Goal: Task Accomplishment & Management: Complete application form

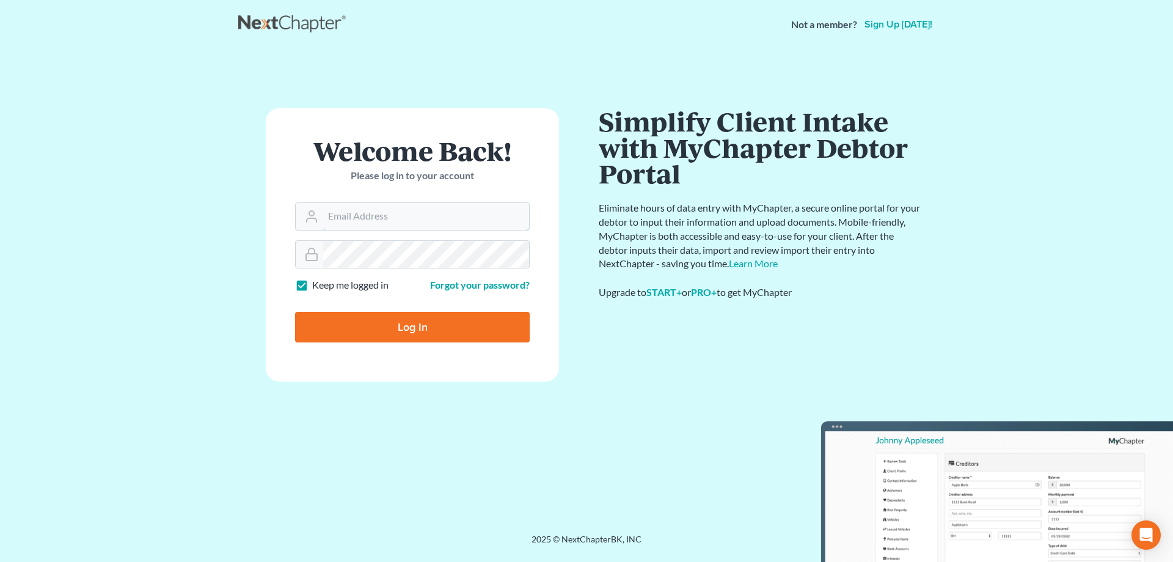
type input "[PERSON_NAME][EMAIL_ADDRESS][DOMAIN_NAME]"
click at [393, 325] on input "Log In" at bounding box center [412, 327] width 235 height 31
type input "Thinking..."
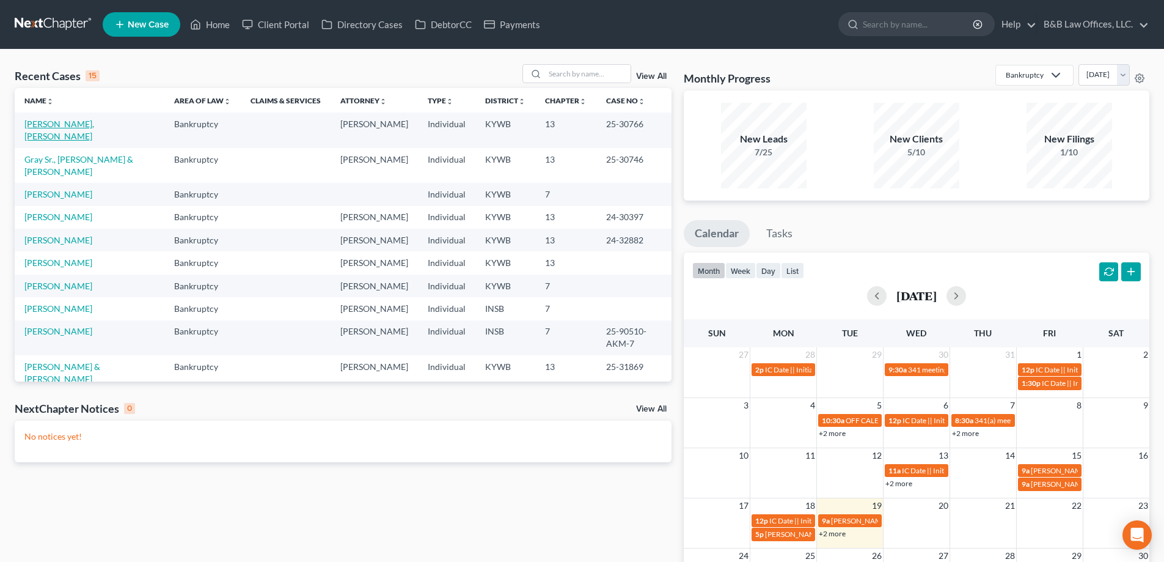
click at [66, 123] on link "[PERSON_NAME], [PERSON_NAME]" at bounding box center [59, 130] width 70 height 23
select select "2"
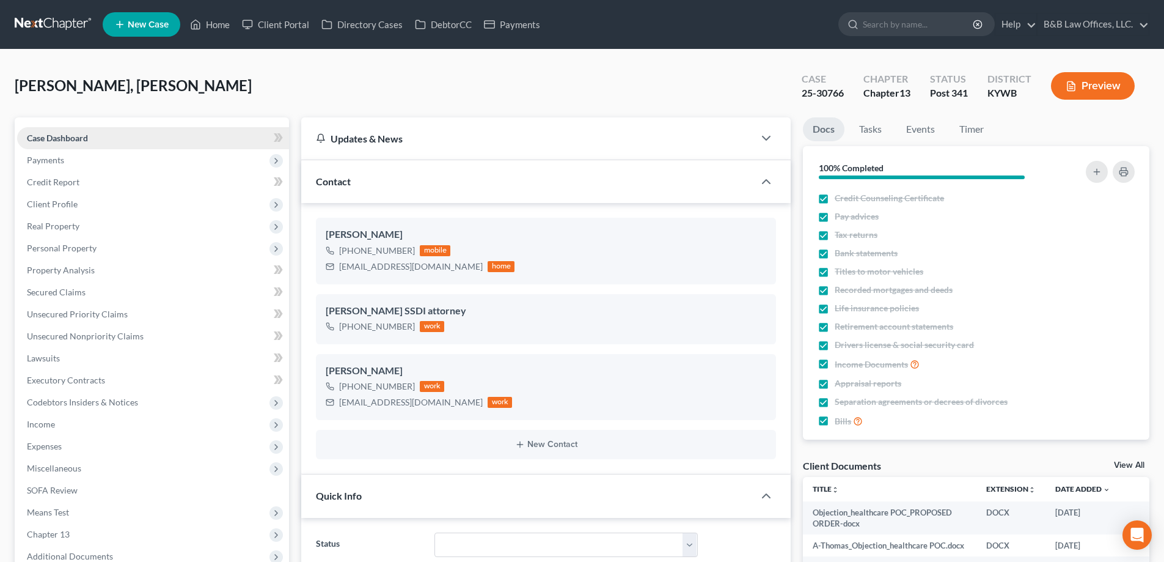
scroll to position [9145, 0]
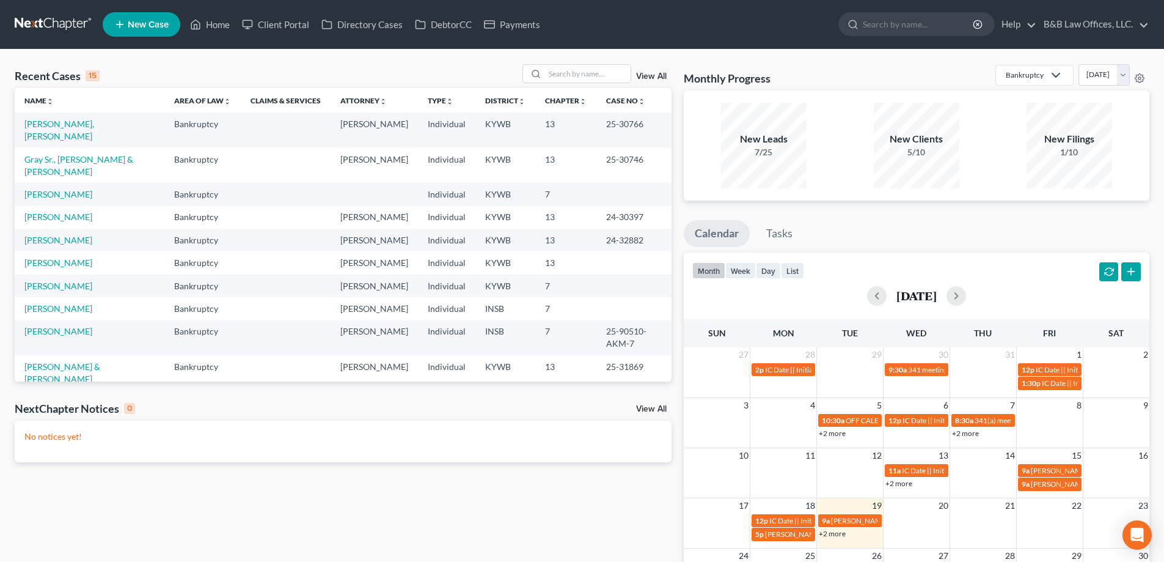
click at [649, 75] on link "View All" at bounding box center [651, 76] width 31 height 9
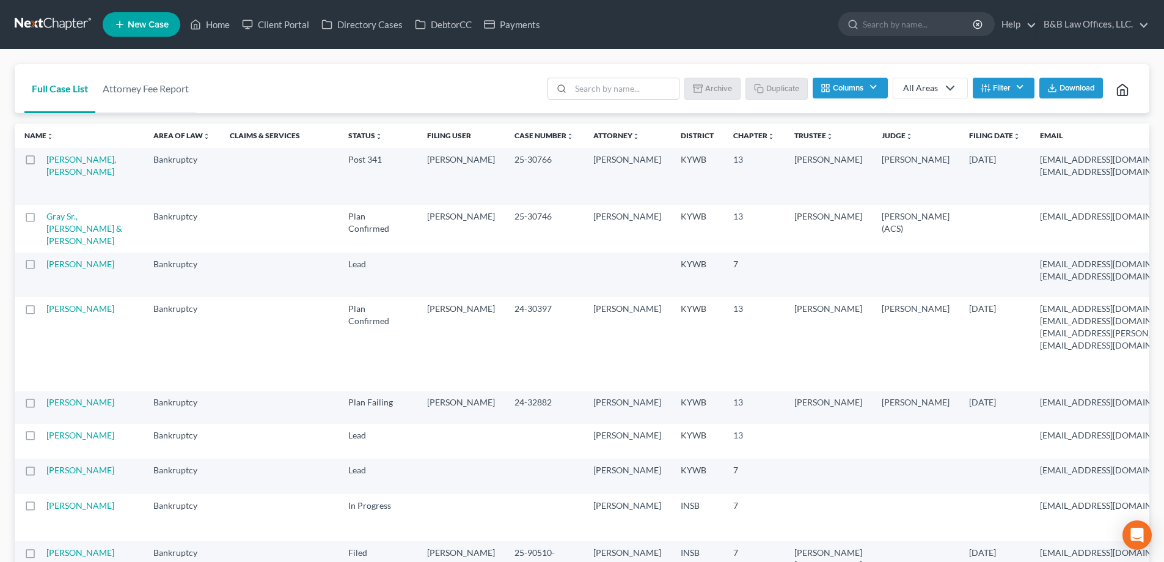
click at [1006, 88] on button "Filter" at bounding box center [1004, 88] width 62 height 21
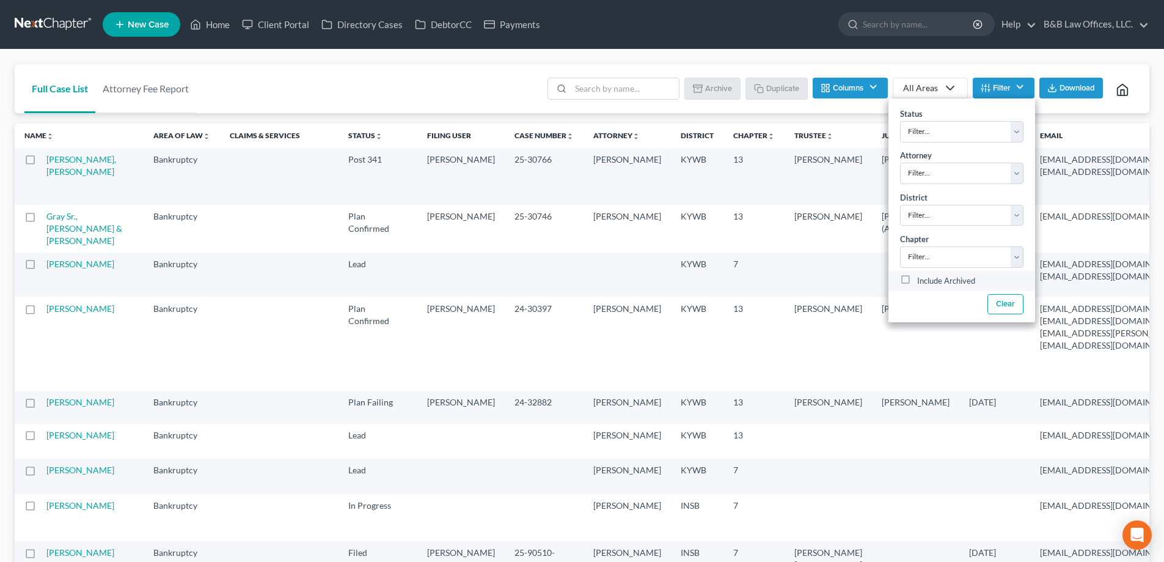
click at [917, 280] on label "Include Archived" at bounding box center [946, 281] width 58 height 15
click at [922, 280] on input "Include Archived" at bounding box center [926, 278] width 8 height 8
checkbox input "true"
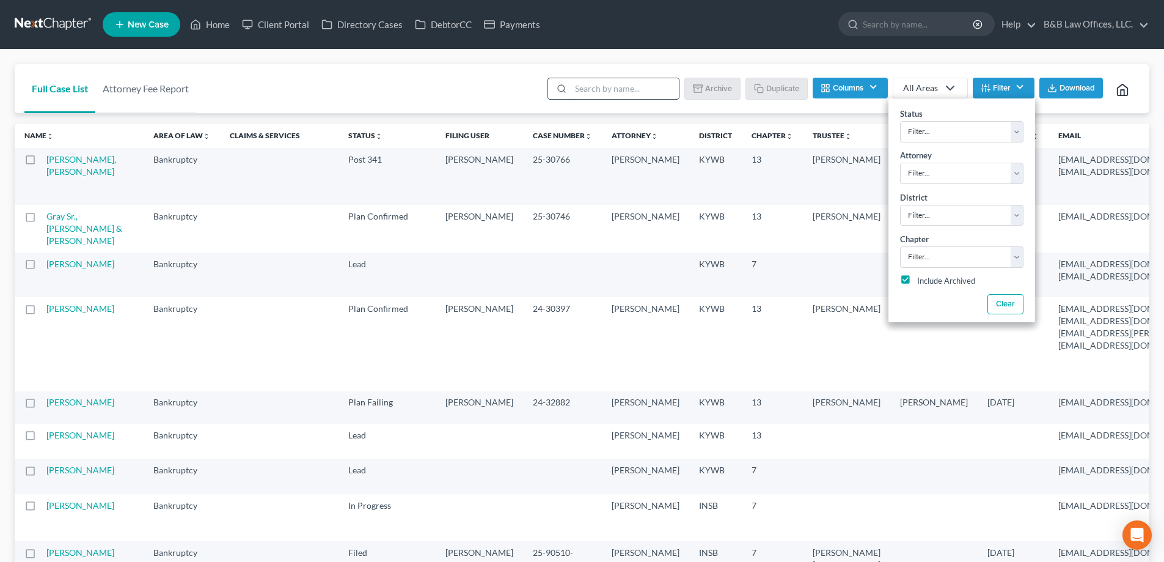
click at [584, 93] on input "search" at bounding box center [625, 88] width 108 height 21
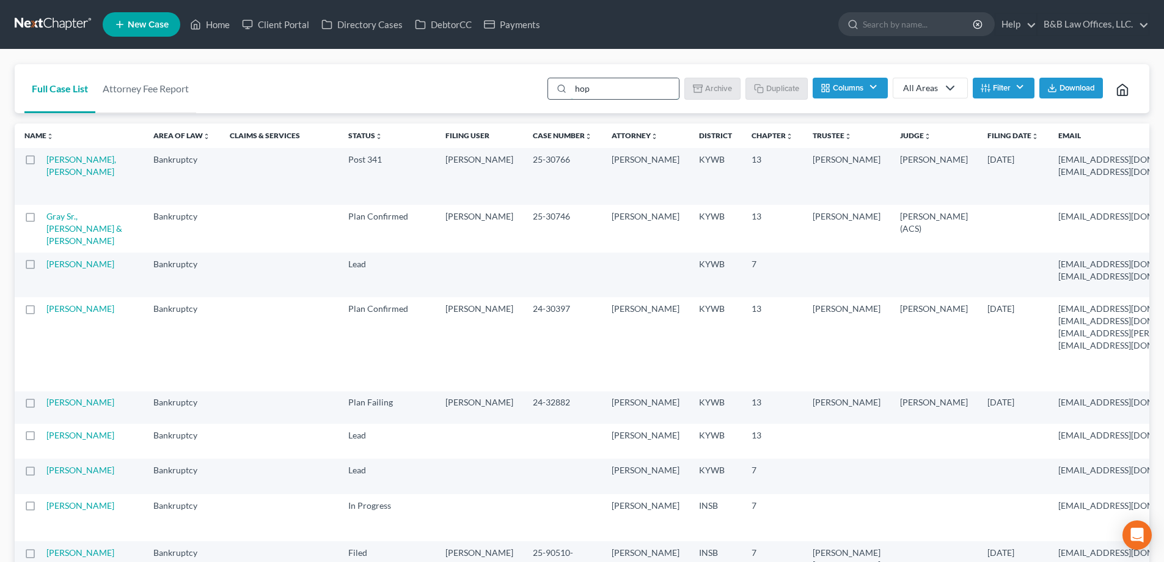
type input "hopk"
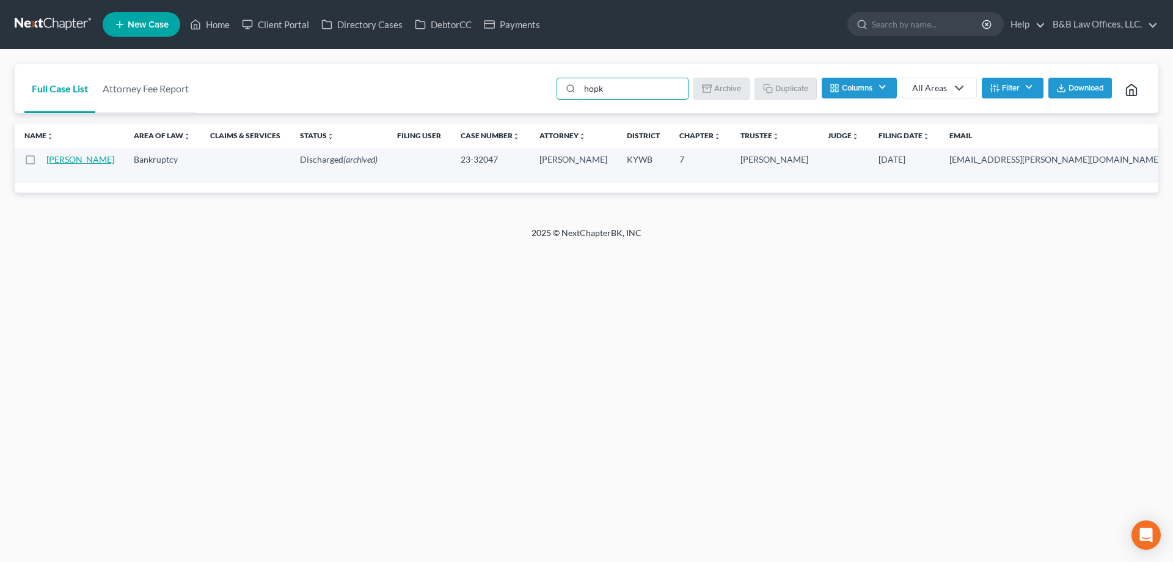
click at [65, 164] on link "Hopkins, Raysheena" at bounding box center [80, 159] width 68 height 10
select select "2"
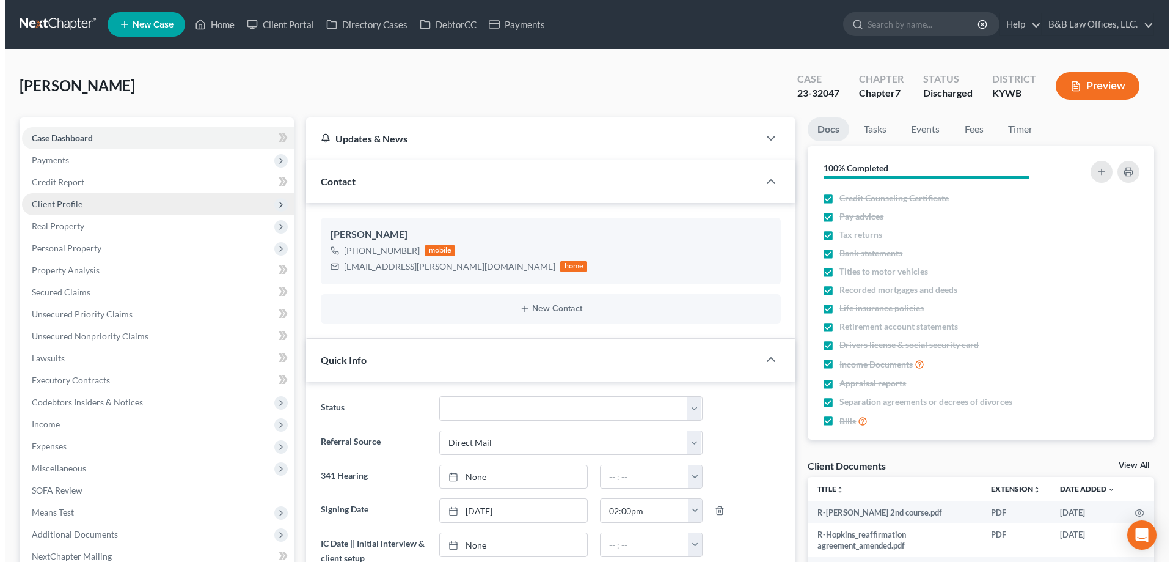
scroll to position [141, 0]
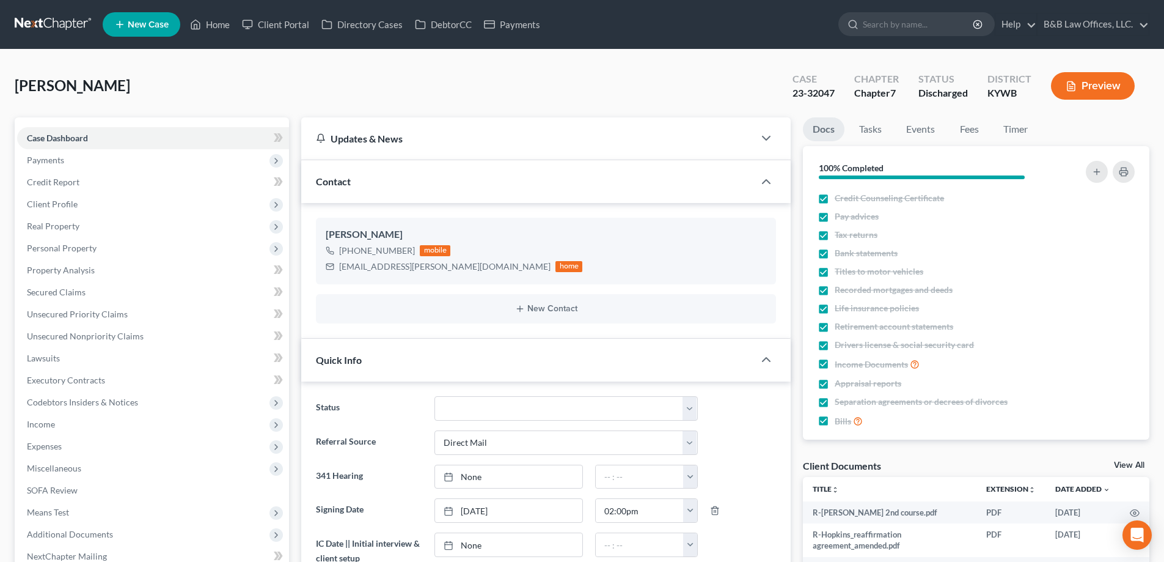
click at [146, 20] on span "New Case" at bounding box center [148, 24] width 41 height 9
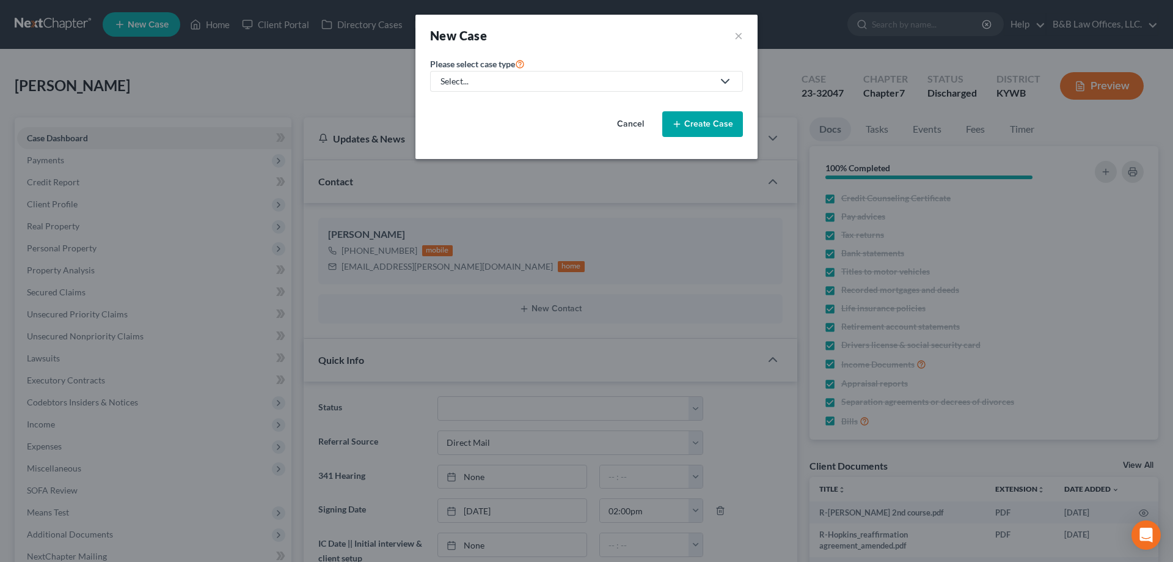
click at [635, 124] on button "Cancel" at bounding box center [631, 124] width 54 height 24
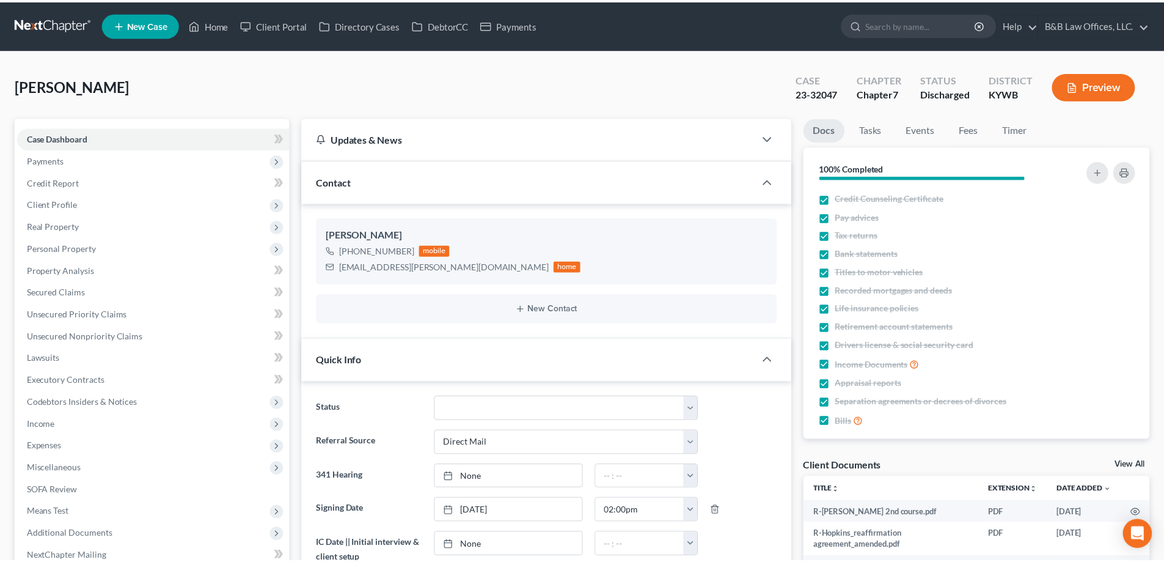
scroll to position [2250, 0]
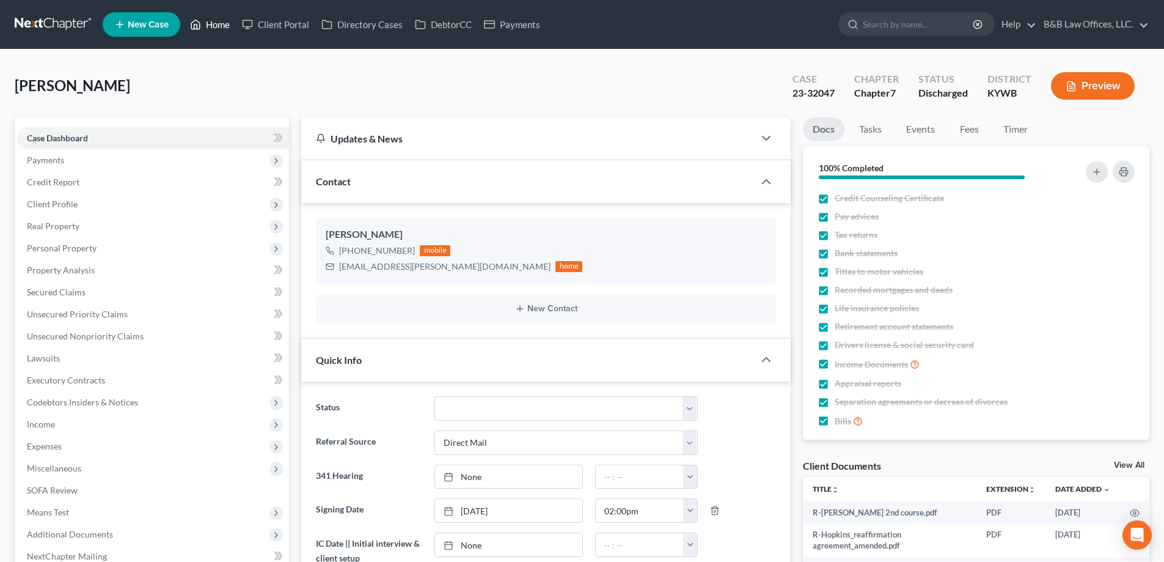
click at [219, 27] on link "Home" at bounding box center [210, 24] width 52 height 22
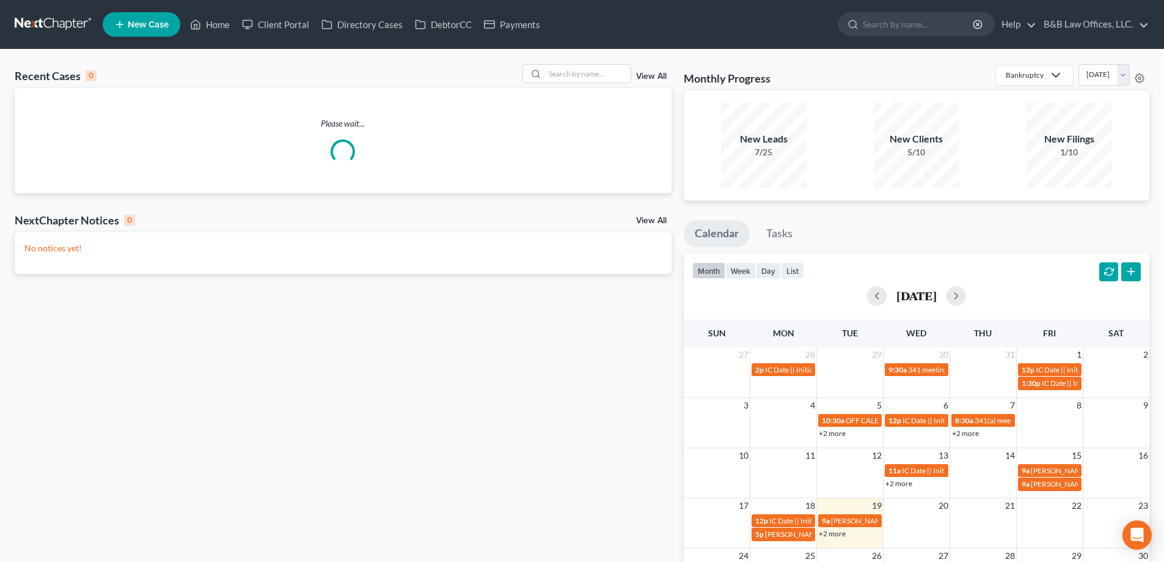
click at [142, 20] on span "New Case" at bounding box center [148, 24] width 41 height 9
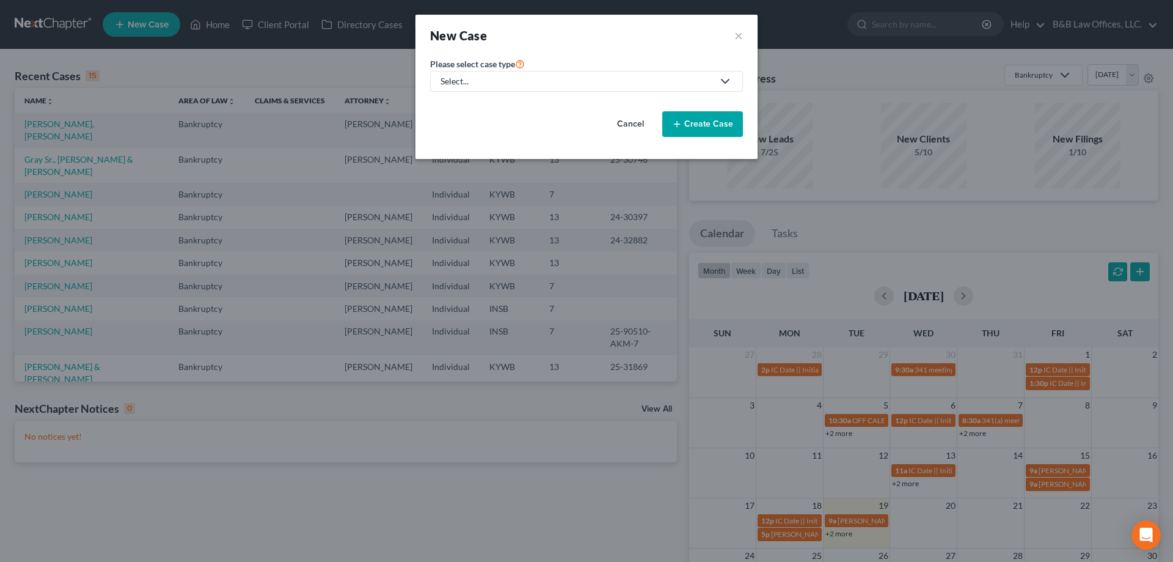
click at [460, 73] on link "Select..." at bounding box center [586, 81] width 313 height 21
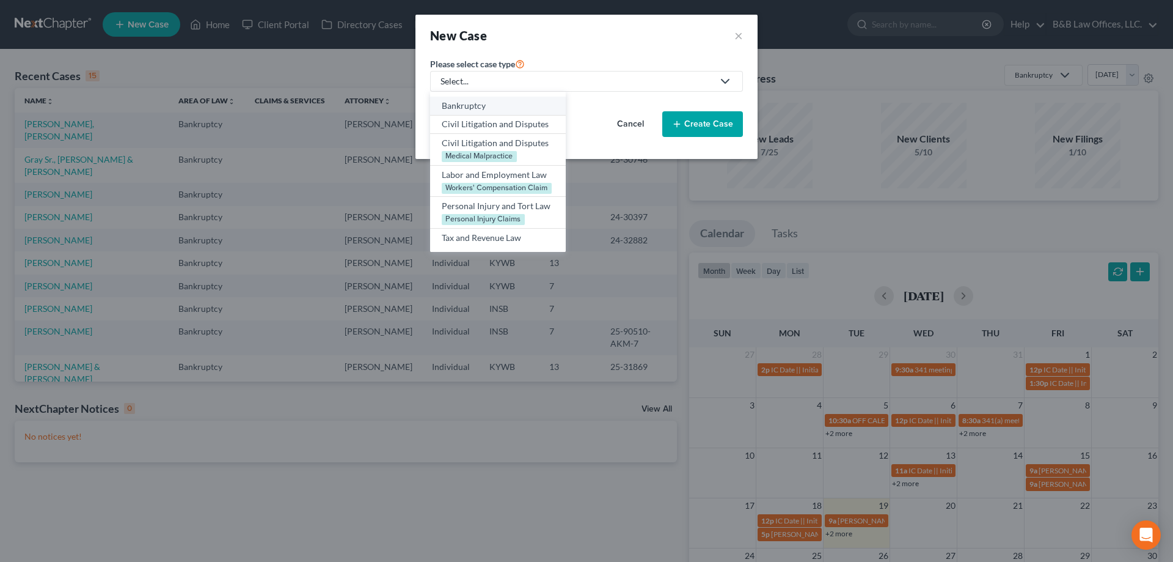
click at [464, 106] on div "Bankruptcy" at bounding box center [498, 106] width 112 height 12
select select "33"
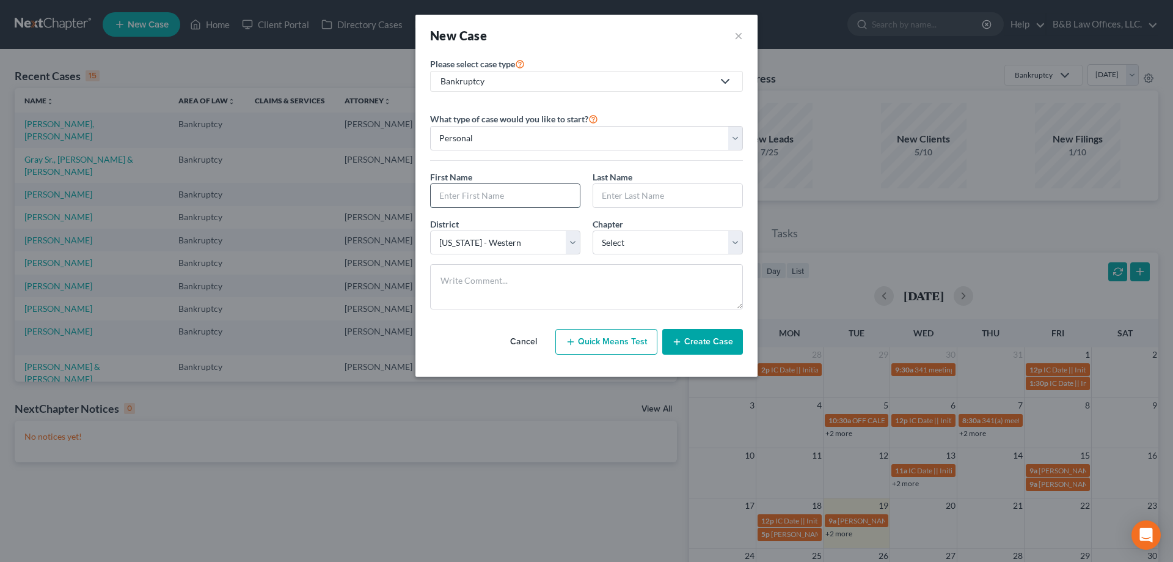
click at [451, 199] on input "text" at bounding box center [505, 195] width 149 height 23
type input "Chaz"
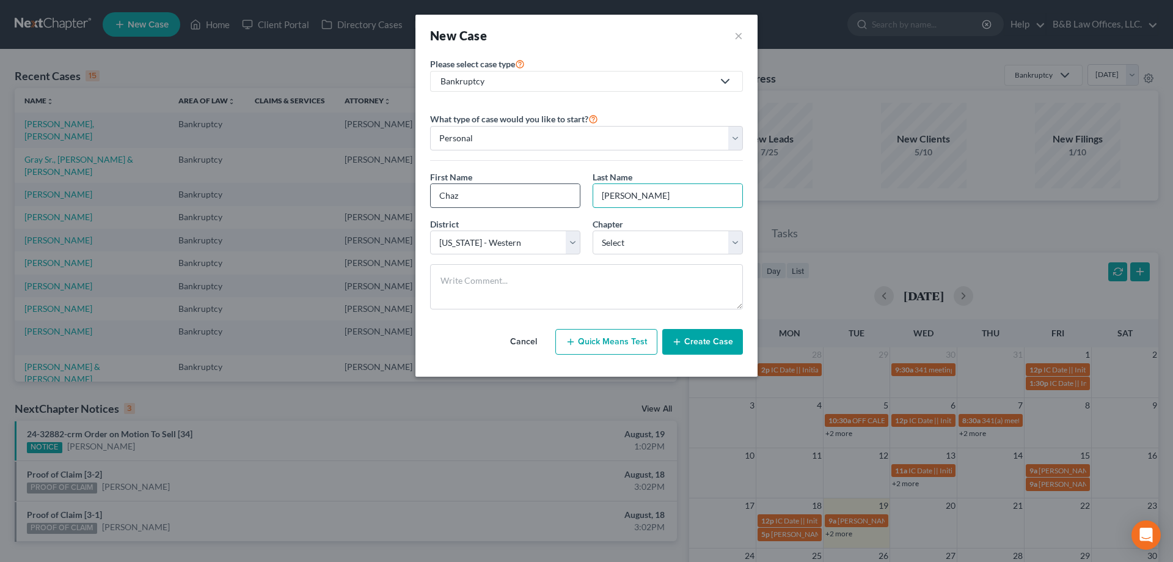
type input "Thomas"
click at [613, 241] on select "Select 7 11 12 13" at bounding box center [668, 242] width 150 height 24
select select "0"
click at [593, 230] on select "Select 7 11 12 13" at bounding box center [668, 242] width 150 height 24
click at [710, 349] on button "Create Case" at bounding box center [702, 342] width 81 height 26
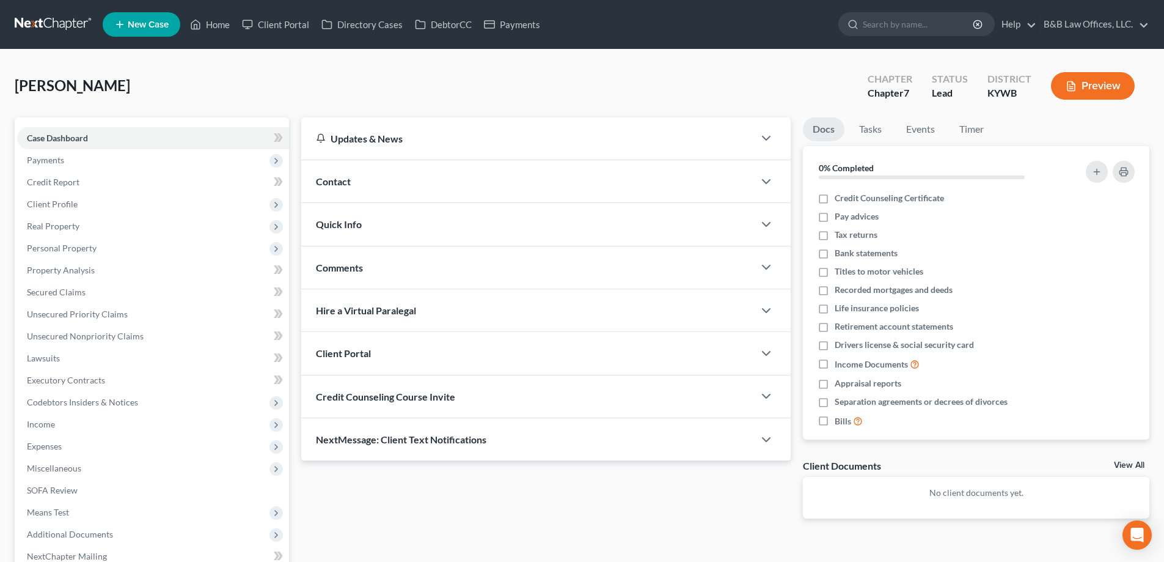
click at [341, 170] on div "Contact" at bounding box center [527, 181] width 453 height 42
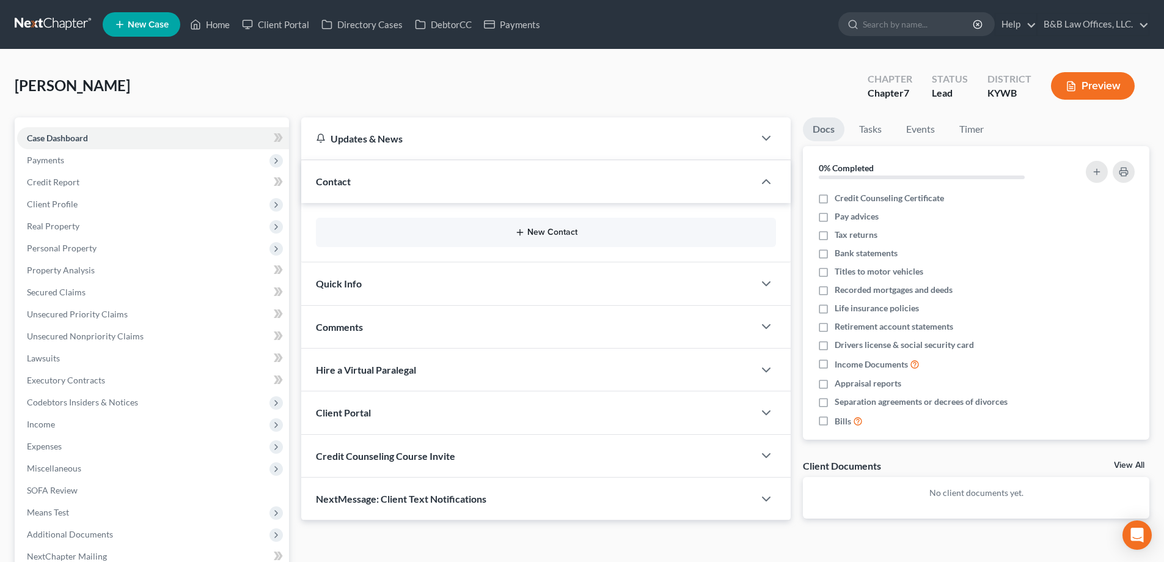
click at [538, 232] on button "New Contact" at bounding box center [546, 232] width 441 height 10
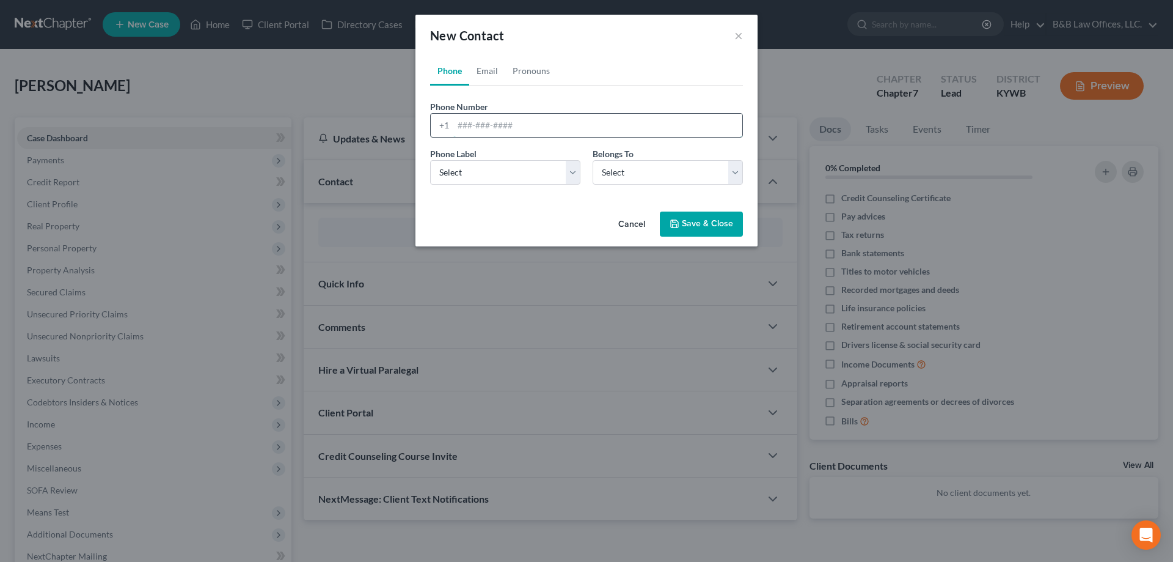
click at [493, 134] on input "tel" at bounding box center [597, 125] width 289 height 23
type input "502295-8956"
click at [485, 177] on select "Select Mobile Home Work Other" at bounding box center [505, 172] width 150 height 24
select select "0"
click at [430, 160] on select "Select Mobile Home Work Other" at bounding box center [505, 172] width 150 height 24
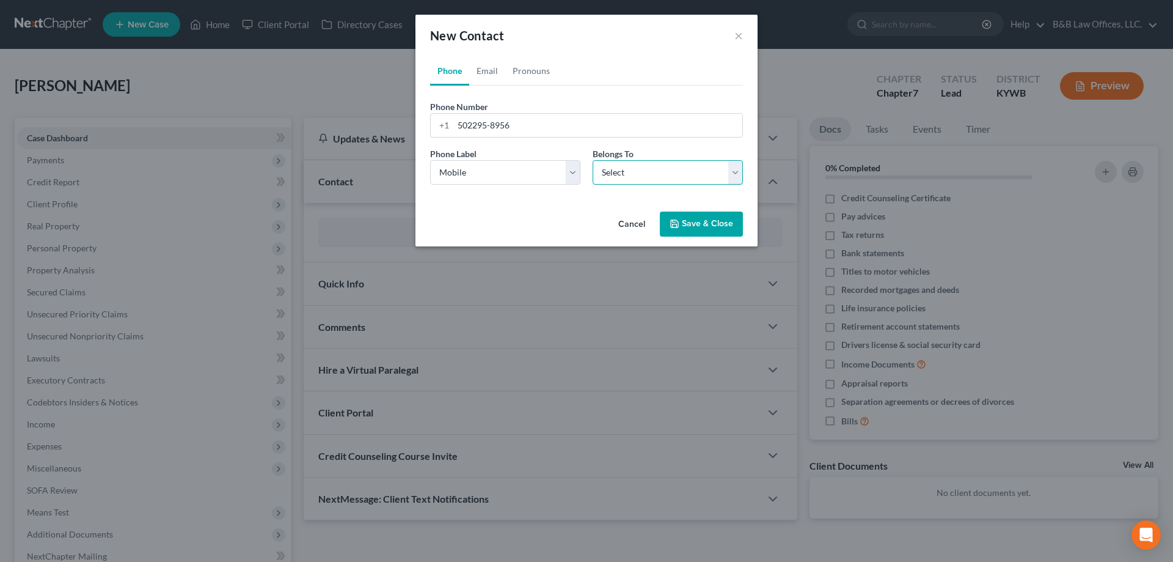
drag, startPoint x: 611, startPoint y: 175, endPoint x: 612, endPoint y: 184, distance: 9.2
click at [611, 175] on select "Select Client Other" at bounding box center [668, 172] width 150 height 24
select select "0"
click at [593, 160] on select "Select Client Other" at bounding box center [668, 172] width 150 height 24
select select "0"
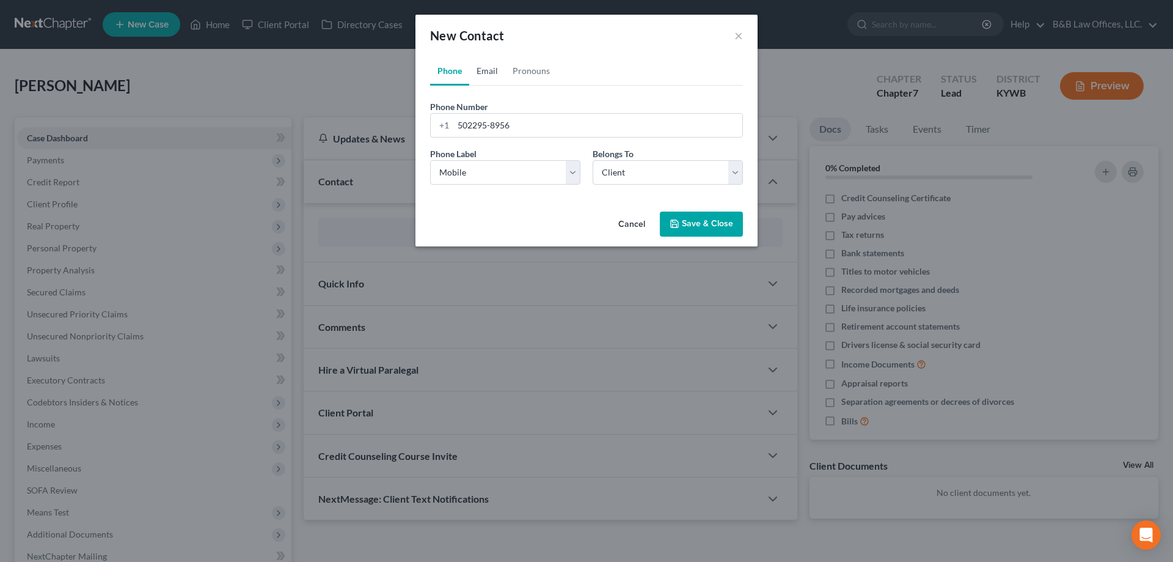
click at [495, 71] on link "Email" at bounding box center [487, 70] width 36 height 29
click at [489, 122] on input "email" at bounding box center [597, 125] width 289 height 23
type input "ceet1989@gmail.com"
click at [467, 165] on select "Select Home Work Other" at bounding box center [505, 172] width 150 height 24
select select "0"
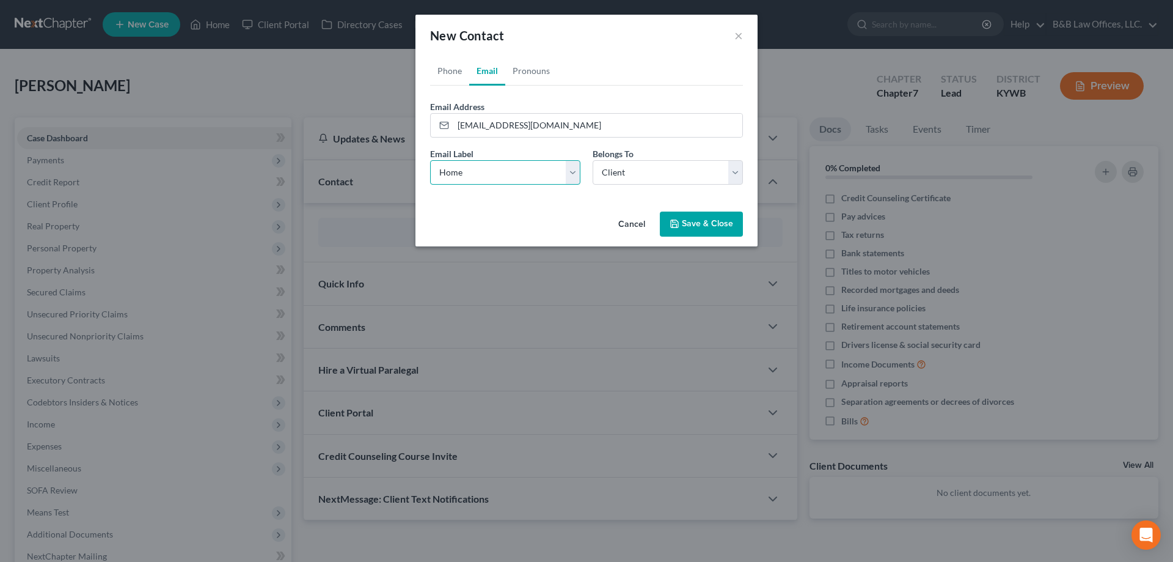
click at [430, 160] on select "Select Home Work Other" at bounding box center [505, 172] width 150 height 24
click at [679, 225] on icon "button" at bounding box center [675, 224] width 10 height 10
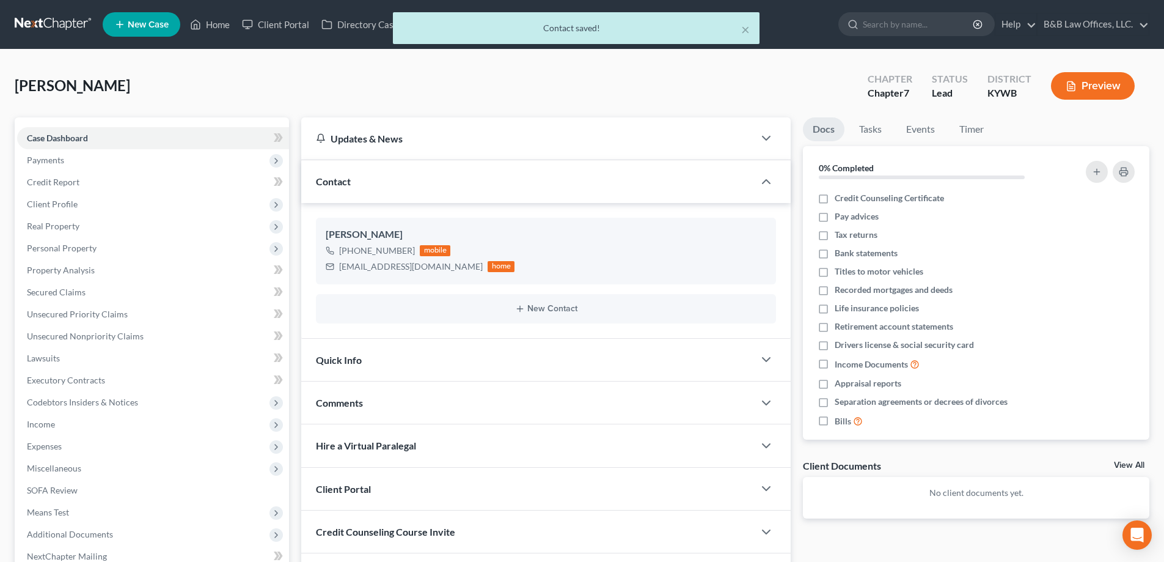
click at [374, 367] on div "Quick Info" at bounding box center [527, 359] width 453 height 42
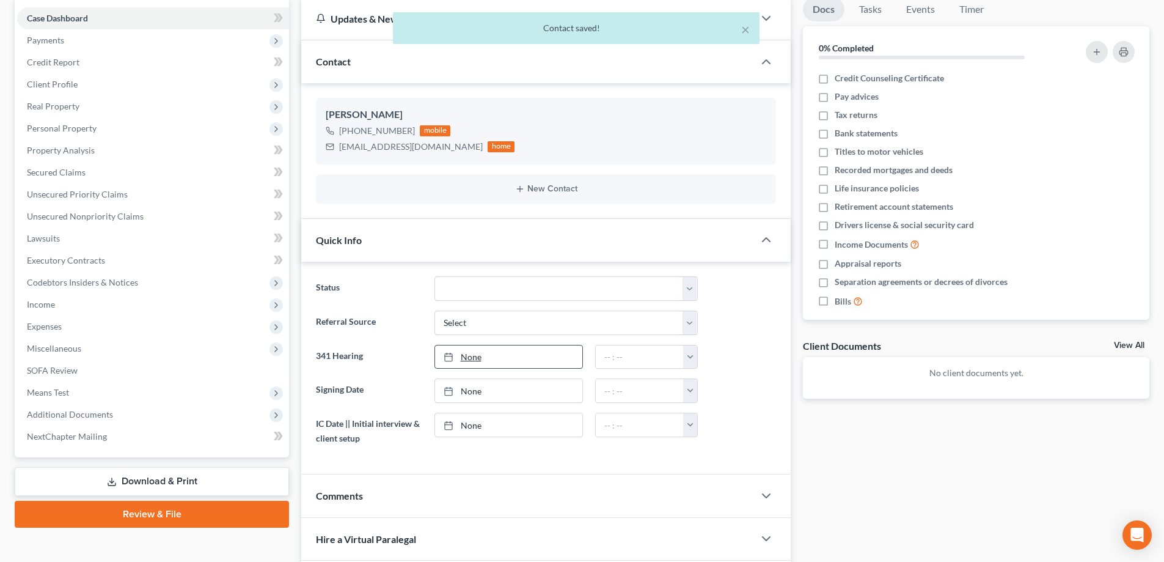
scroll to position [122, 0]
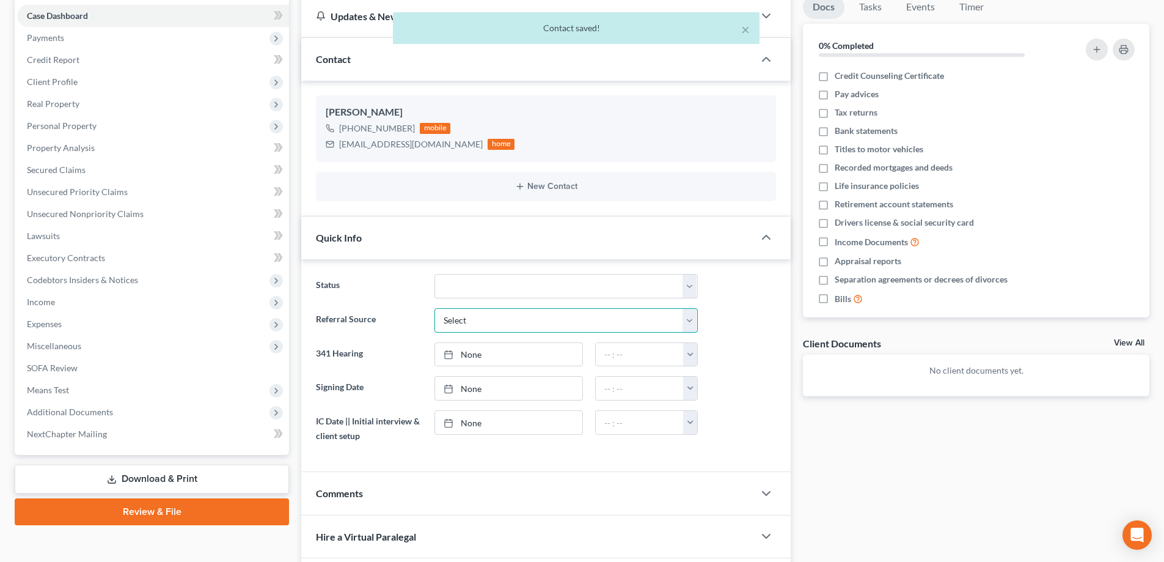
click at [459, 318] on select "Select Word Of Mouth Previous Clients Direct Mail Website Google Search Modern …" at bounding box center [565, 320] width 263 height 24
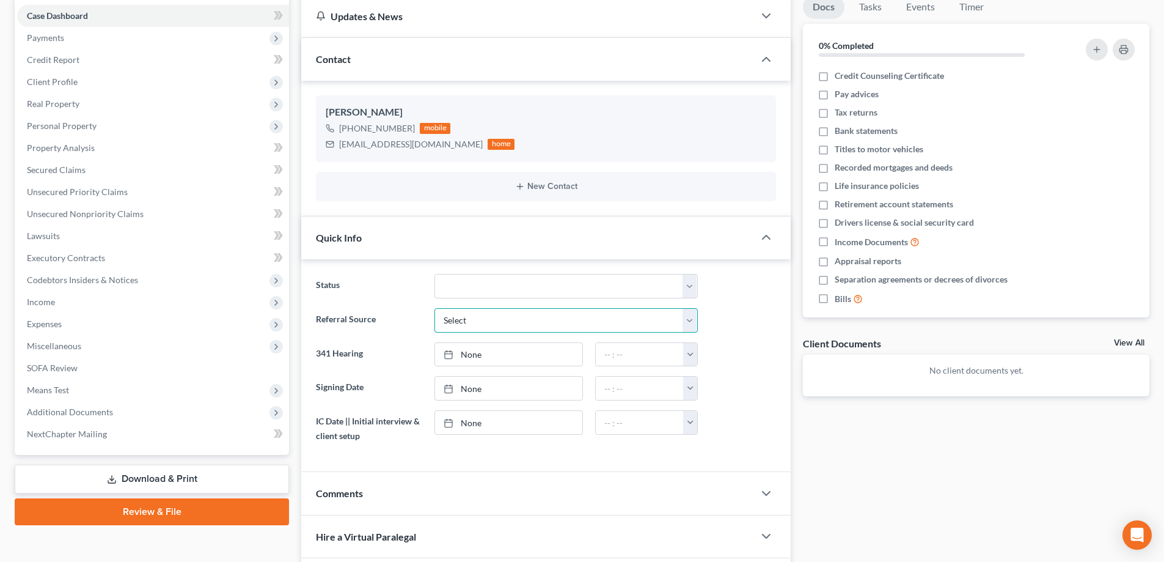
select select "1"
click at [434, 308] on select "Select Word Of Mouth Previous Clients Direct Mail Website Google Search Modern …" at bounding box center [565, 320] width 263 height 24
click at [461, 426] on link "None" at bounding box center [508, 422] width 147 height 23
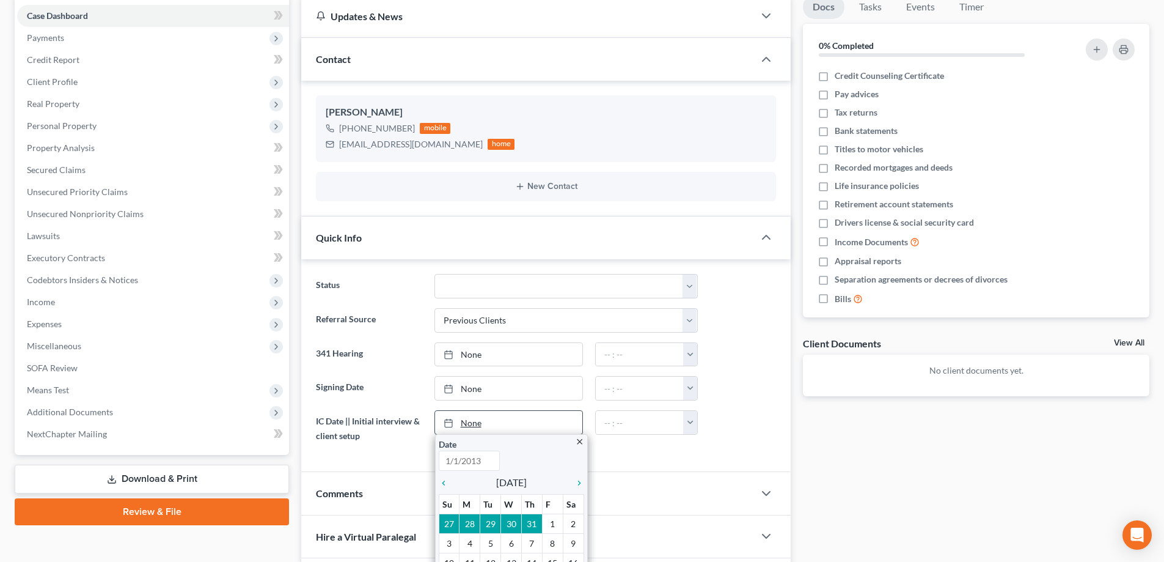
scroll to position [294, 0]
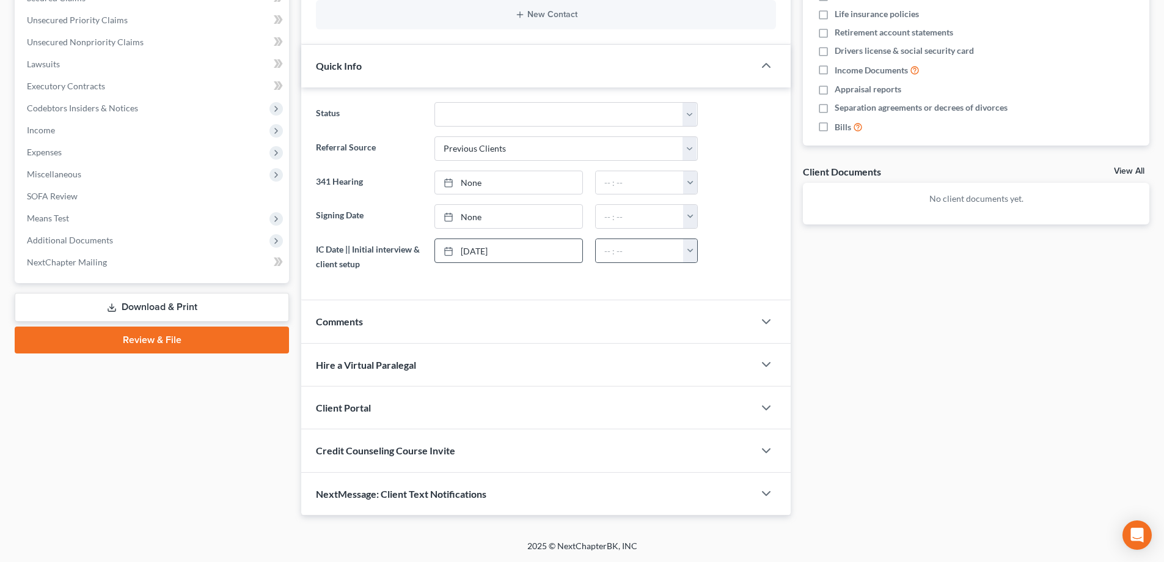
click at [697, 259] on div "12:00am 12:30am 1:00am 1:30am 2:00am 2:30am 3:00am 3:30am 4:00am 4:30am 5:00am …" at bounding box center [646, 250] width 103 height 24
click at [692, 251] on button "button" at bounding box center [690, 250] width 14 height 23
click at [706, 346] on link "1:30pm" at bounding box center [717, 342] width 68 height 21
type input "1:30pm"
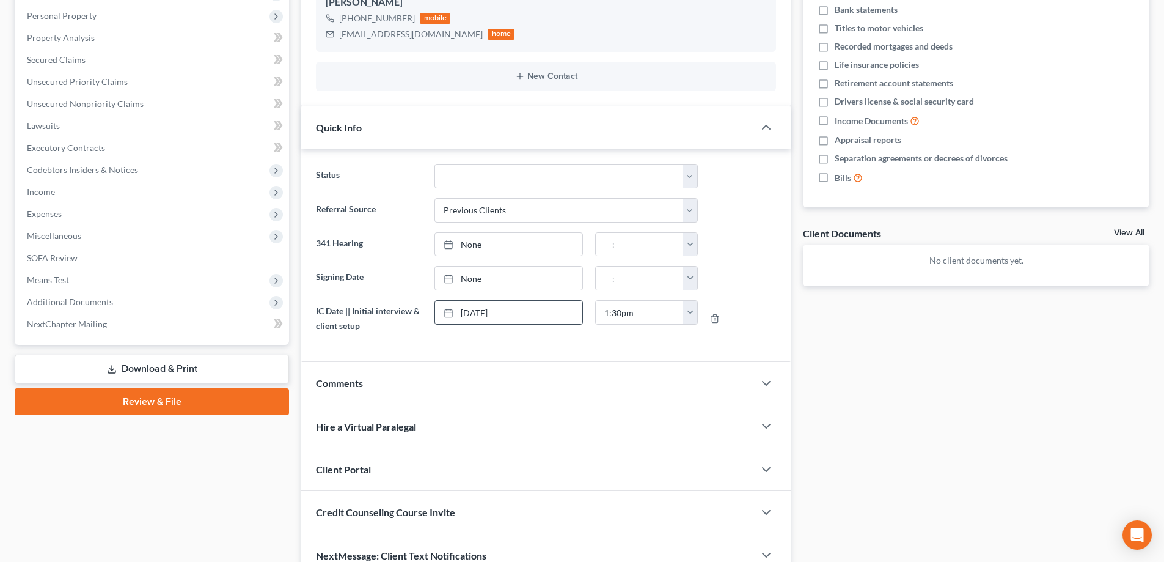
scroll to position [233, 0]
click at [361, 386] on span "Comments" at bounding box center [339, 382] width 47 height 12
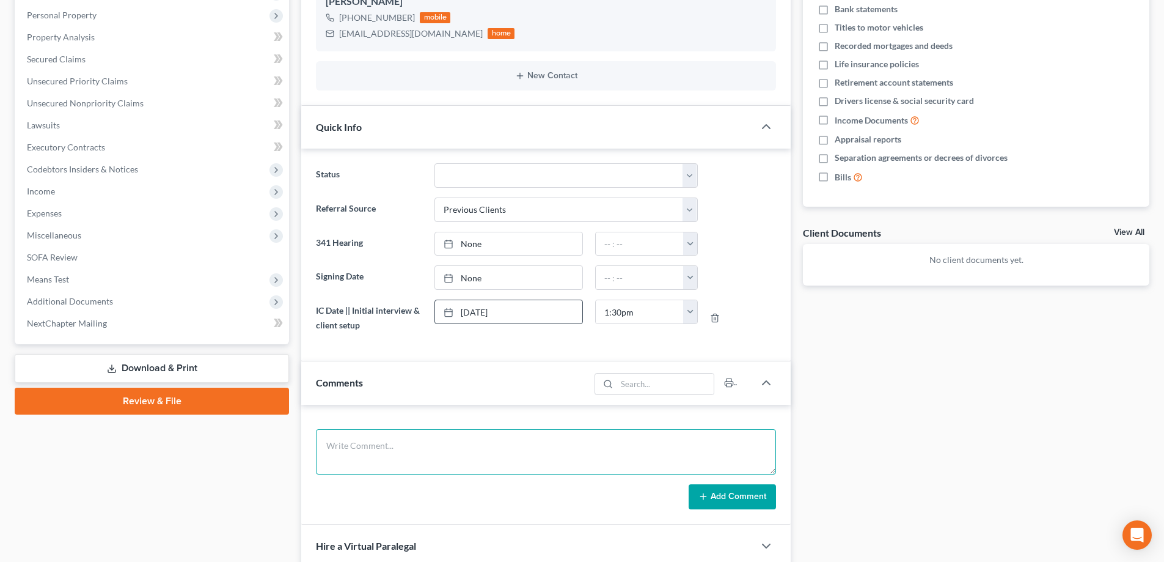
click at [383, 448] on textarea at bounding box center [546, 451] width 460 height 45
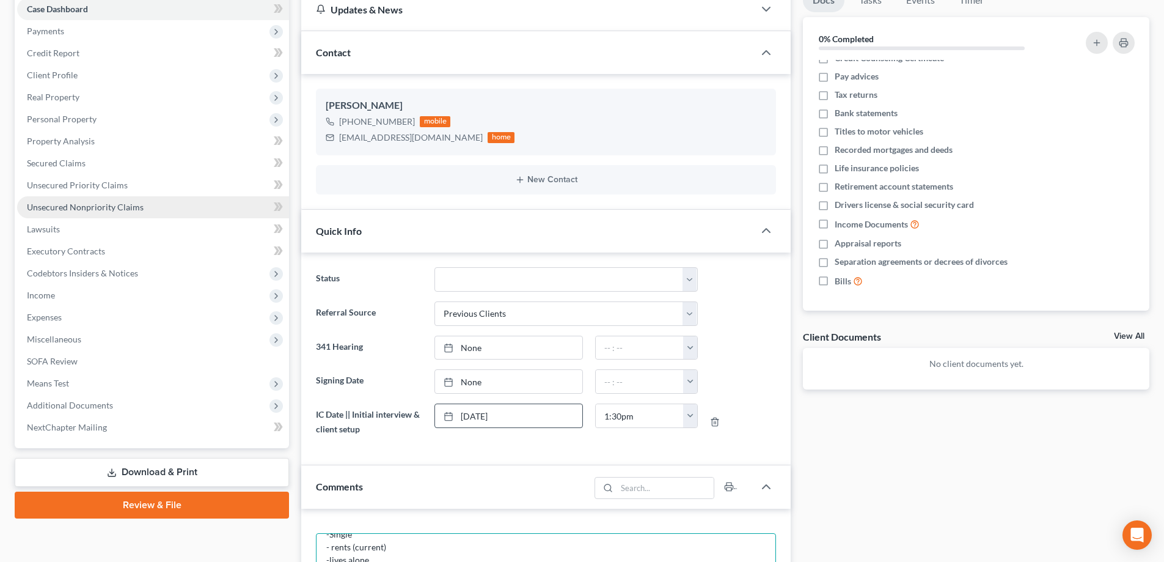
scroll to position [0, 0]
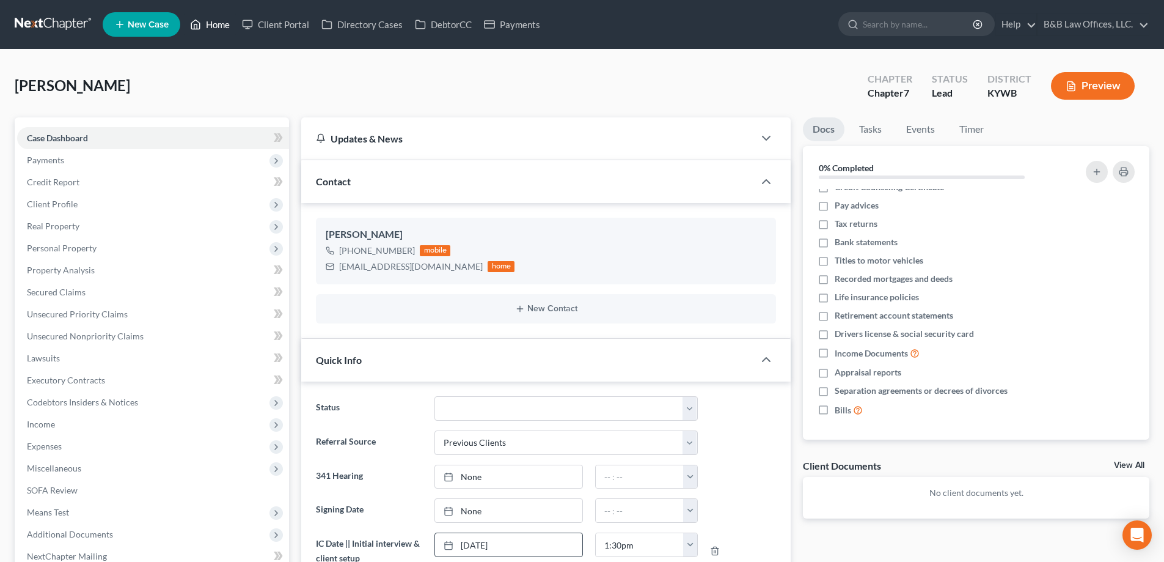
type textarea "-Single - rents (current) -lives alone - default judgment"
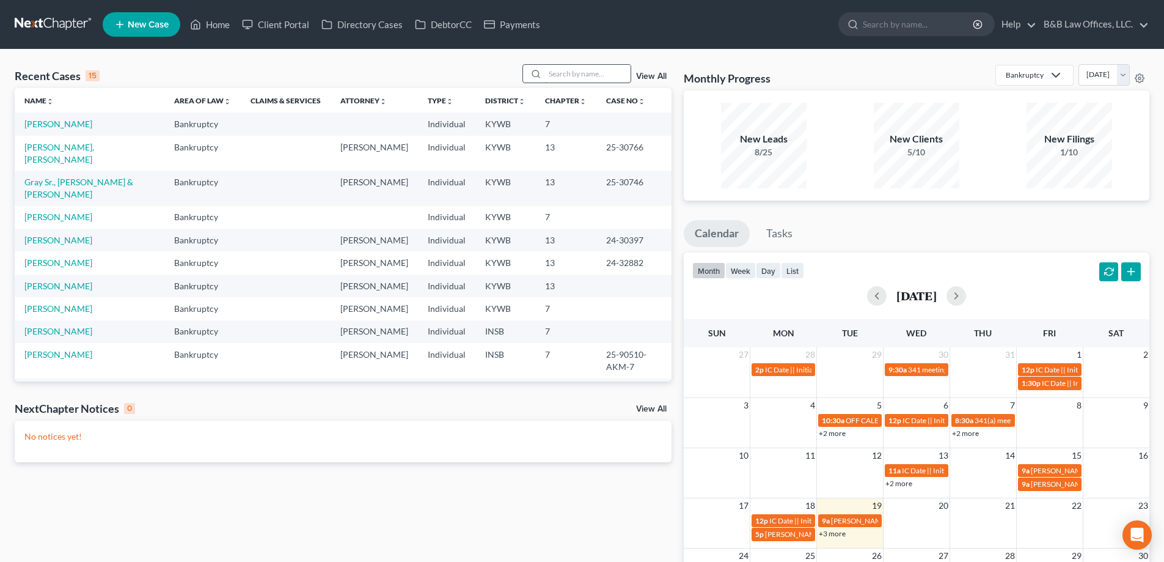
click at [565, 77] on input "search" at bounding box center [588, 74] width 86 height 18
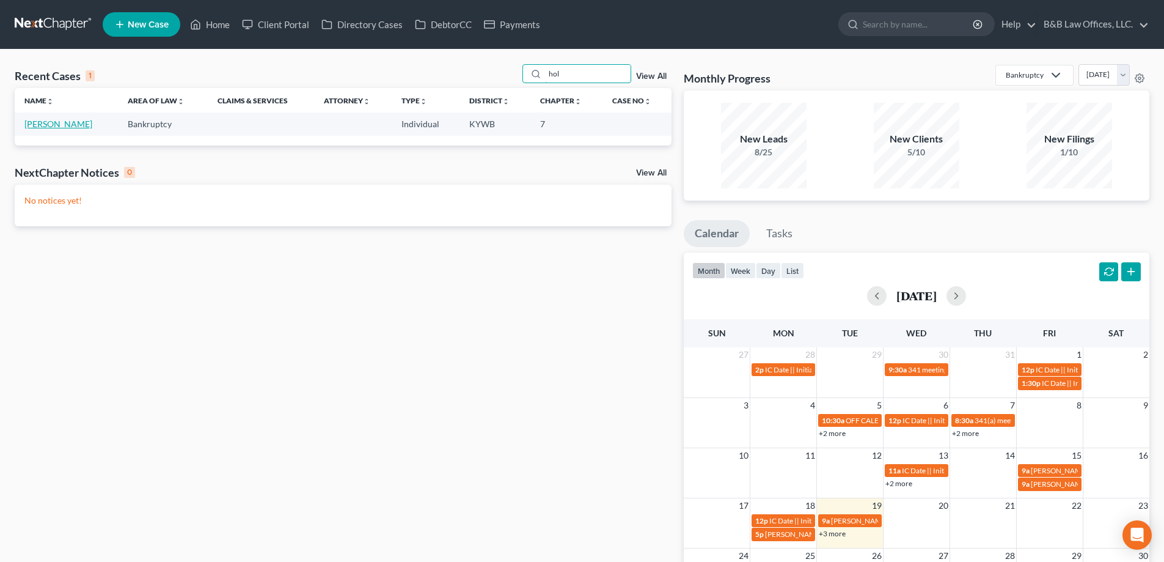
type input "hol"
click at [53, 128] on link "[PERSON_NAME]" at bounding box center [58, 124] width 68 height 10
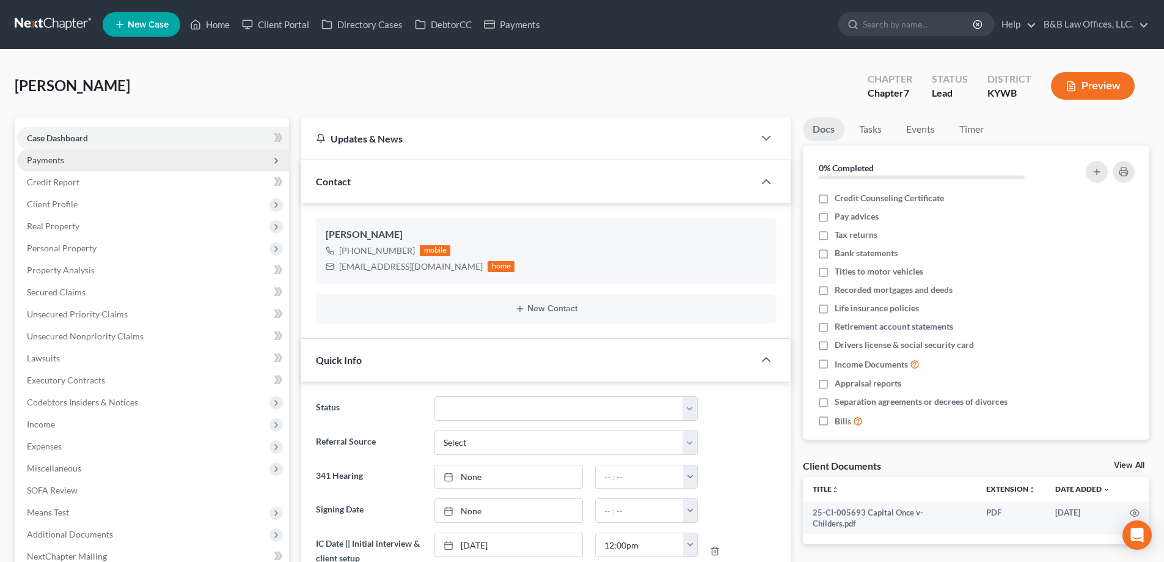
click at [71, 166] on span "Payments" at bounding box center [153, 160] width 272 height 22
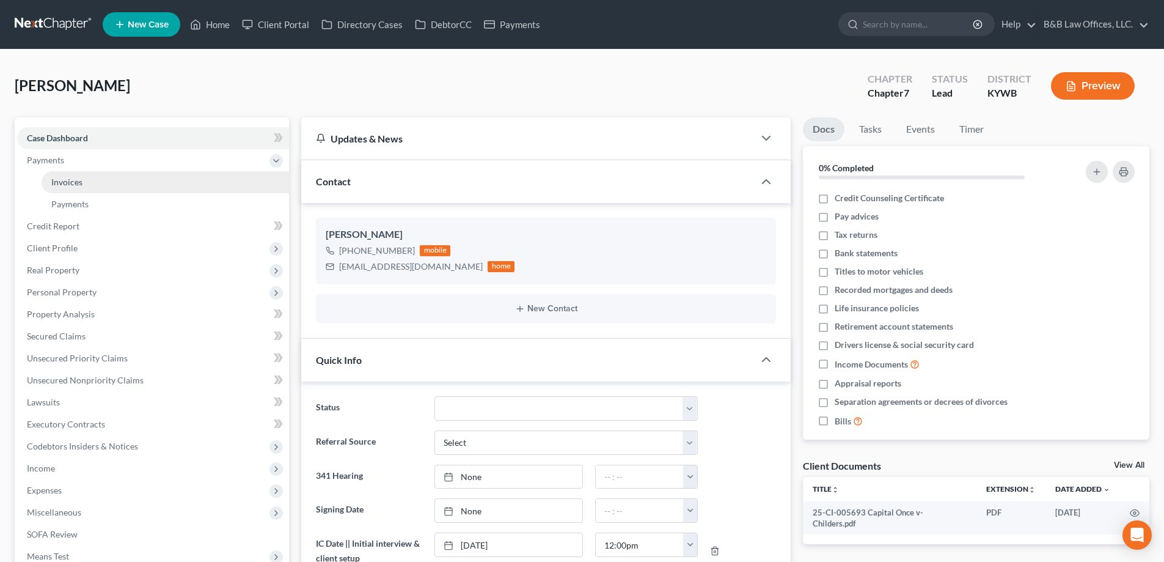
click at [78, 181] on span "Invoices" at bounding box center [66, 182] width 31 height 10
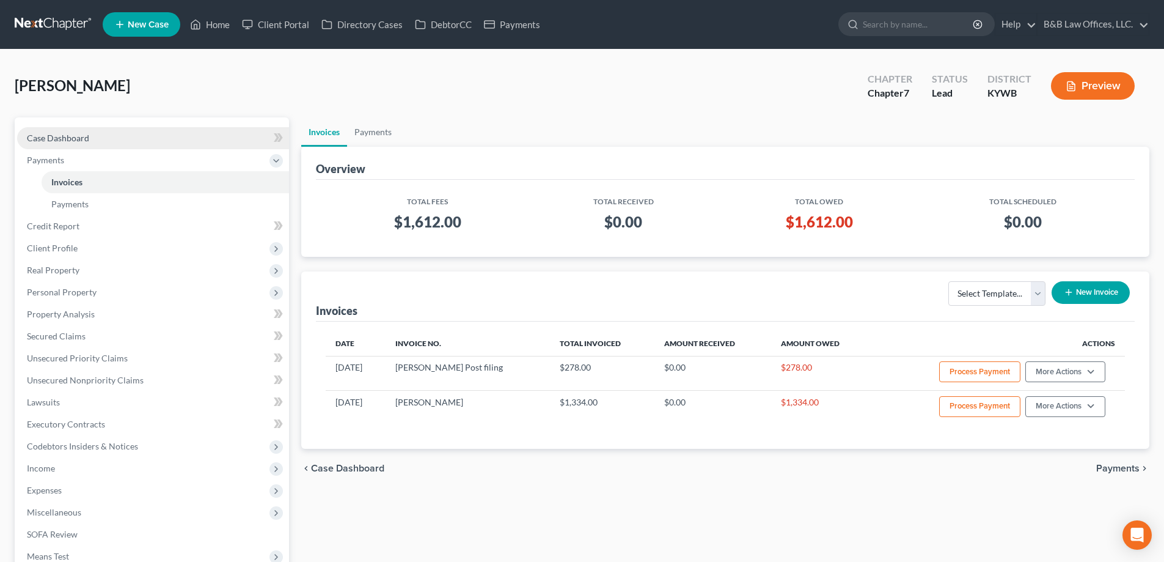
click at [76, 138] on span "Case Dashboard" at bounding box center [58, 138] width 62 height 10
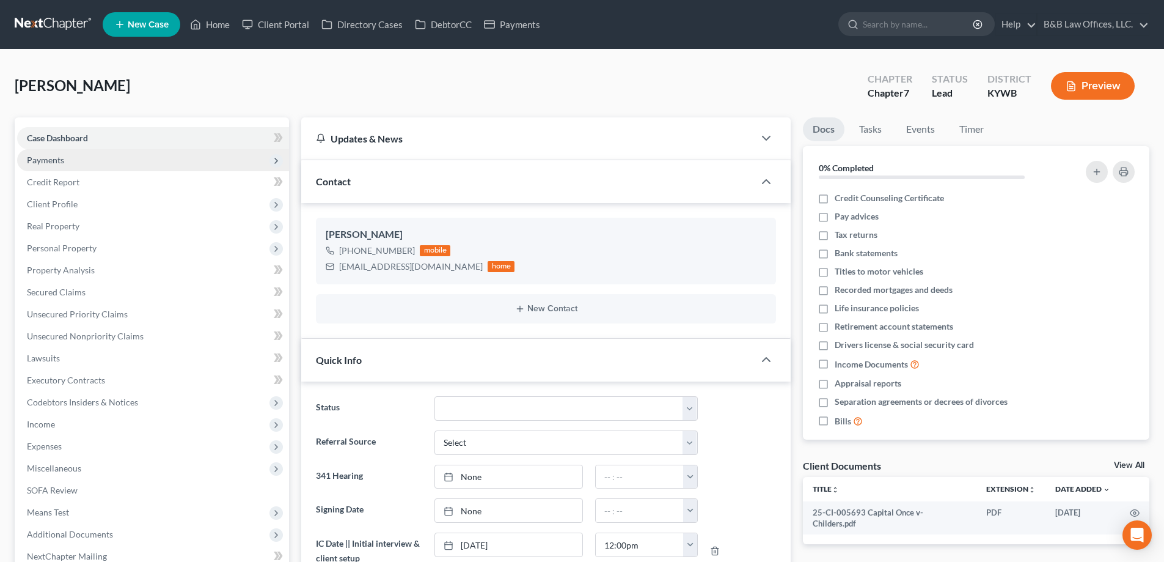
click at [129, 165] on span "Payments" at bounding box center [153, 160] width 272 height 22
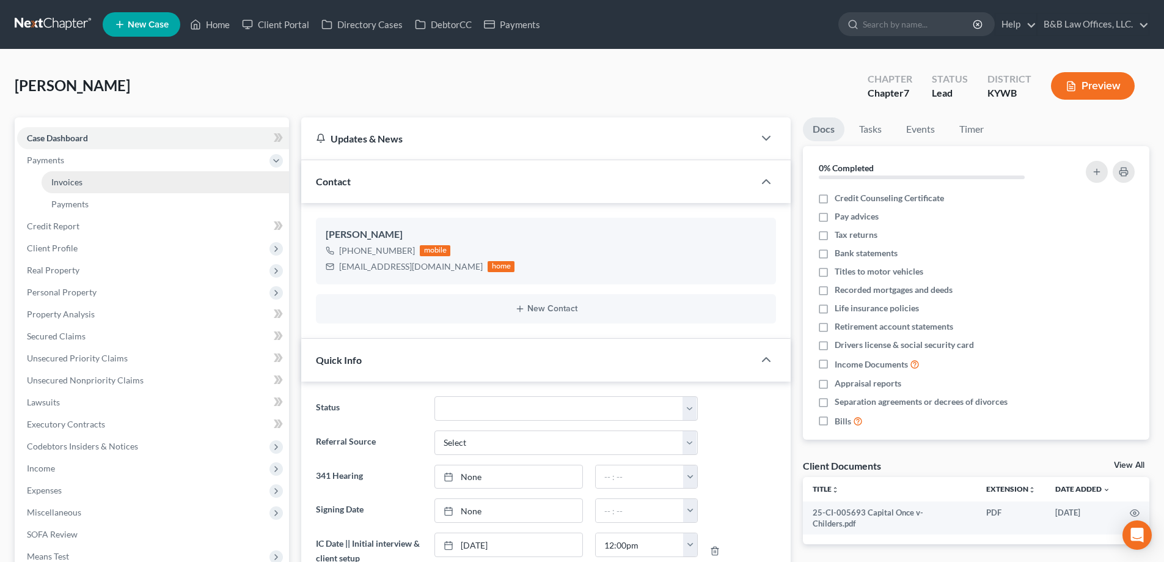
click at [126, 180] on link "Invoices" at bounding box center [165, 182] width 247 height 22
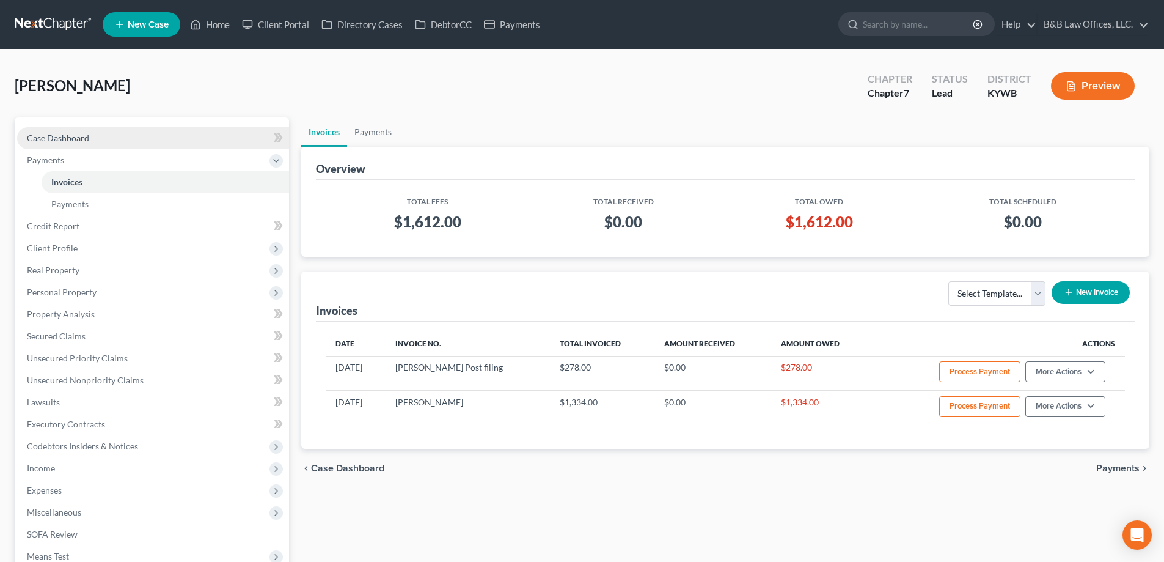
click at [76, 139] on span "Case Dashboard" at bounding box center [58, 138] width 62 height 10
select select "10"
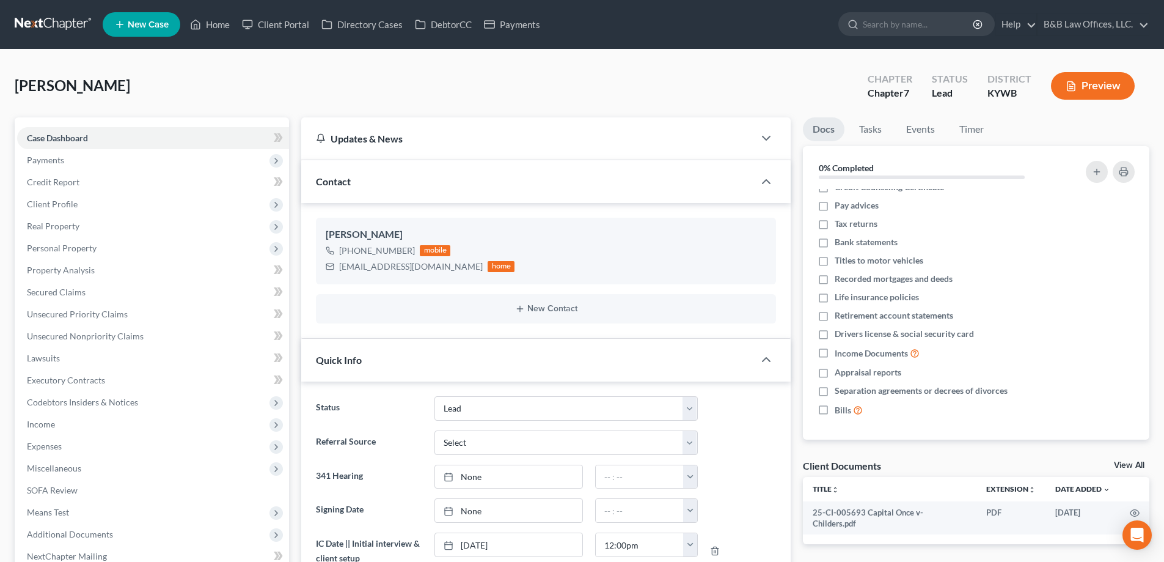
scroll to position [357, 0]
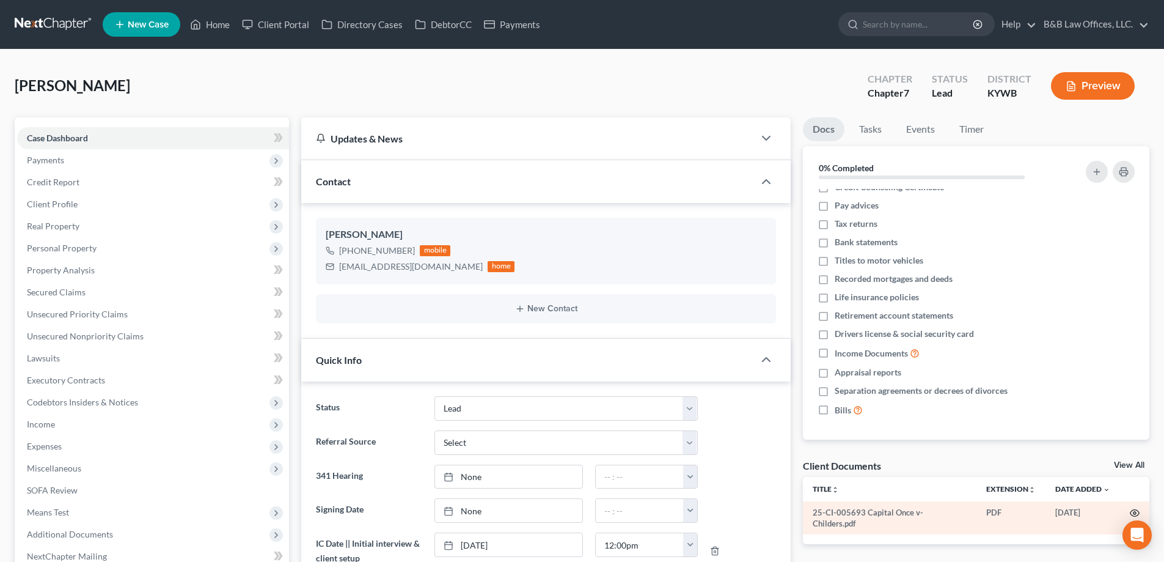
click at [1135, 512] on circle "button" at bounding box center [1134, 512] width 2 height 2
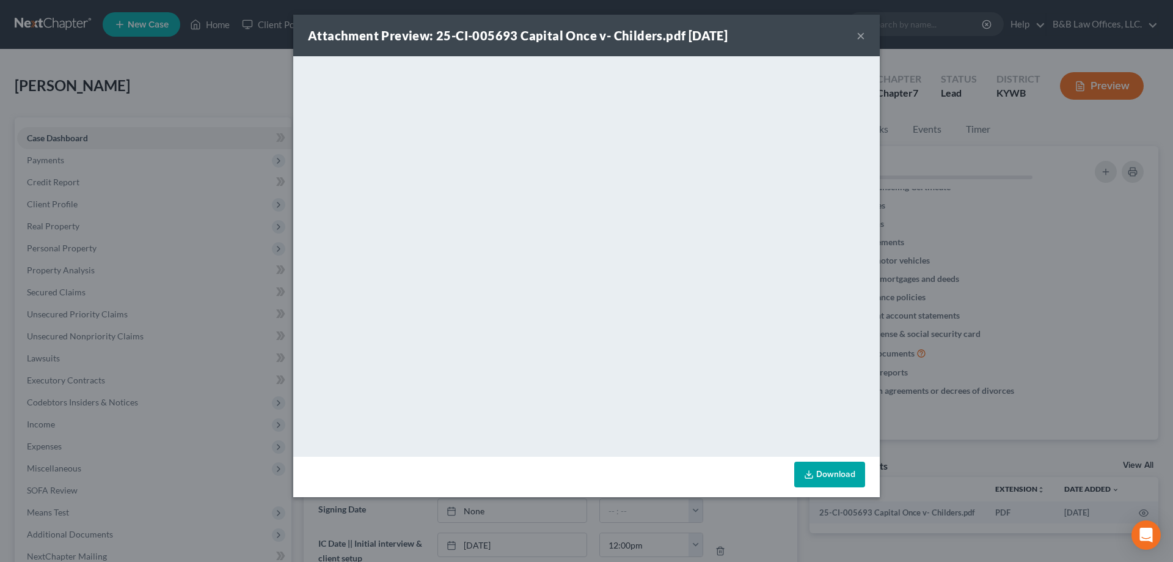
click at [860, 37] on button "×" at bounding box center [861, 35] width 9 height 15
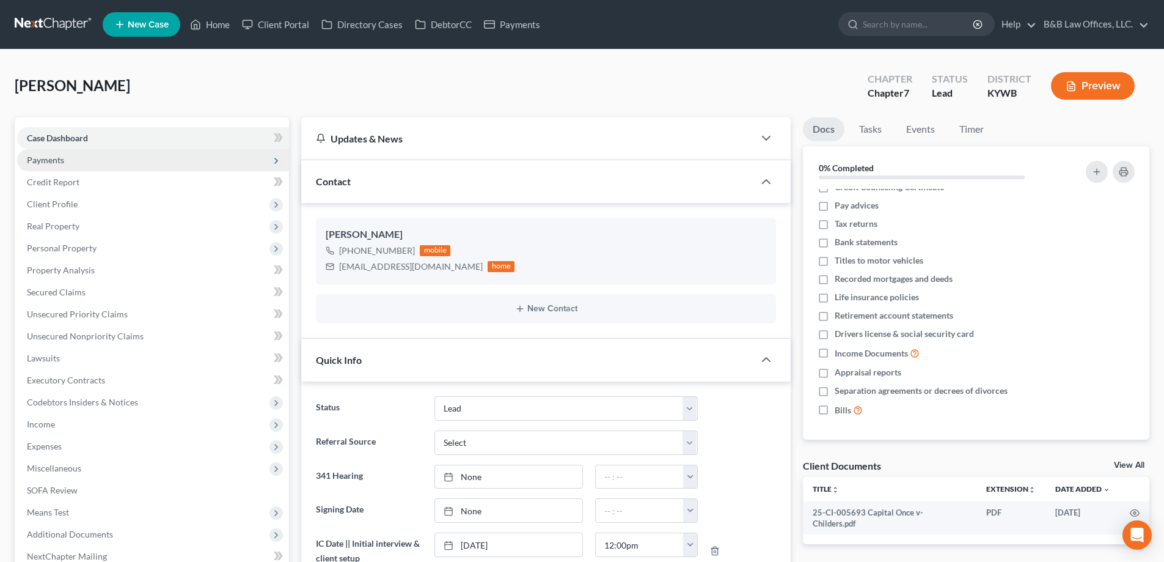
click at [118, 165] on span "Payments" at bounding box center [153, 160] width 272 height 22
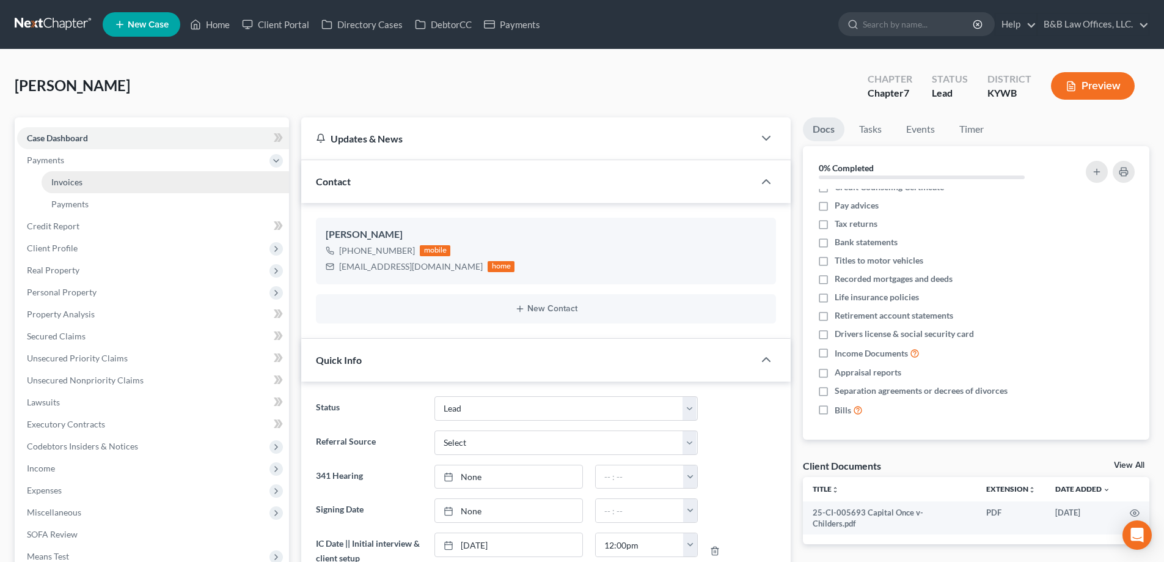
click at [123, 186] on link "Invoices" at bounding box center [165, 182] width 247 height 22
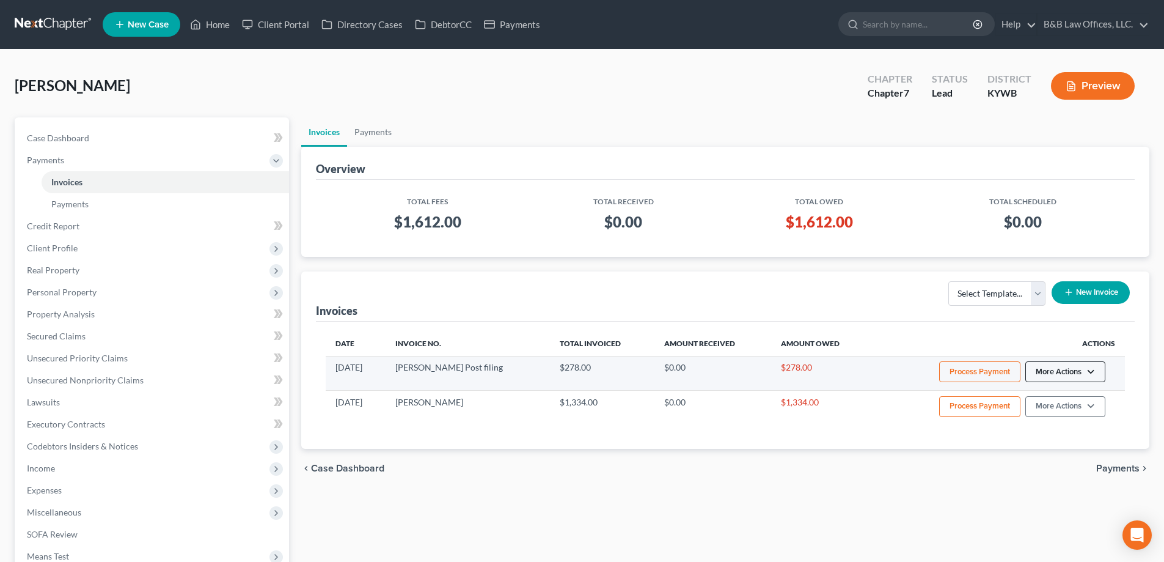
click at [1061, 375] on button "More Actions" at bounding box center [1065, 371] width 80 height 21
click at [1055, 392] on link "View/Edit" at bounding box center [1082, 397] width 143 height 21
select select "0"
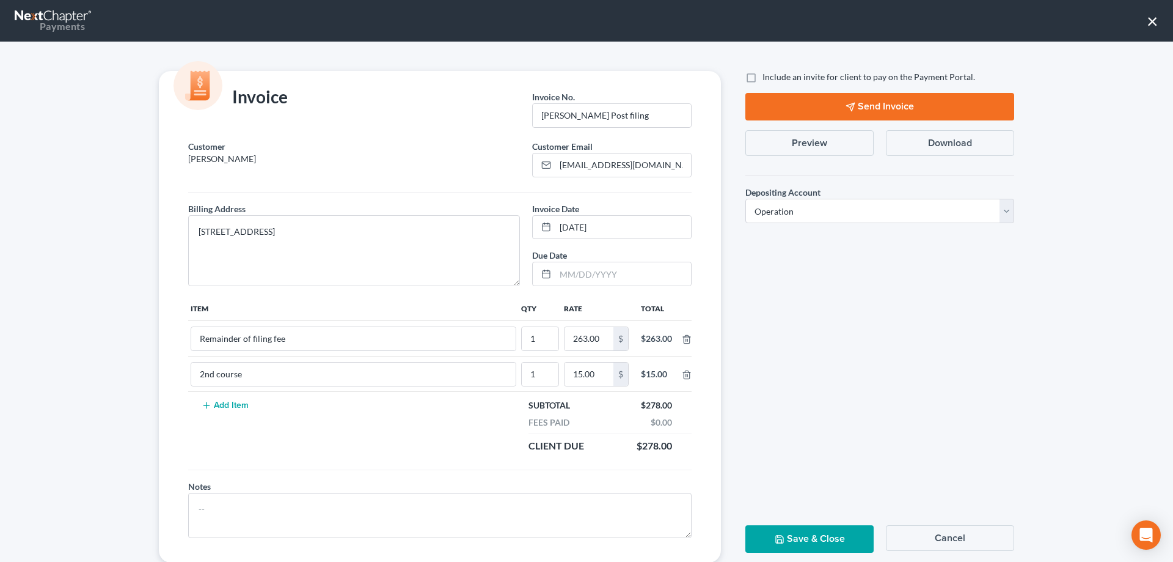
click at [763, 76] on label "Include an invite for client to pay on the Payment Portal." at bounding box center [869, 77] width 213 height 12
click at [767, 76] on input "Include an invite for client to pay on the Payment Portal." at bounding box center [771, 75] width 8 height 8
checkbox input "true"
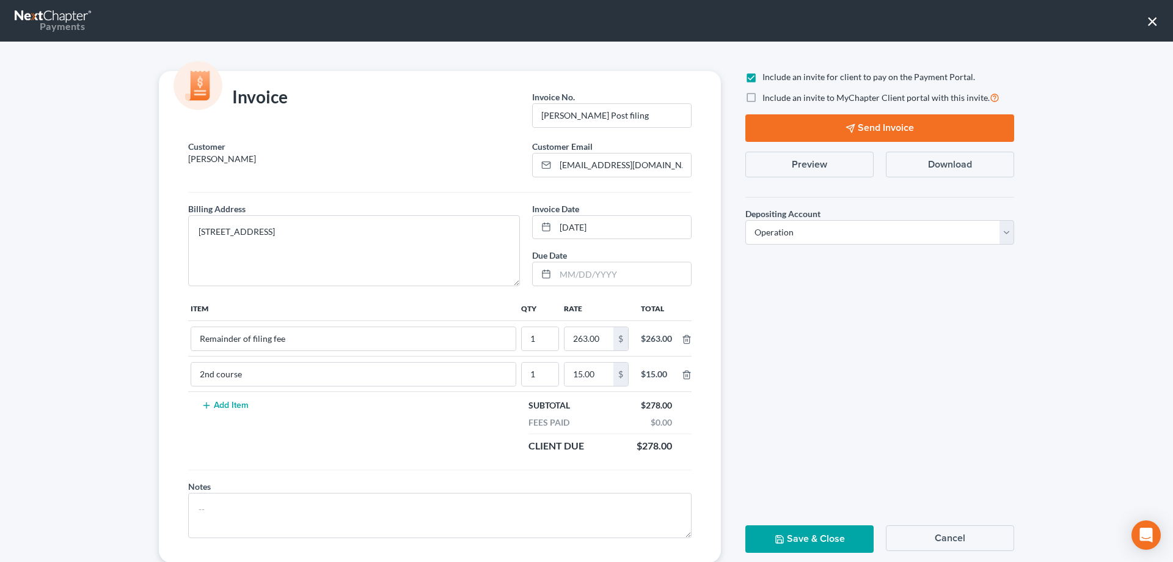
drag, startPoint x: 853, startPoint y: 125, endPoint x: 958, endPoint y: 452, distance: 343.4
click at [958, 452] on div "Include an invite for client to pay on the Payment Portal. Include an invite to…" at bounding box center [879, 316] width 293 height 491
click at [972, 533] on button "Cancel" at bounding box center [950, 538] width 128 height 26
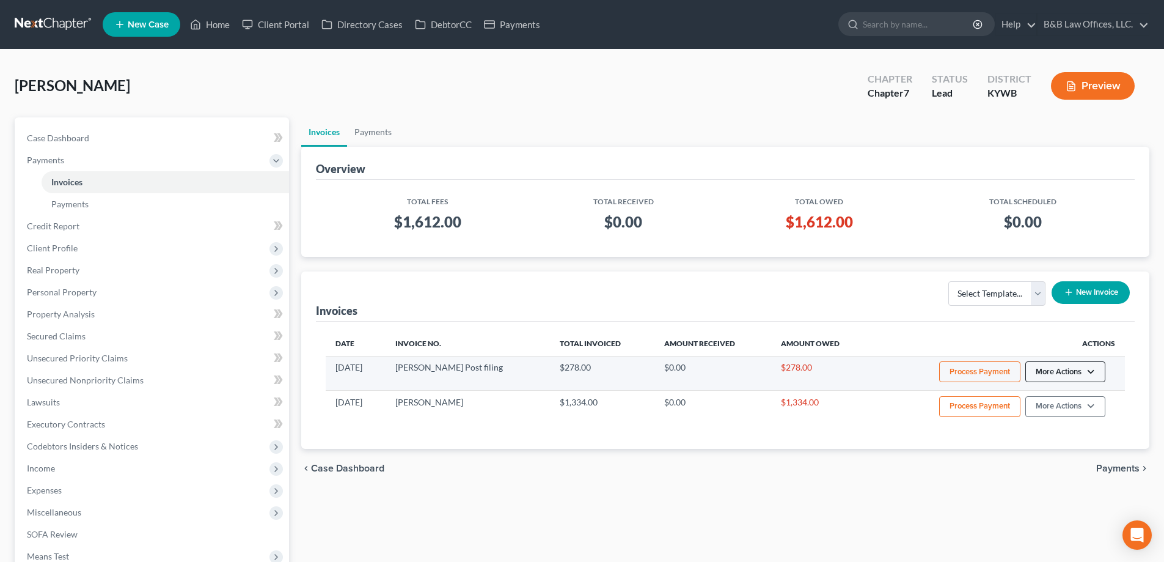
click at [1057, 370] on button "More Actions" at bounding box center [1065, 371] width 80 height 21
click at [1031, 397] on link "View/Edit" at bounding box center [1082, 397] width 143 height 21
select select "0"
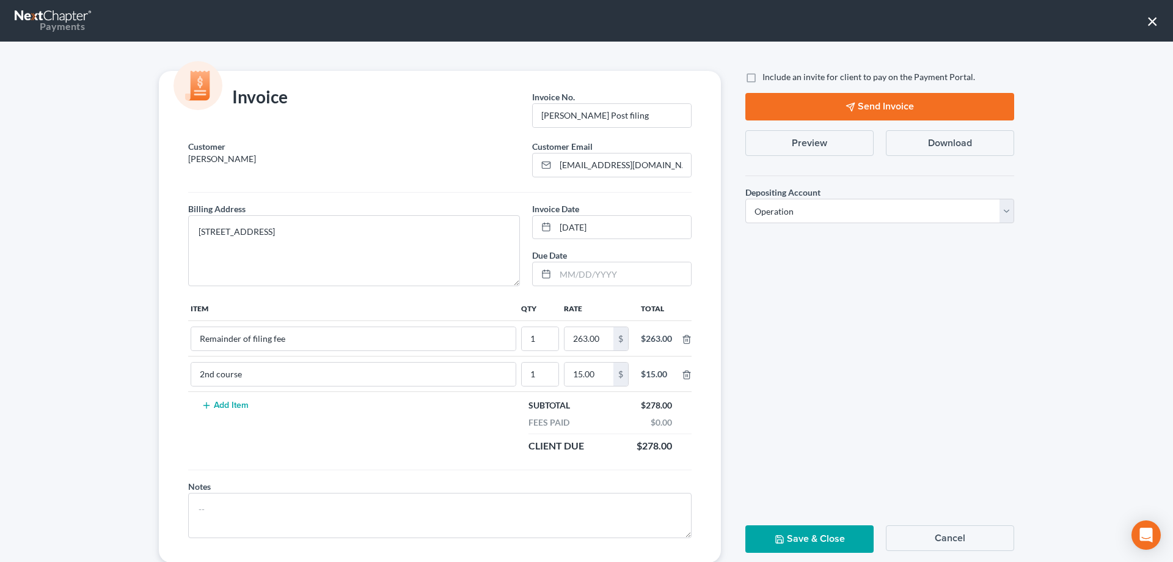
click at [938, 535] on button "Cancel" at bounding box center [950, 538] width 128 height 26
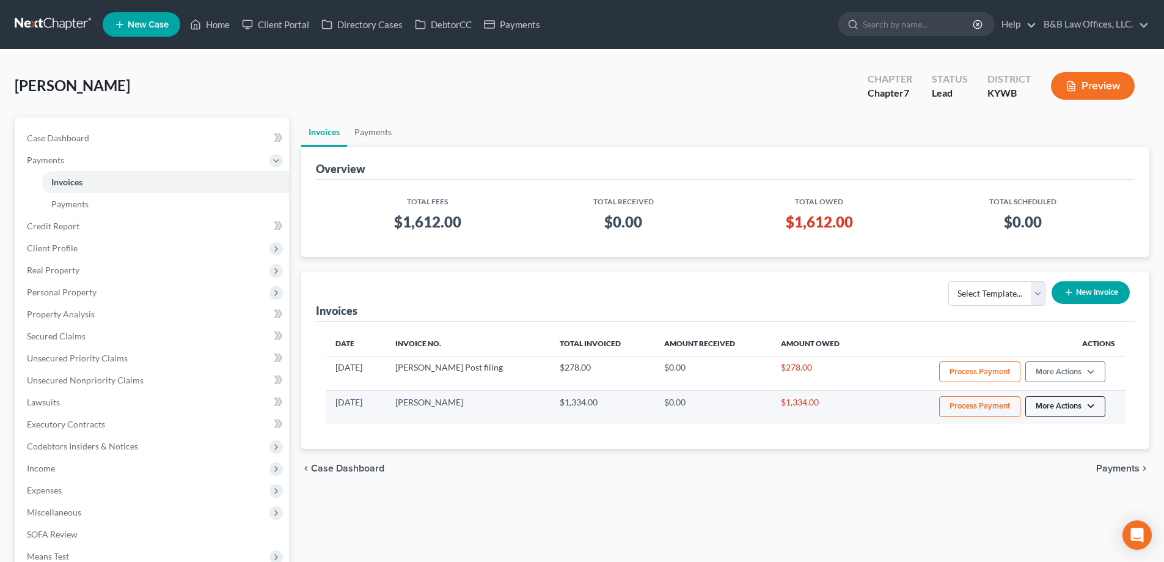
click at [1049, 382] on button "More Actions" at bounding box center [1065, 371] width 80 height 21
click at [1040, 428] on link "View/Edit" at bounding box center [1082, 432] width 143 height 21
select select "0"
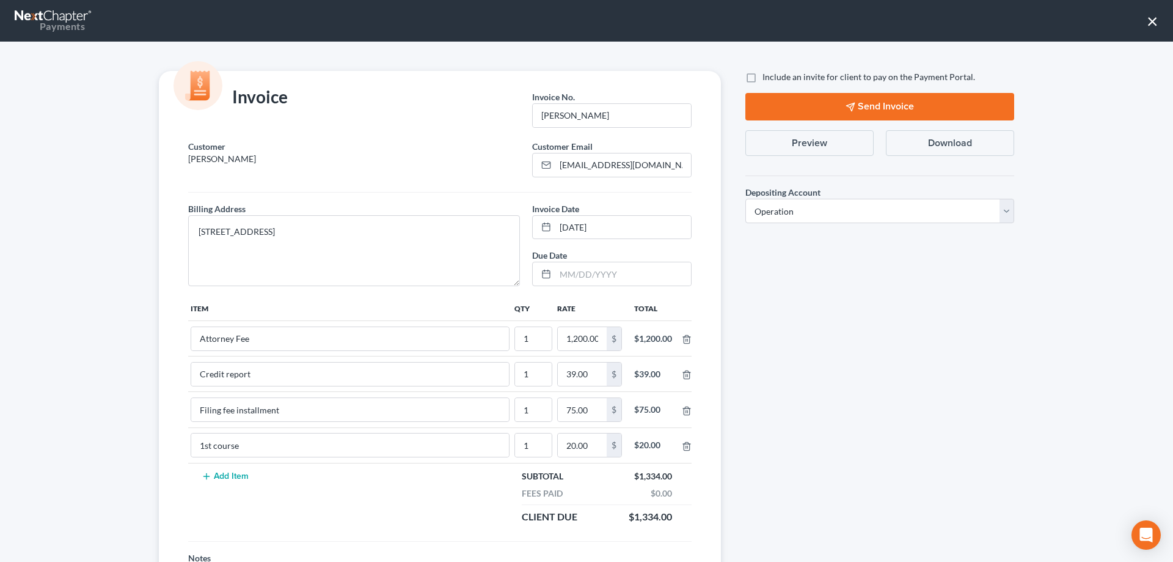
click at [763, 79] on label "Include an invite for client to pay on the Payment Portal." at bounding box center [869, 77] width 213 height 12
click at [767, 79] on input "Include an invite for client to pay on the Payment Portal." at bounding box center [771, 75] width 8 height 8
checkbox input "true"
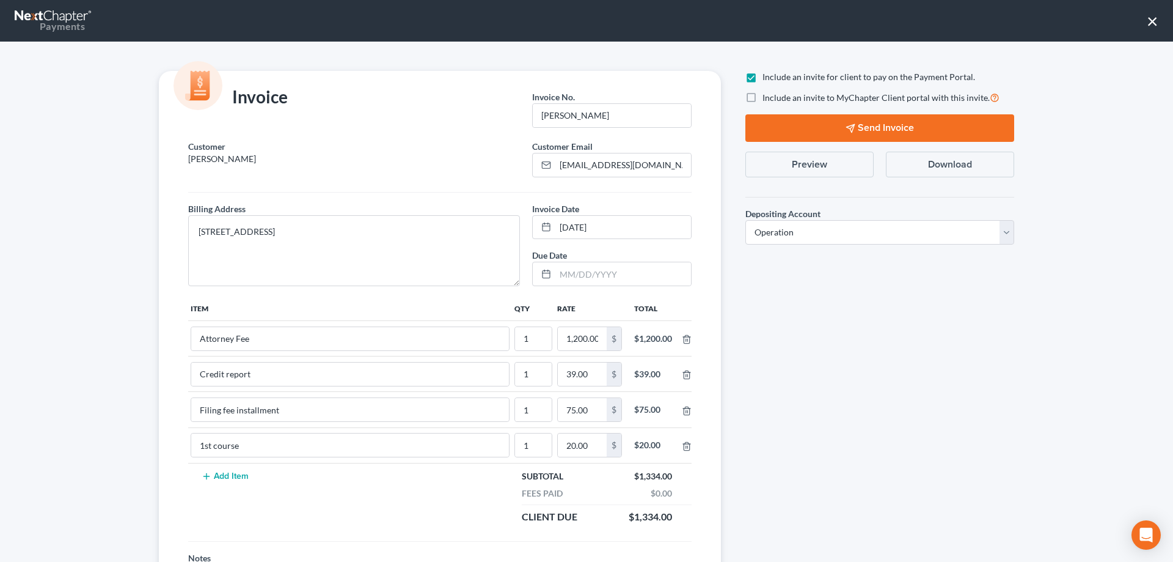
click at [846, 123] on button "Send Invoice" at bounding box center [879, 127] width 269 height 27
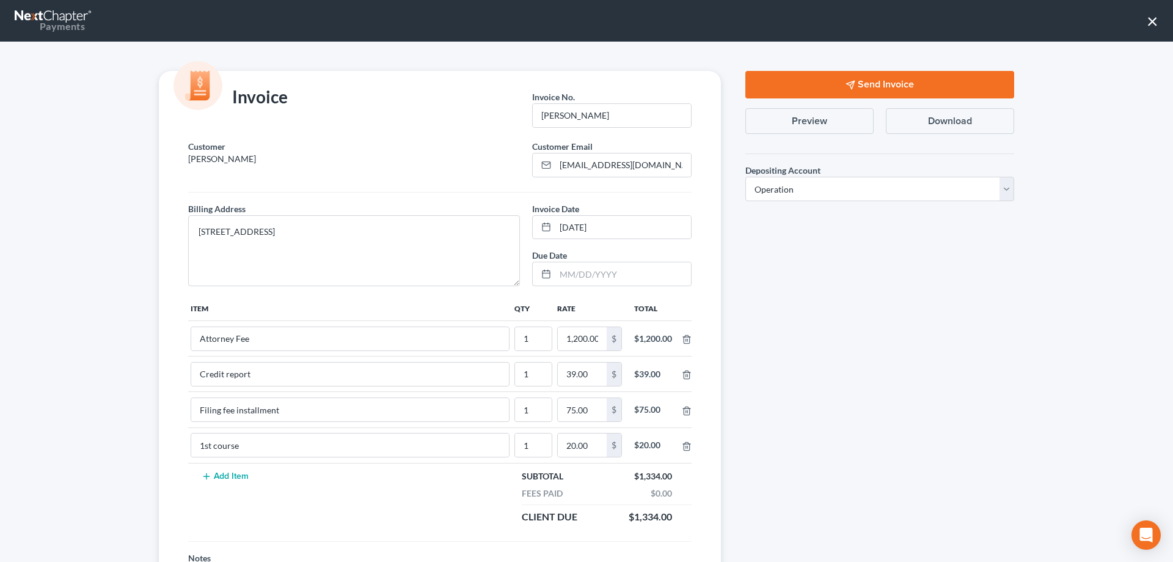
click at [1151, 22] on button "×" at bounding box center [1153, 21] width 12 height 20
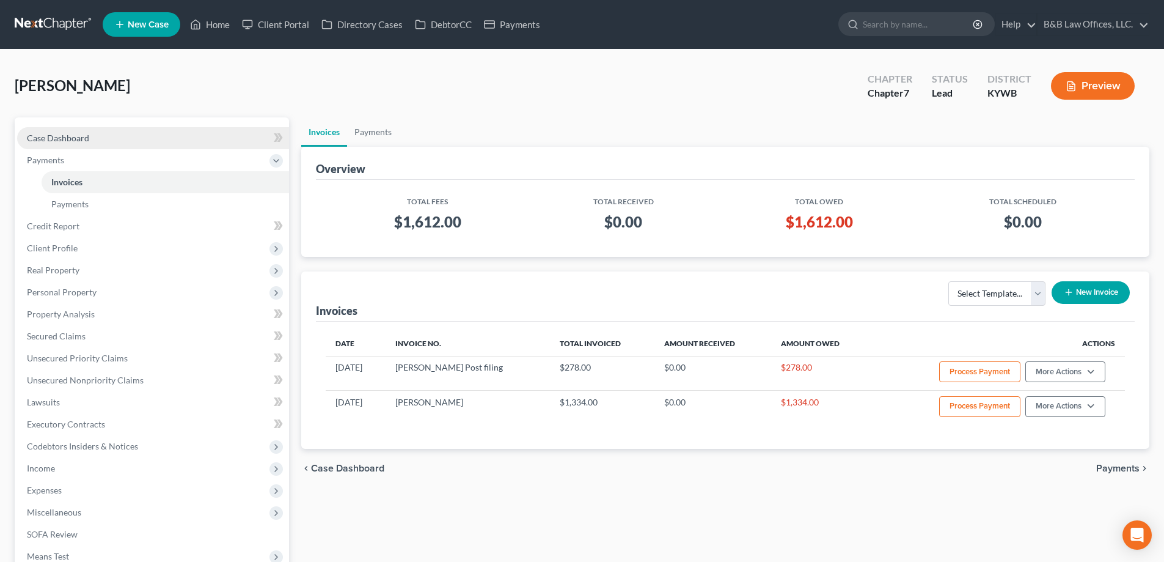
click at [120, 144] on link "Case Dashboard" at bounding box center [153, 138] width 272 height 22
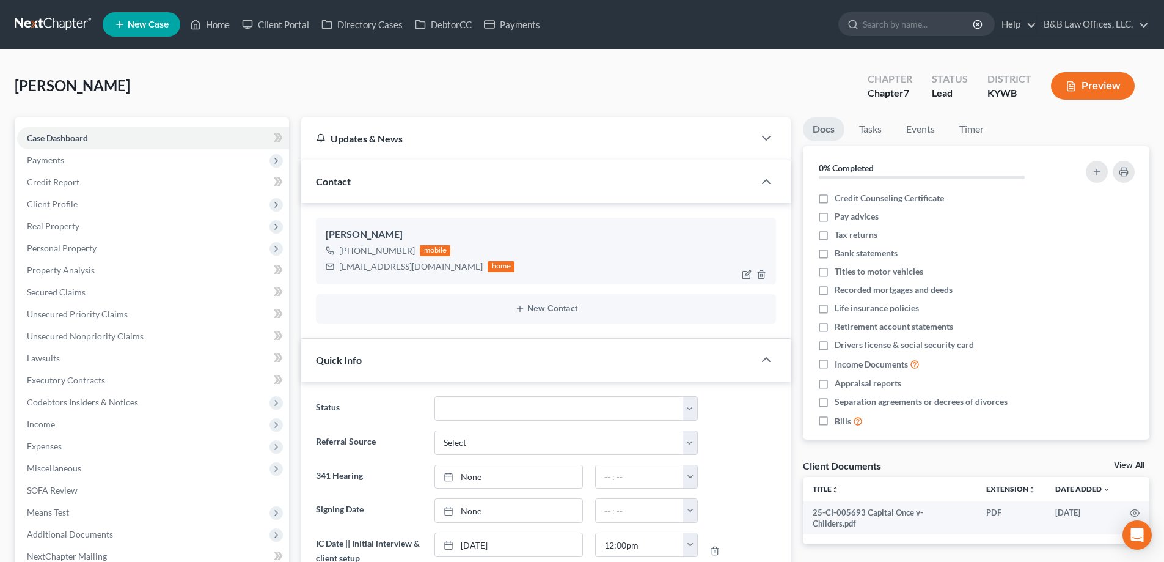
scroll to position [357, 0]
drag, startPoint x: 339, startPoint y: 268, endPoint x: 453, endPoint y: 274, distance: 114.5
click at [454, 276] on div "Hollie Childers +1 (502) 298-6746 mobile holliechilders143@gmail.com home" at bounding box center [546, 251] width 460 height 66
copy div "holliechilders143@gmail.com"
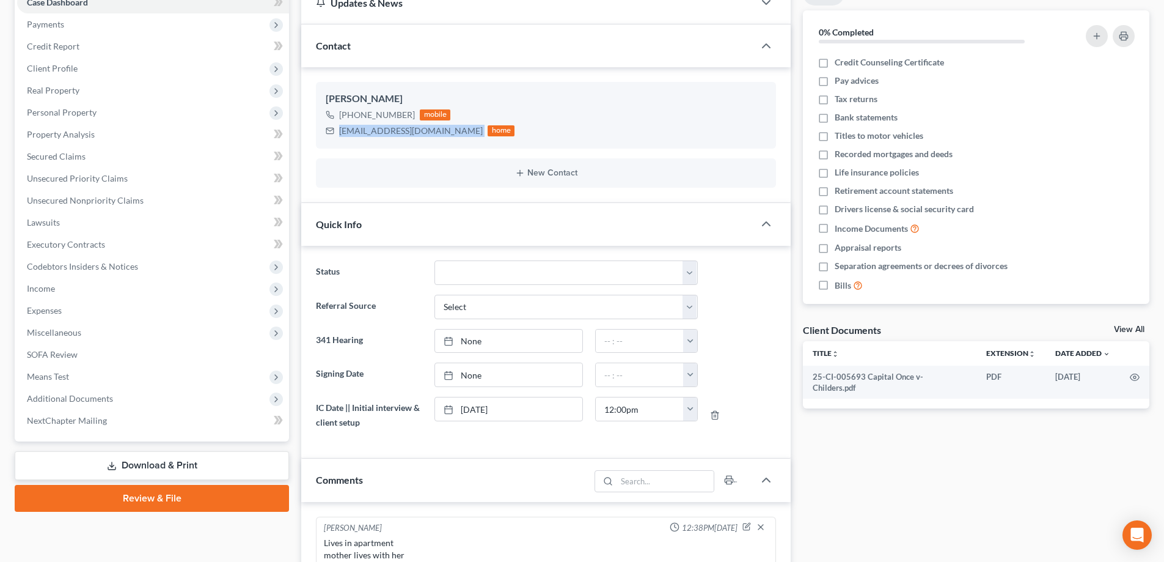
scroll to position [122, 0]
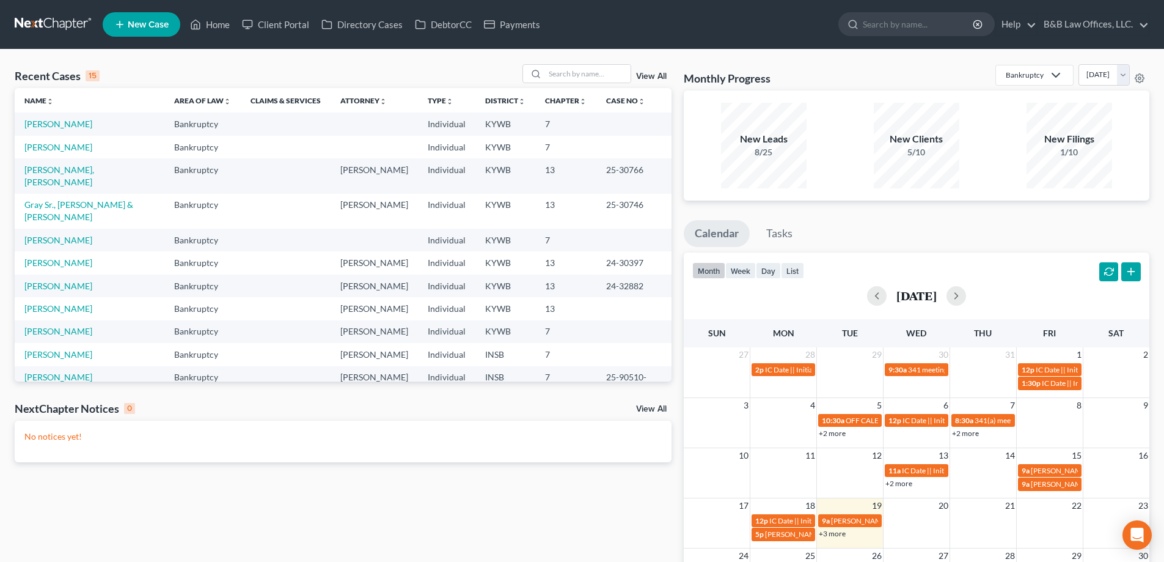
click at [649, 75] on link "View All" at bounding box center [651, 76] width 31 height 9
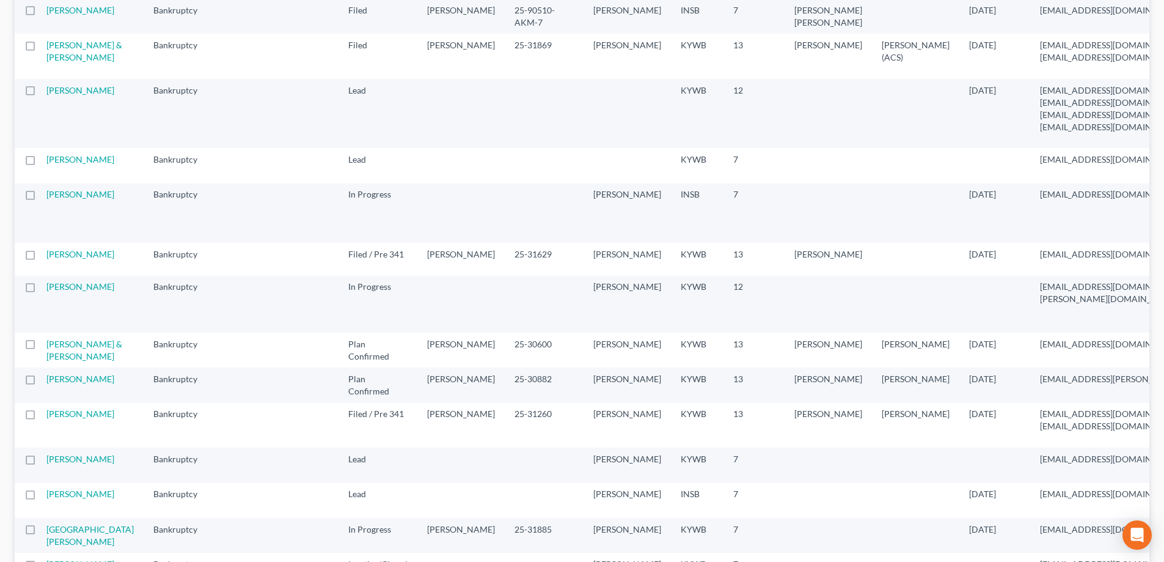
scroll to position [672, 0]
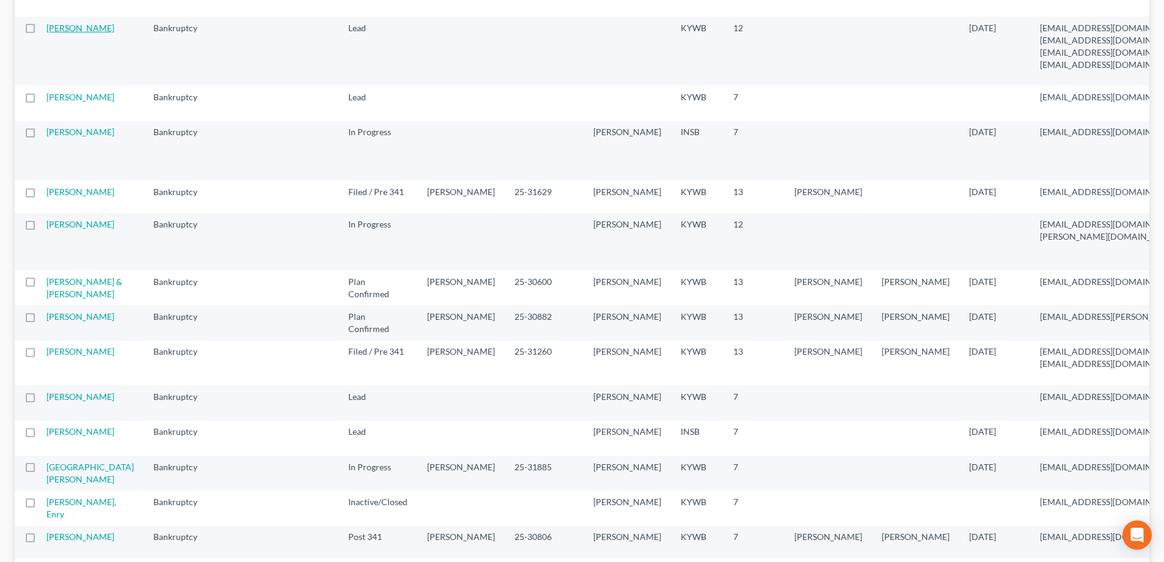
click at [54, 33] on link "[PERSON_NAME]" at bounding box center [80, 28] width 68 height 10
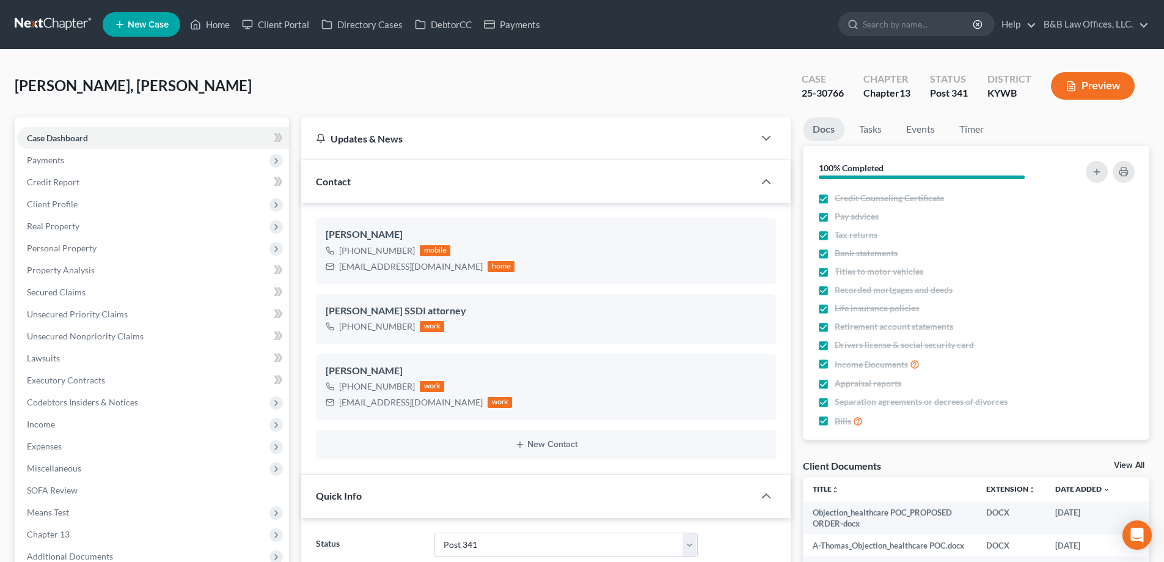
select select "15"
select select "2"
select select "0"
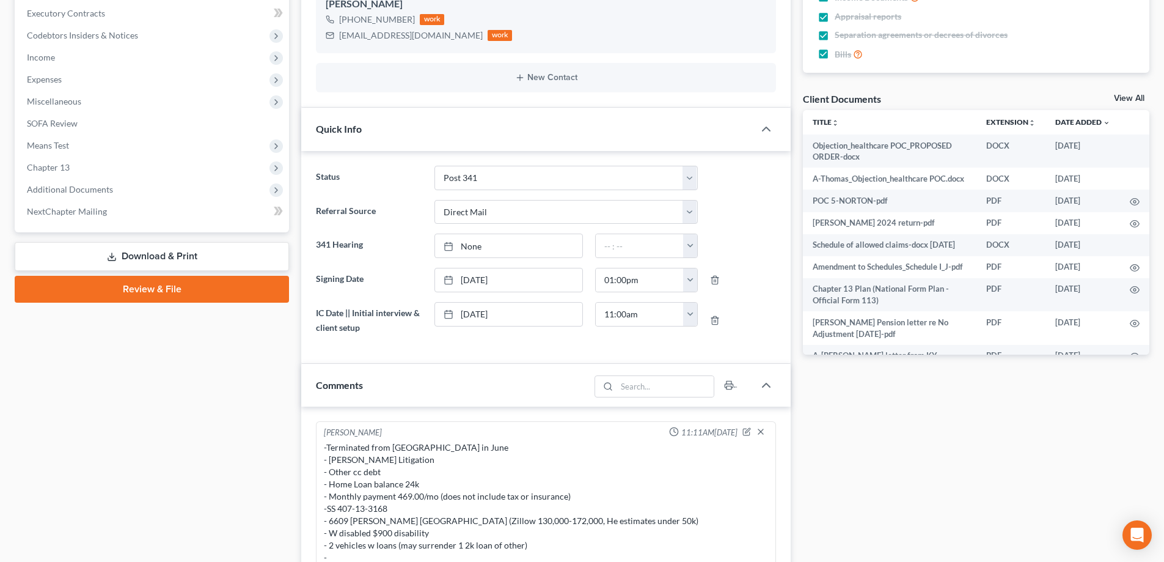
scroll to position [9145, 0]
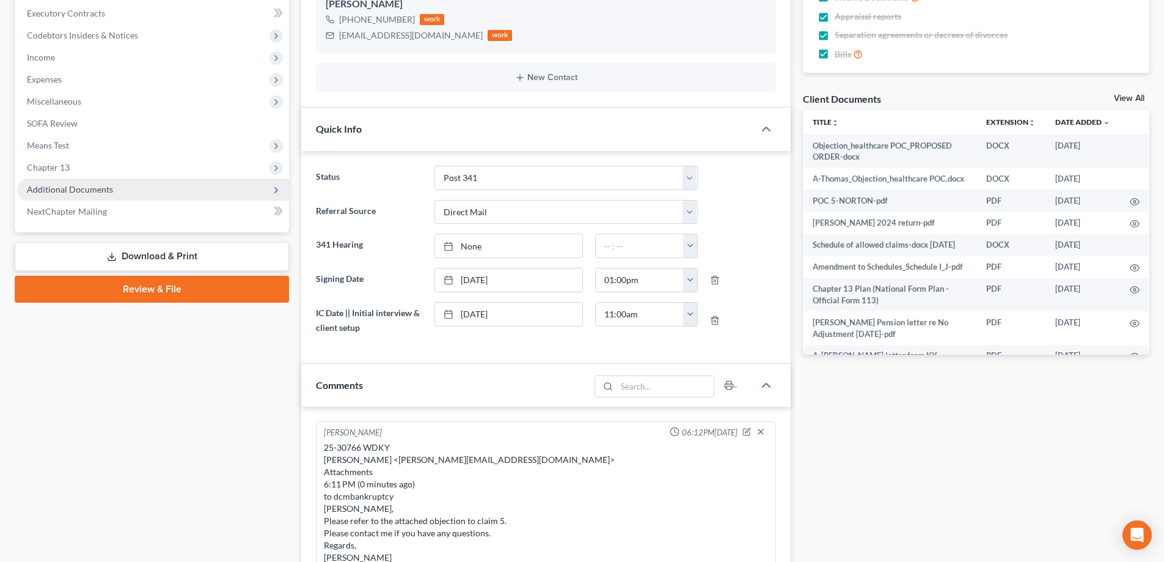
click at [82, 189] on span "Additional Documents" at bounding box center [70, 189] width 86 height 10
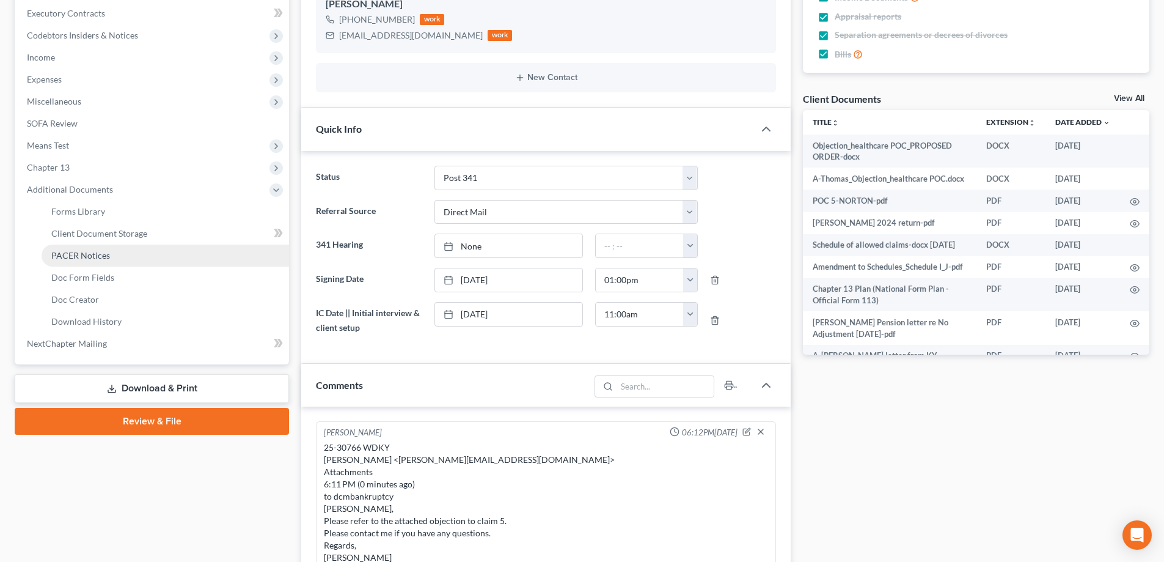
click at [91, 256] on span "PACER Notices" at bounding box center [80, 255] width 59 height 10
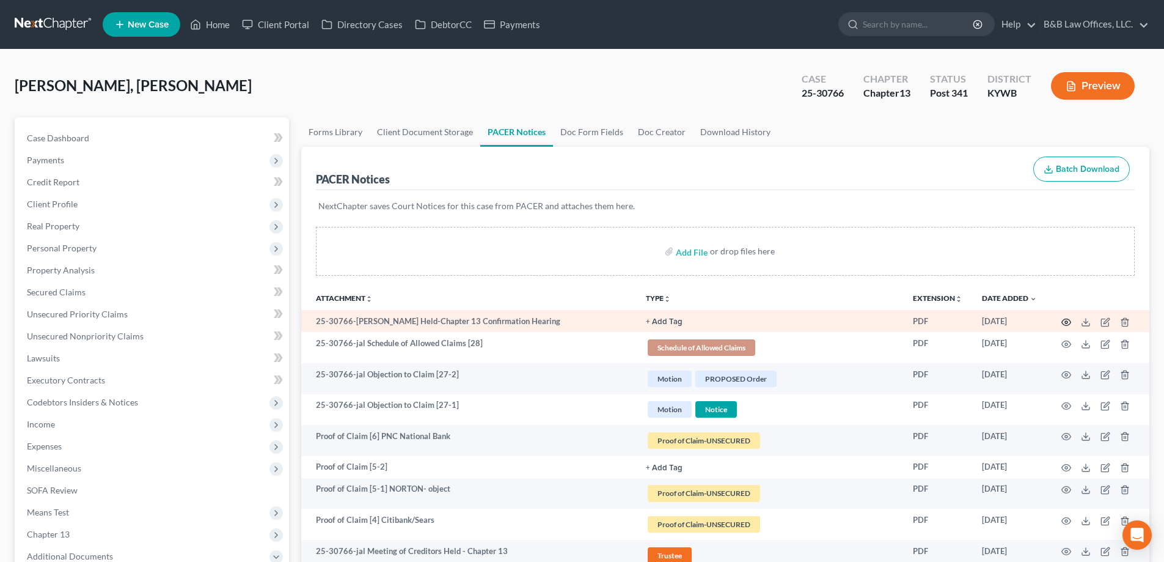
click at [1065, 321] on circle "button" at bounding box center [1066, 322] width 2 height 2
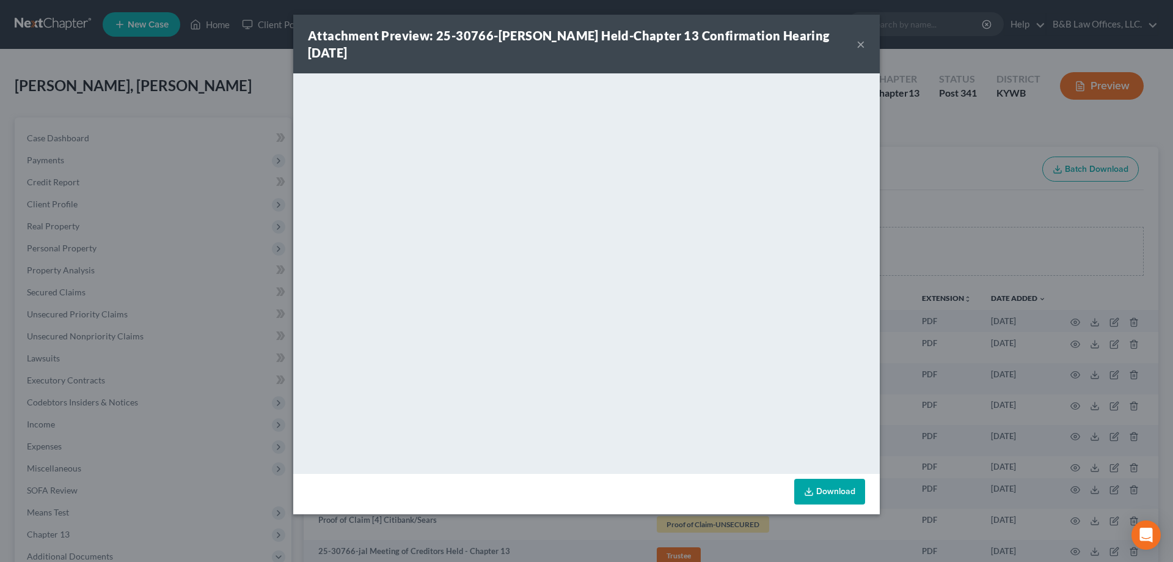
click at [862, 43] on button "×" at bounding box center [861, 44] width 9 height 15
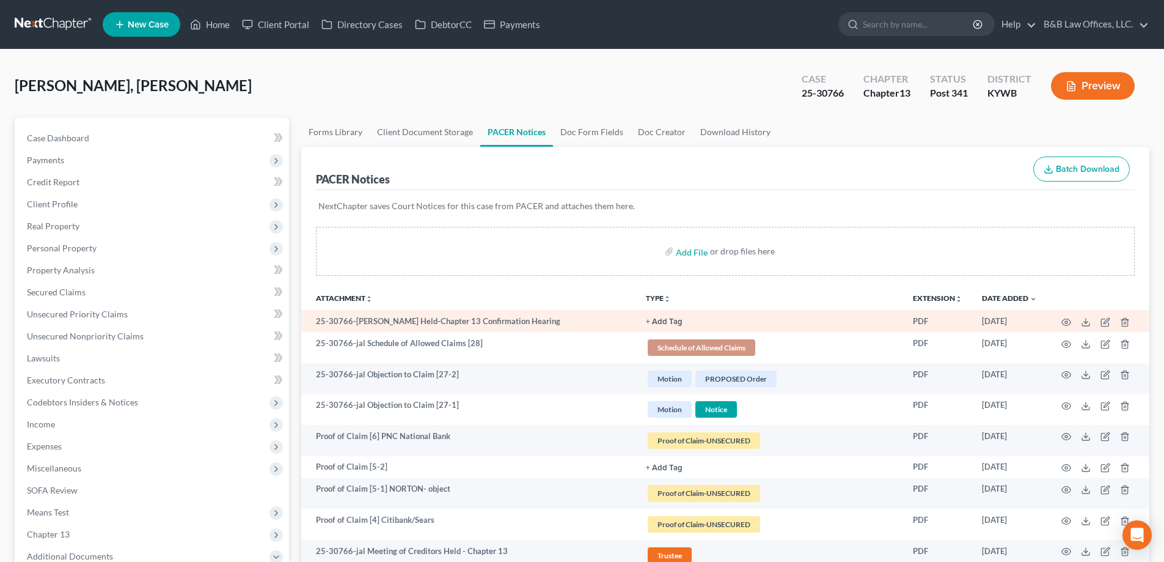
click at [667, 321] on button "+ Add Tag" at bounding box center [664, 322] width 37 height 8
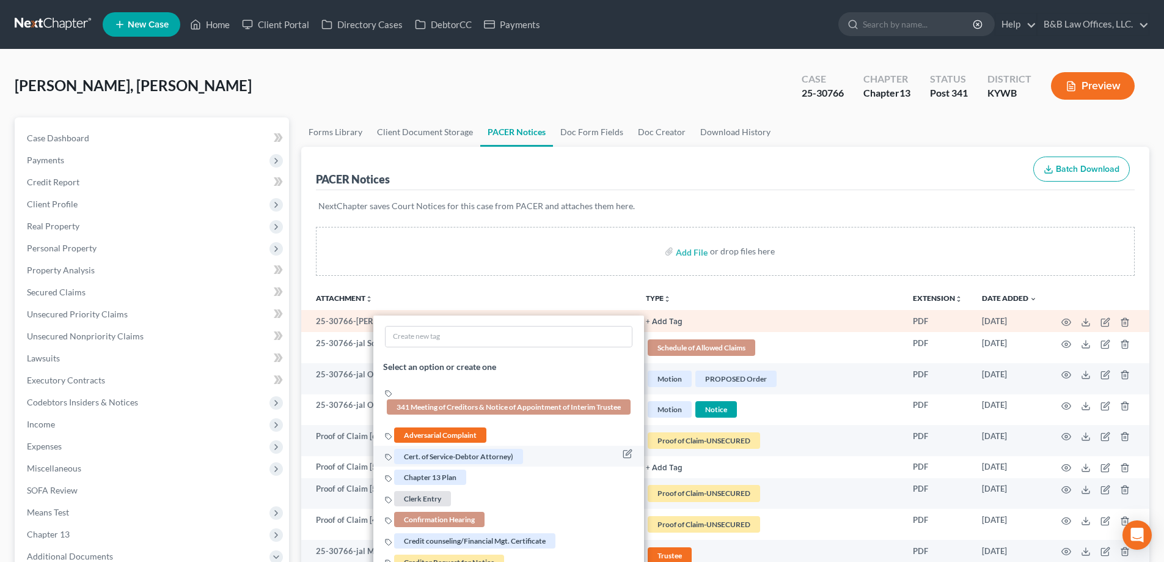
scroll to position [61, 0]
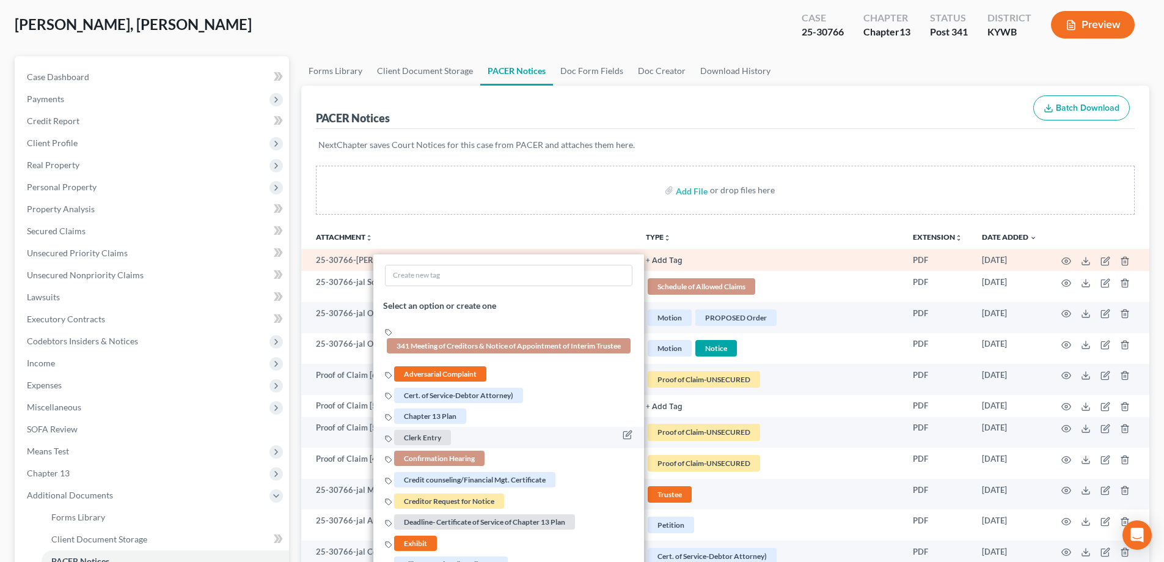
click at [433, 441] on span "Clerk Entry" at bounding box center [422, 437] width 57 height 15
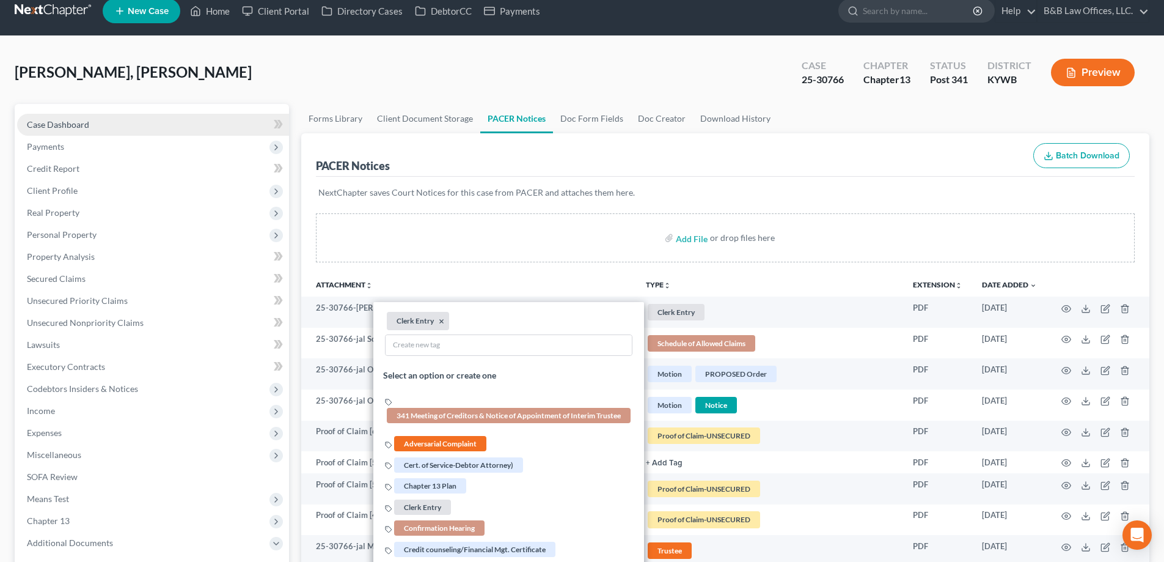
scroll to position [0, 0]
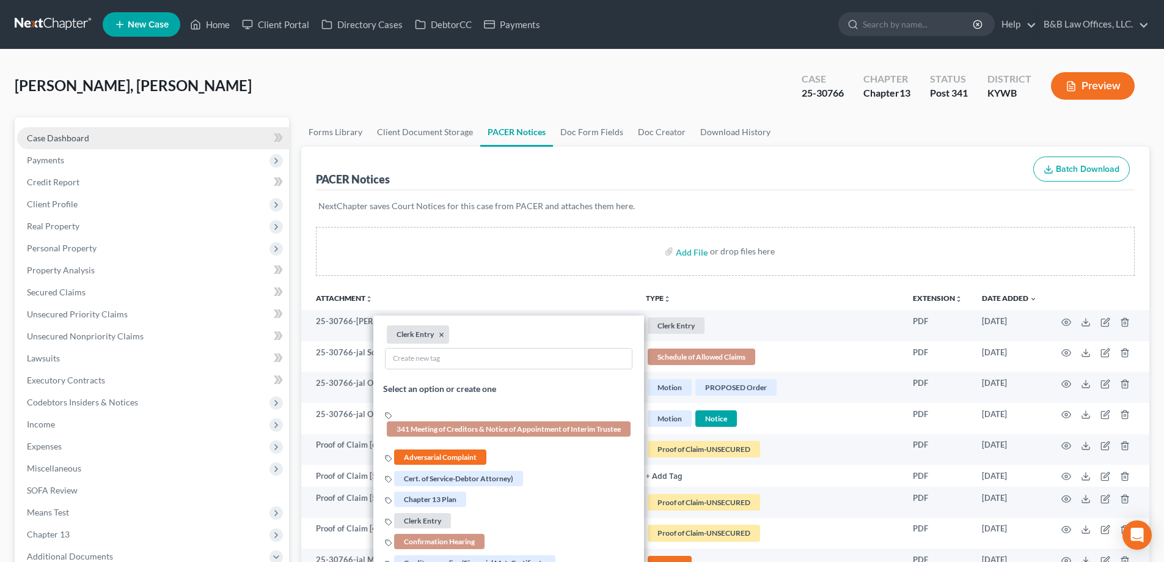
click at [93, 139] on link "Case Dashboard" at bounding box center [153, 138] width 272 height 22
select select "2"
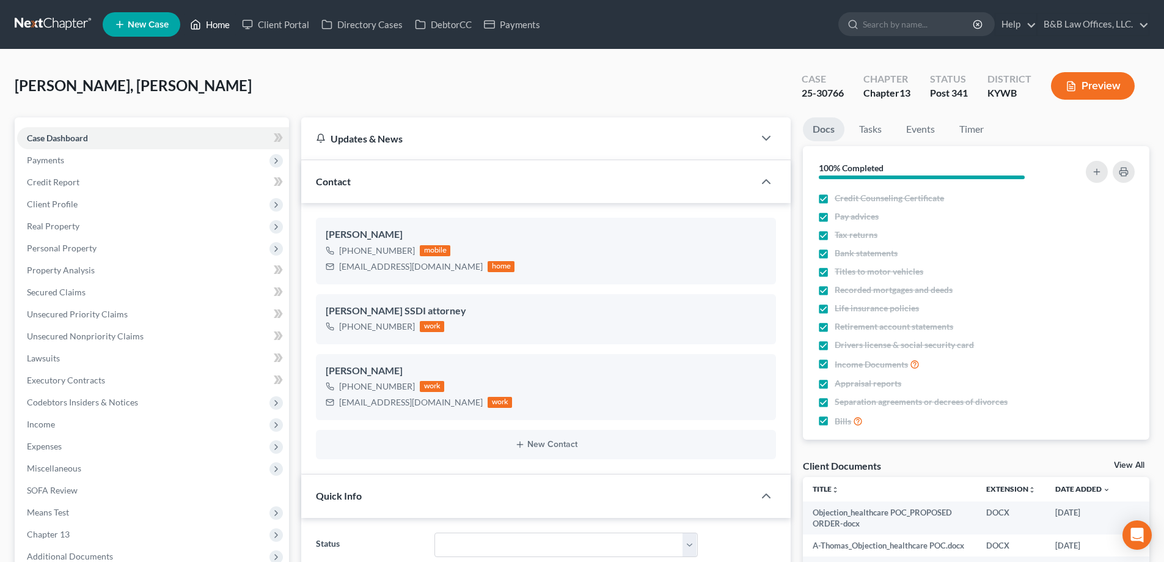
scroll to position [9145, 0]
click at [213, 24] on link "Home" at bounding box center [210, 24] width 52 height 22
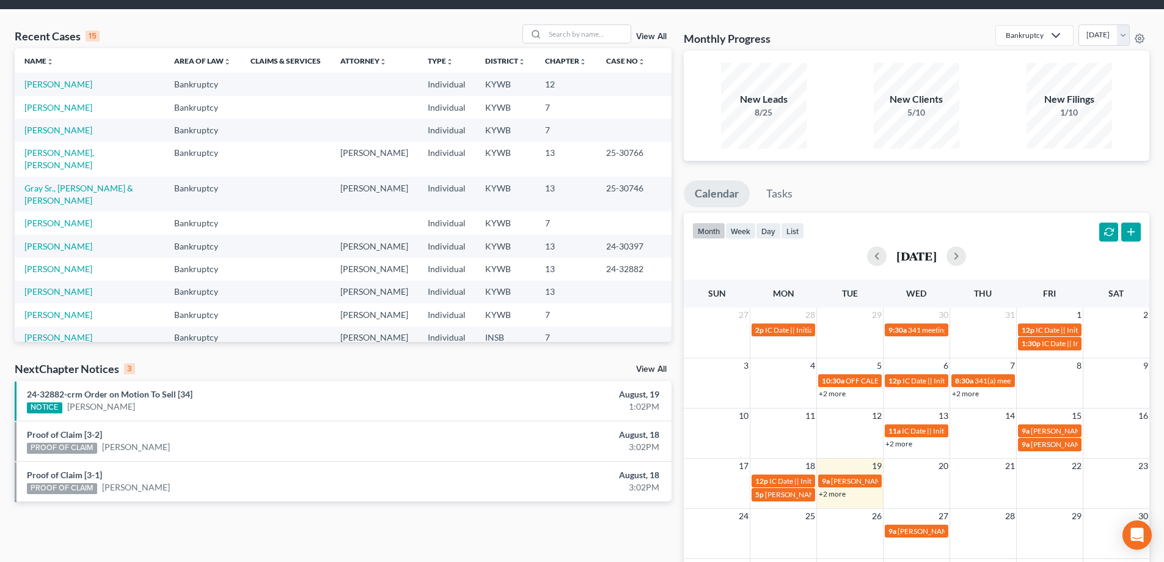
scroll to position [61, 0]
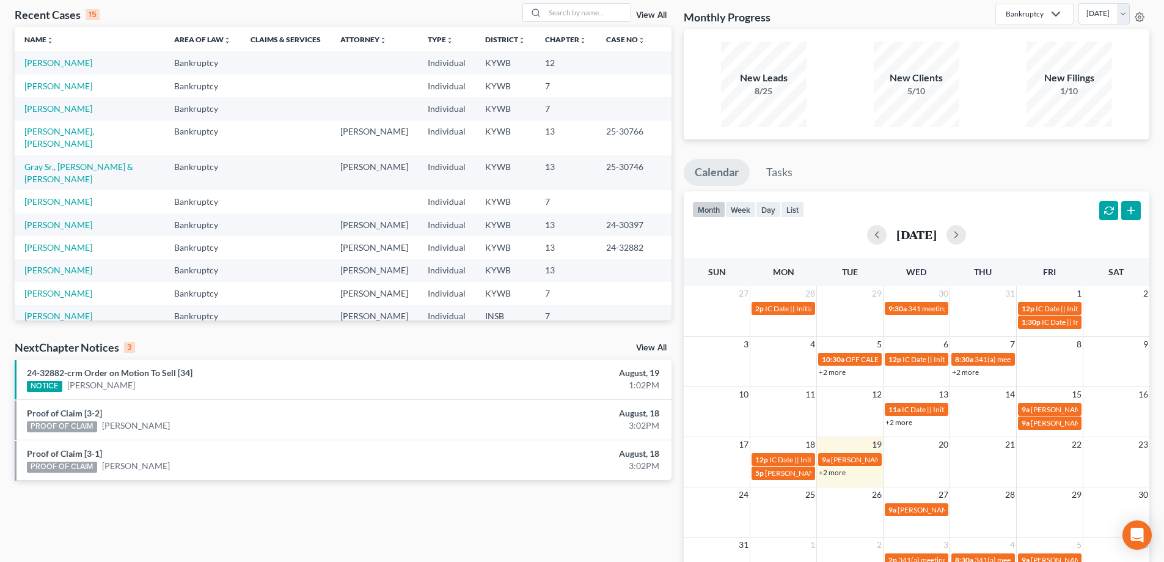
click at [648, 346] on link "View All" at bounding box center [651, 347] width 31 height 9
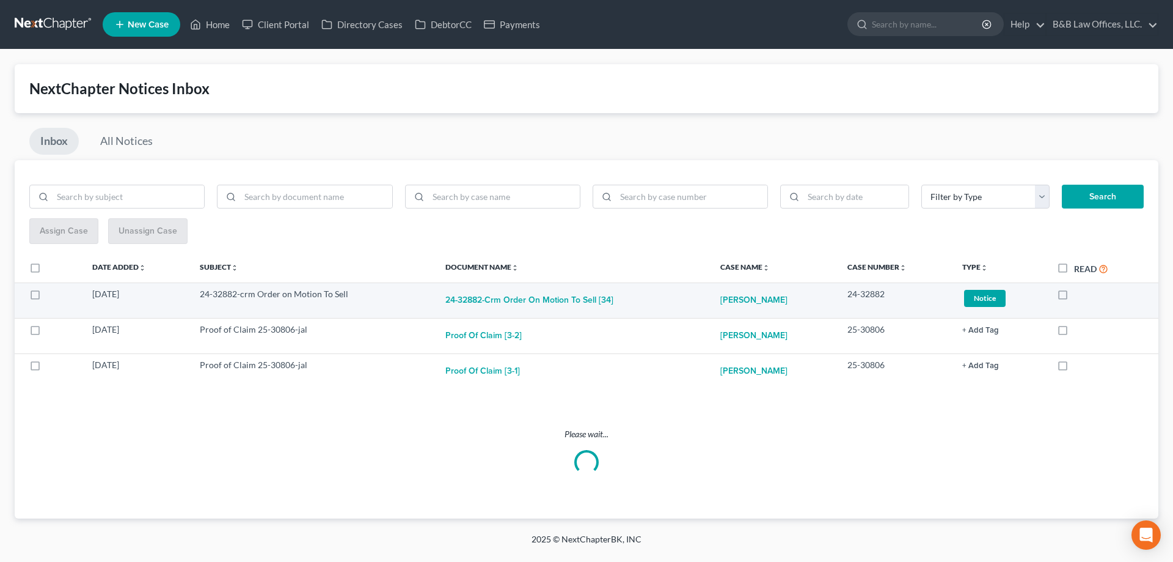
click at [992, 299] on span "Notice" at bounding box center [985, 298] width 42 height 16
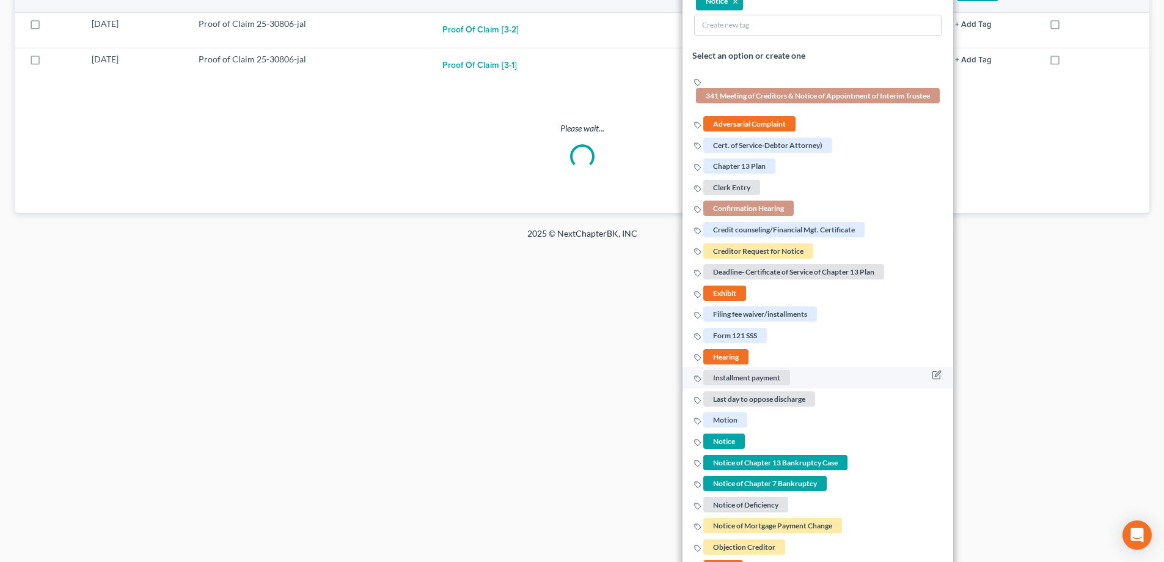
scroll to position [489, 0]
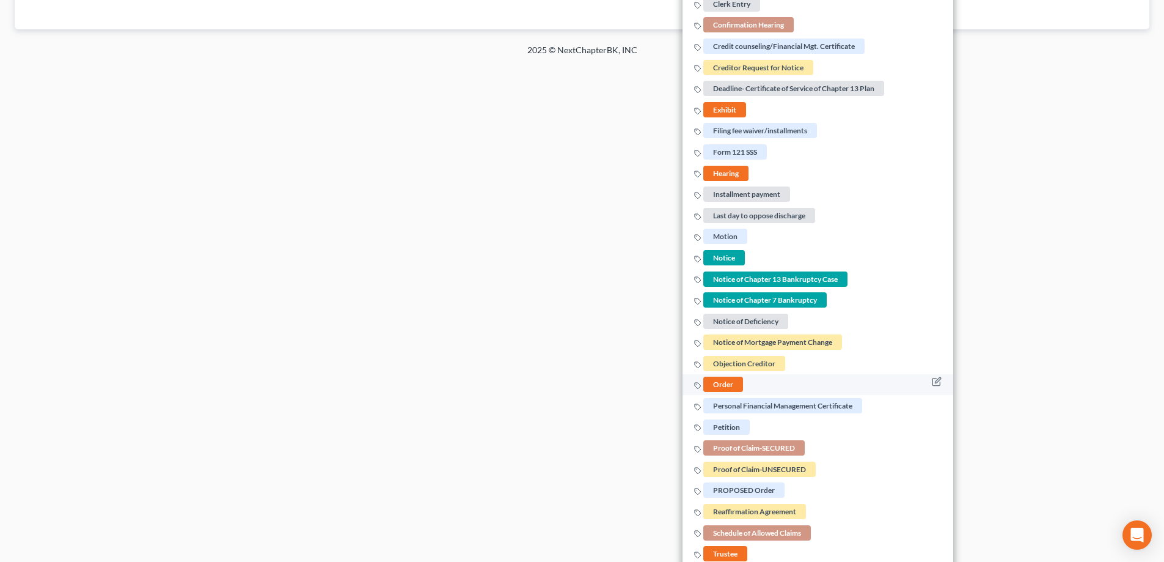
click at [706, 379] on span "Order" at bounding box center [723, 384] width 40 height 15
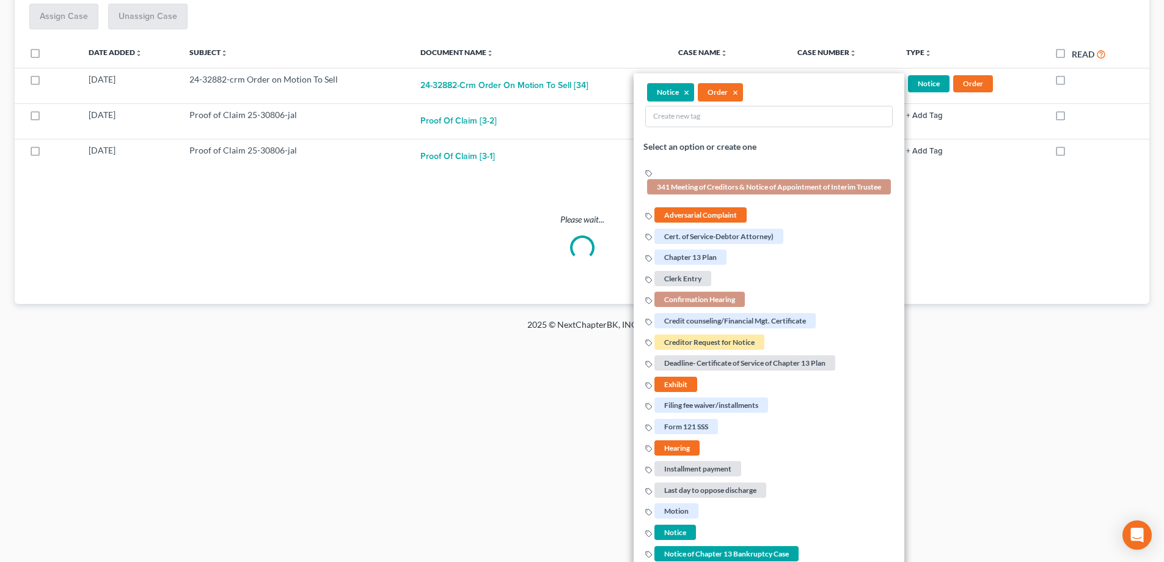
scroll to position [0, 0]
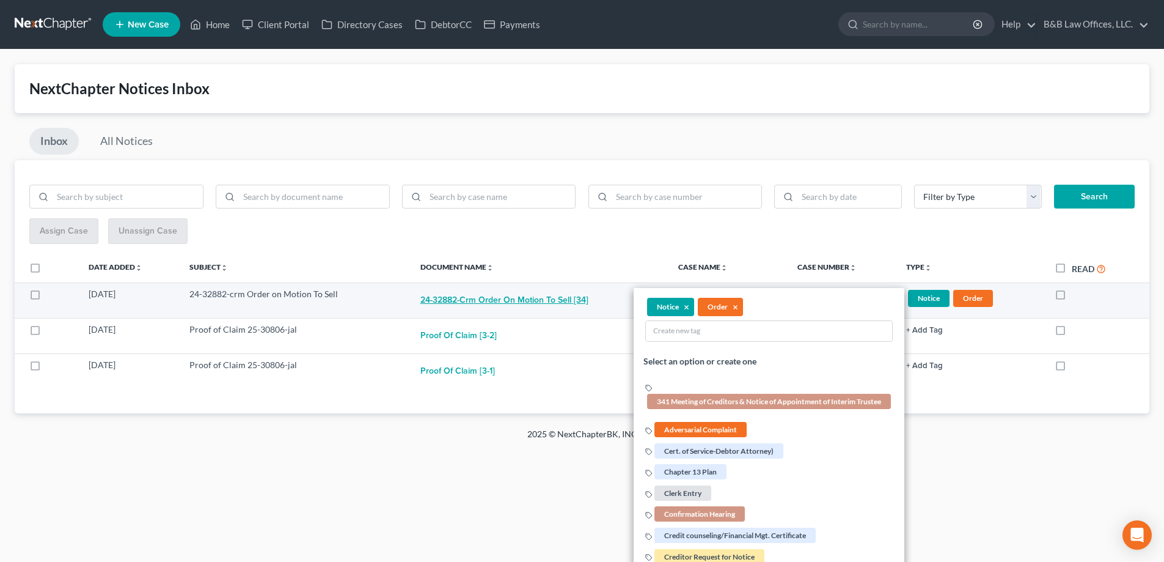
click at [463, 299] on button "24-32882-crm Order on Motion To Sell [34]" at bounding box center [504, 300] width 168 height 24
checkbox input "true"
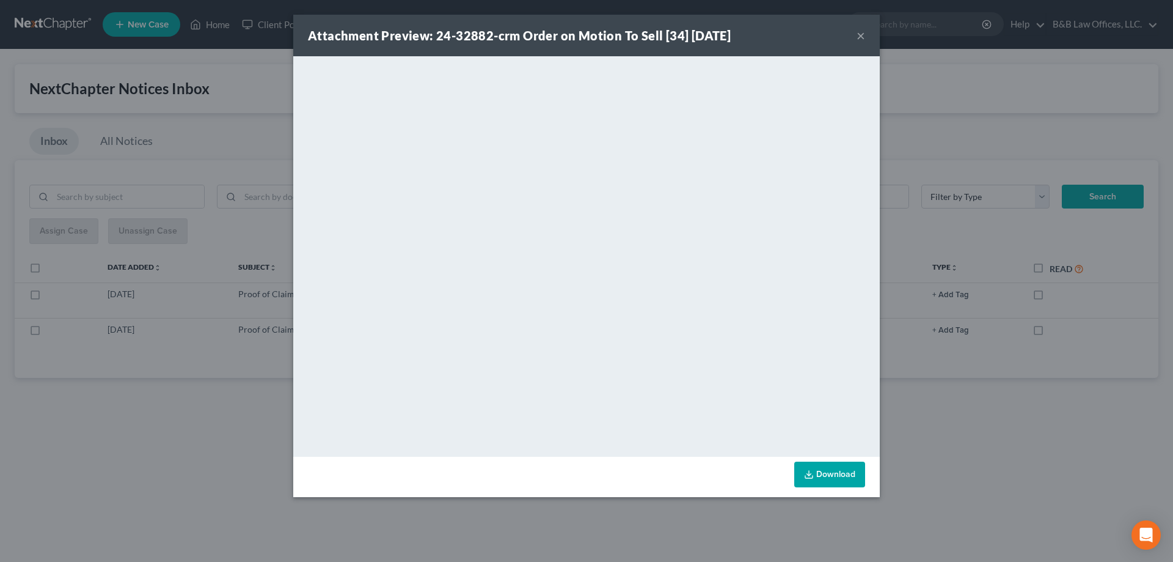
click at [862, 37] on button "×" at bounding box center [861, 35] width 9 height 15
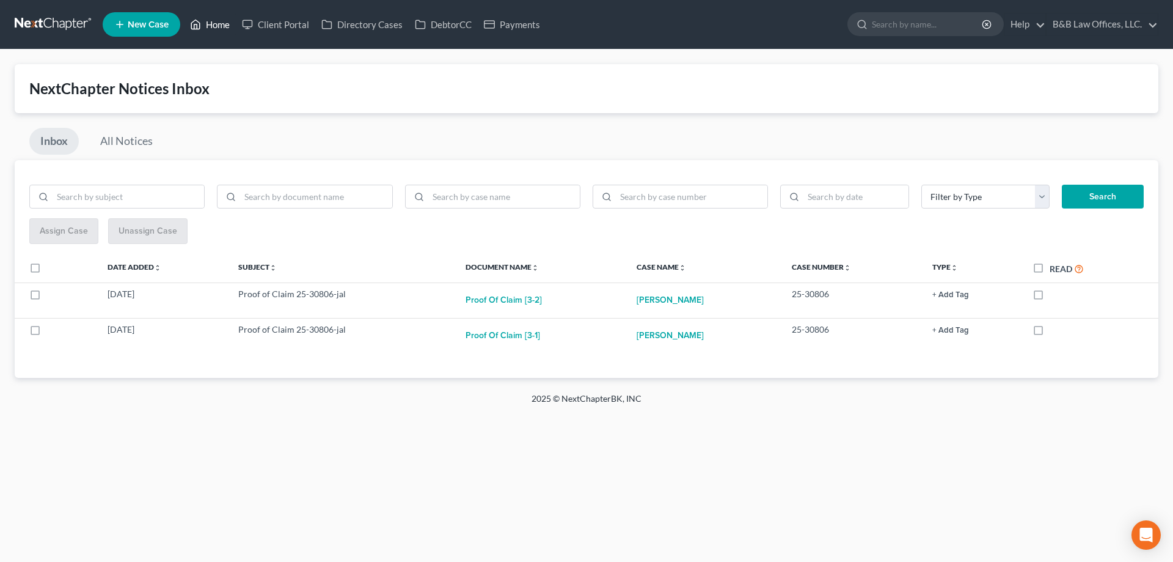
click at [219, 24] on link "Home" at bounding box center [210, 24] width 52 height 22
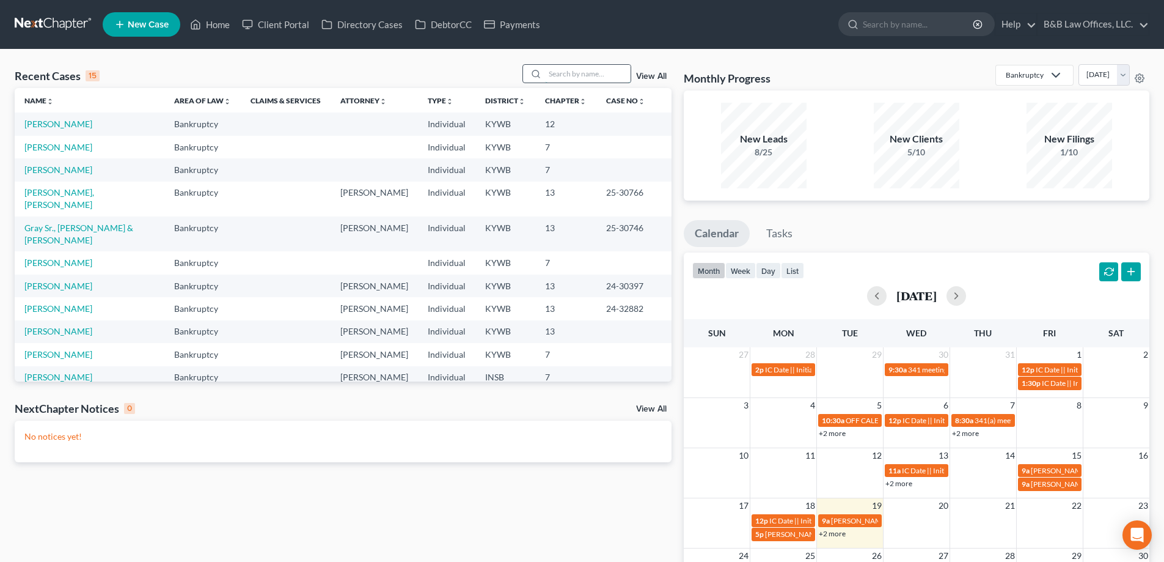
click at [578, 82] on input "search" at bounding box center [588, 74] width 86 height 18
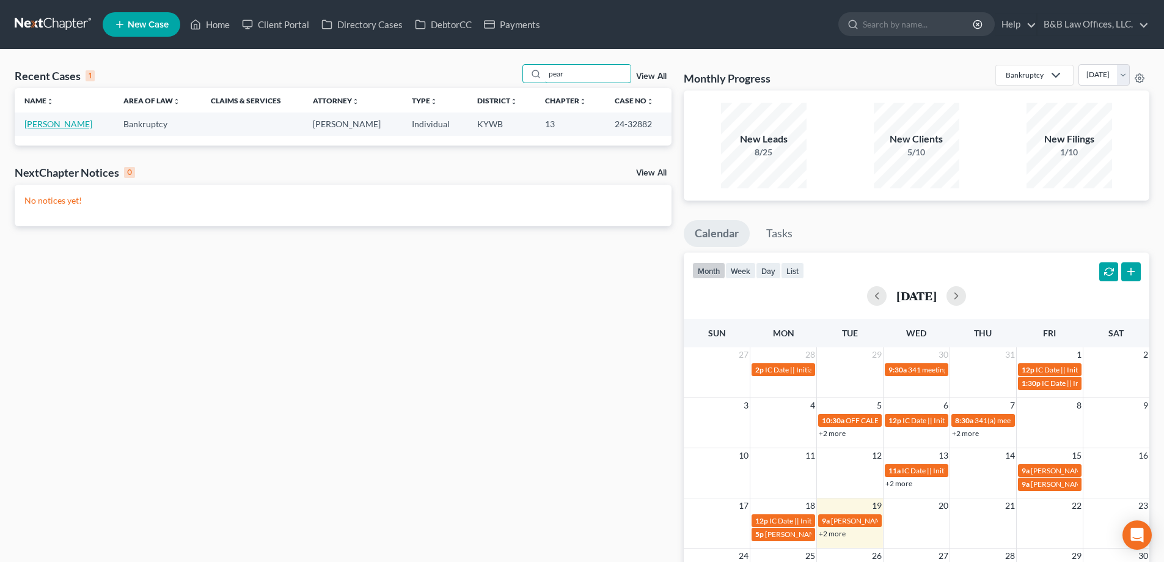
type input "pear"
click at [73, 119] on link "[PERSON_NAME]" at bounding box center [58, 124] width 68 height 10
select select "2"
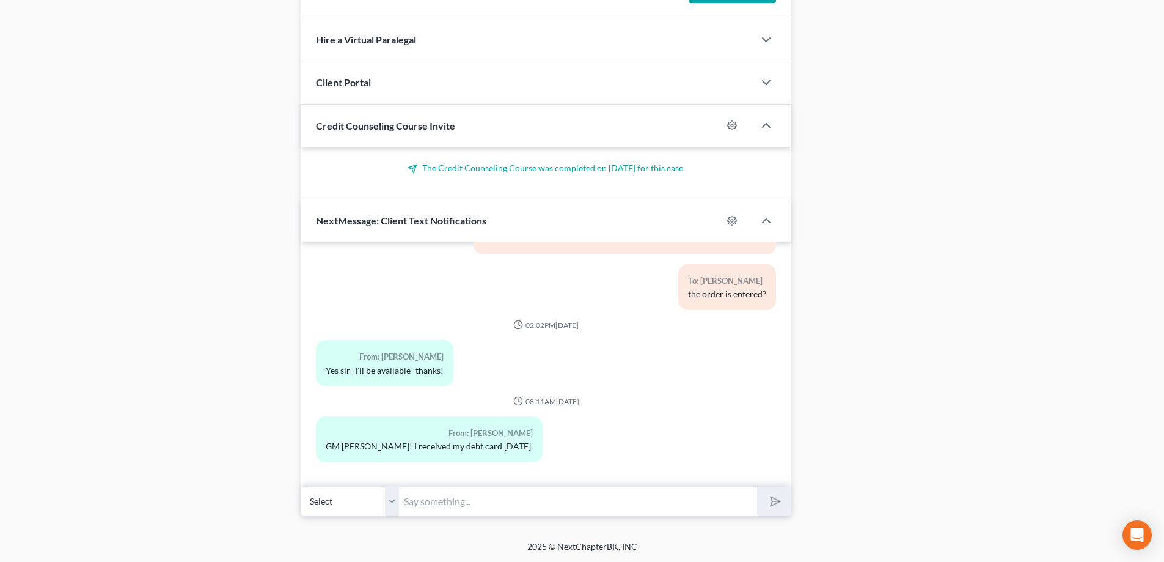
scroll to position [935, 0]
drag, startPoint x: 466, startPoint y: 504, endPoint x: 462, endPoint y: 496, distance: 9.3
click at [466, 504] on input "text" at bounding box center [578, 500] width 358 height 30
type input "Very good."
click at [757, 486] on button "submit" at bounding box center [774, 500] width 34 height 29
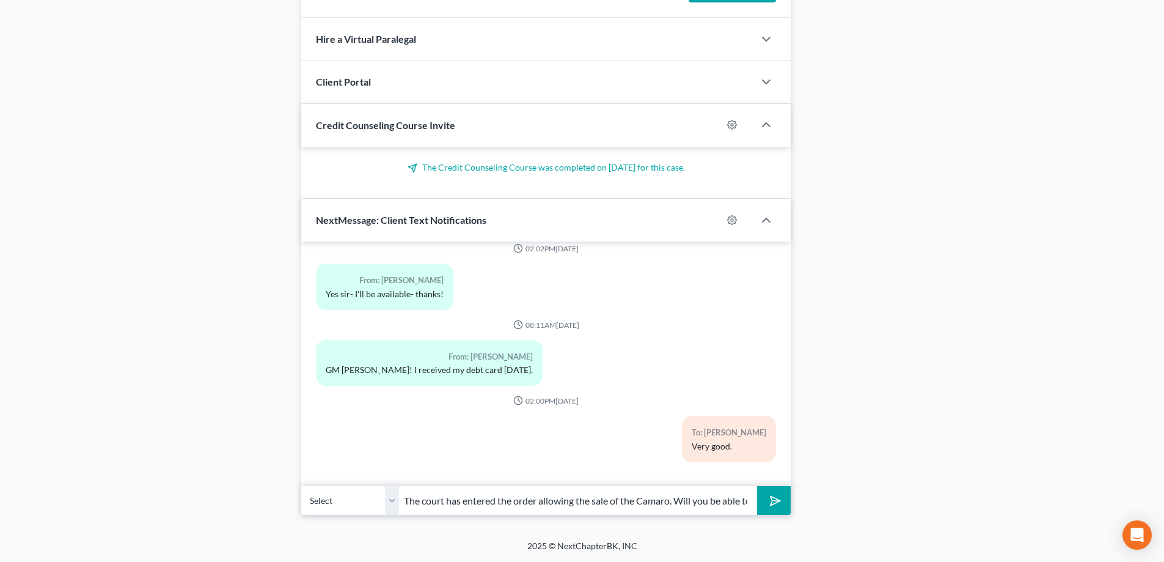
click at [747, 500] on input "The court has entered the order allowing the sale of the Camaro. Will you be ab…" at bounding box center [578, 500] width 358 height 30
type input "The court has entered the order allowing the sale of the Camaro. Will you be ab…"
click at [757, 486] on button "submit" at bounding box center [774, 500] width 34 height 29
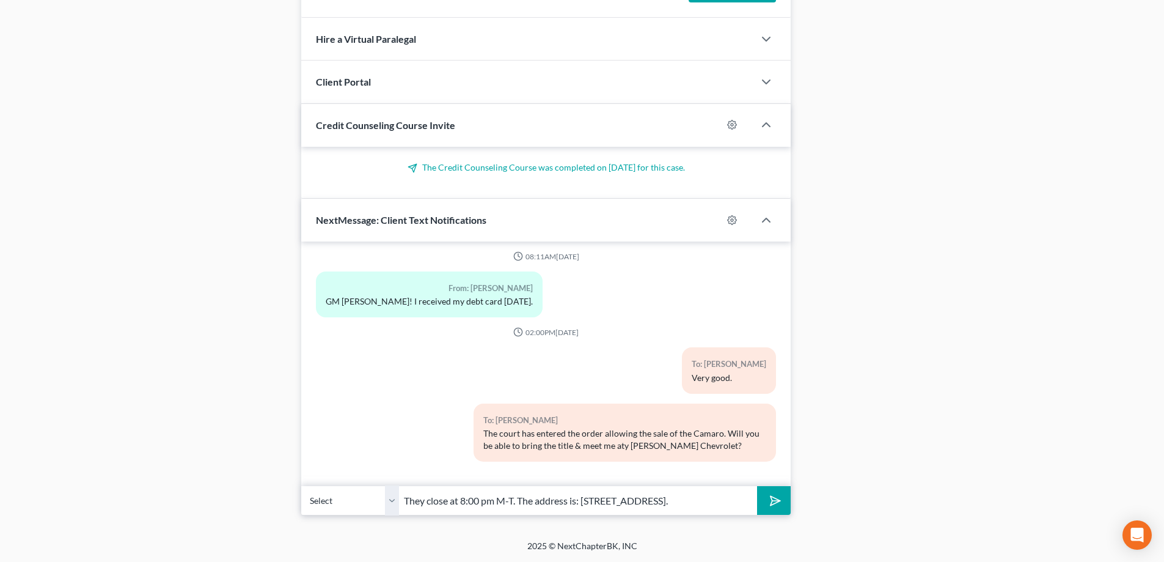
scroll to position [0, 28]
type input "They close at 8:00 pm M-T. The address is: 1801 Broadway Street, Clarksville, I…"
click at [757, 486] on button "submit" at bounding box center [774, 500] width 34 height 29
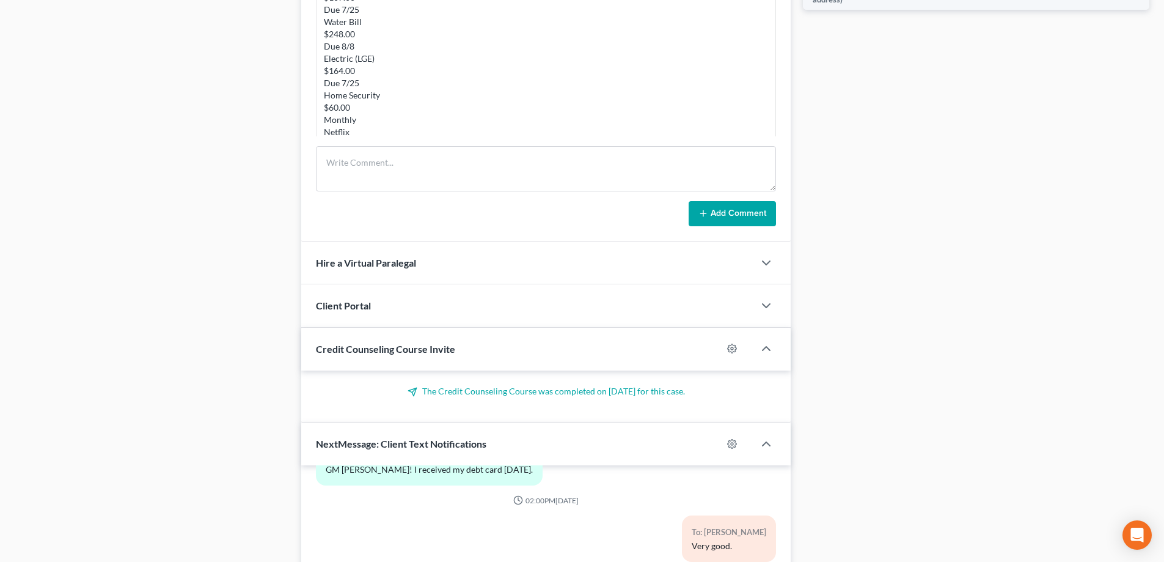
scroll to position [935, 0]
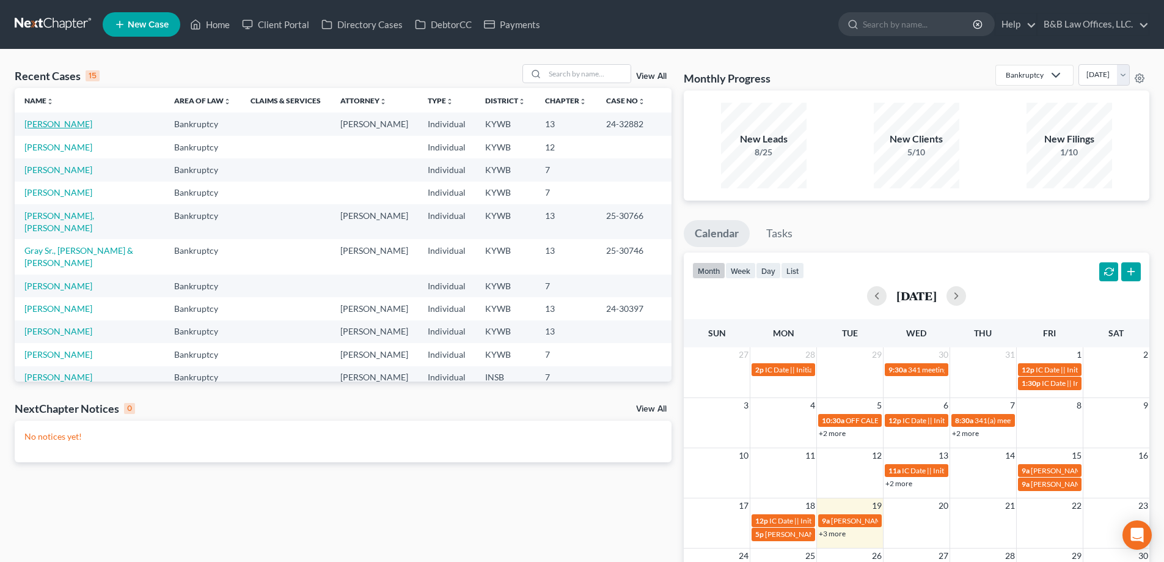
click at [28, 125] on link "[PERSON_NAME]" at bounding box center [58, 124] width 68 height 10
select select "2"
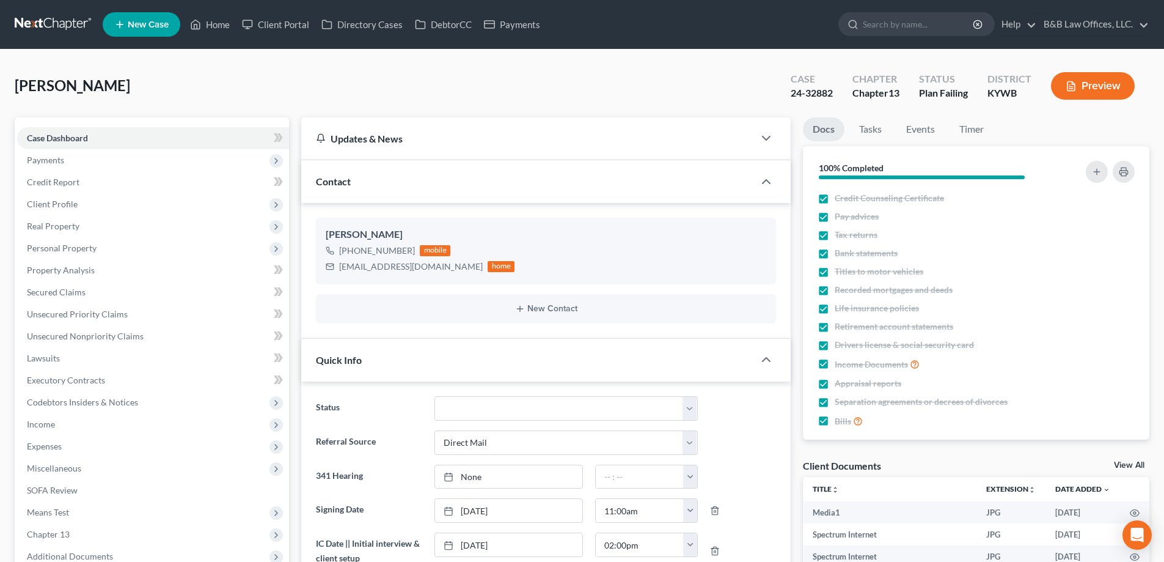
click at [1125, 466] on link "View All" at bounding box center [1129, 465] width 31 height 9
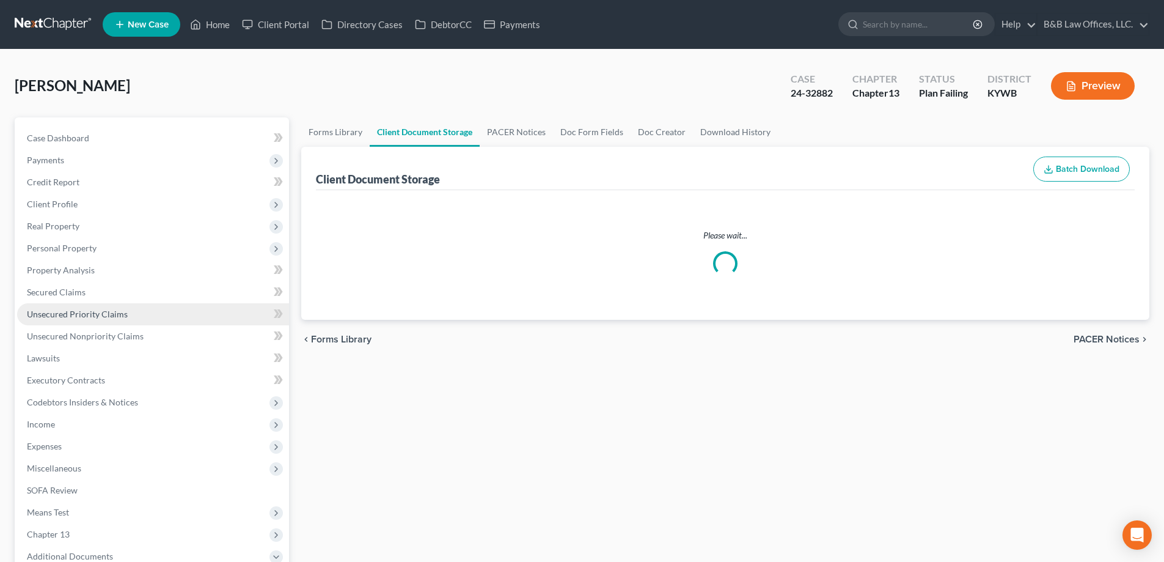
select select "7"
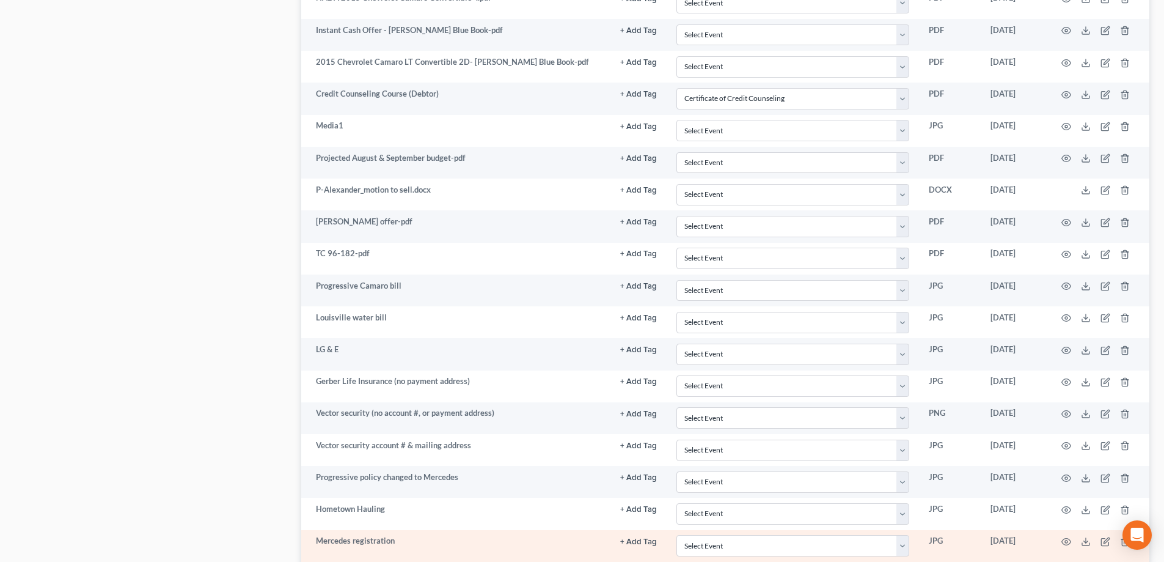
scroll to position [1180, 0]
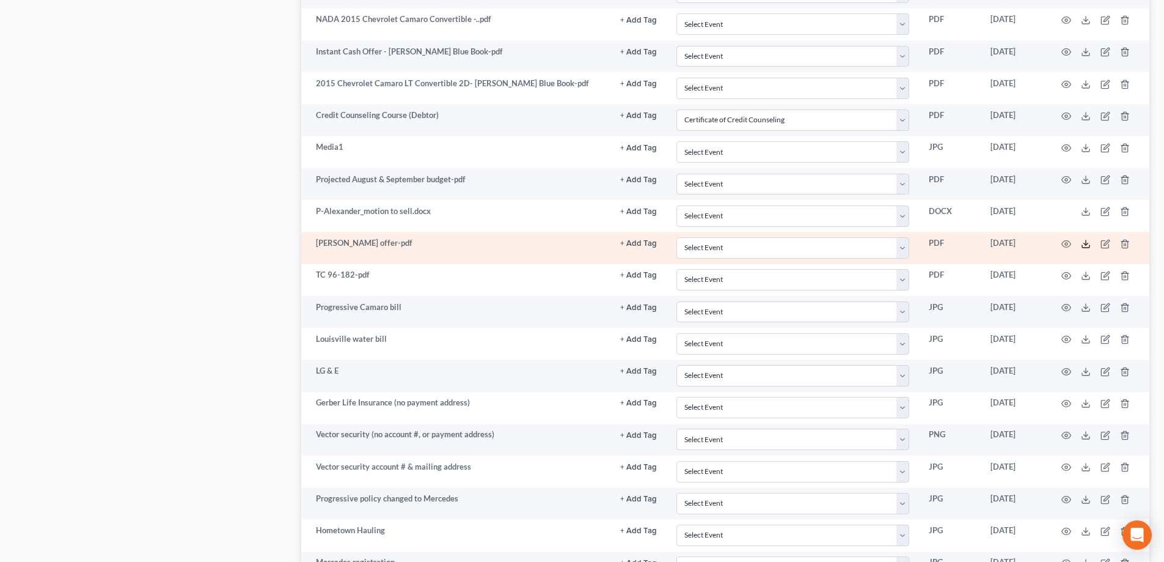
click at [1081, 247] on td at bounding box center [1098, 248] width 103 height 32
click at [1086, 247] on icon at bounding box center [1086, 244] width 10 height 10
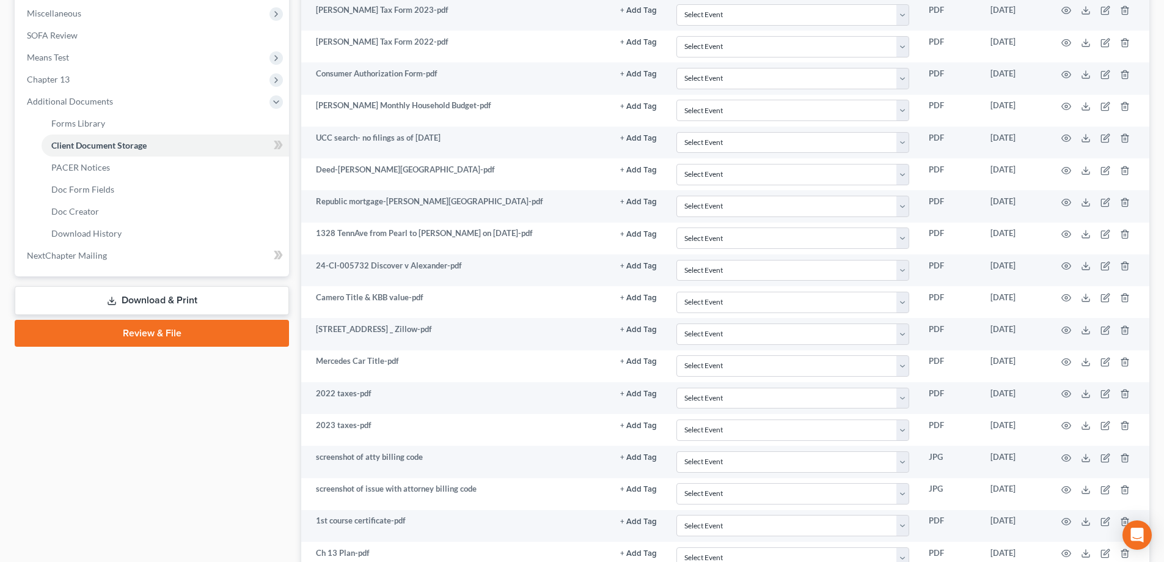
scroll to position [447, 0]
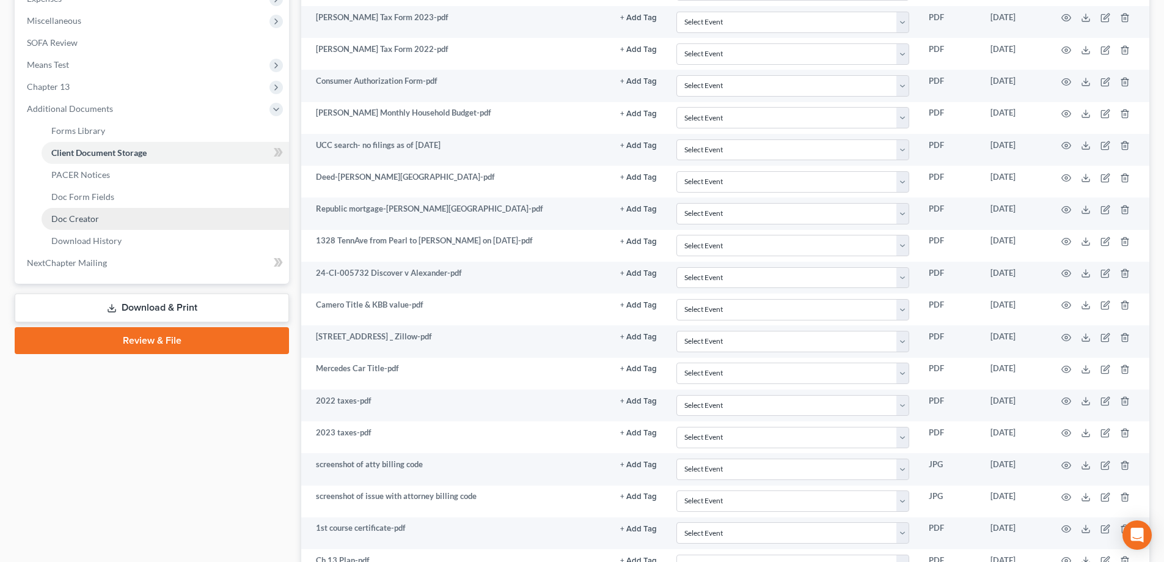
click at [101, 219] on link "Doc Creator" at bounding box center [165, 219] width 247 height 22
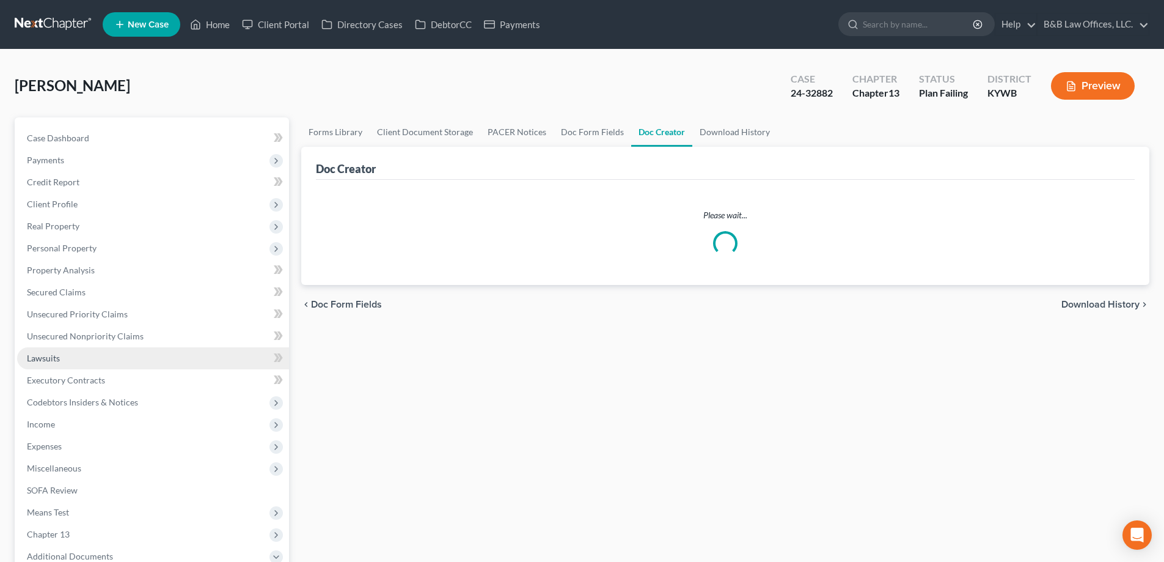
scroll to position [286, 0]
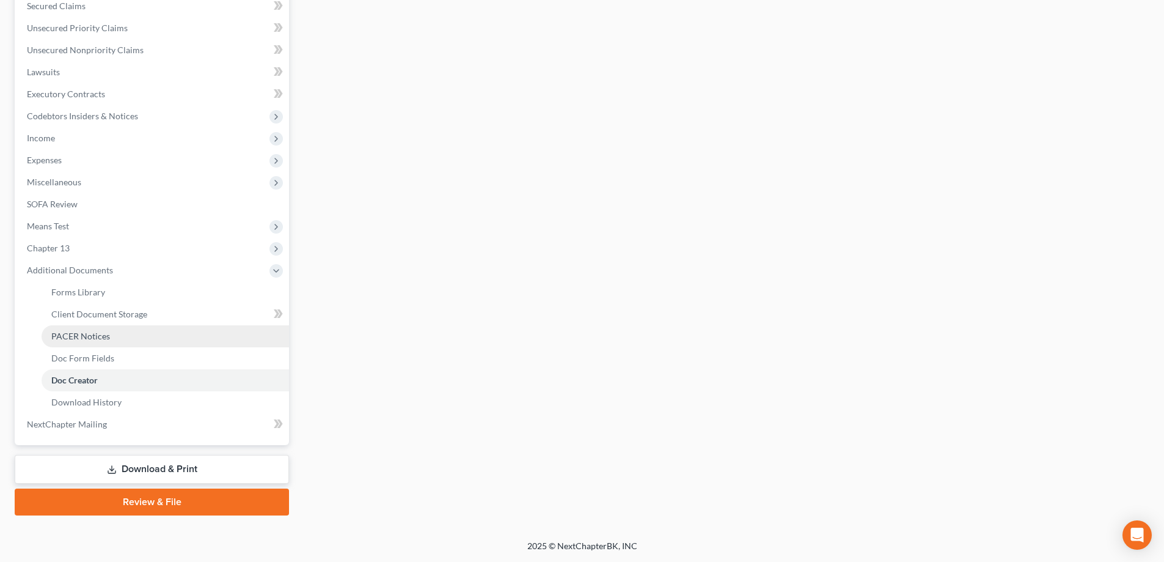
click at [81, 338] on span "PACER Notices" at bounding box center [80, 336] width 59 height 10
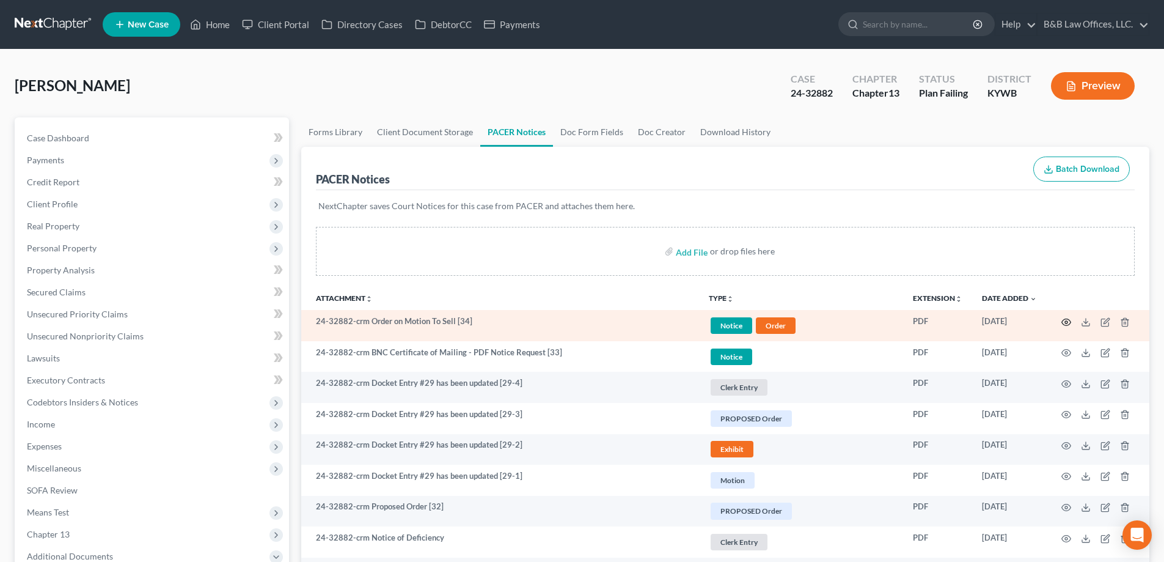
click at [1066, 322] on icon "button" at bounding box center [1066, 322] width 10 height 10
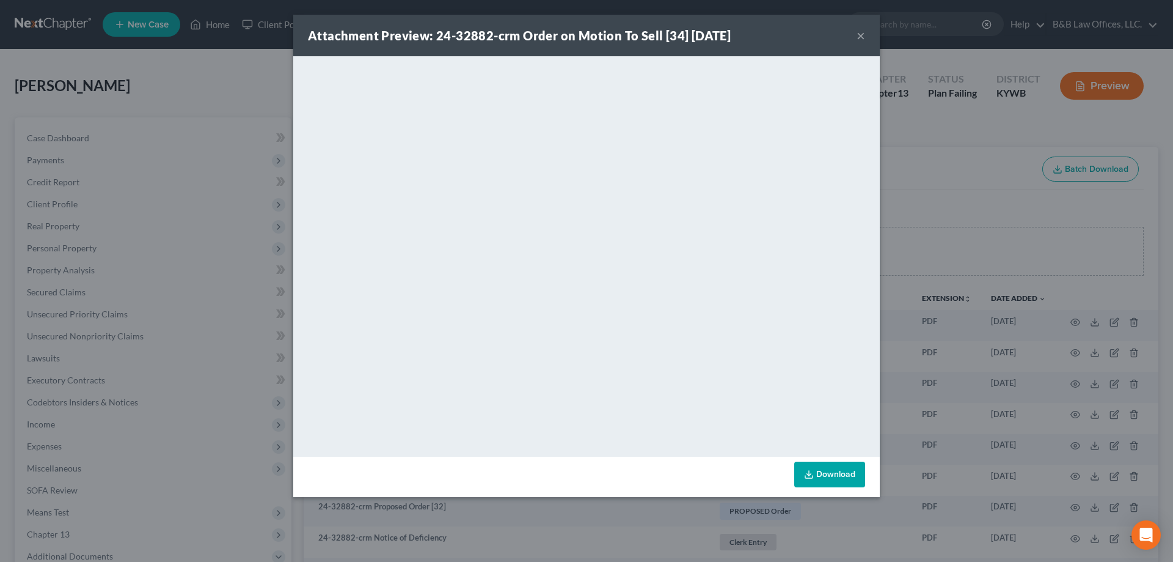
click at [860, 38] on button "×" at bounding box center [861, 35] width 9 height 15
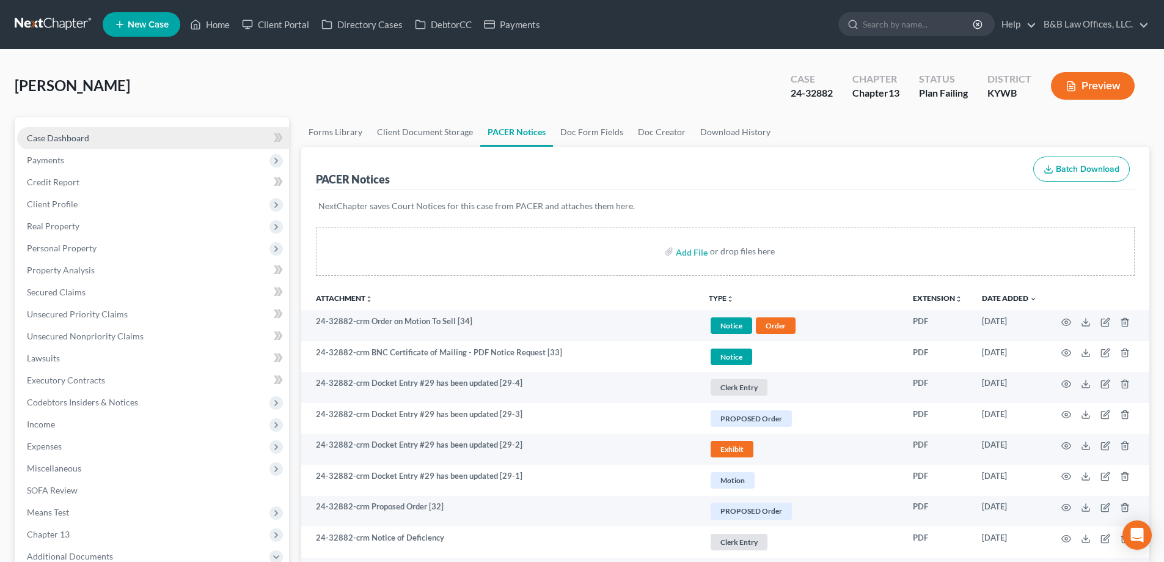
click at [92, 136] on link "Case Dashboard" at bounding box center [153, 138] width 272 height 22
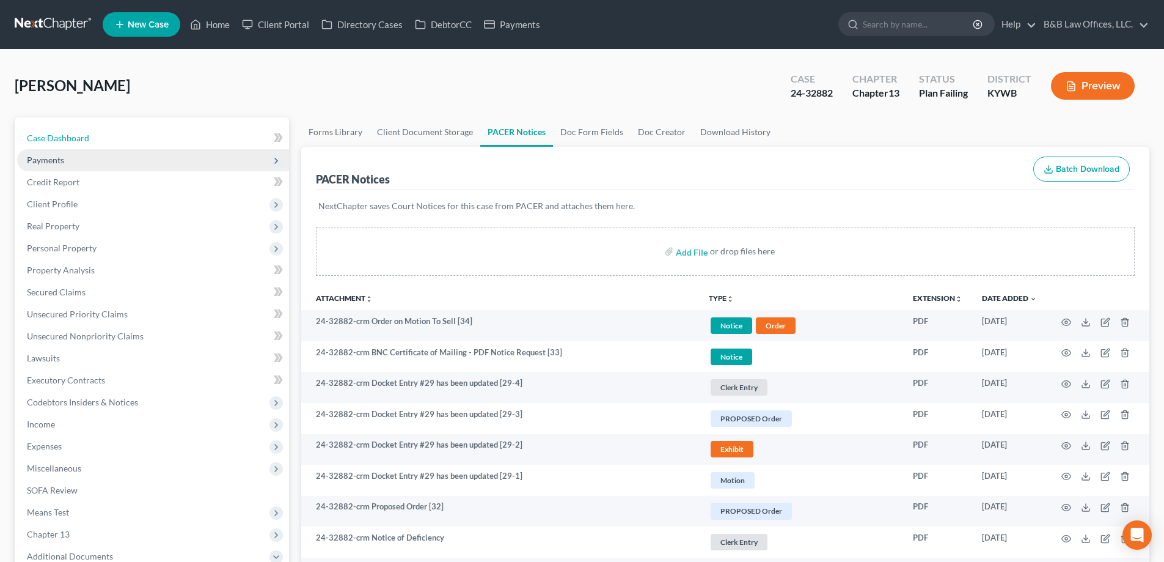
select select "2"
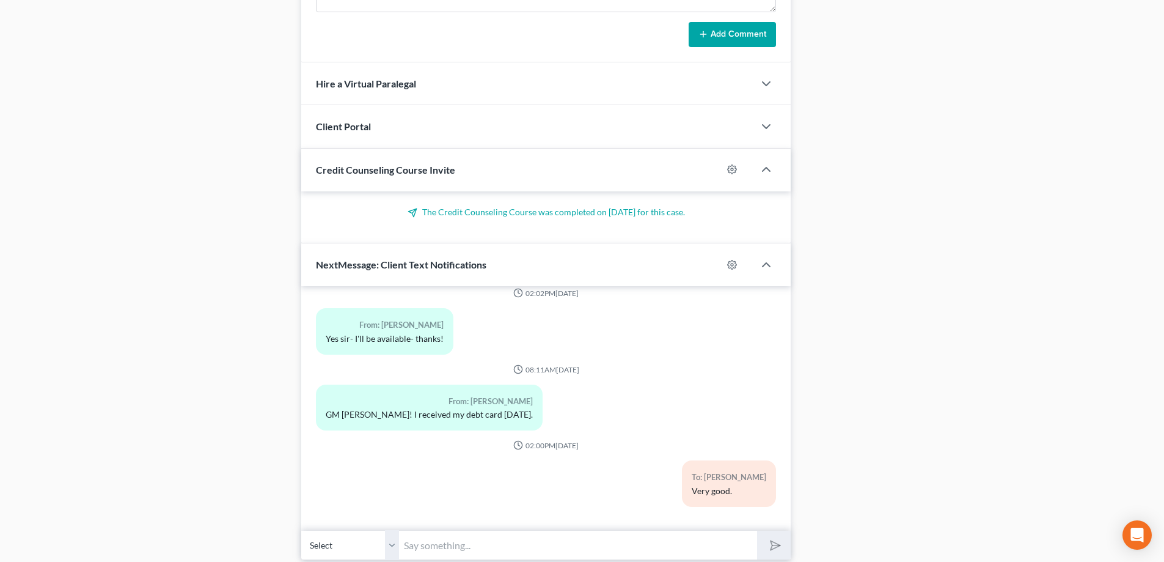
scroll to position [935, 0]
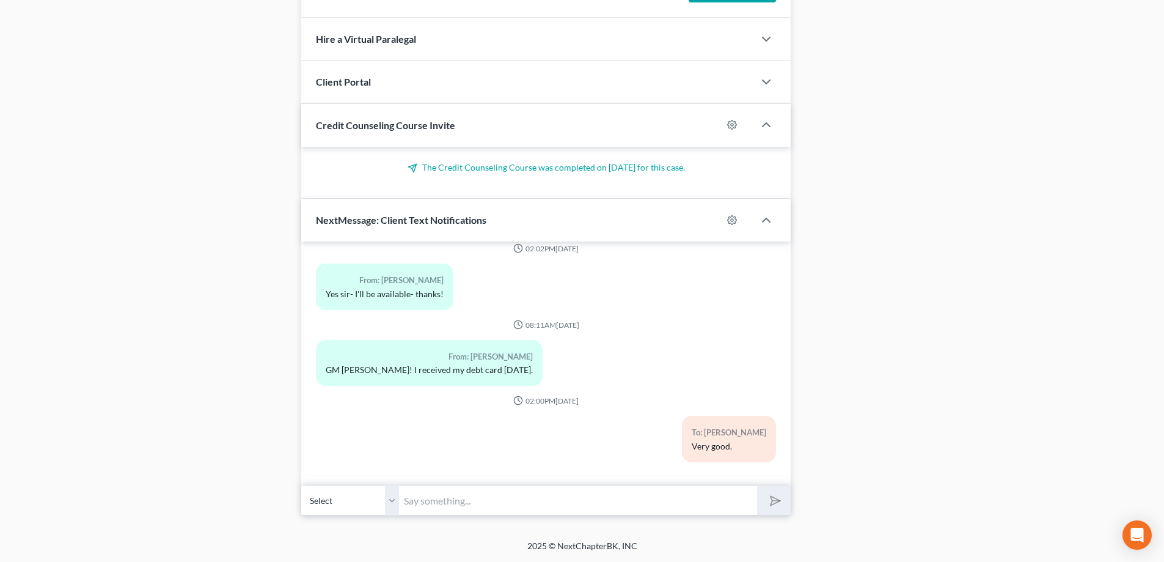
click at [457, 496] on input "text" at bounding box center [578, 500] width 358 height 30
type input "The court has entered the order permitting the sale of the Camaro."
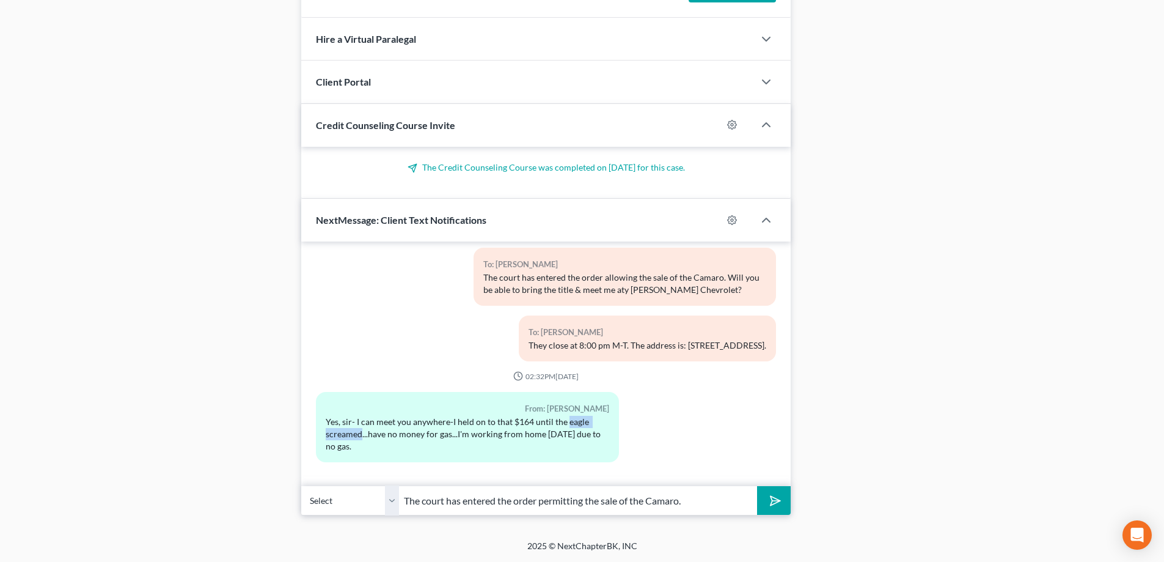
drag, startPoint x: 566, startPoint y: 422, endPoint x: 362, endPoint y: 436, distance: 204.0
click at [362, 436] on div "Yes, sir- I can meet you anywhere-I held on to that $164 until the eagle scream…" at bounding box center [467, 433] width 283 height 37
click at [354, 436] on div "Yes, sir- I can meet you anywhere-I held on to that $164 until the eagle scream…" at bounding box center [467, 433] width 283 height 37
click at [362, 432] on div "Yes, sir- I can meet you anywhere-I held on to that $164 until the eagle scream…" at bounding box center [467, 433] width 283 height 37
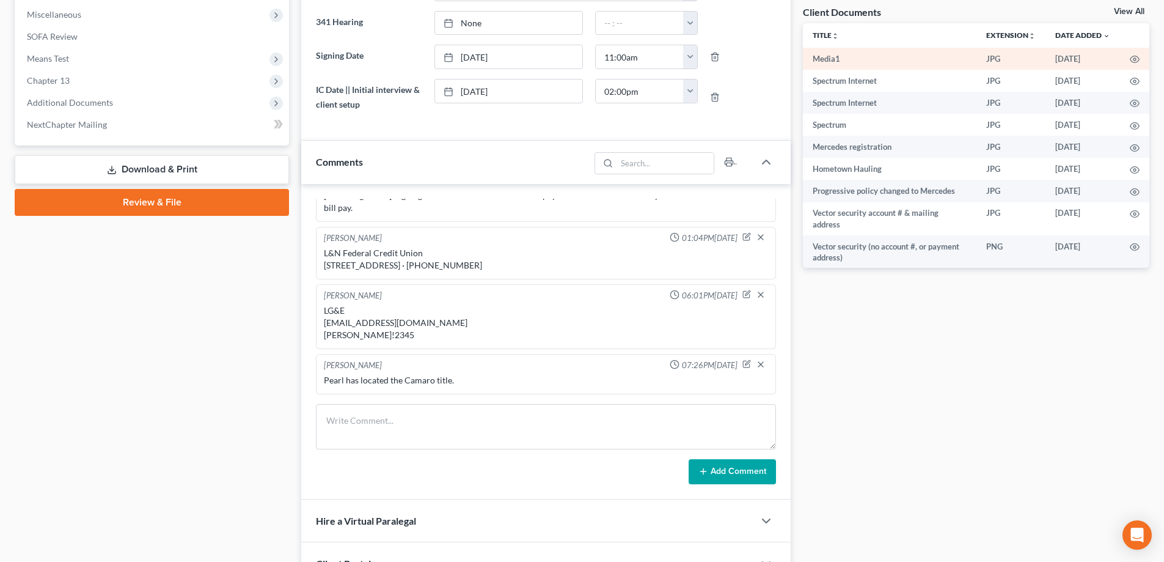
scroll to position [263, 0]
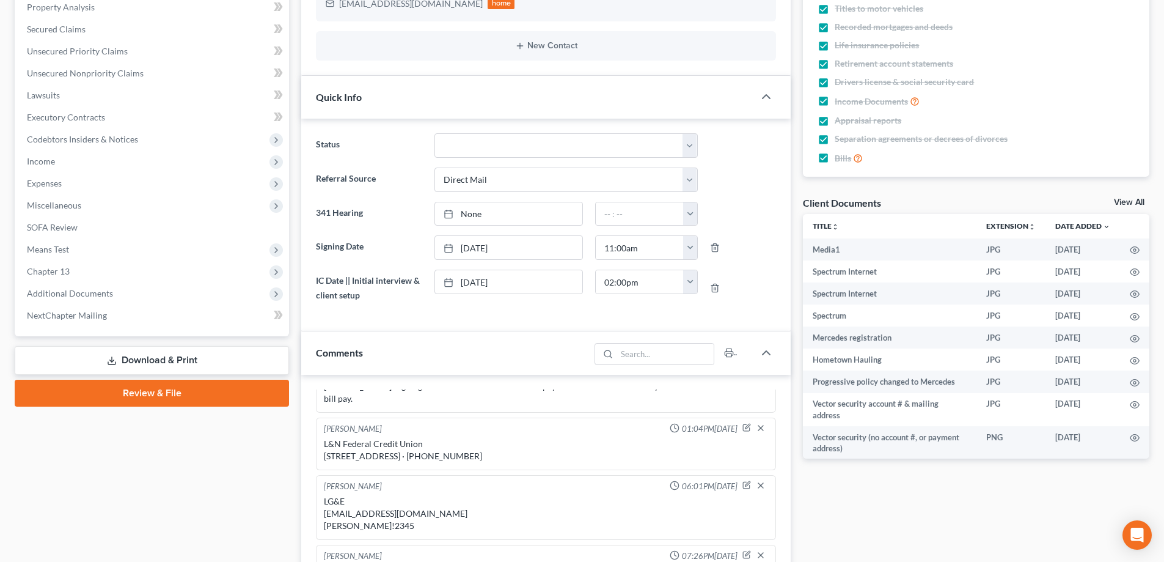
click at [1125, 203] on link "View All" at bounding box center [1129, 202] width 31 height 9
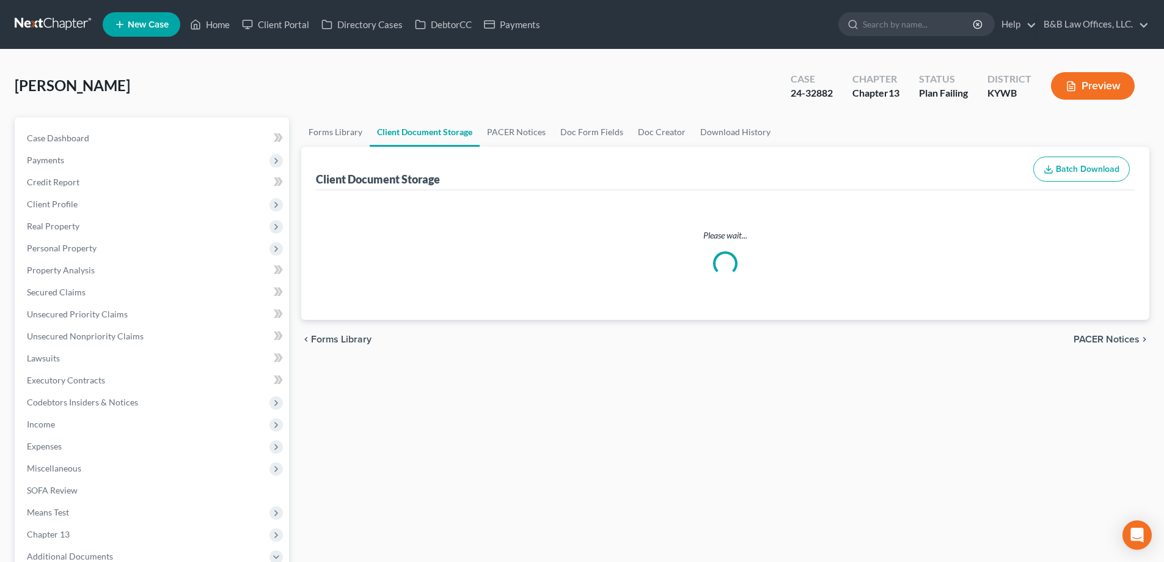
select select "7"
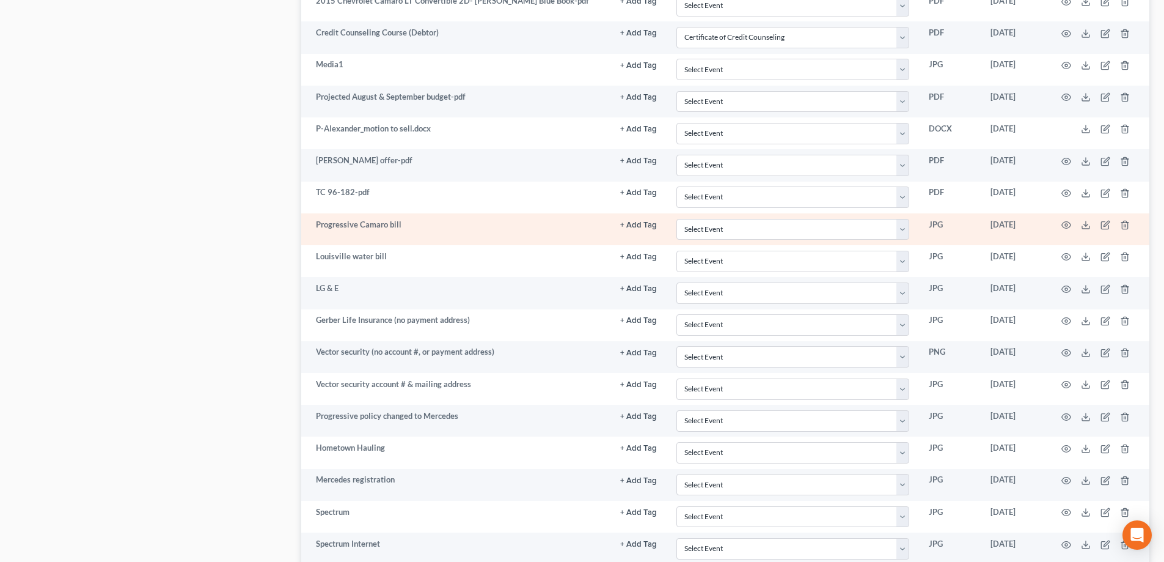
scroll to position [1242, 0]
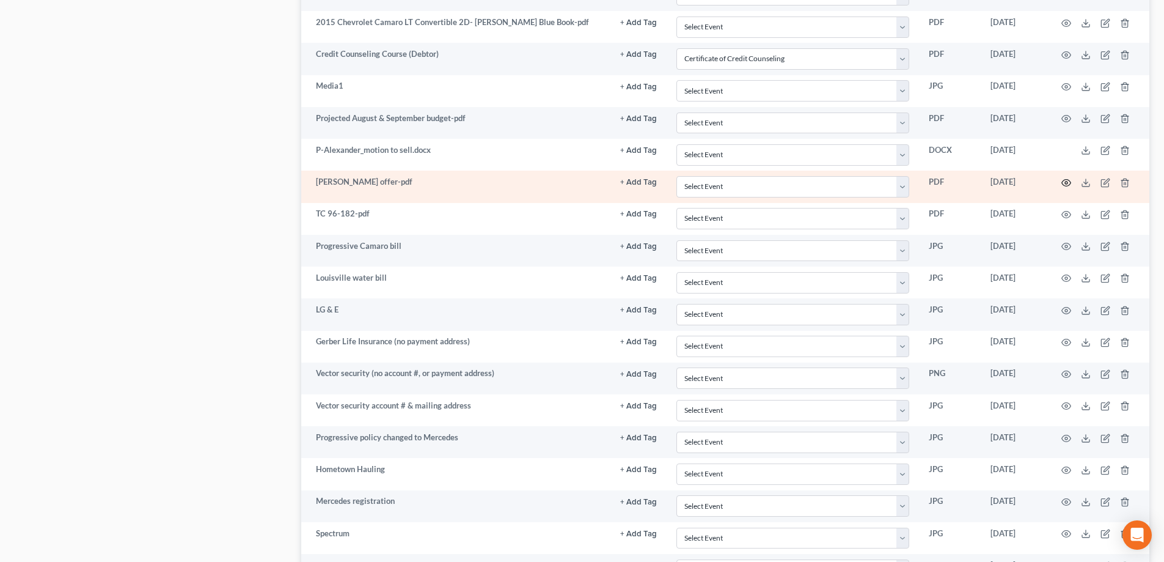
click at [1066, 181] on circle "button" at bounding box center [1066, 182] width 2 height 2
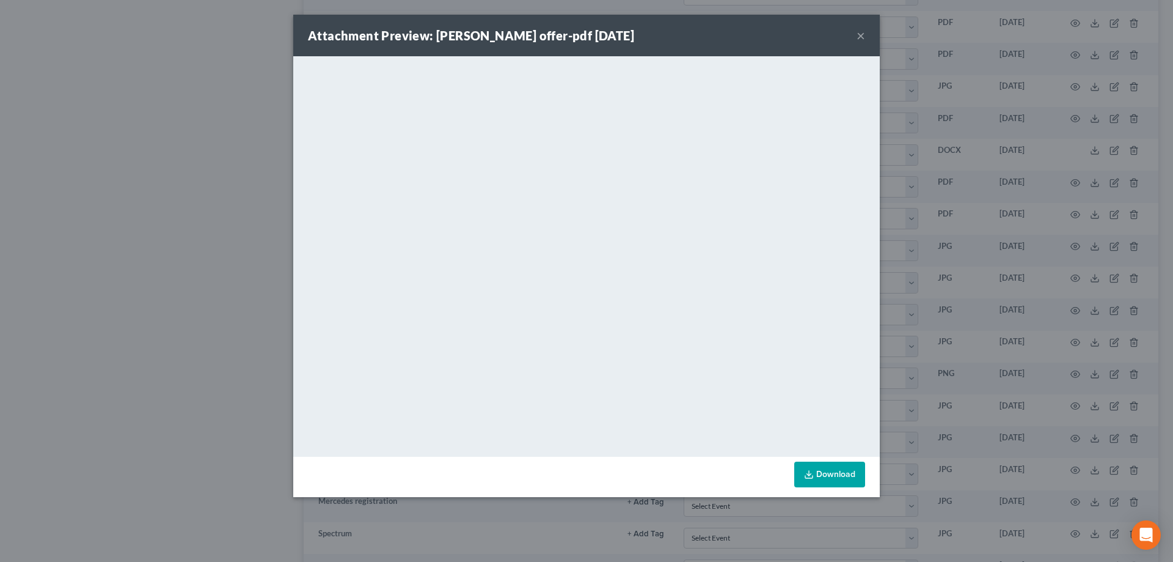
click at [864, 39] on button "×" at bounding box center [861, 35] width 9 height 15
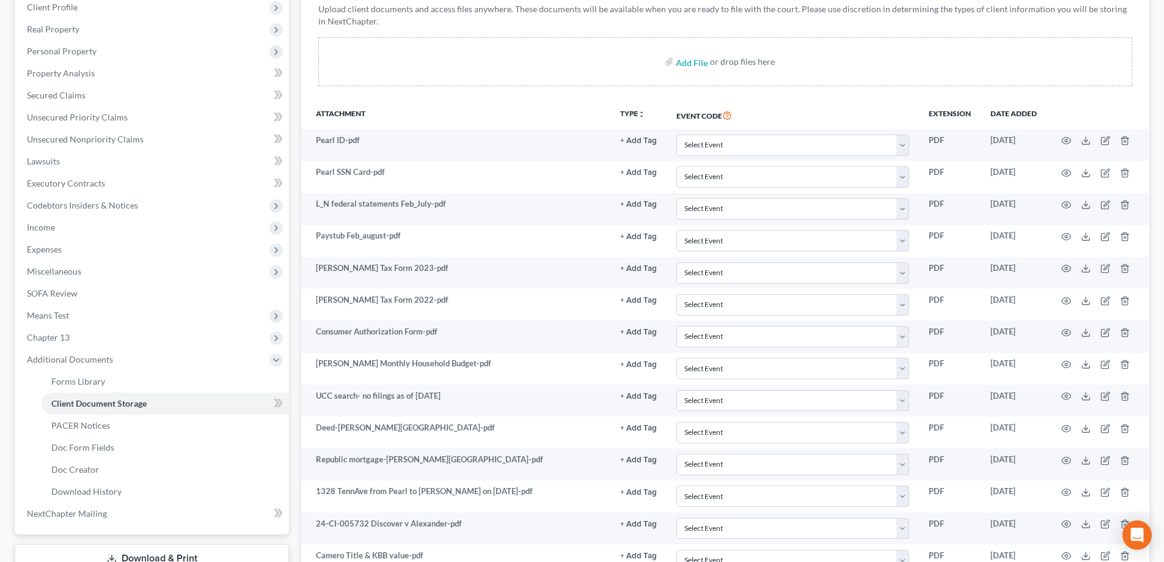
scroll to position [20, 0]
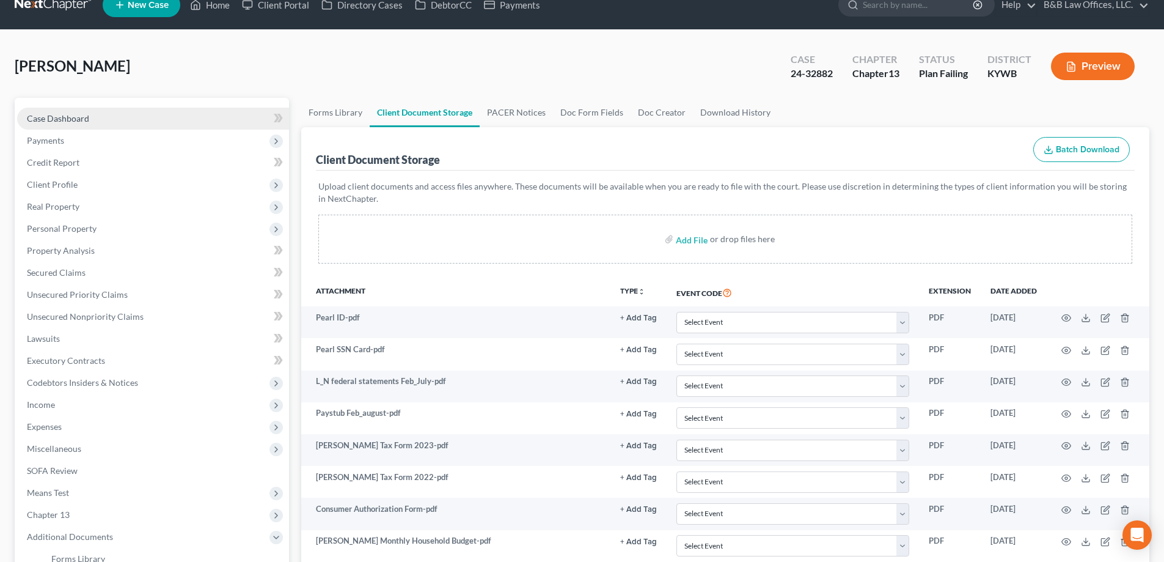
click at [94, 115] on link "Case Dashboard" at bounding box center [153, 119] width 272 height 22
select select "2"
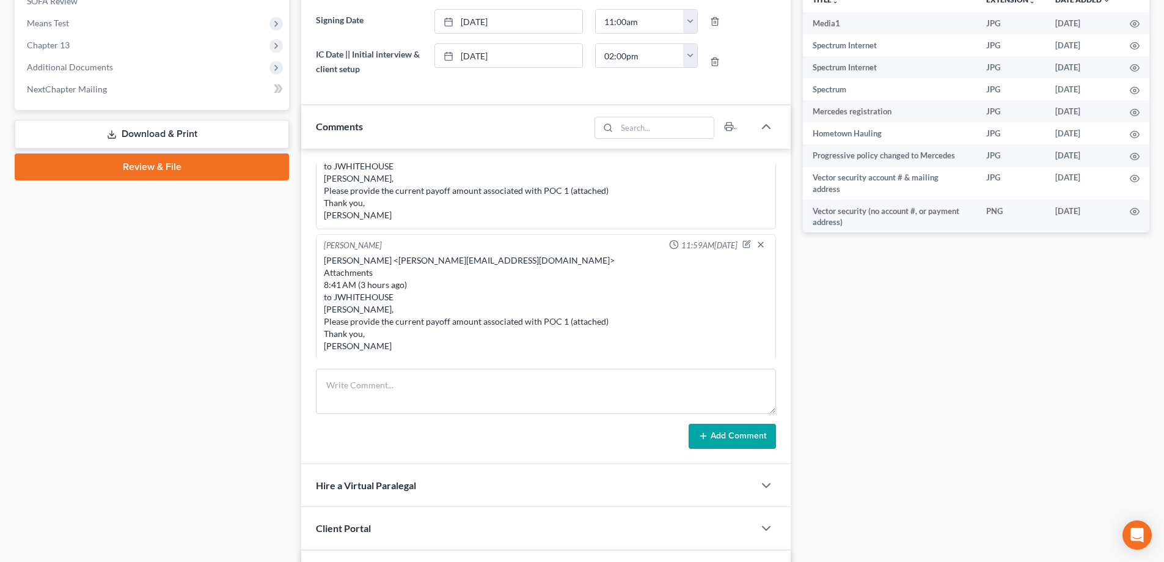
scroll to position [2923, 0]
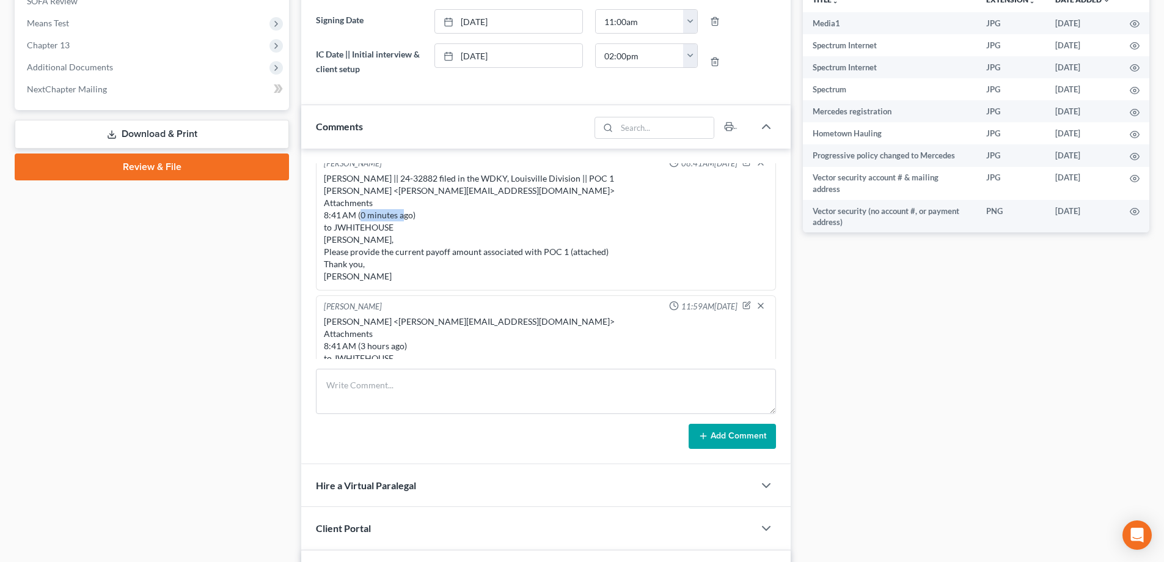
drag, startPoint x: 334, startPoint y: 260, endPoint x: 394, endPoint y: 263, distance: 60.6
click at [394, 263] on div "[PERSON_NAME] || 24-32882 filed in the WDKY, Louisville Division || POC 1 [PERS…" at bounding box center [546, 227] width 444 height 110
copy div "JWHITEHOUSE"
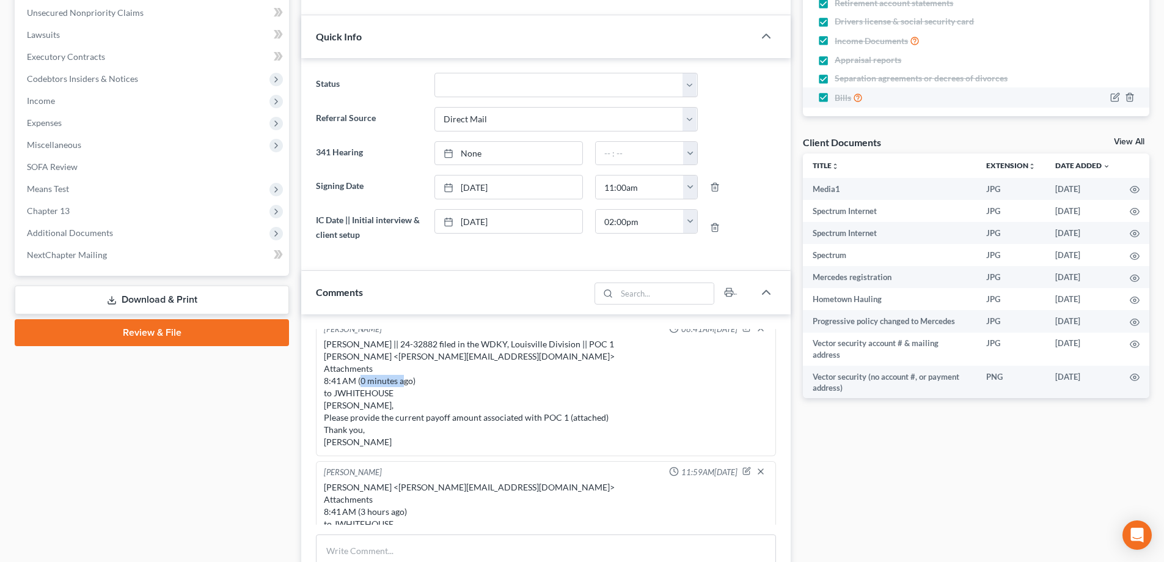
scroll to position [122, 0]
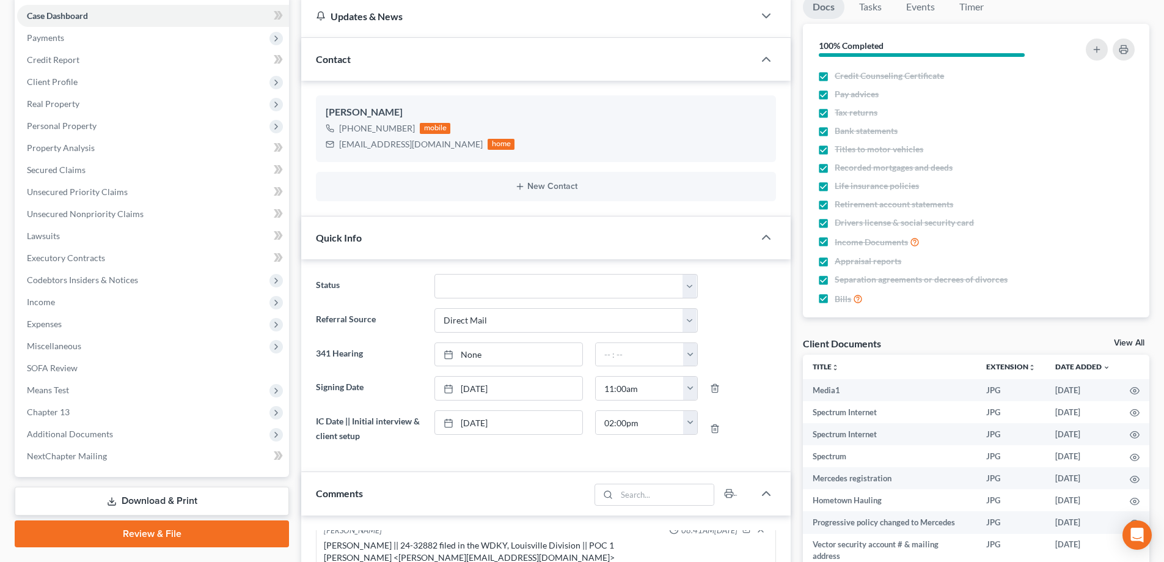
click at [1121, 340] on link "View All" at bounding box center [1129, 342] width 31 height 9
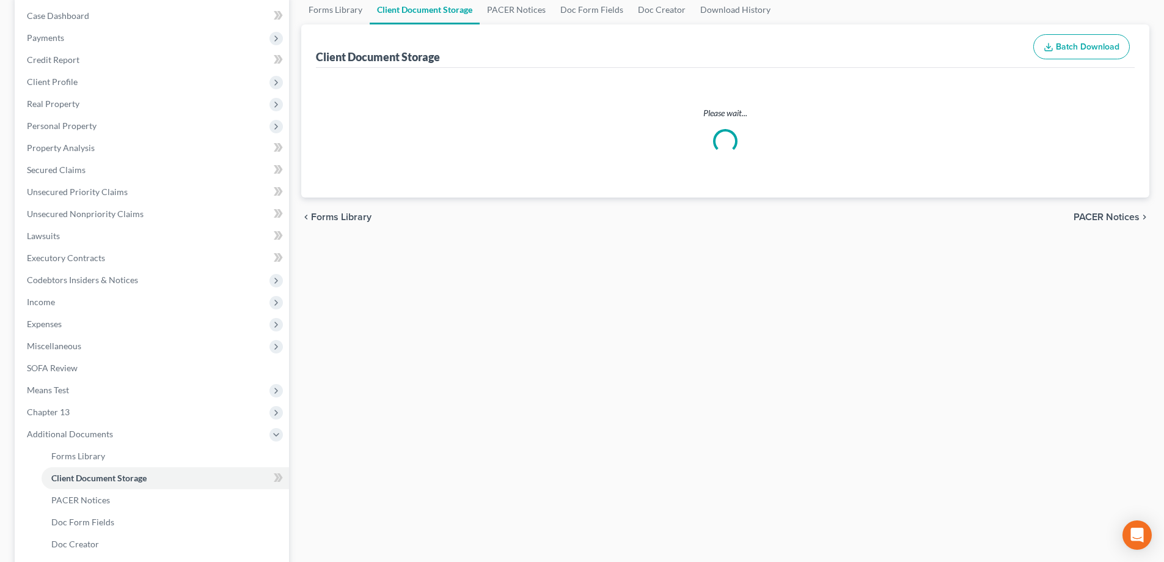
scroll to position [4, 0]
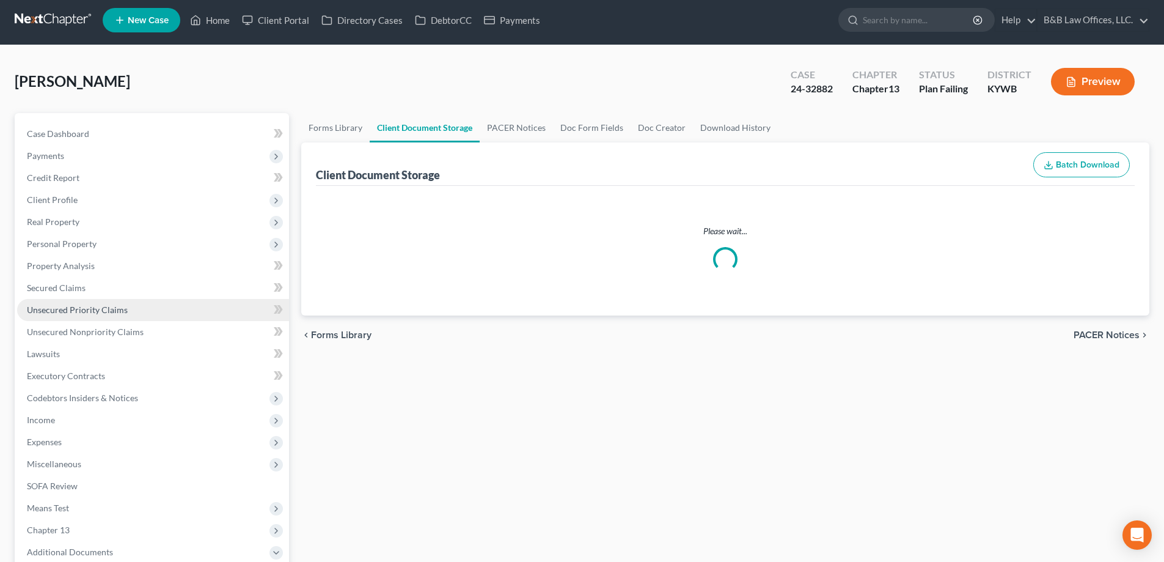
select select "7"
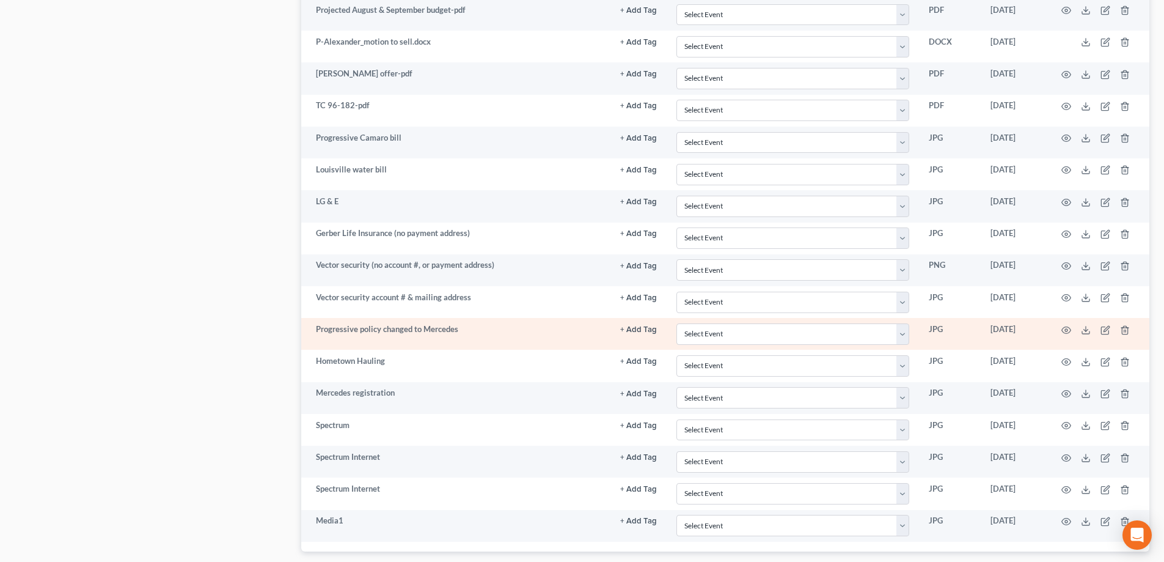
scroll to position [1242, 0]
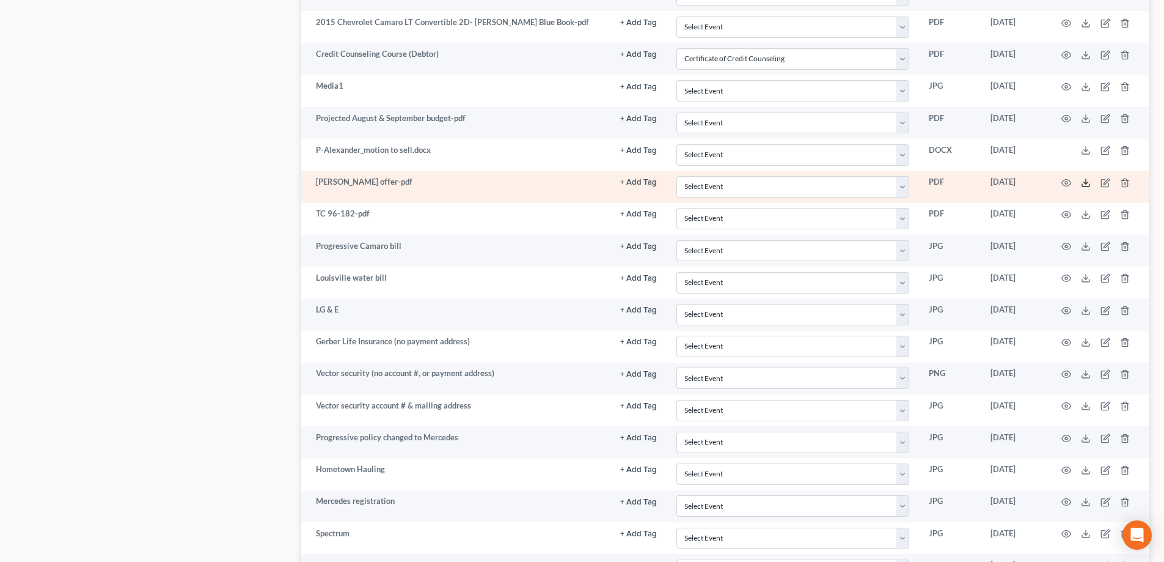
click at [1085, 182] on icon at bounding box center [1086, 183] width 10 height 10
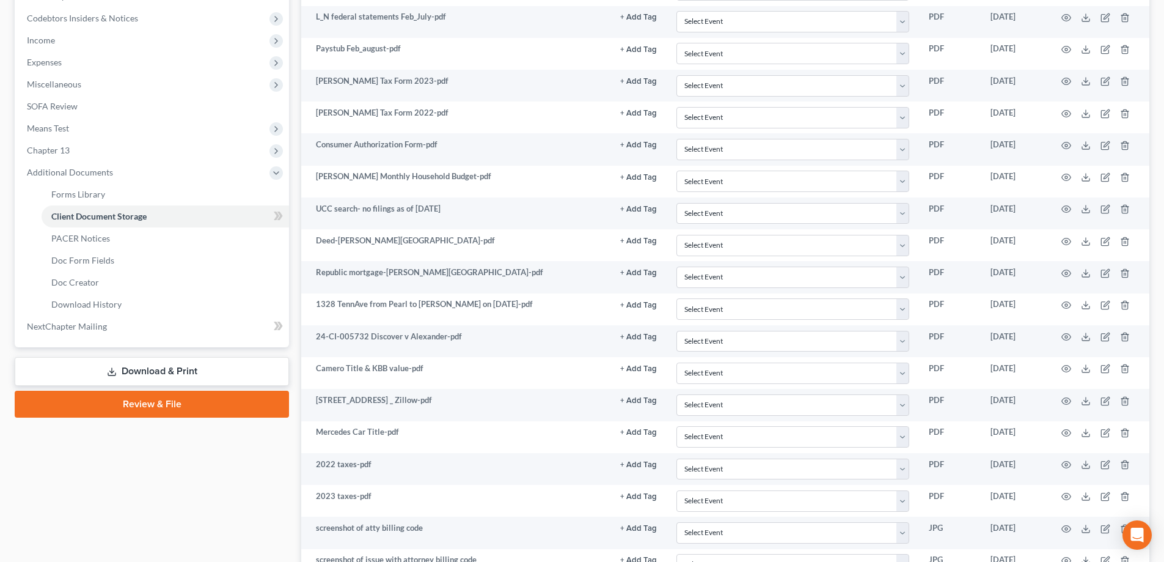
scroll to position [264, 0]
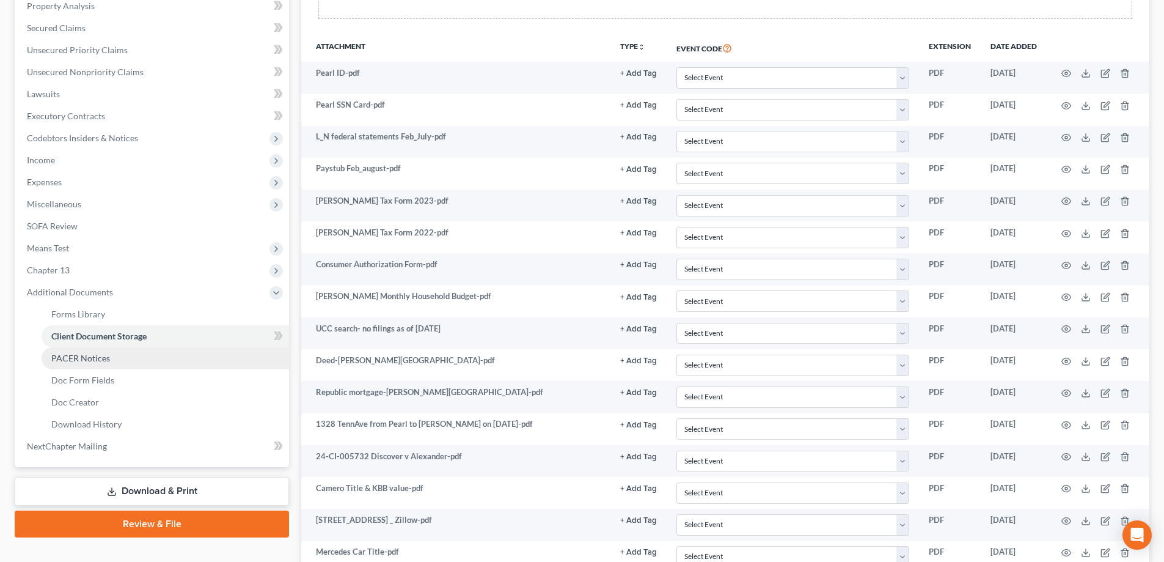
click at [76, 362] on span "PACER Notices" at bounding box center [80, 358] width 59 height 10
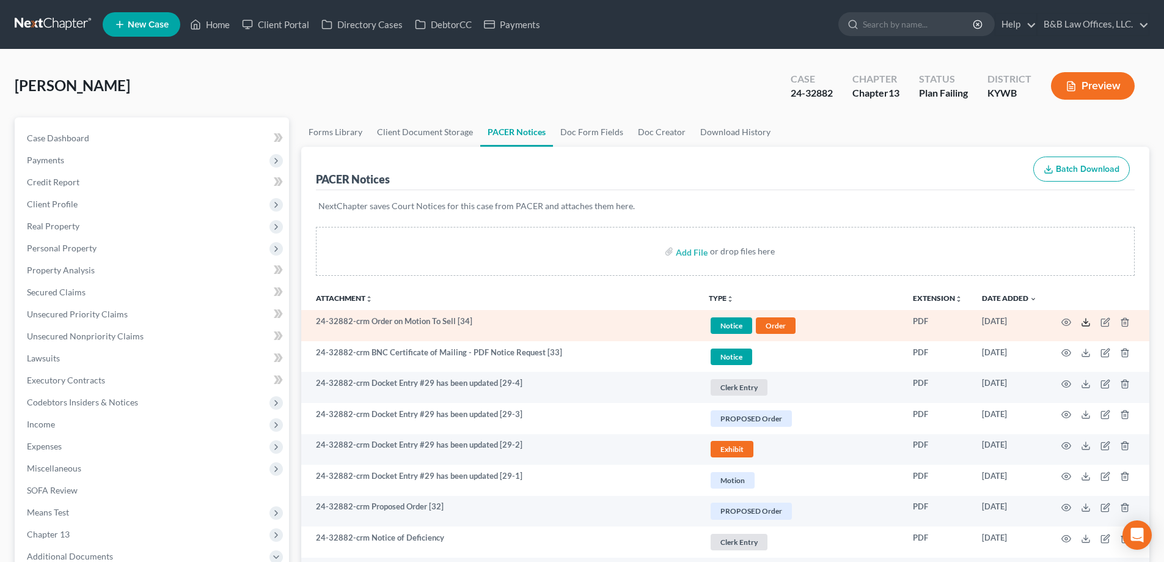
click at [1083, 325] on icon at bounding box center [1086, 322] width 10 height 10
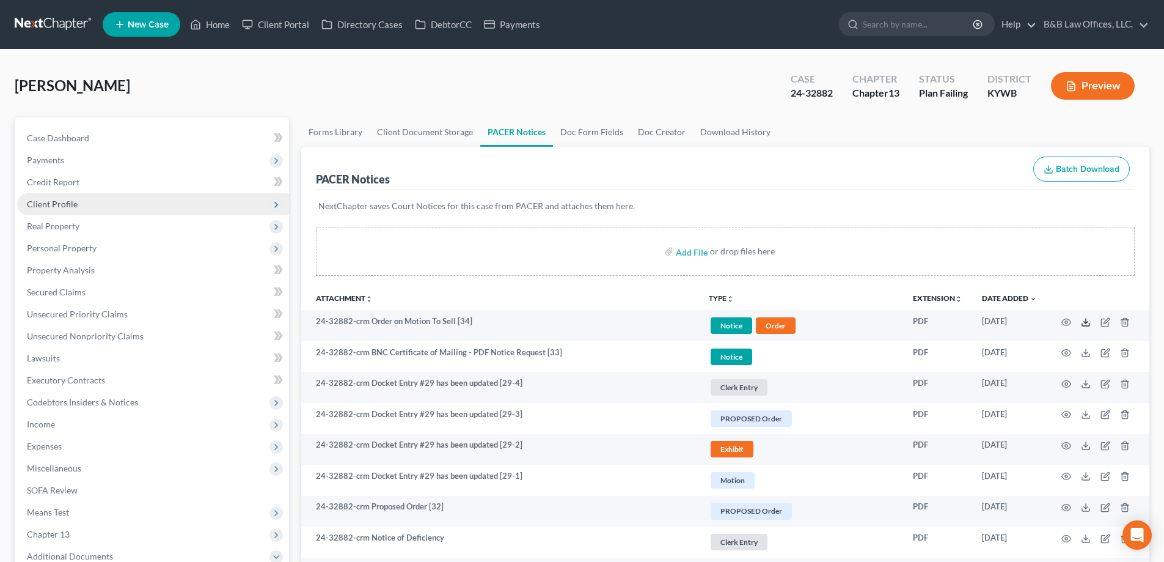
scroll to position [61, 0]
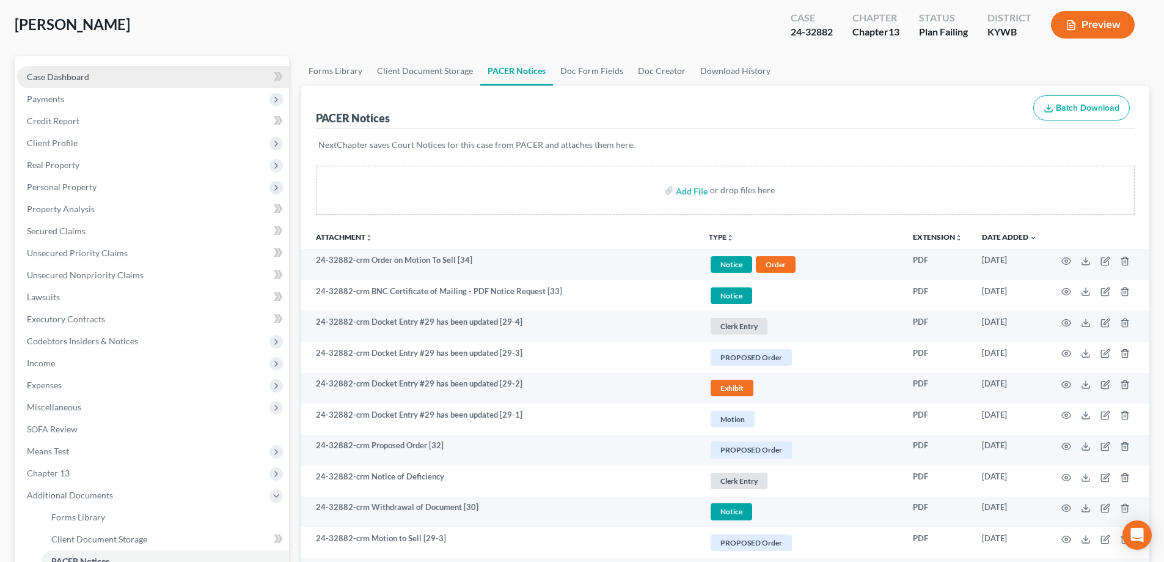
click at [103, 73] on link "Case Dashboard" at bounding box center [153, 77] width 272 height 22
select select "2"
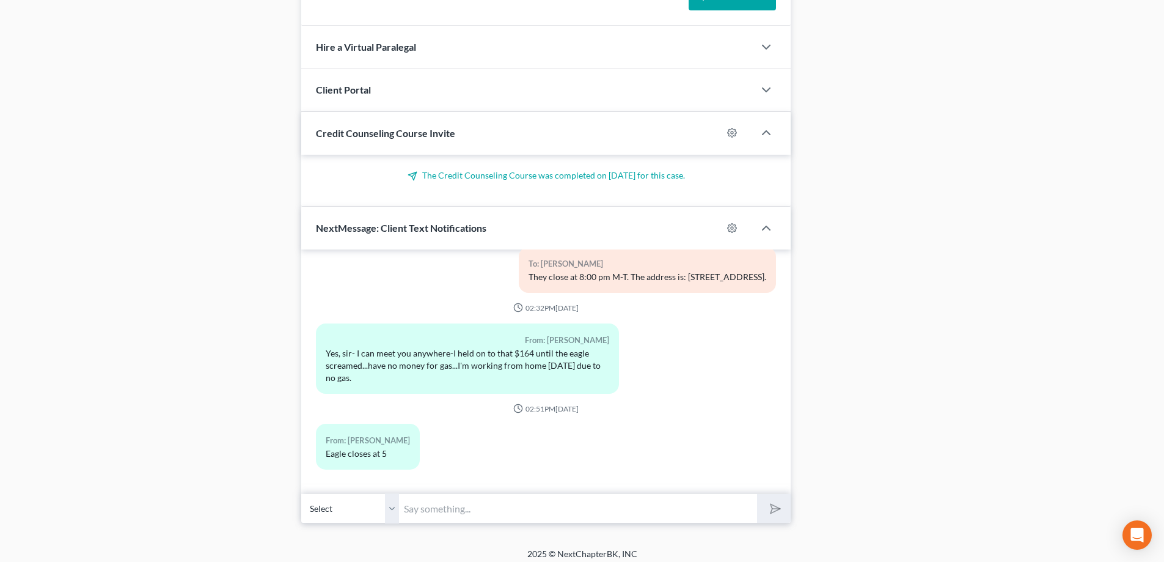
scroll to position [935, 0]
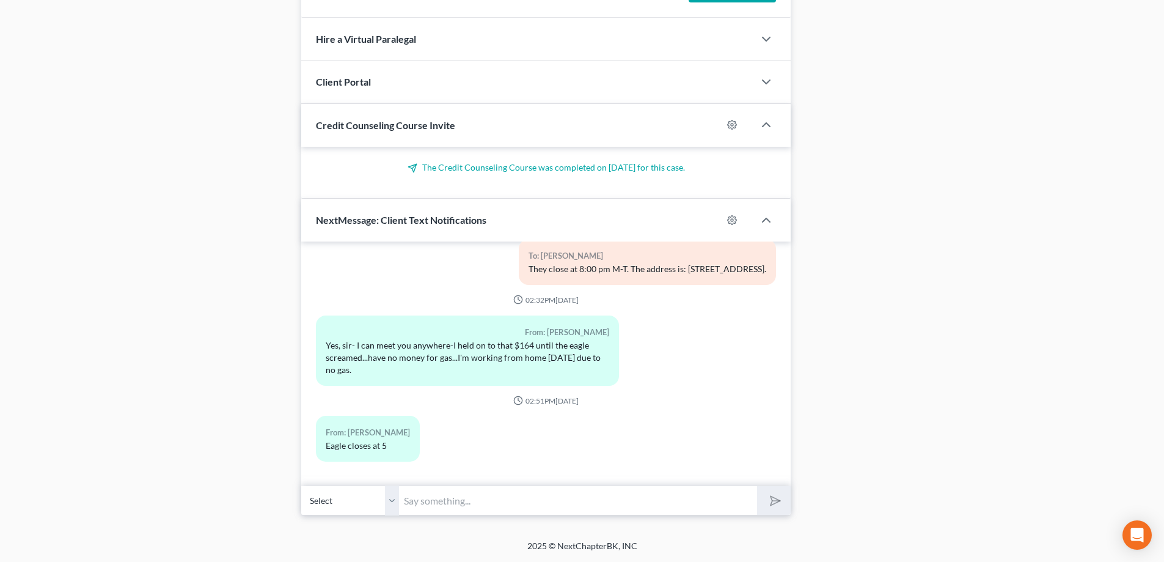
click at [446, 505] on input "text" at bounding box center [578, 500] width 358 height 30
type input "Okay."
click at [757, 486] on button "submit" at bounding box center [774, 500] width 34 height 29
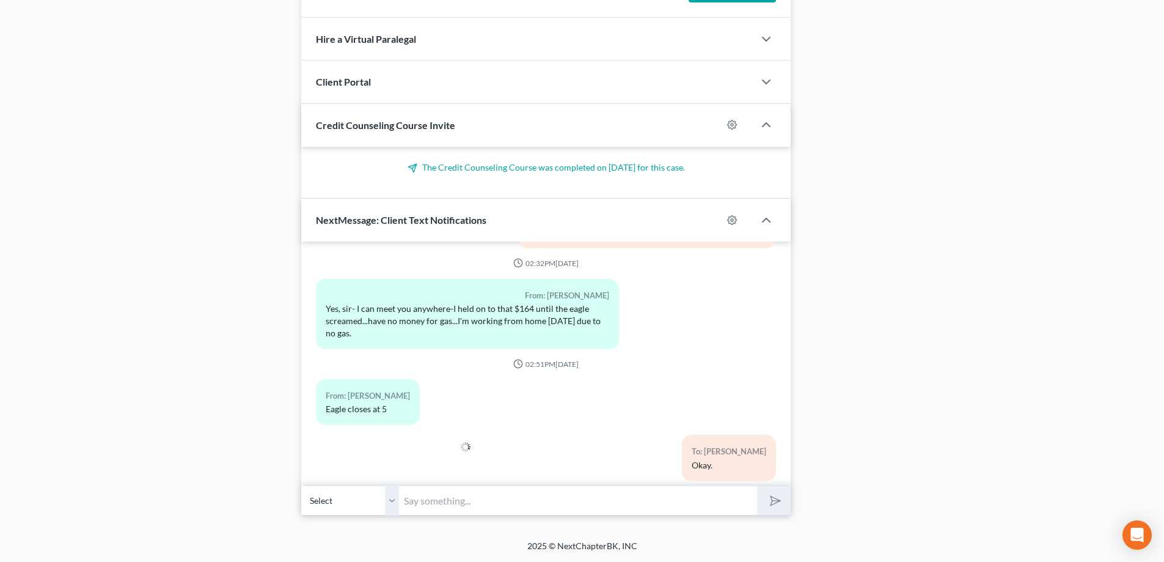
scroll to position [16845, 0]
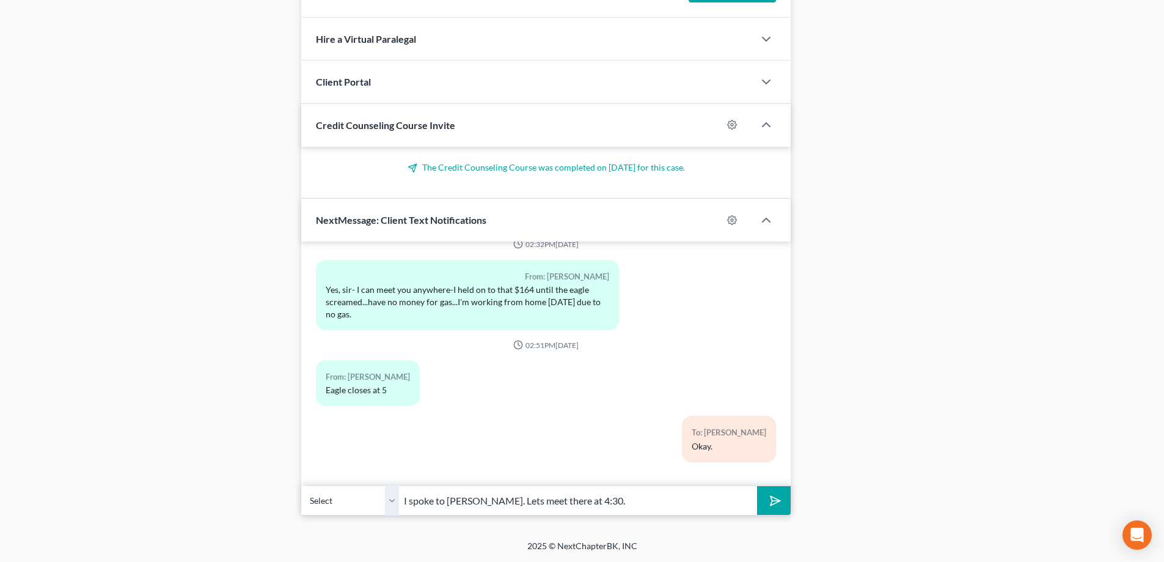
type input "I spoke to [PERSON_NAME]. Lets meet there at 4:30."
click at [757, 486] on button "submit" at bounding box center [774, 500] width 34 height 29
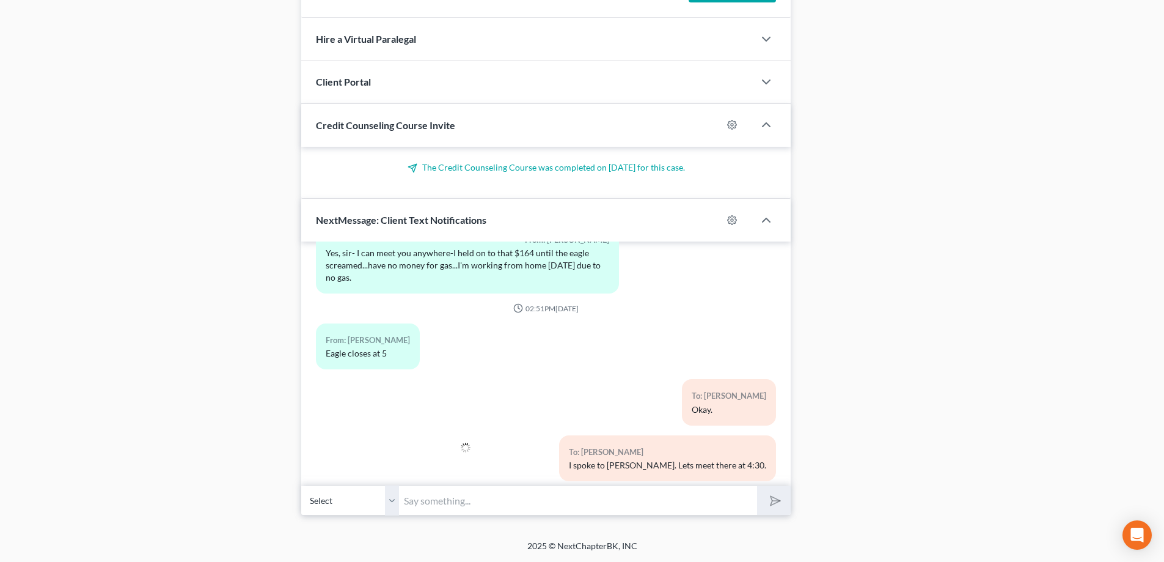
scroll to position [16901, 0]
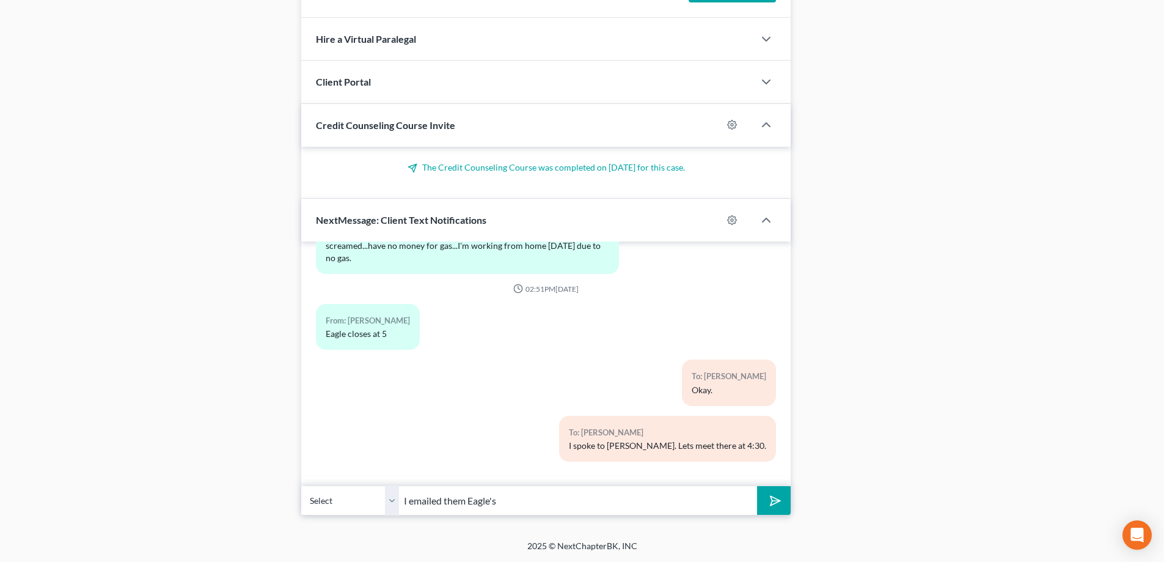
click at [534, 488] on input "I emailed them Eagle's" at bounding box center [578, 500] width 358 height 30
type input "I emailed them Eagle's information along with an email I received from Eagle wi…"
click at [757, 486] on button "submit" at bounding box center [774, 500] width 34 height 29
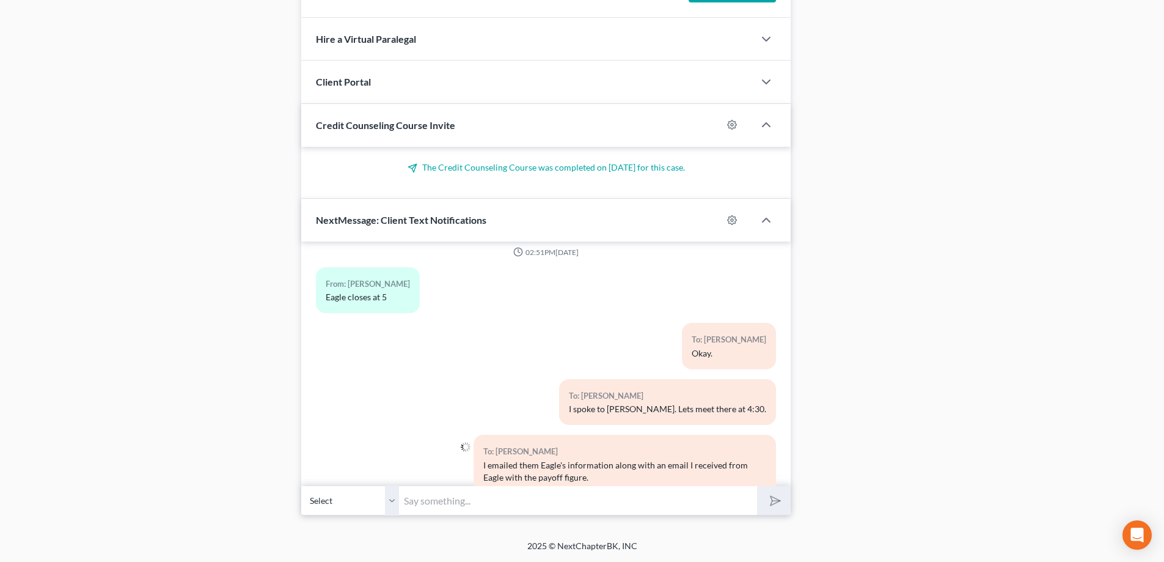
scroll to position [16969, 0]
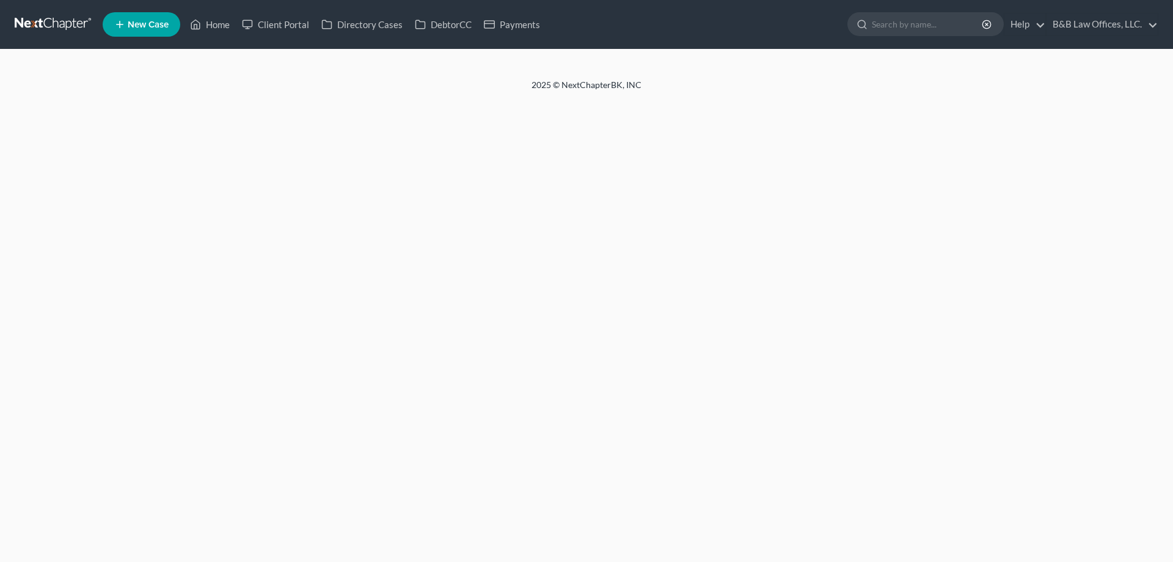
select select "2"
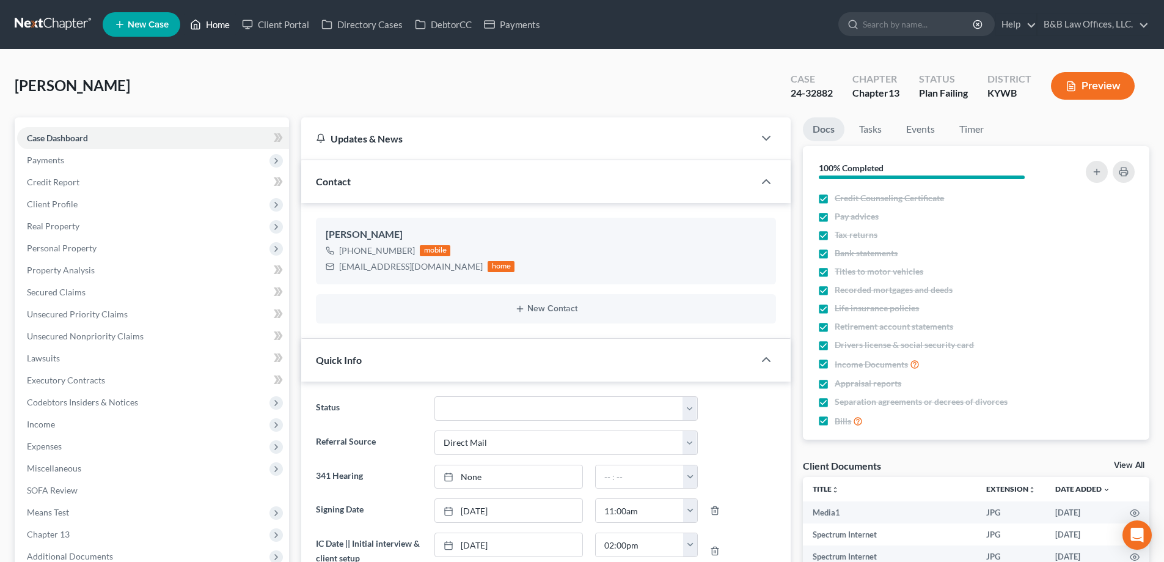
click at [218, 21] on link "Home" at bounding box center [210, 24] width 52 height 22
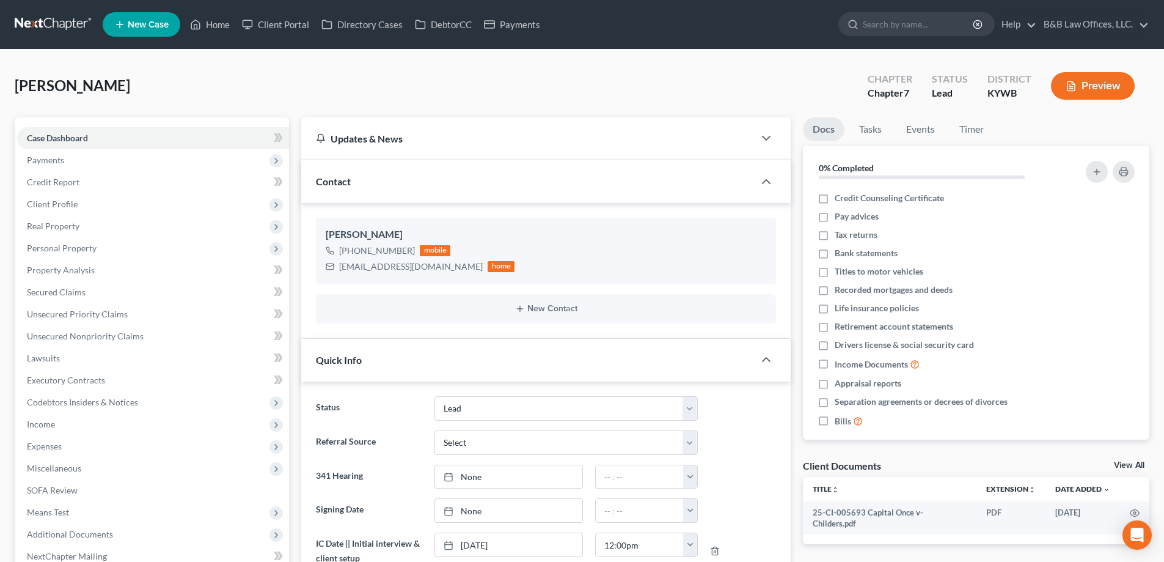
select select "10"
select select "0"
click at [86, 164] on span "Payments" at bounding box center [153, 160] width 272 height 22
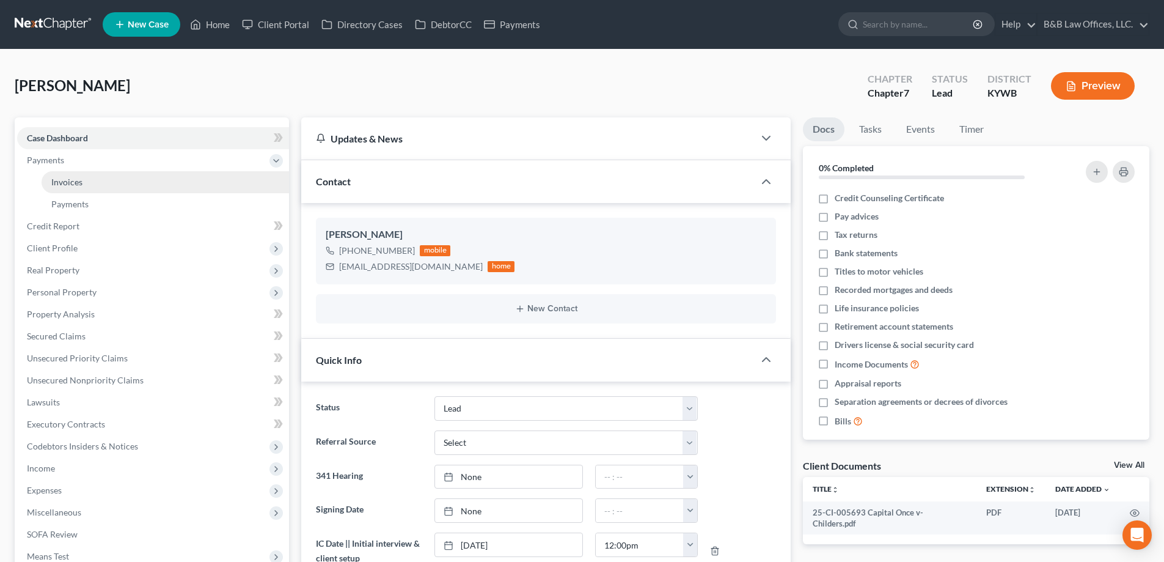
click at [89, 183] on link "Invoices" at bounding box center [165, 182] width 247 height 22
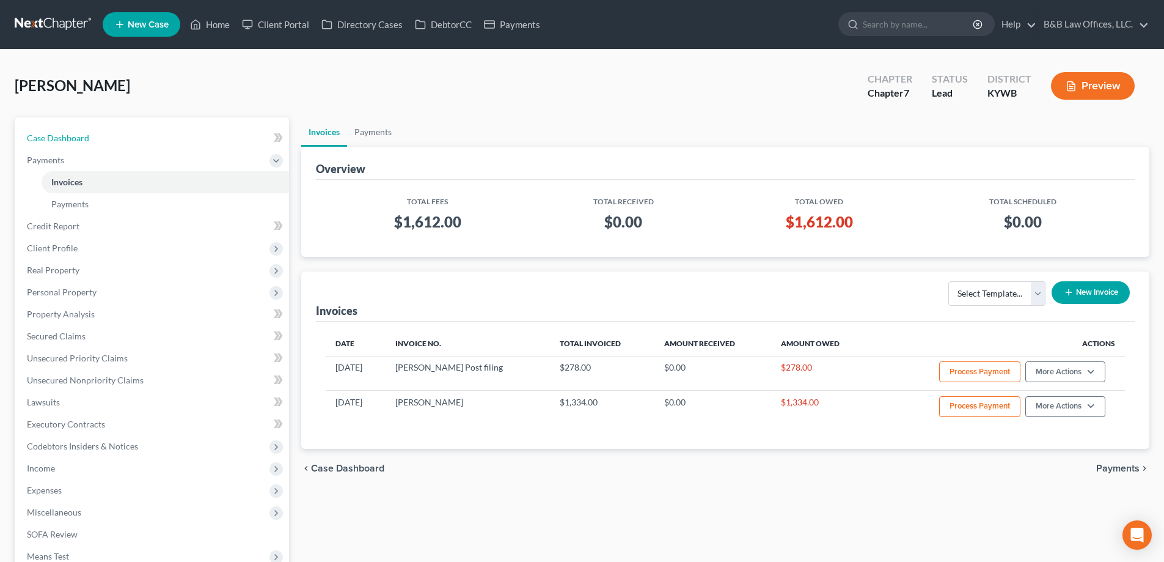
drag, startPoint x: 60, startPoint y: 137, endPoint x: 10, endPoint y: 166, distance: 57.7
click at [60, 136] on span "Case Dashboard" at bounding box center [58, 138] width 62 height 10
select select "10"
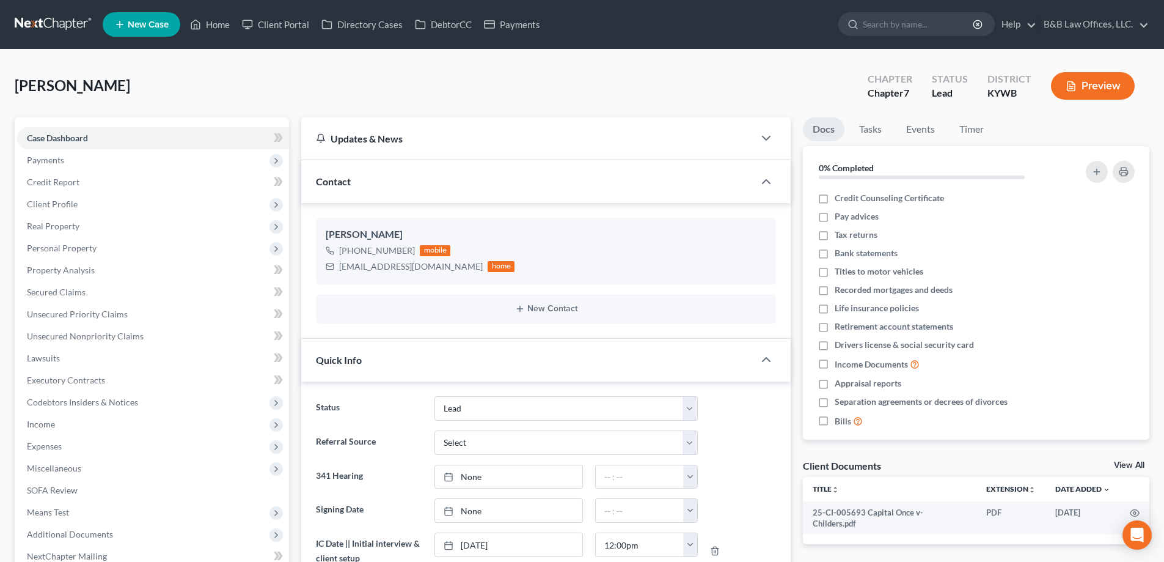
scroll to position [357, 0]
drag, startPoint x: 339, startPoint y: 269, endPoint x: 447, endPoint y: 269, distance: 108.1
click at [447, 269] on div "[EMAIL_ADDRESS][DOMAIN_NAME]" at bounding box center [411, 266] width 144 height 12
copy div "[EMAIL_ADDRESS][DOMAIN_NAME]"
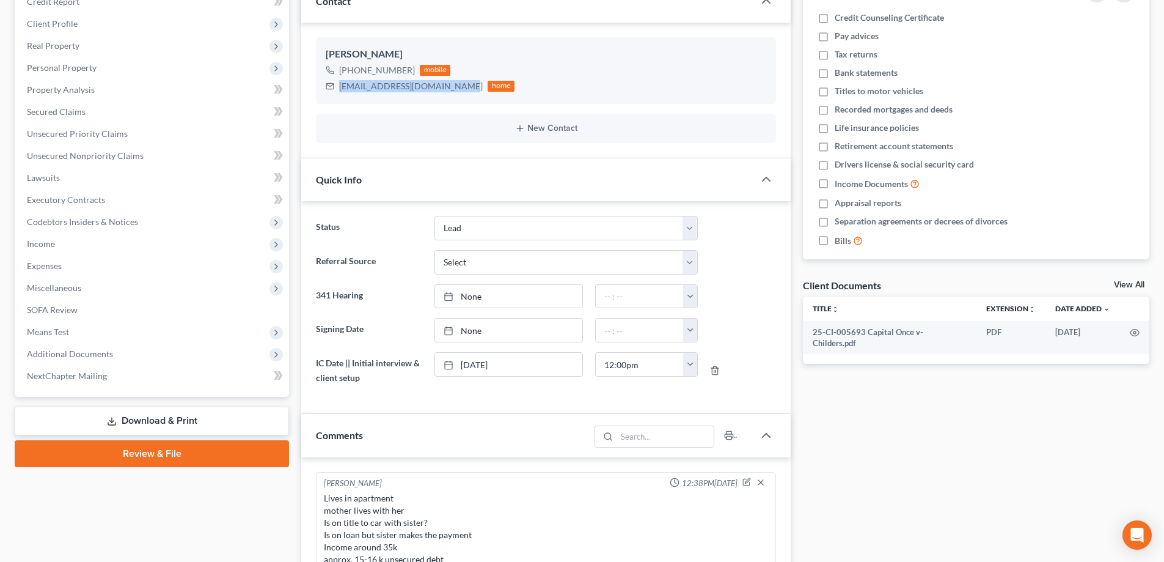
scroll to position [183, 0]
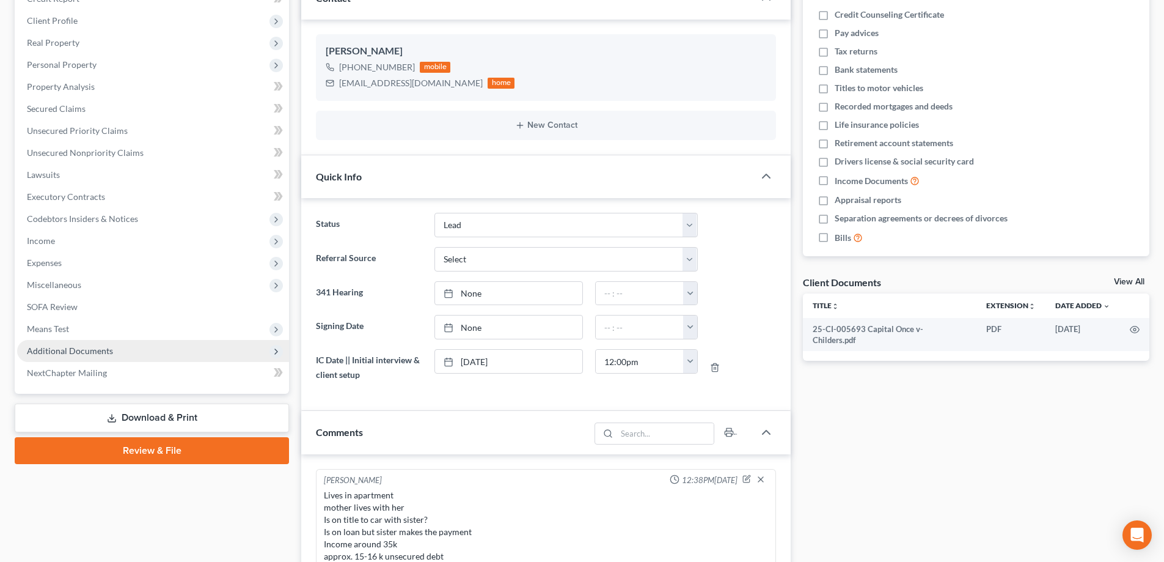
click at [57, 353] on span "Additional Documents" at bounding box center [70, 350] width 86 height 10
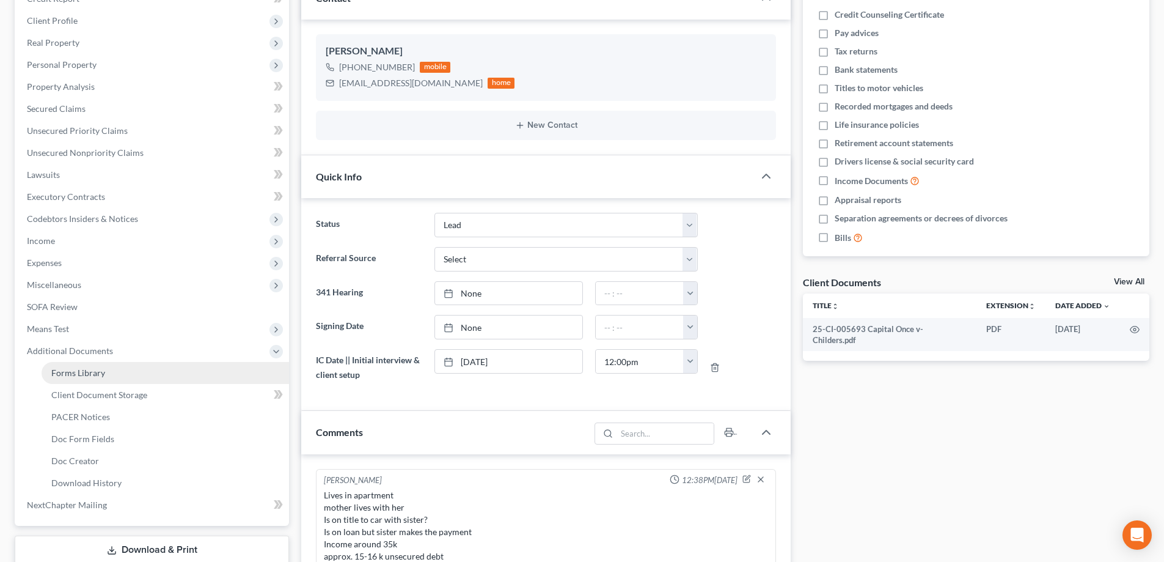
click at [119, 378] on link "Forms Library" at bounding box center [165, 373] width 247 height 22
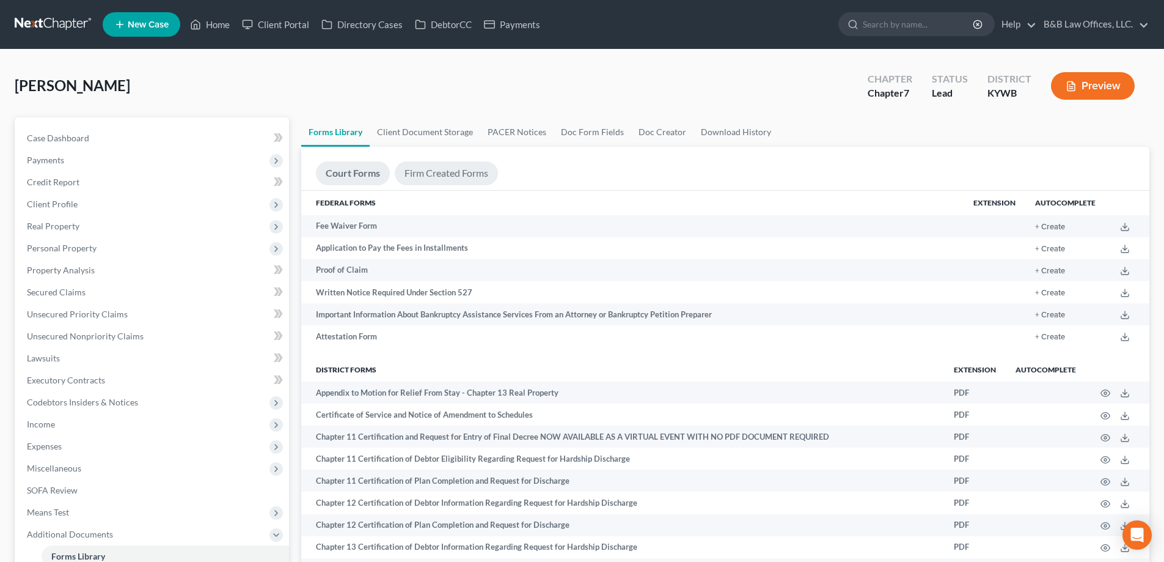
click at [428, 173] on link "Firm Created Forms" at bounding box center [446, 173] width 103 height 24
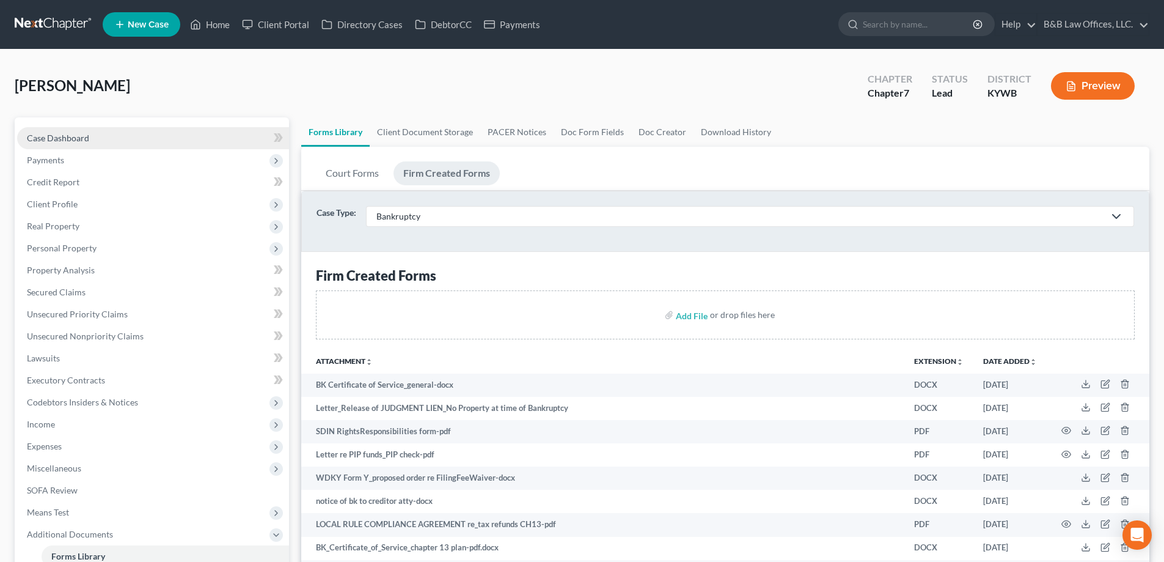
drag, startPoint x: 81, startPoint y: 141, endPoint x: 7, endPoint y: 103, distance: 82.8
click at [81, 141] on span "Case Dashboard" at bounding box center [58, 138] width 62 height 10
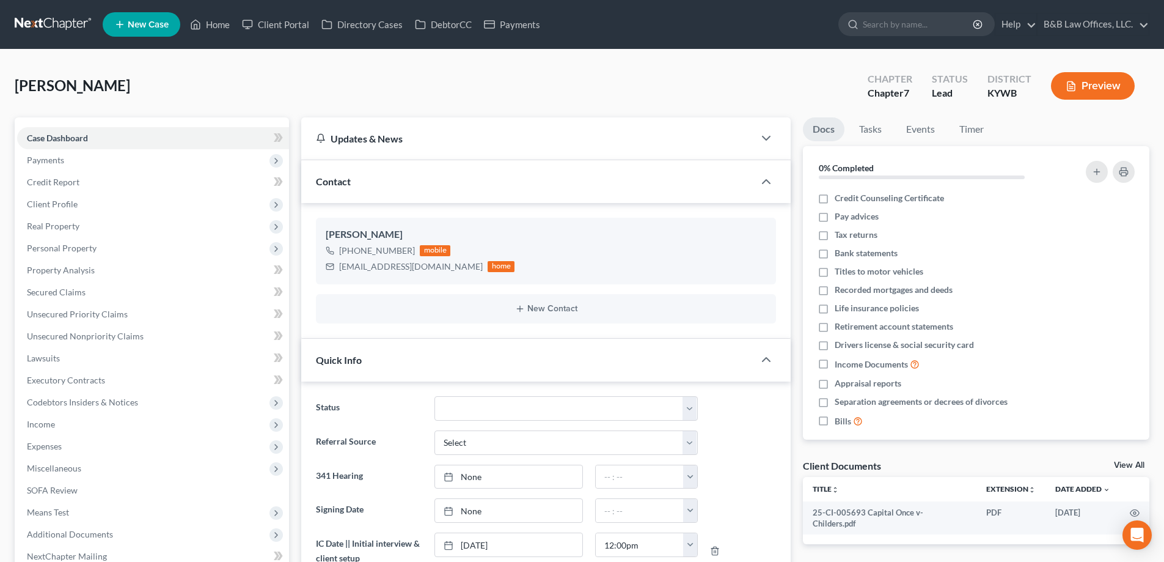
scroll to position [357, 0]
drag, startPoint x: 337, startPoint y: 267, endPoint x: 447, endPoint y: 273, distance: 109.5
click at [447, 273] on div "[EMAIL_ADDRESS][DOMAIN_NAME] home" at bounding box center [420, 266] width 189 height 16
copy div "[EMAIL_ADDRESS][DOMAIN_NAME]"
drag, startPoint x: 1128, startPoint y: 465, endPoint x: 1089, endPoint y: 465, distance: 39.1
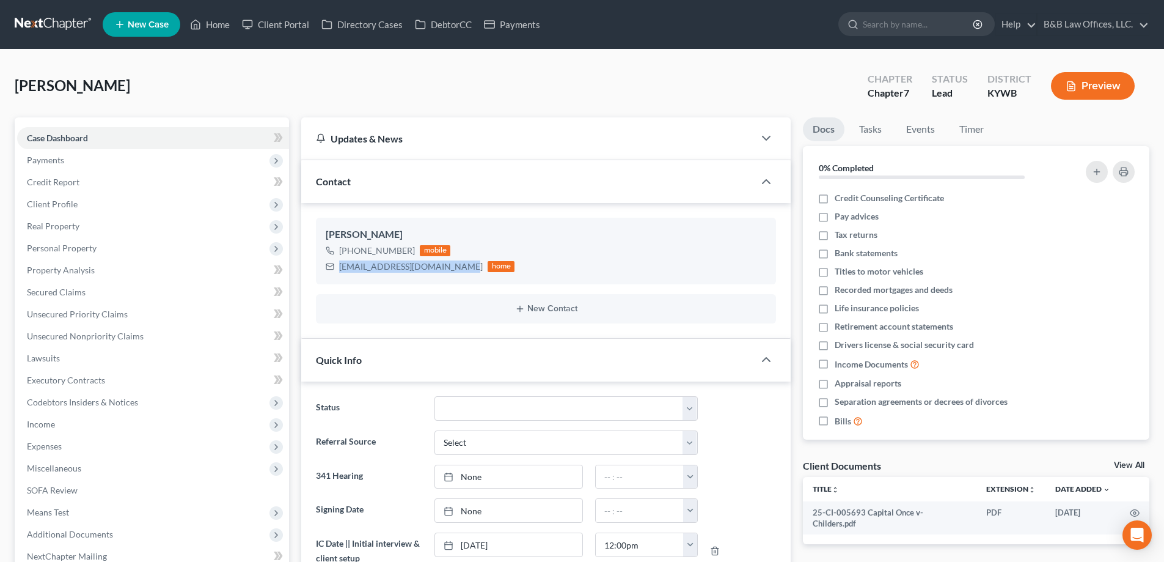
click at [1128, 465] on link "View All" at bounding box center [1129, 465] width 31 height 9
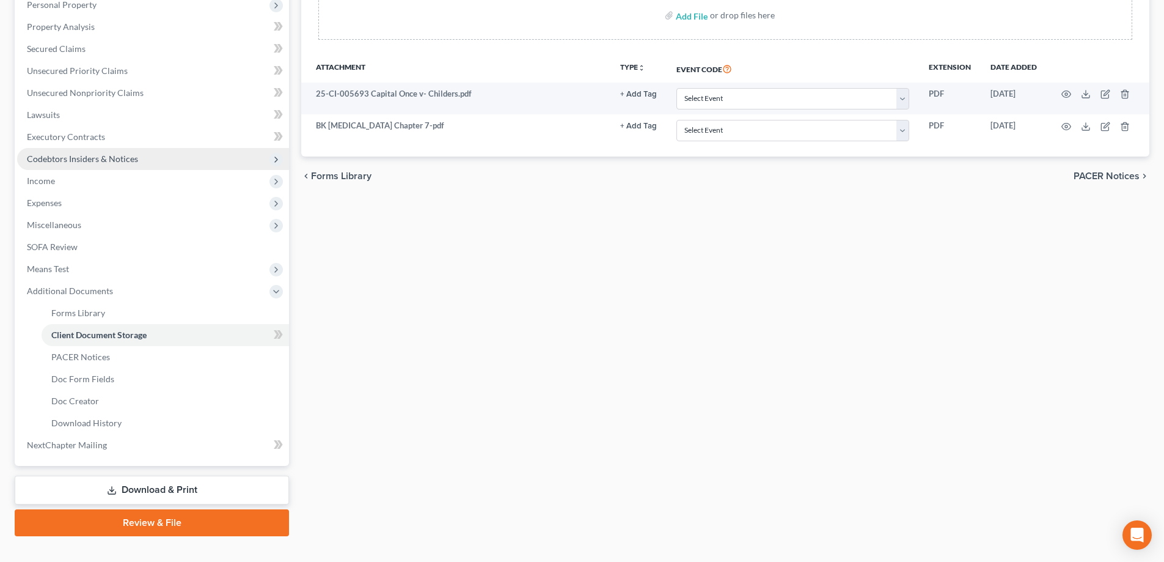
scroll to position [244, 0]
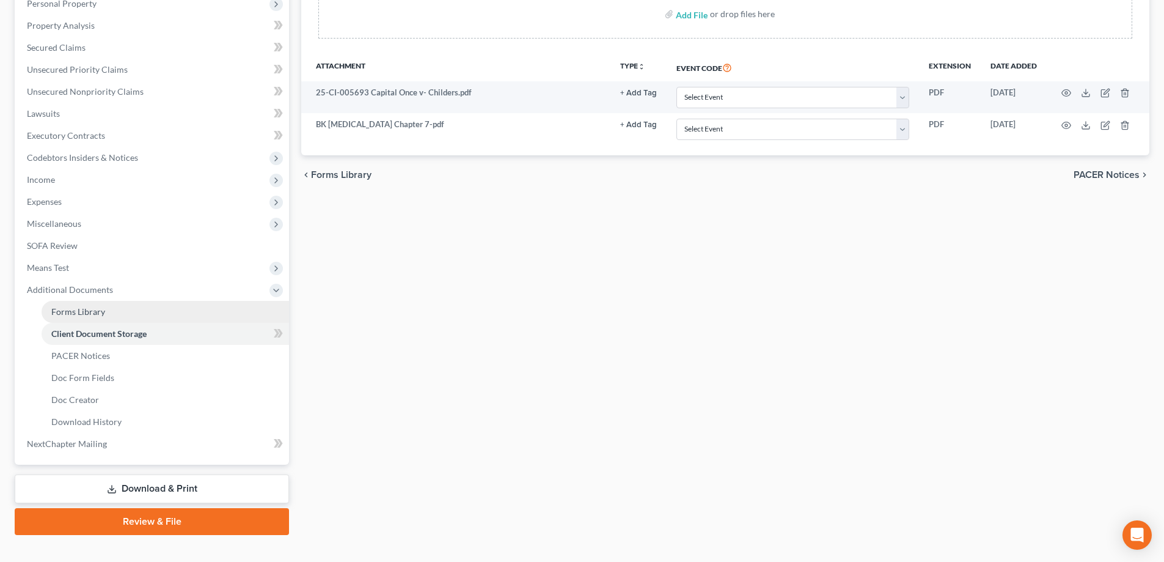
click at [106, 312] on link "Forms Library" at bounding box center [165, 312] width 247 height 22
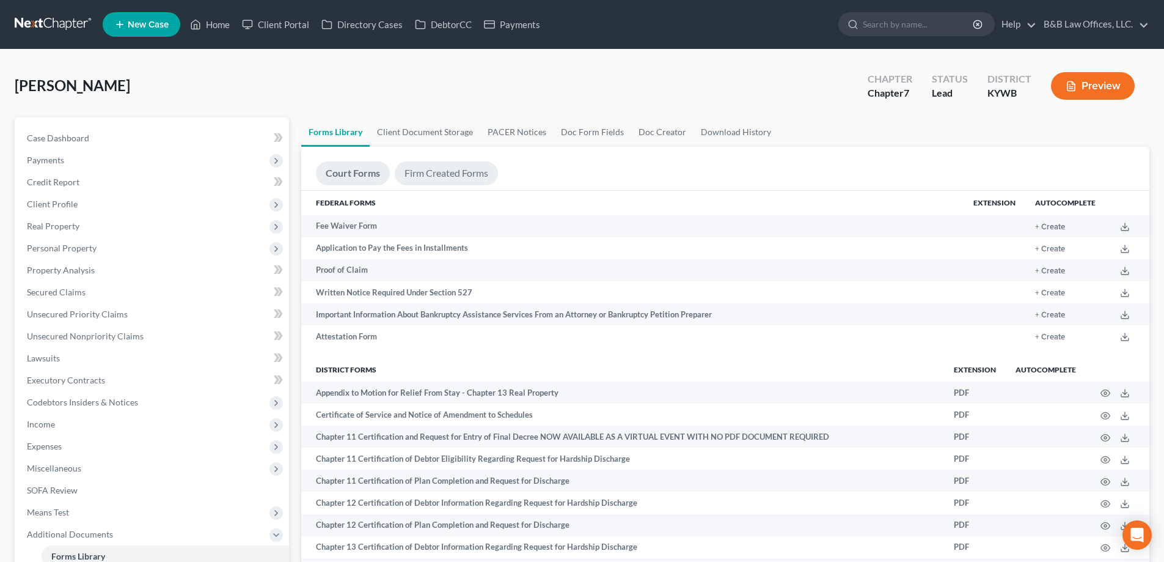
click at [452, 172] on link "Firm Created Forms" at bounding box center [446, 173] width 103 height 24
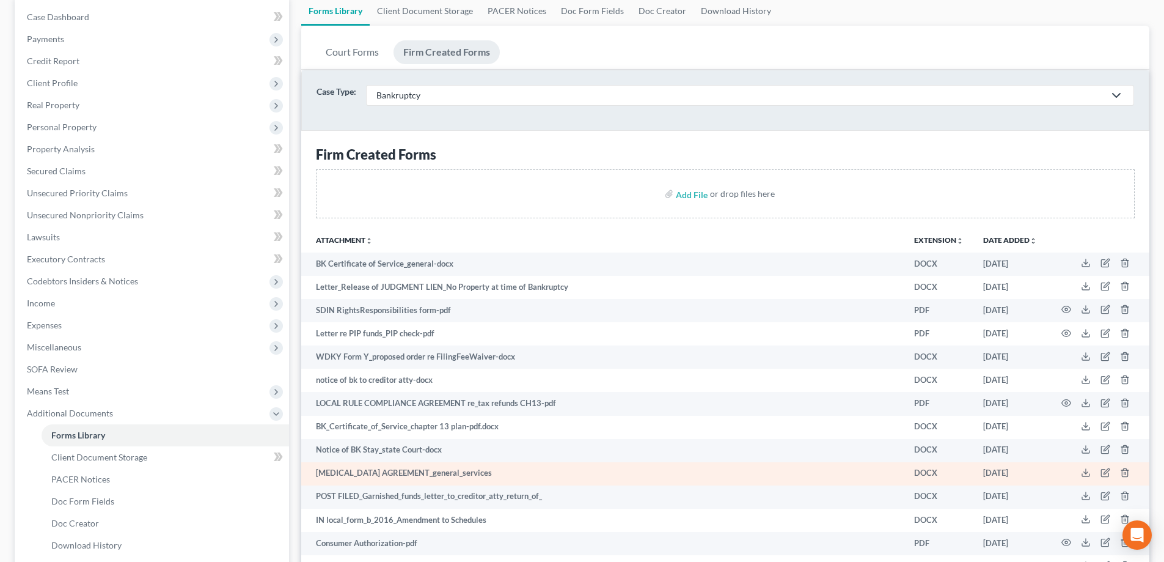
scroll to position [271, 0]
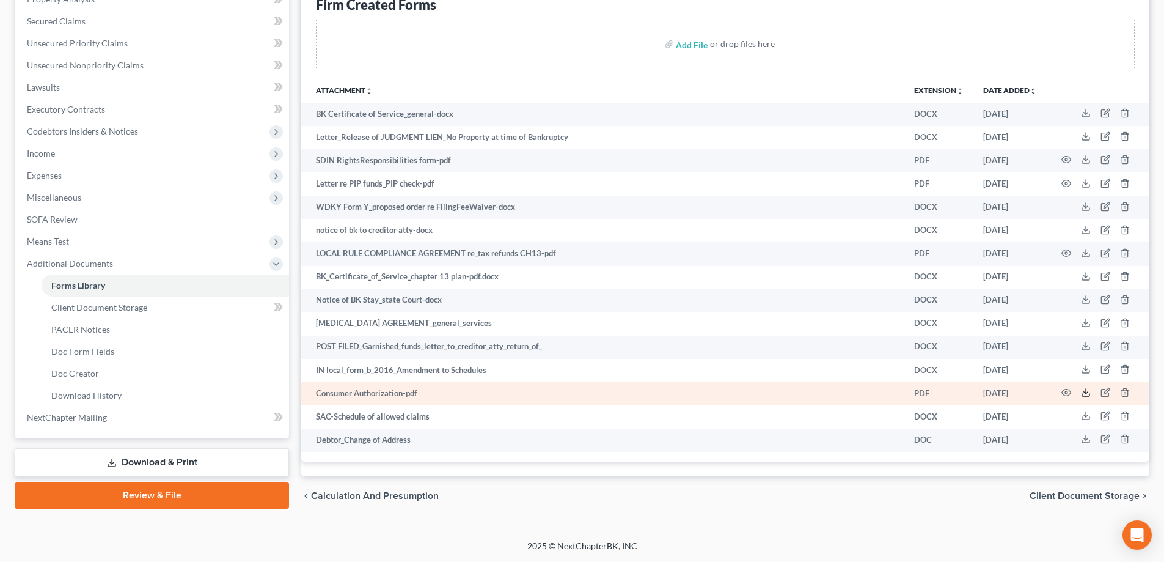
click at [1085, 390] on icon at bounding box center [1086, 392] width 10 height 10
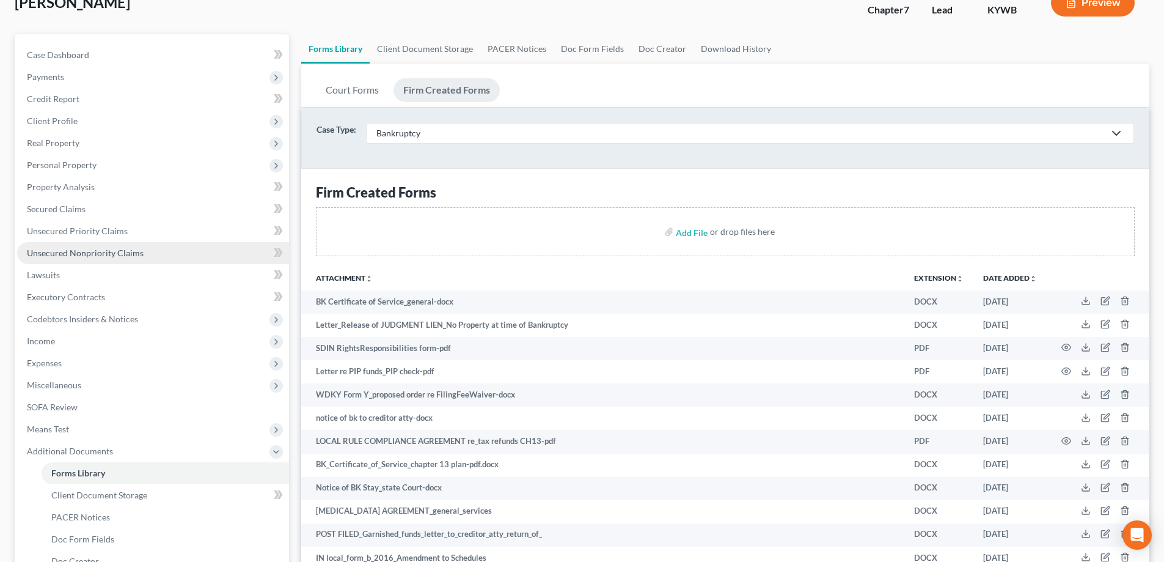
scroll to position [0, 0]
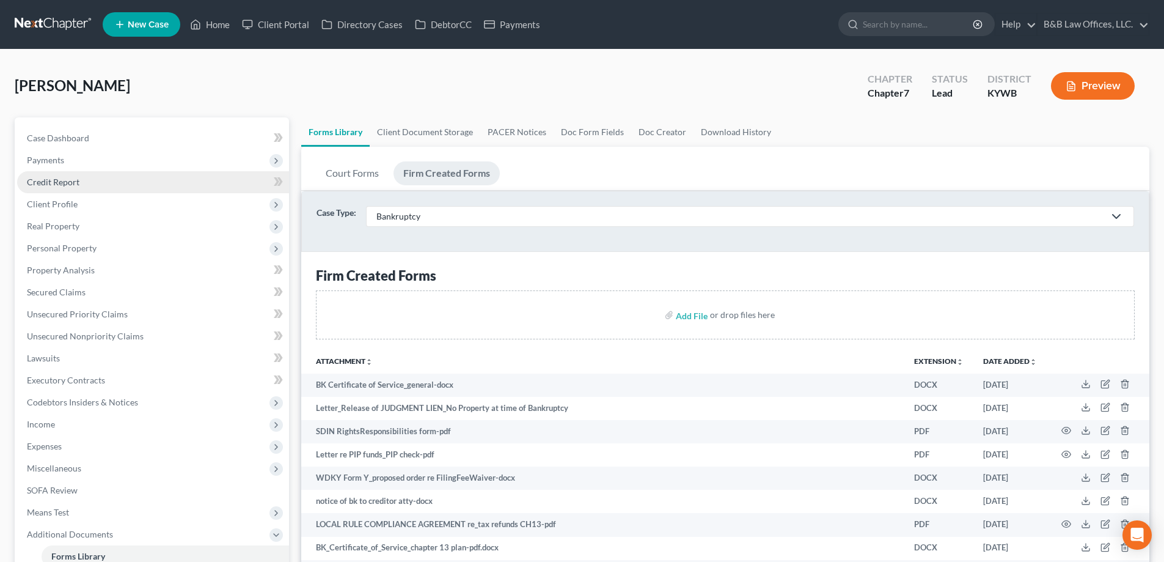
click at [95, 178] on link "Credit Report" at bounding box center [153, 182] width 272 height 22
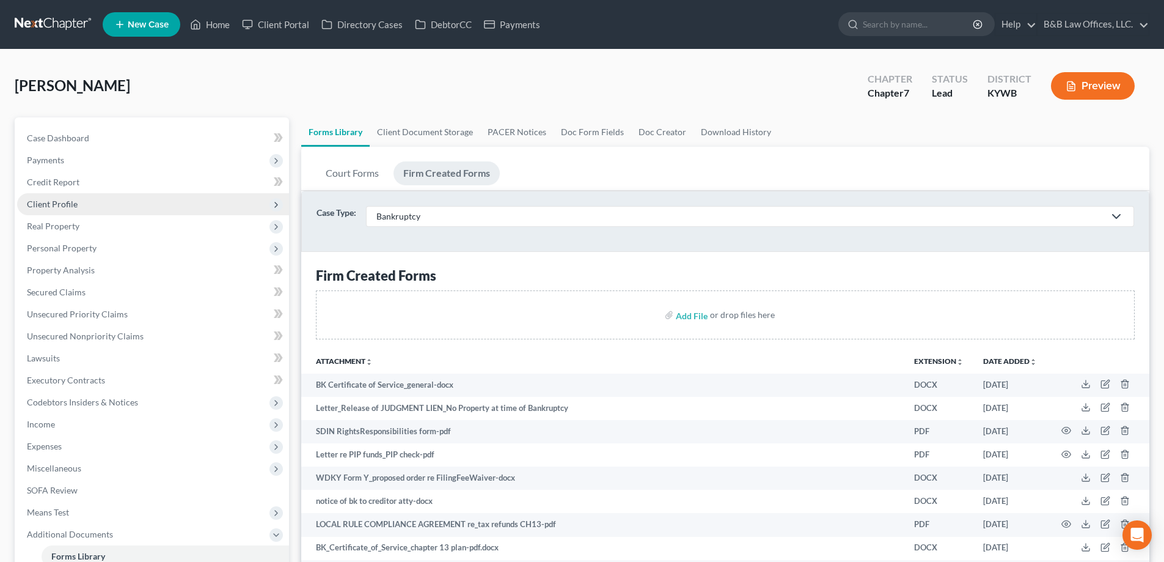
click at [88, 207] on span "Client Profile" at bounding box center [153, 204] width 272 height 22
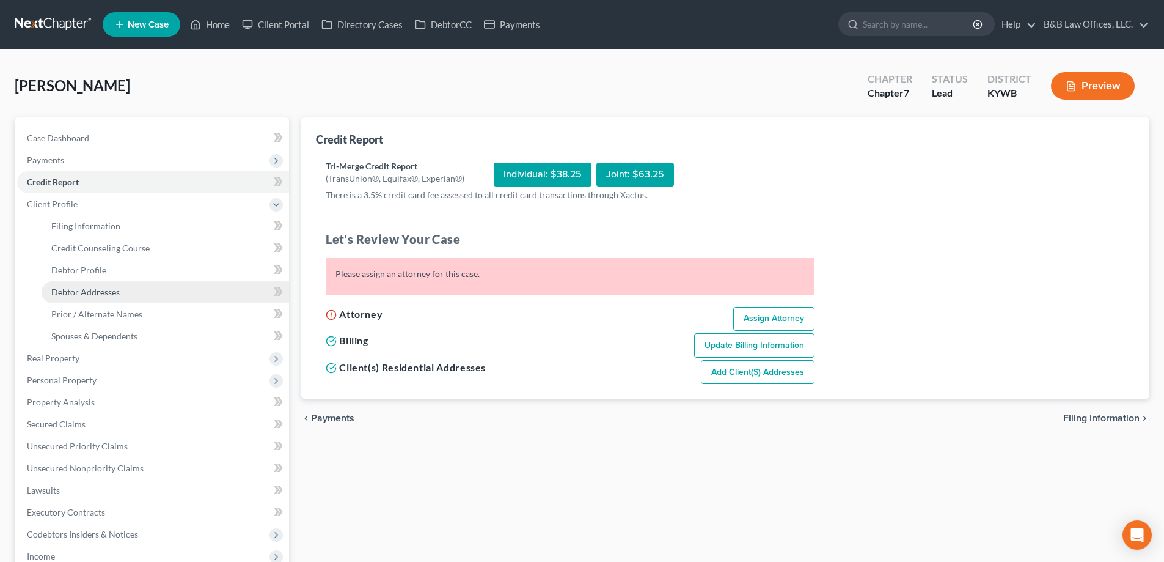
click at [96, 290] on span "Debtor Addresses" at bounding box center [85, 292] width 68 height 10
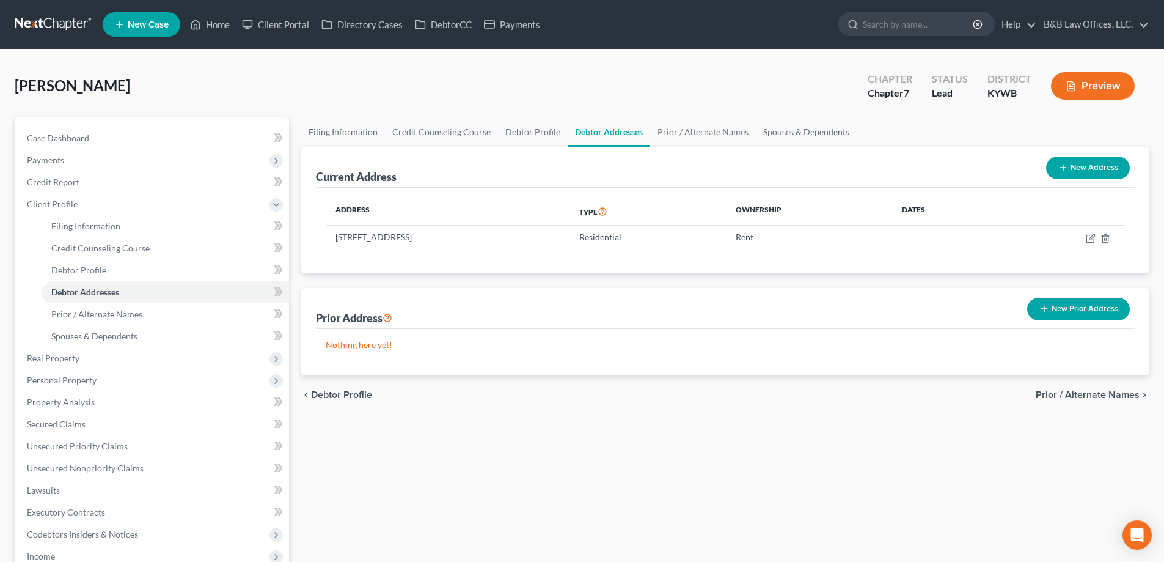
drag, startPoint x: 519, startPoint y: 234, endPoint x: 325, endPoint y: 237, distance: 194.3
click at [325, 237] on div "Address Type Ownership Dates [STREET_ADDRESS] Residential Rent" at bounding box center [725, 231] width 819 height 86
drag, startPoint x: 513, startPoint y: 238, endPoint x: 337, endPoint y: 241, distance: 175.4
click at [337, 241] on td "[STREET_ADDRESS]" at bounding box center [448, 236] width 244 height 23
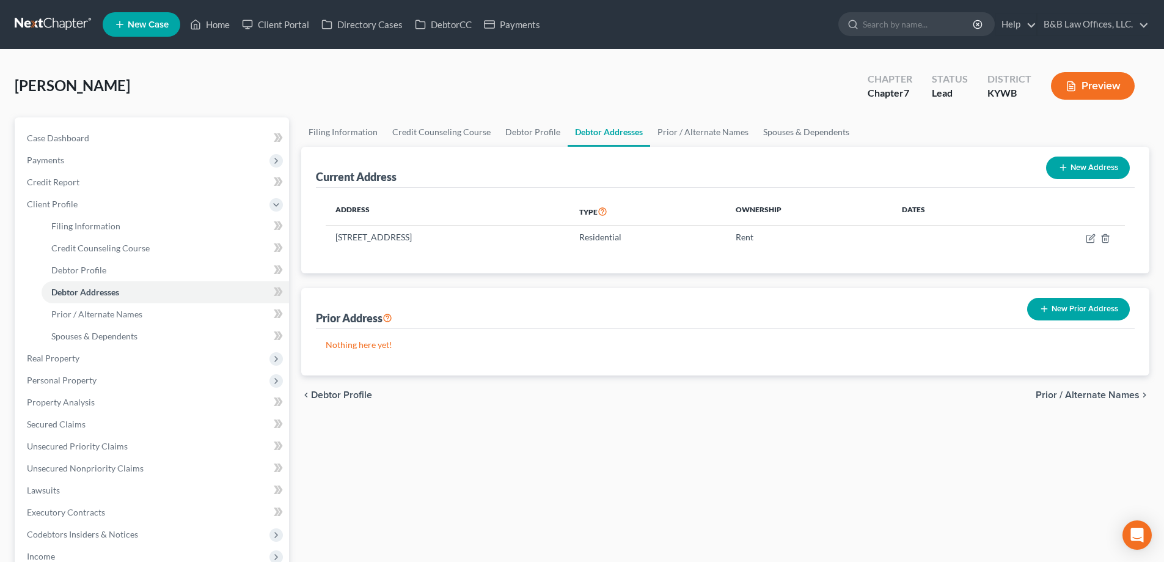
copy td "[STREET_ADDRESS]"
drag, startPoint x: 60, startPoint y: 133, endPoint x: 46, endPoint y: 168, distance: 37.6
click at [60, 133] on span "Case Dashboard" at bounding box center [58, 138] width 62 height 10
select select "10"
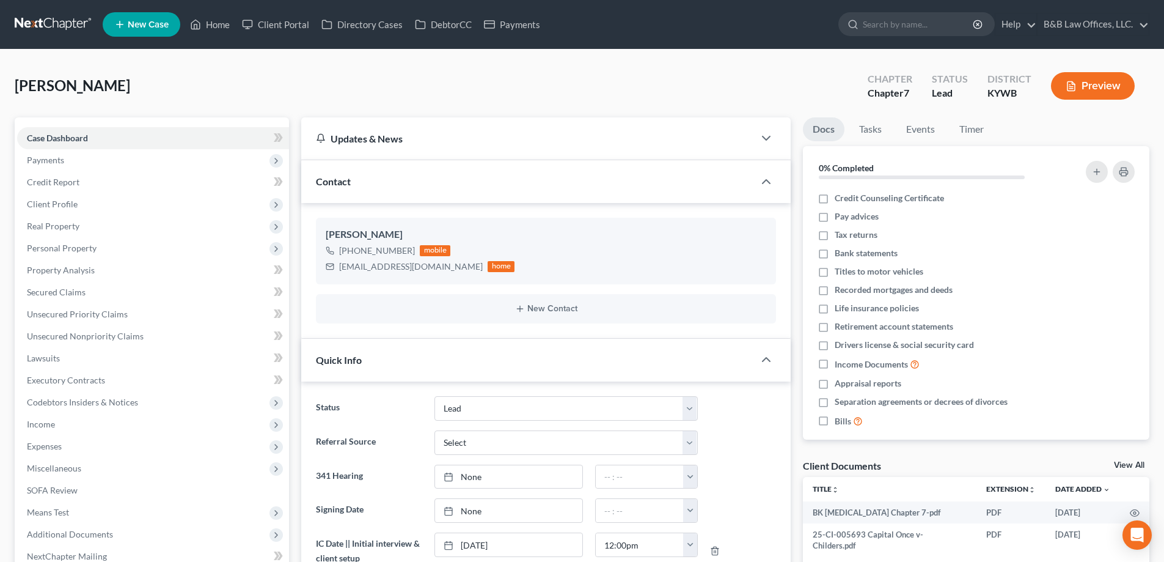
scroll to position [357, 0]
drag, startPoint x: 339, startPoint y: 266, endPoint x: 447, endPoint y: 271, distance: 108.2
click at [447, 271] on div "[EMAIL_ADDRESS][DOMAIN_NAME]" at bounding box center [411, 266] width 144 height 12
copy div "[EMAIL_ADDRESS][DOMAIN_NAME]"
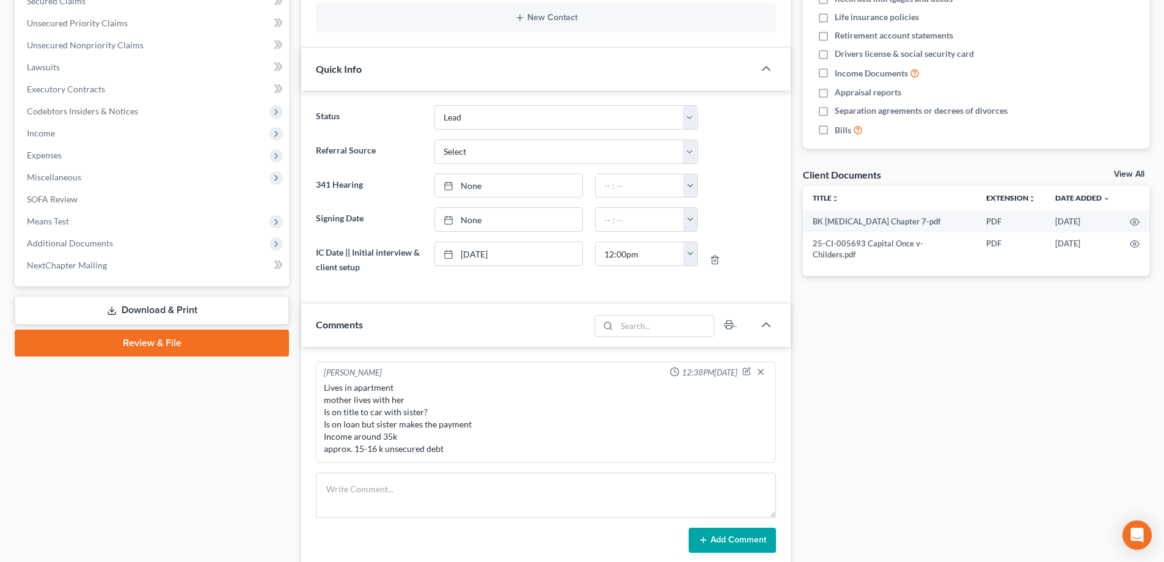
scroll to position [489, 0]
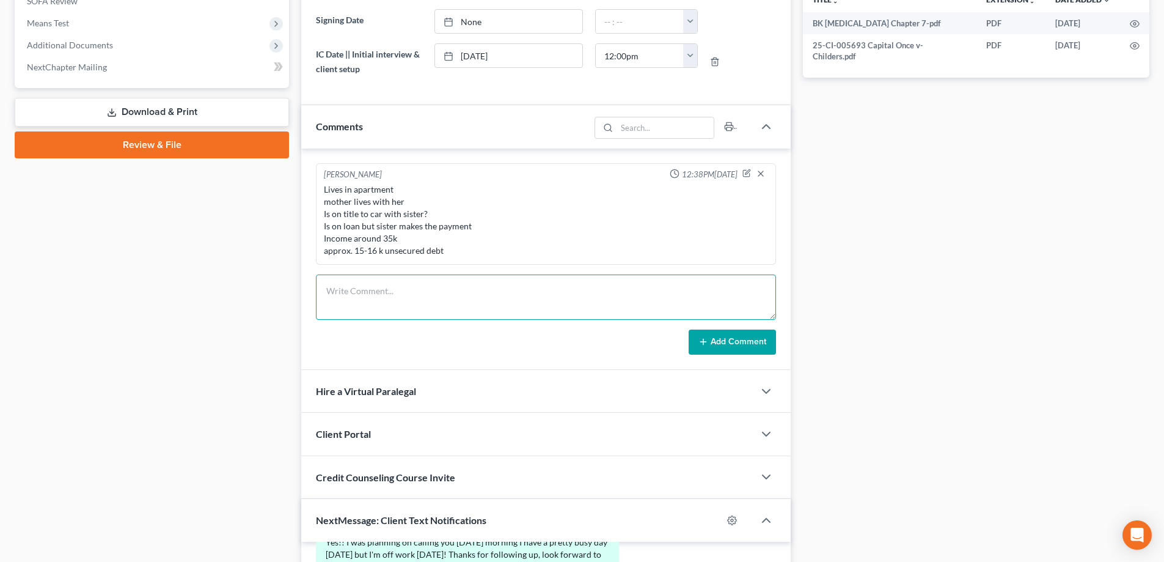
click at [368, 307] on textarea at bounding box center [546, 296] width 460 height 45
click at [327, 293] on textarea "Emailed [MEDICAL_DATA] & consumer auth - still need 8821 sent for e-sig." at bounding box center [546, 296] width 460 height 45
type textarea "-Emailed [MEDICAL_DATA] & consumer auth - still need 8821 sent for e-sig."
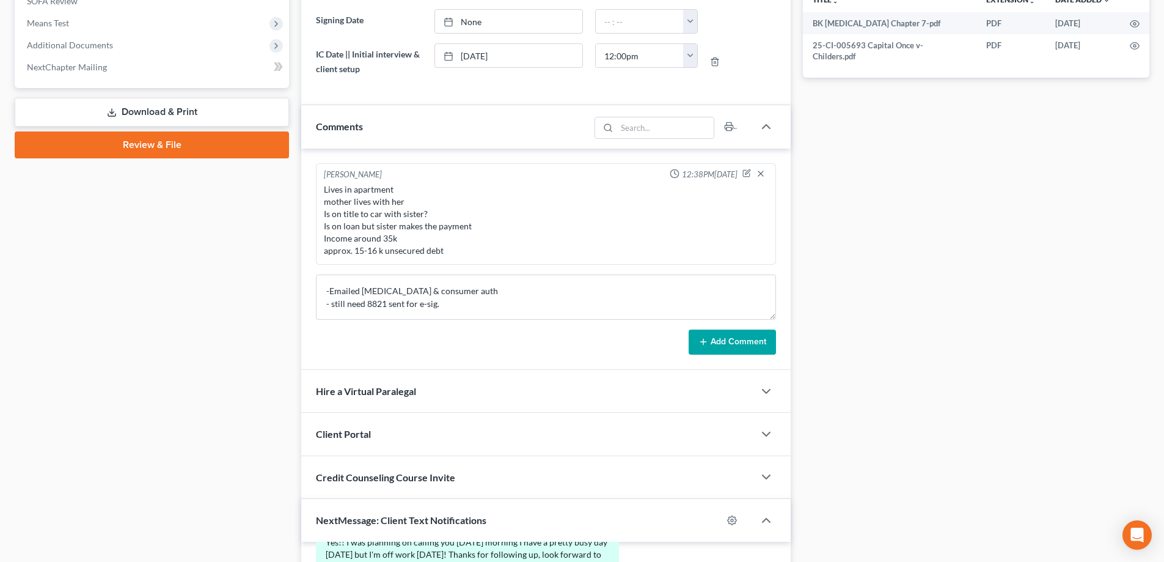
click at [723, 336] on button "Add Comment" at bounding box center [732, 342] width 87 height 26
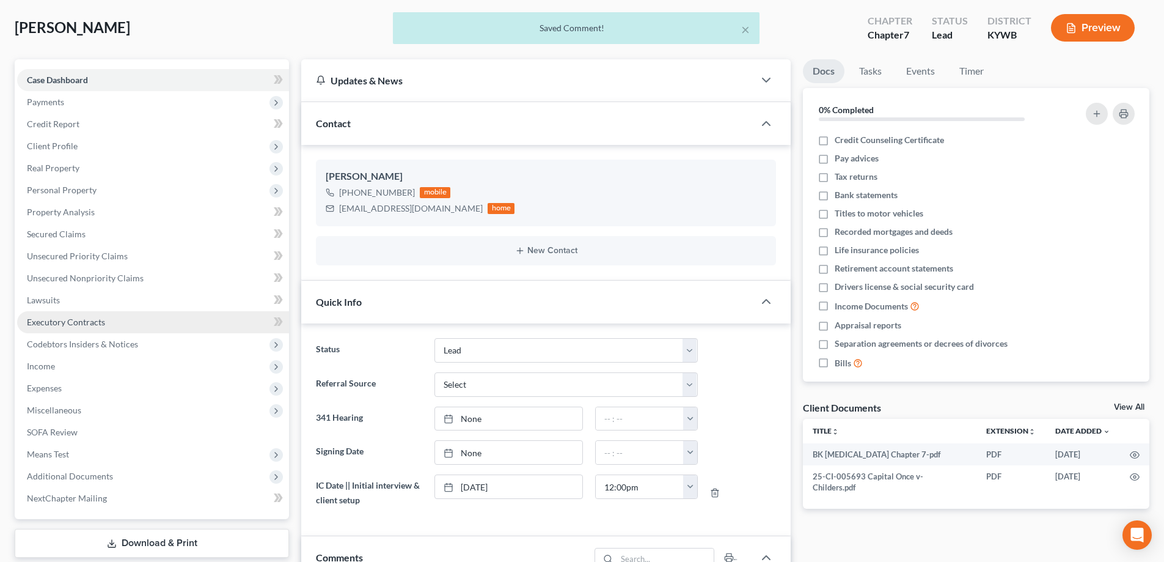
scroll to position [0, 0]
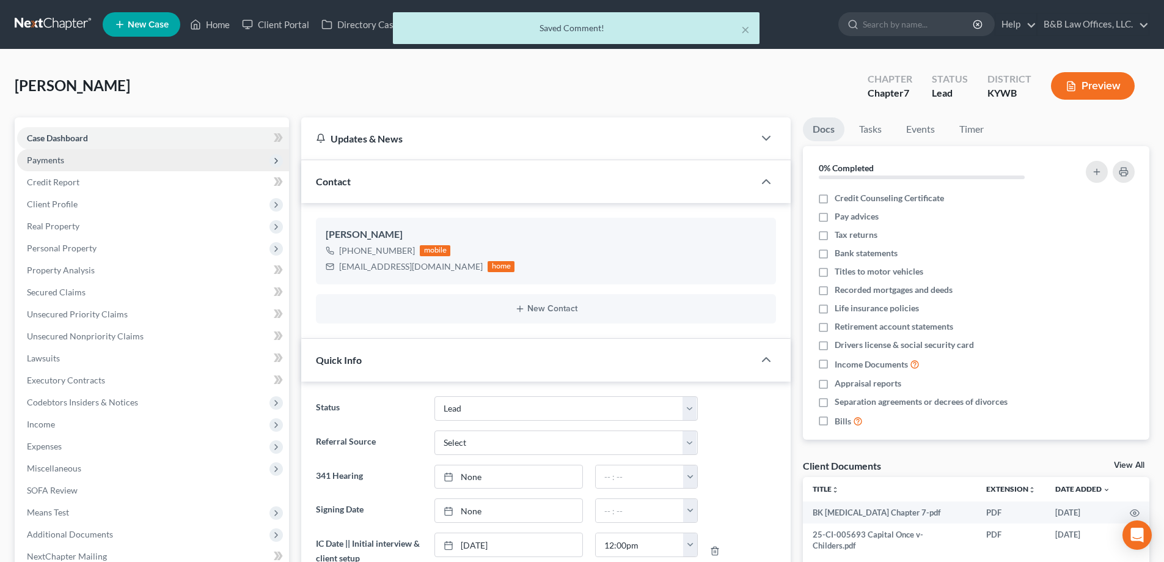
click at [56, 161] on span "Payments" at bounding box center [45, 160] width 37 height 10
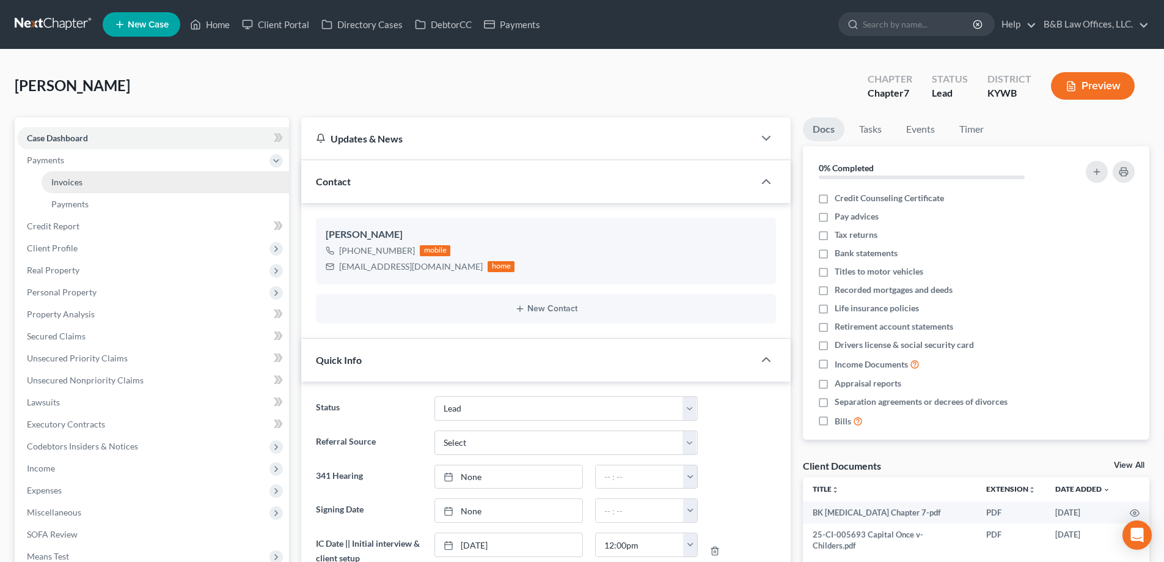
click at [59, 178] on span "Invoices" at bounding box center [66, 182] width 31 height 10
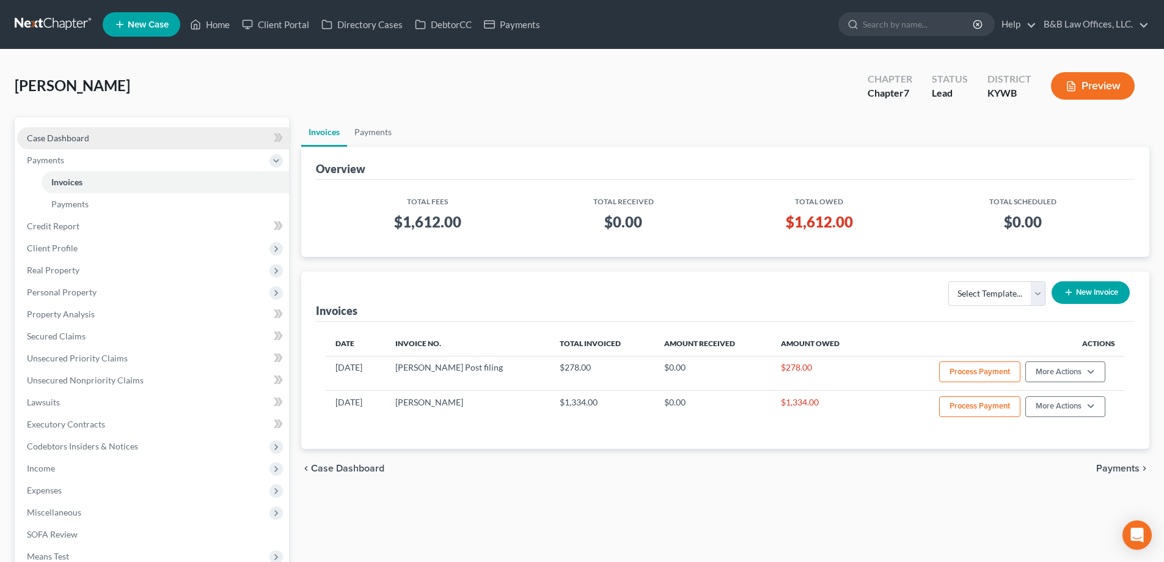
click at [117, 141] on link "Case Dashboard" at bounding box center [153, 138] width 272 height 22
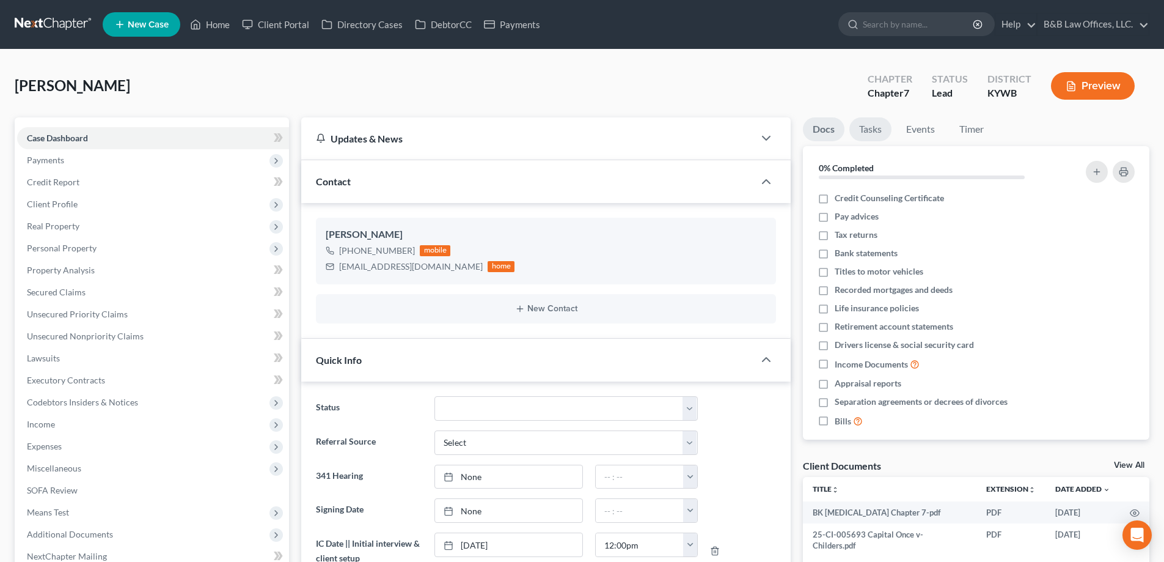
click at [868, 128] on link "Tasks" at bounding box center [870, 129] width 42 height 24
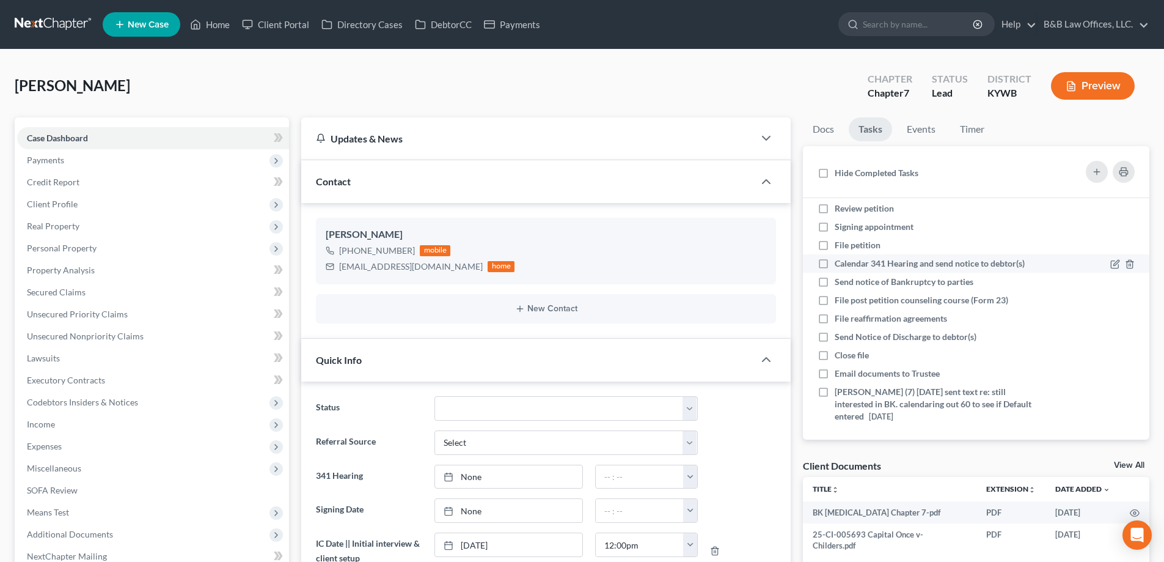
scroll to position [69, 0]
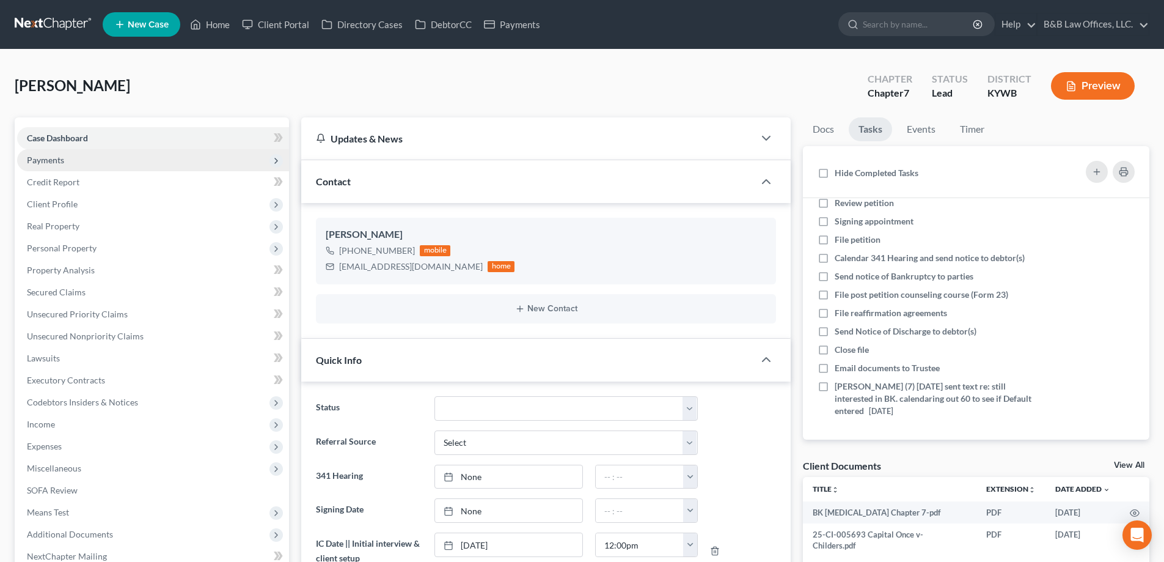
click at [62, 158] on span "Payments" at bounding box center [45, 160] width 37 height 10
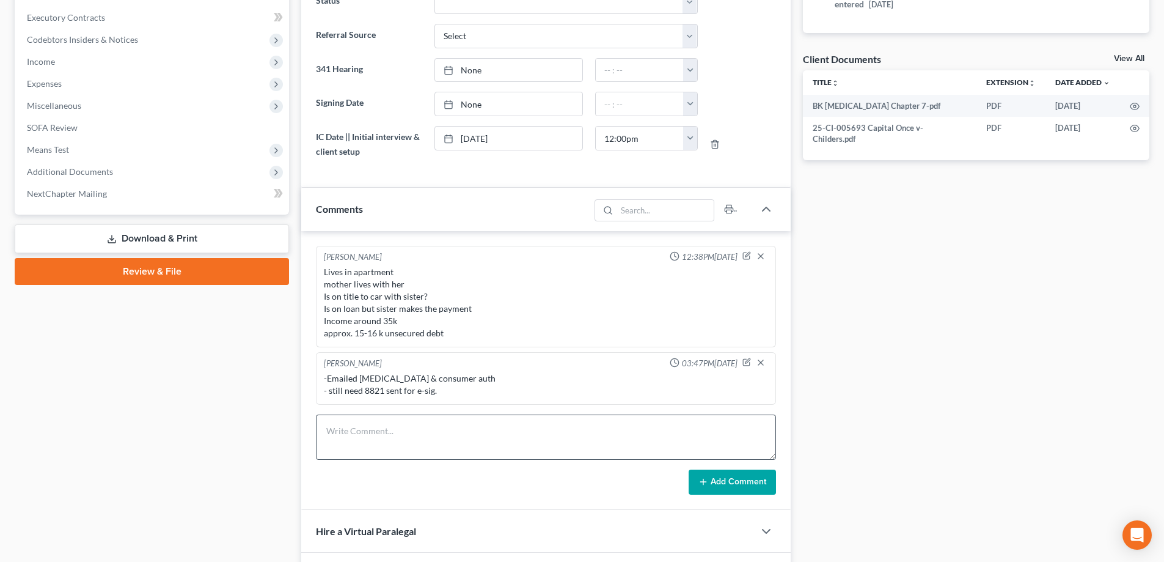
scroll to position [428, 0]
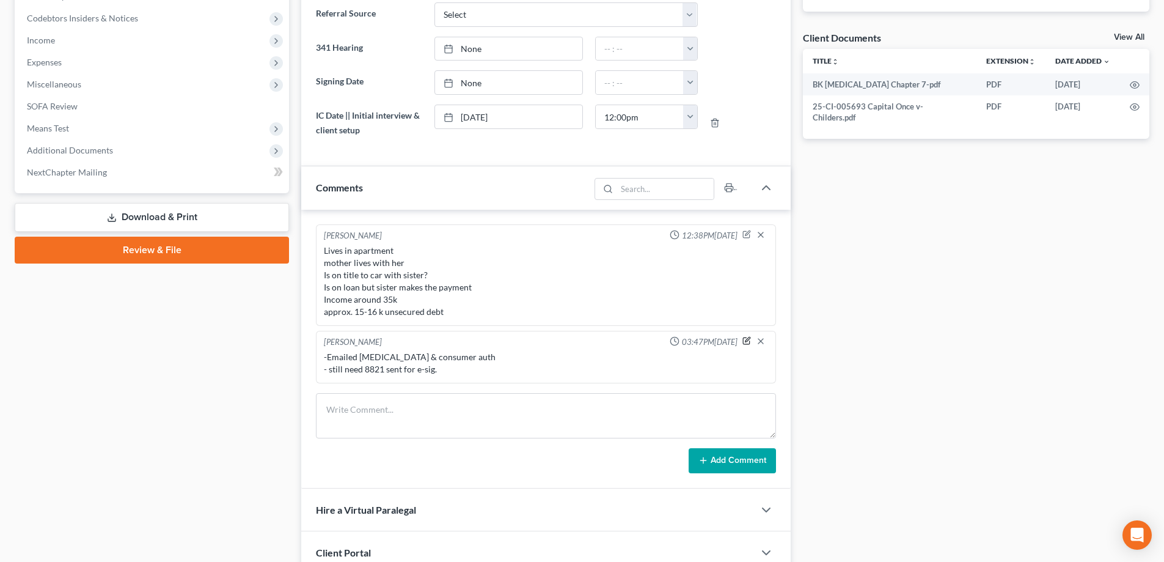
click at [747, 343] on icon "button" at bounding box center [746, 340] width 9 height 9
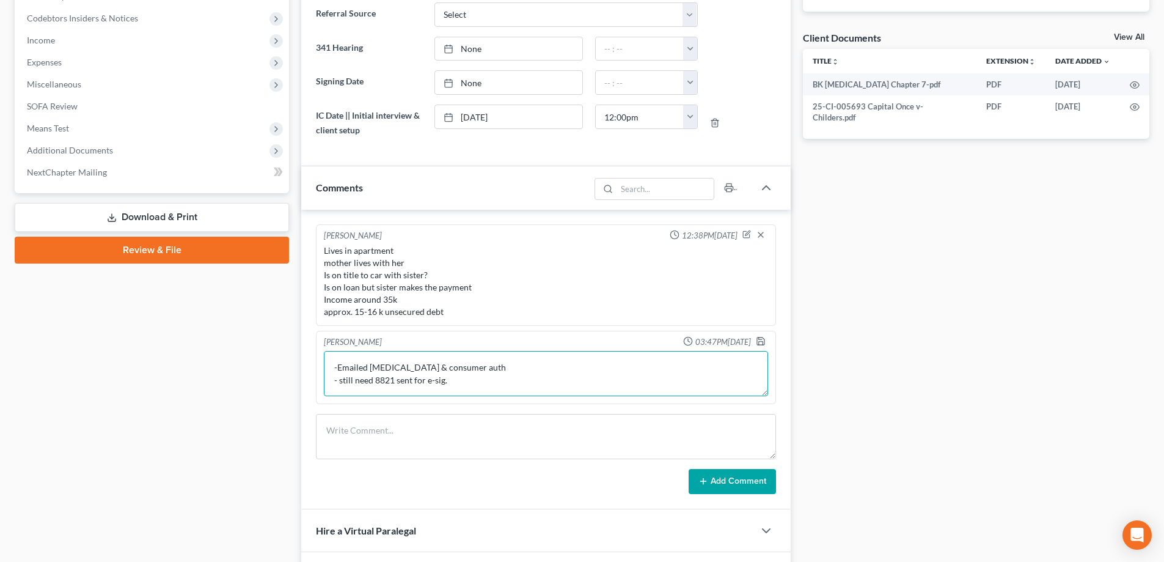
click at [400, 370] on textarea "-Emailed [MEDICAL_DATA] & consumer auth - still need 8821 sent for e-sig." at bounding box center [546, 373] width 444 height 45
click at [511, 365] on textarea "-Emailed [MEDICAL_DATA], invoice & consumer auth - still need 8821 sent for e-s…" at bounding box center [546, 373] width 444 height 45
type textarea "-Emailed [MEDICAL_DATA], invoice & consumer auth. - still need 8821 sent for e-…"
click at [763, 338] on icon "button" at bounding box center [761, 341] width 10 height 10
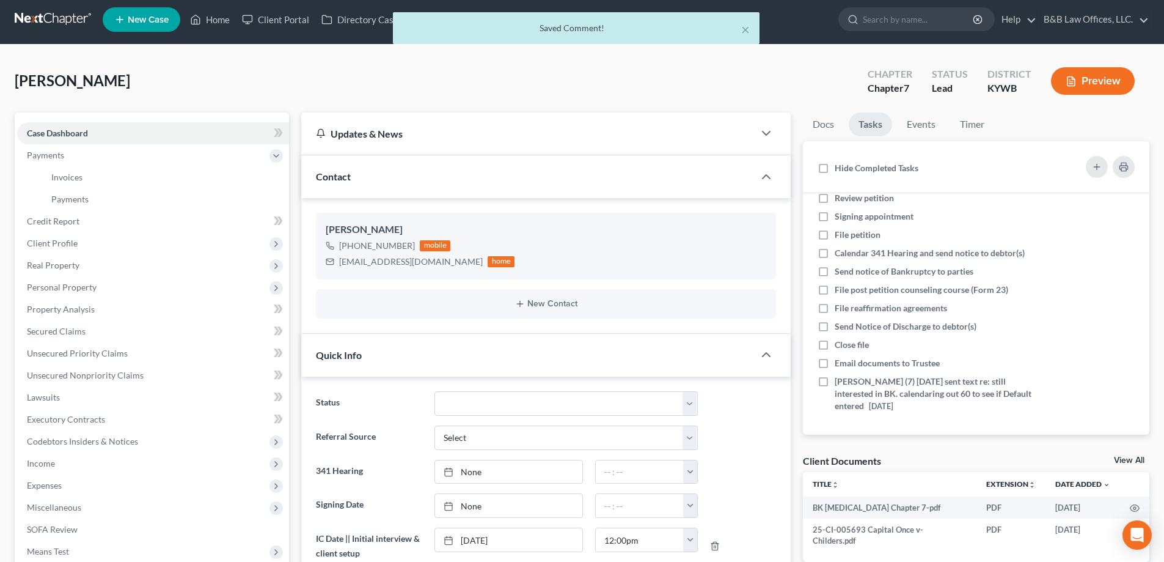
scroll to position [0, 0]
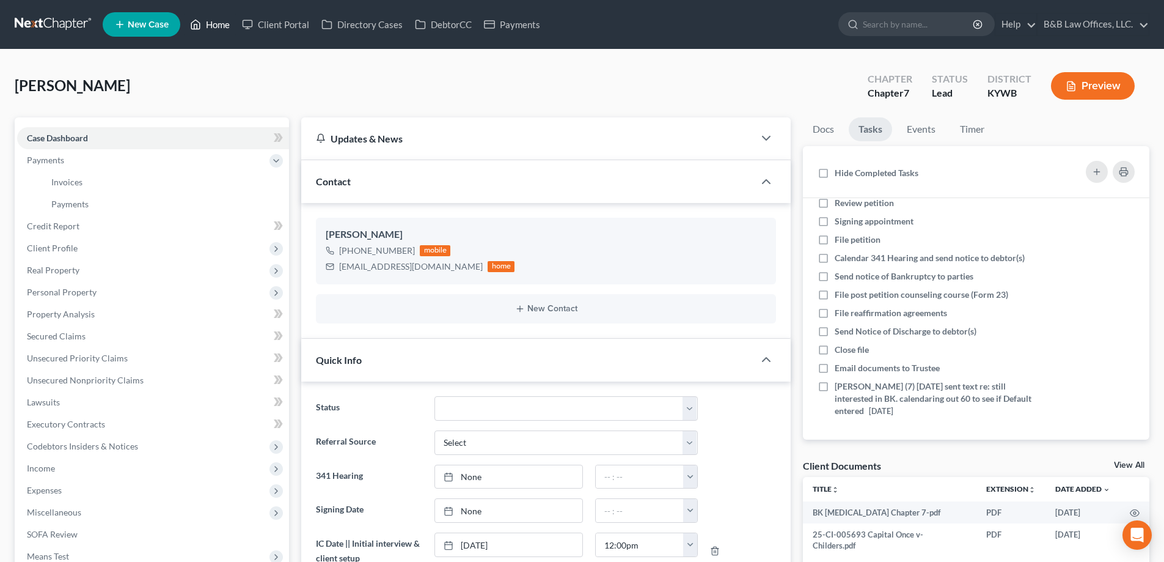
click at [221, 27] on link "Home" at bounding box center [210, 24] width 52 height 22
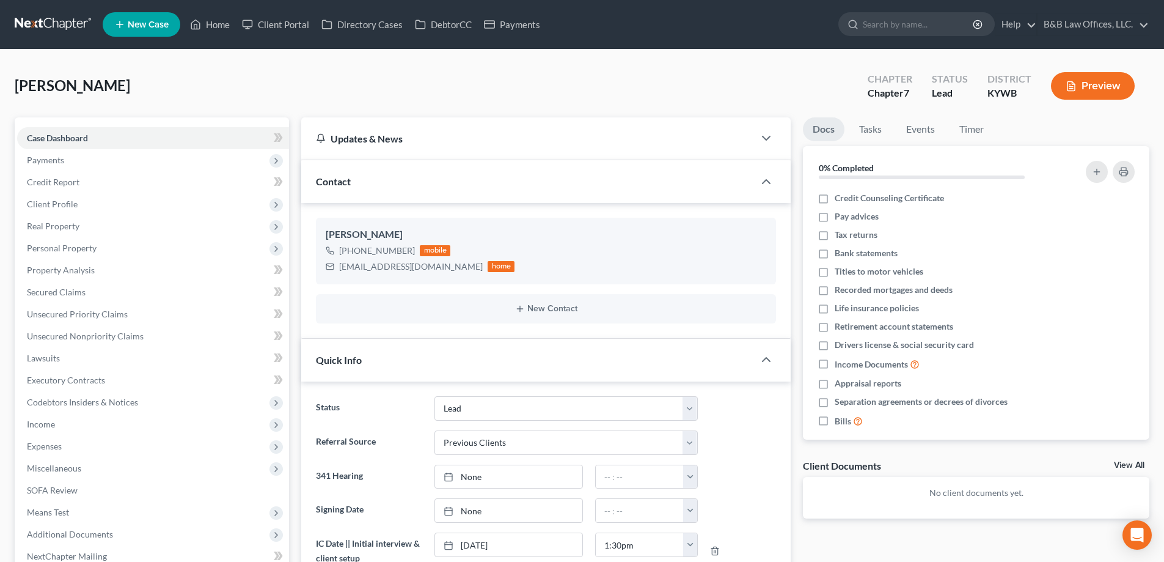
select select "10"
select select "1"
click at [1122, 465] on link "View All" at bounding box center [1129, 465] width 31 height 9
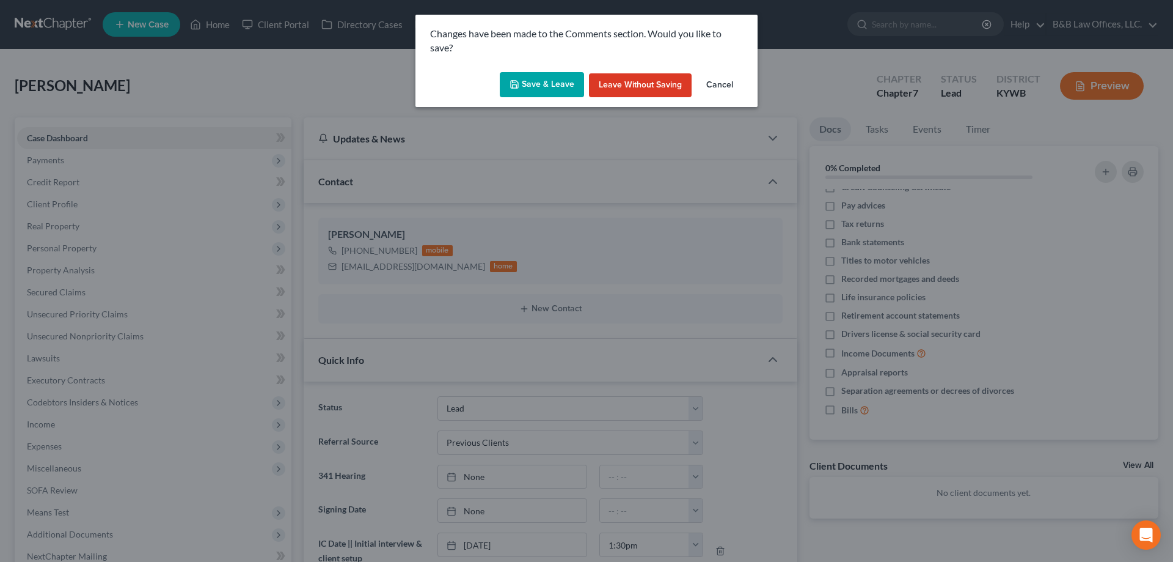
click at [537, 84] on button "Save & Leave" at bounding box center [542, 85] width 84 height 26
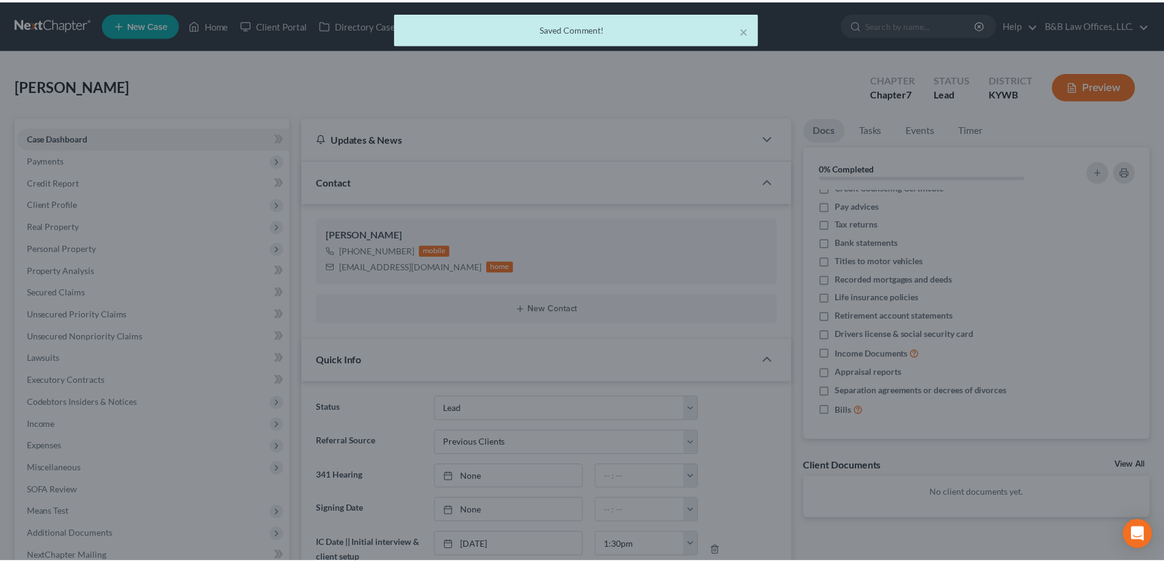
scroll to position [0, 0]
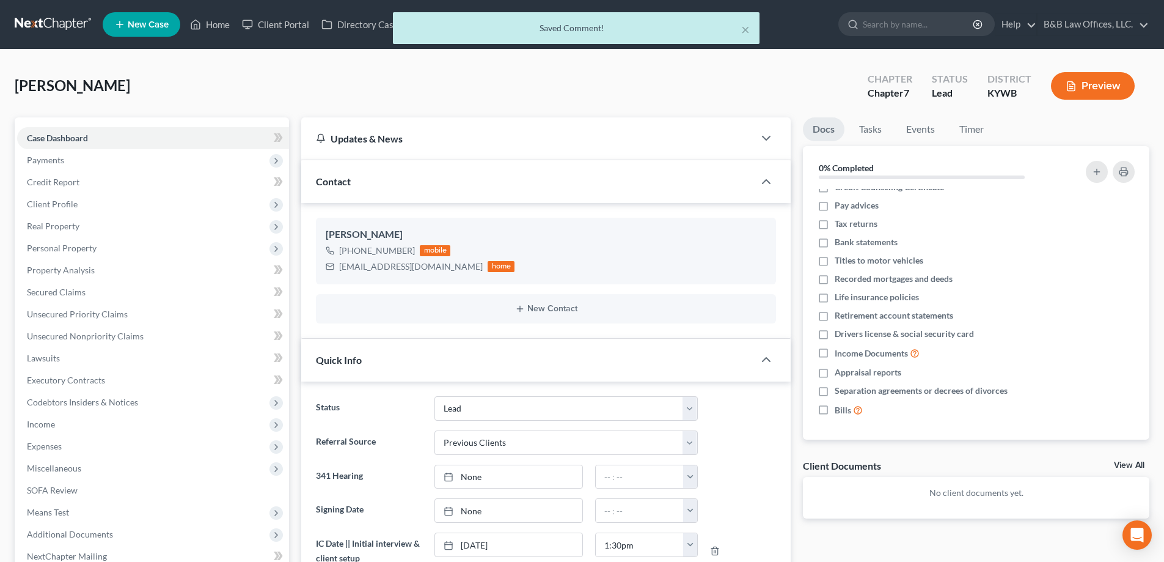
click at [1124, 461] on link "View All" at bounding box center [1129, 465] width 31 height 9
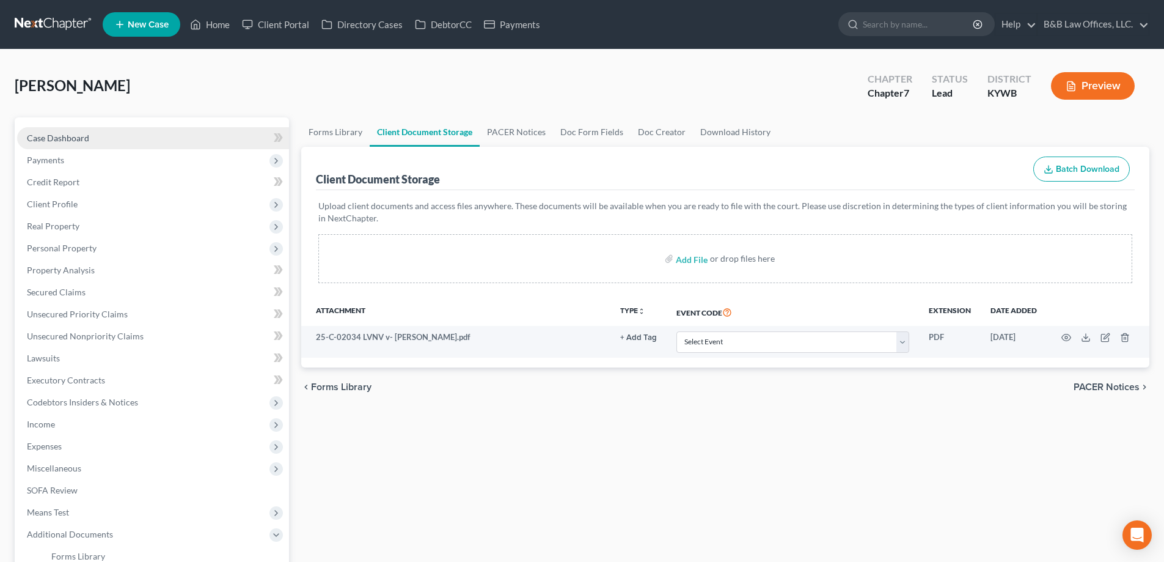
click at [58, 136] on span "Case Dashboard" at bounding box center [58, 138] width 62 height 10
select select "10"
select select "1"
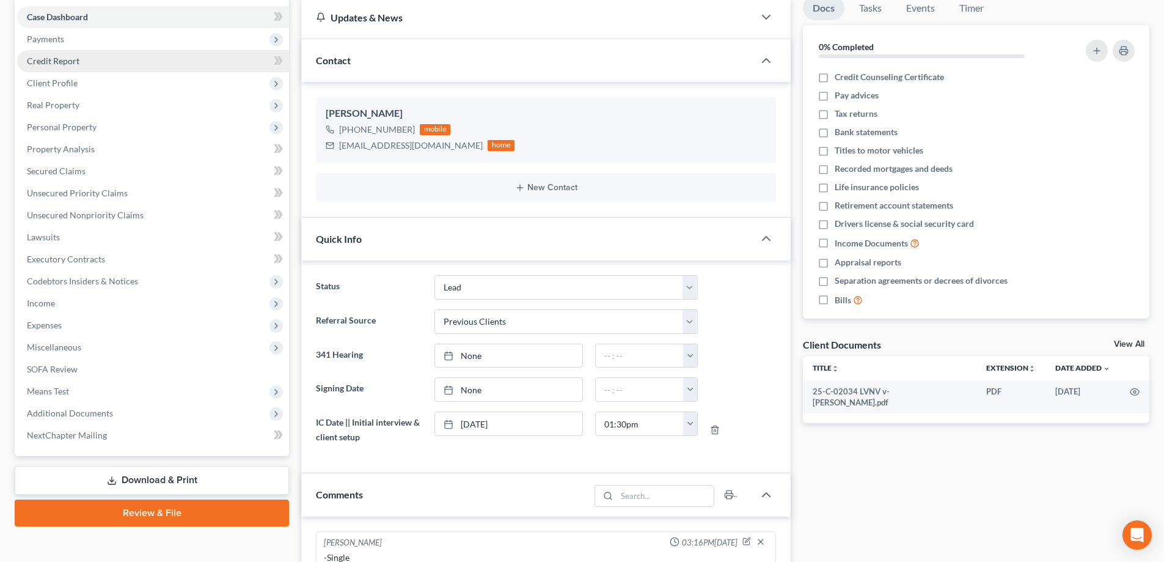
scroll to position [61, 0]
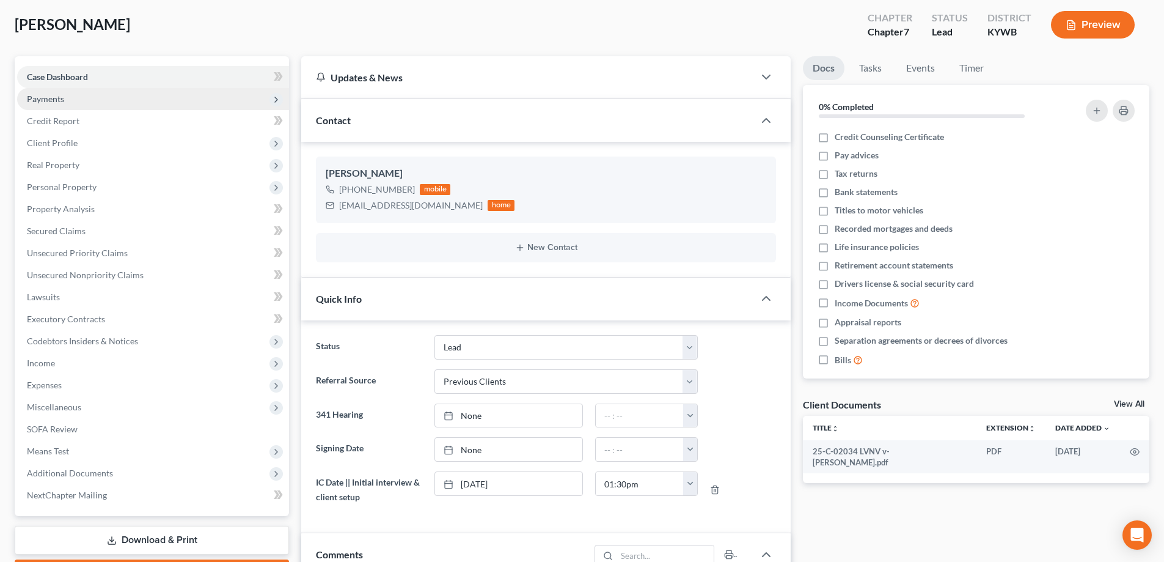
click at [66, 103] on span "Payments" at bounding box center [153, 99] width 272 height 22
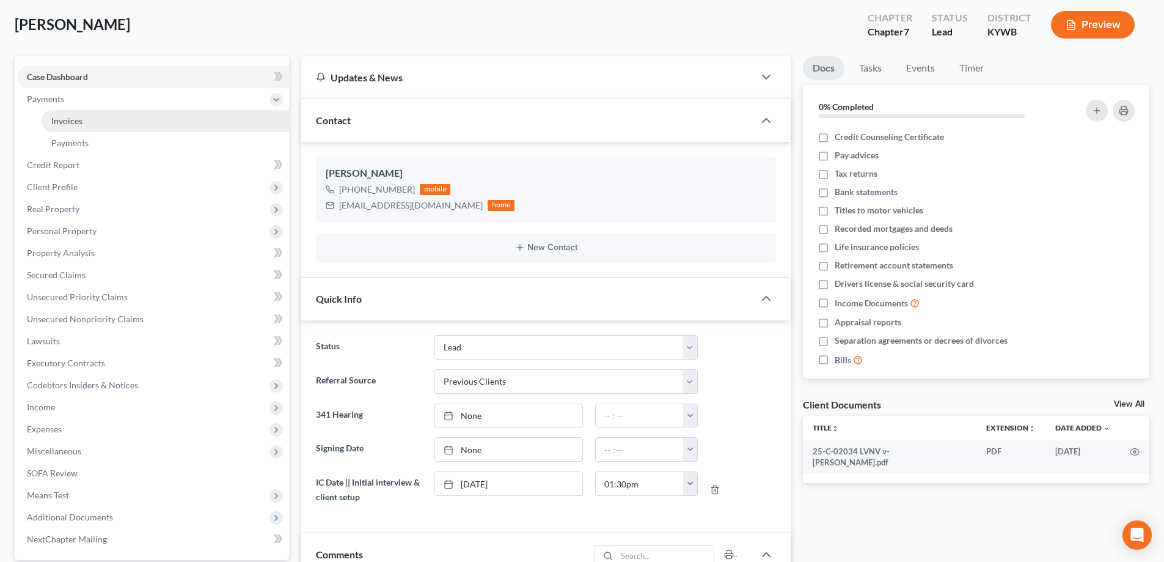
click at [100, 122] on link "Invoices" at bounding box center [165, 121] width 247 height 22
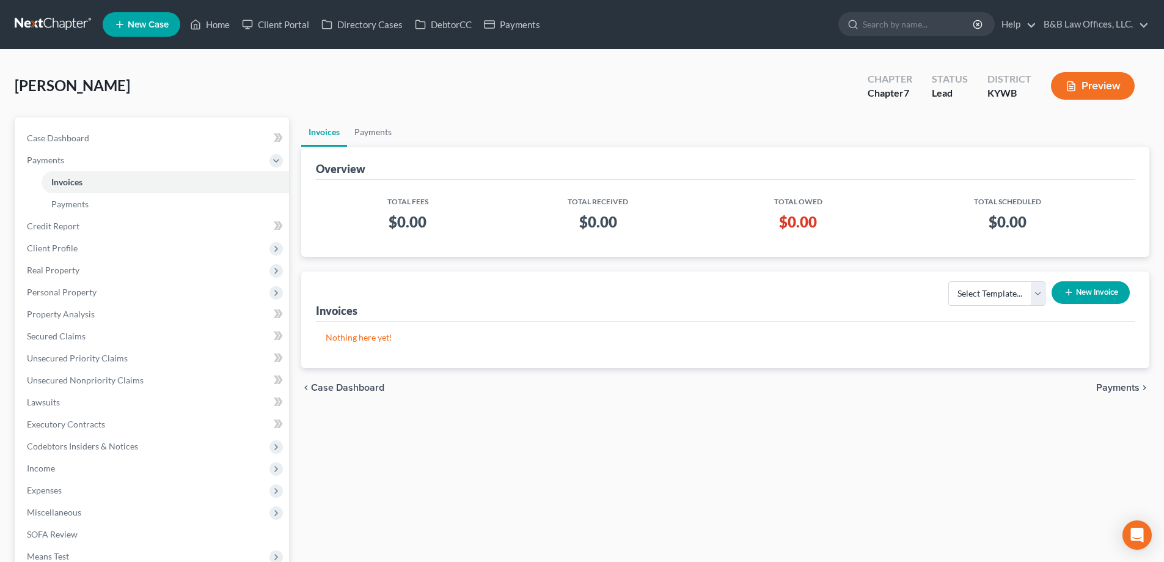
click at [1086, 299] on button "New Invoice" at bounding box center [1091, 292] width 78 height 23
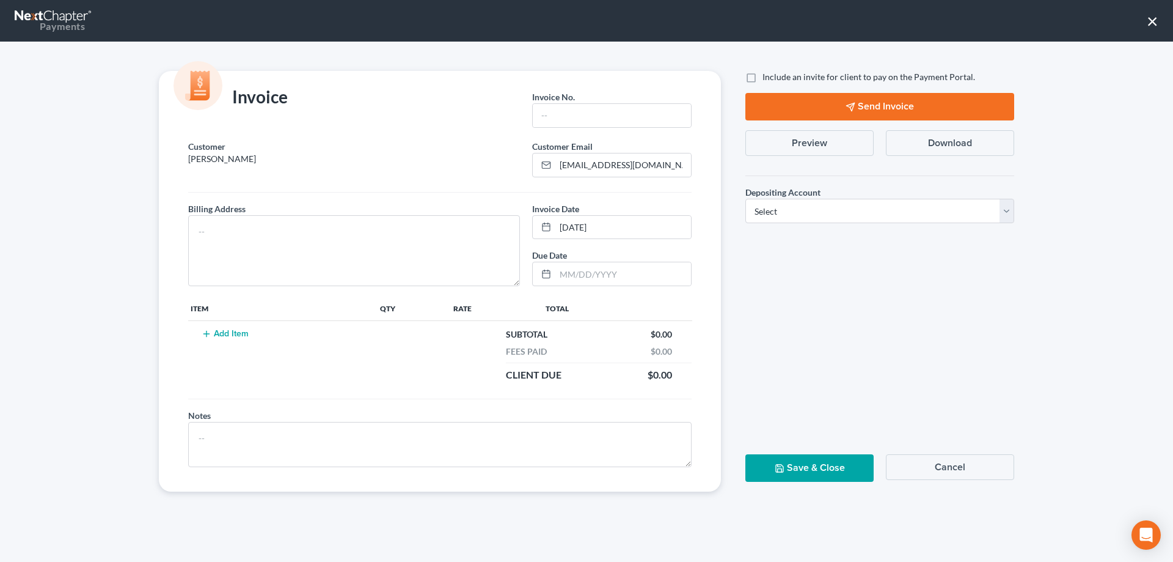
click at [943, 463] on button "Cancel" at bounding box center [950, 467] width 128 height 26
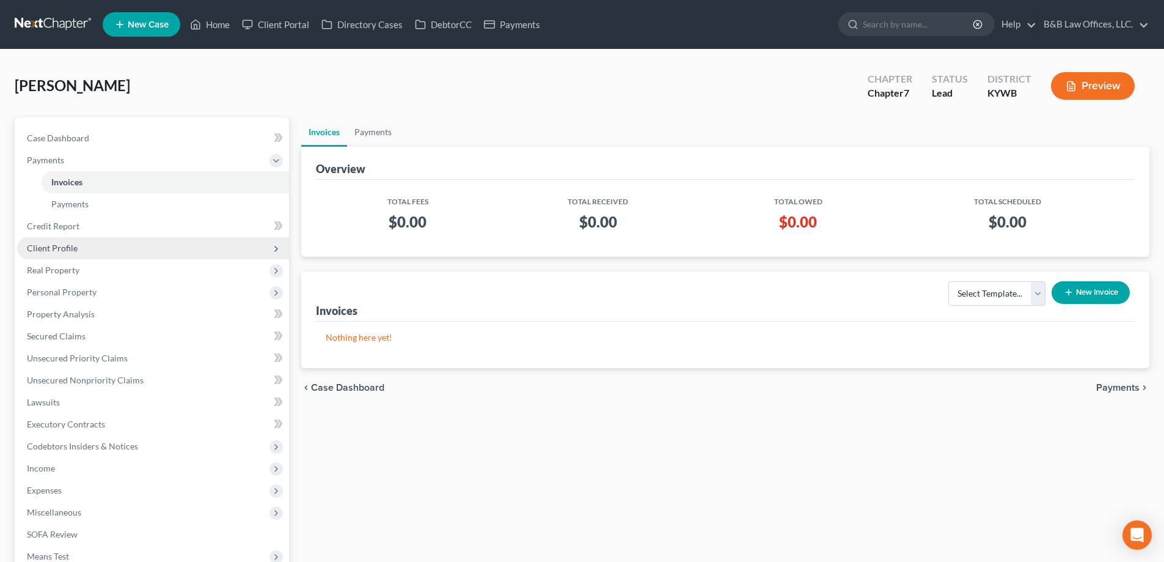
click at [62, 245] on span "Client Profile" at bounding box center [52, 248] width 51 height 10
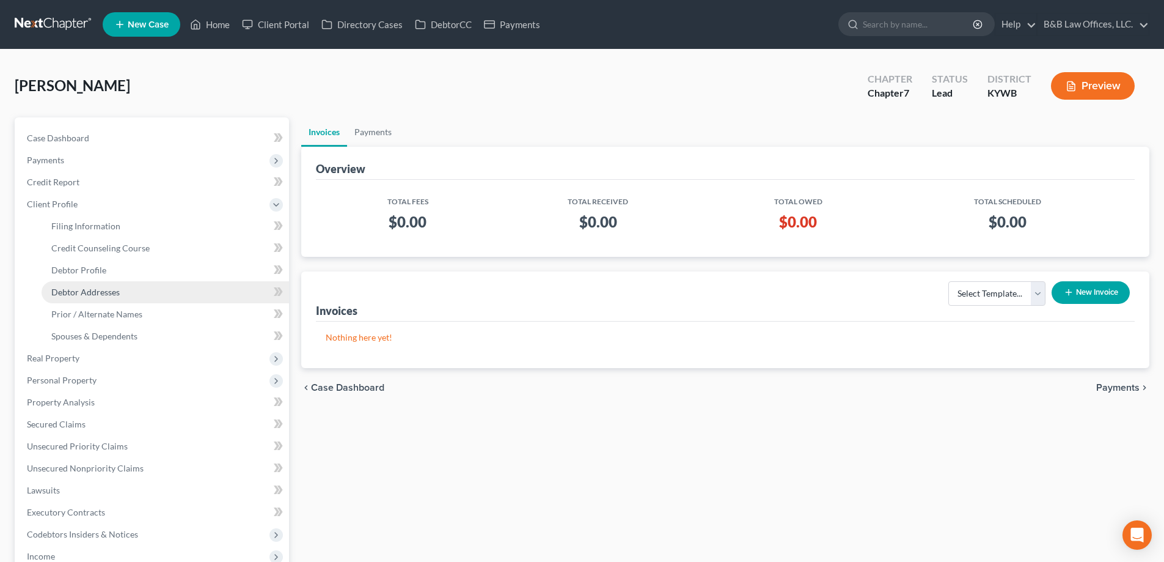
click at [78, 290] on span "Debtor Addresses" at bounding box center [85, 292] width 68 height 10
select select "0"
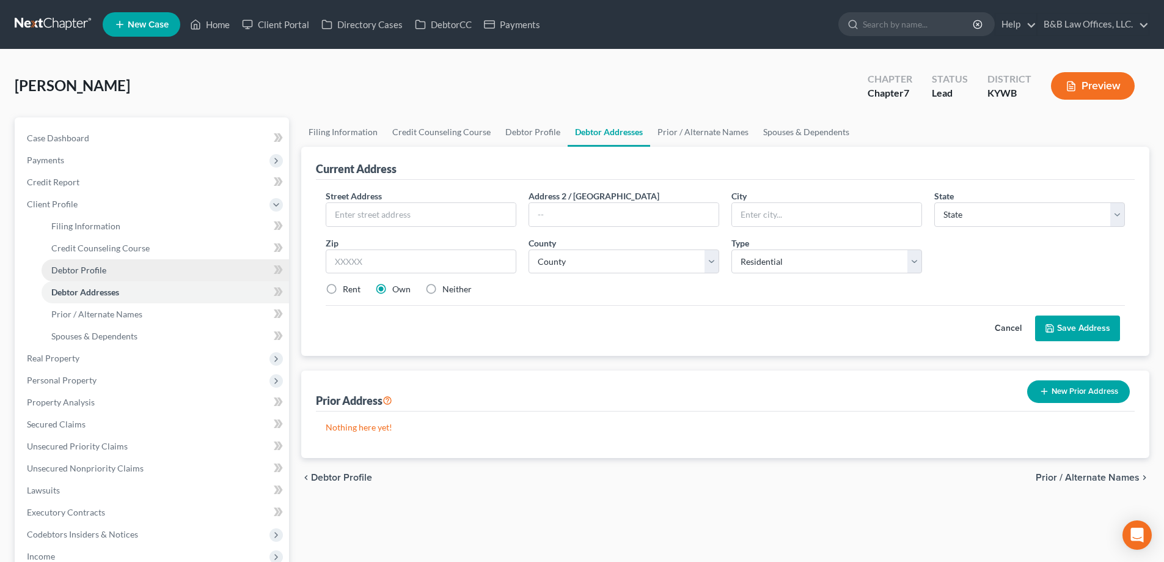
click at [109, 263] on link "Debtor Profile" at bounding box center [165, 270] width 247 height 22
select select "0"
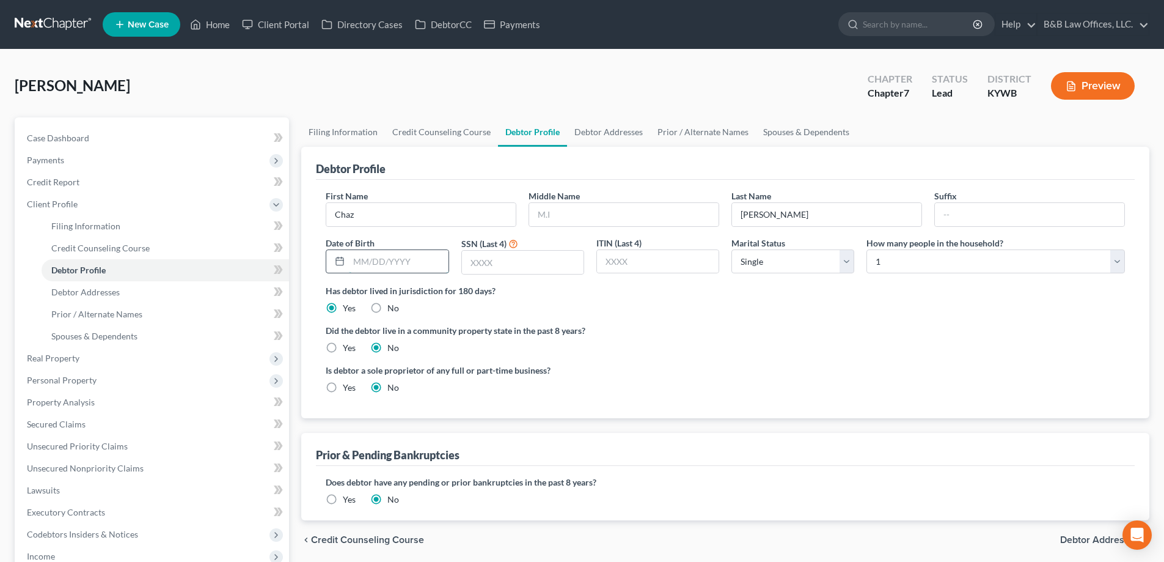
click at [368, 266] on input "text" at bounding box center [398, 261] width 99 height 23
type input "01/03/1989"
type input "5203"
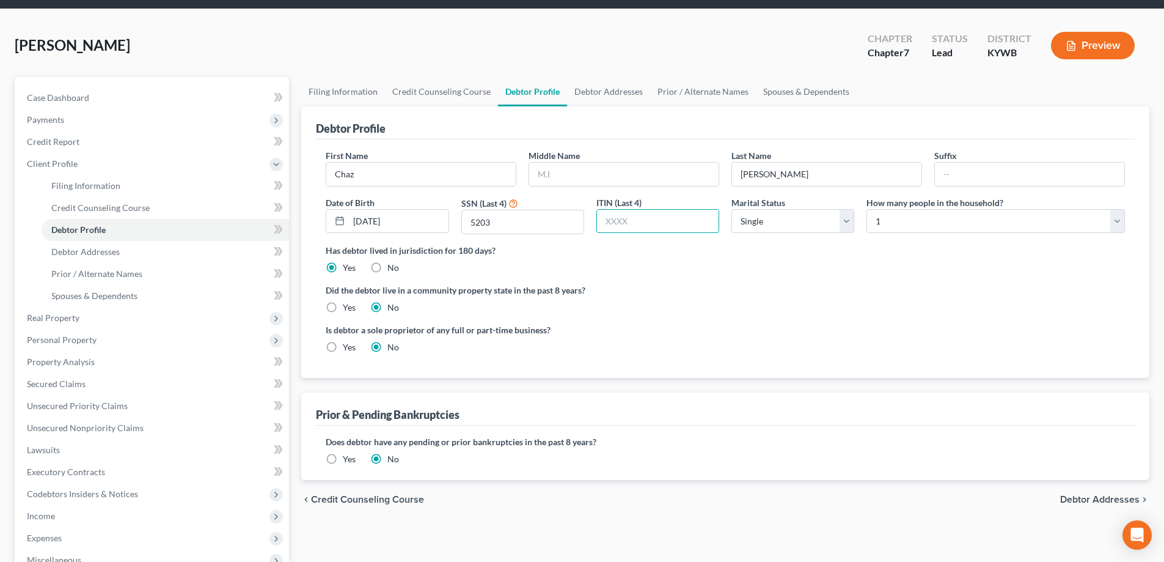
scroll to position [61, 0]
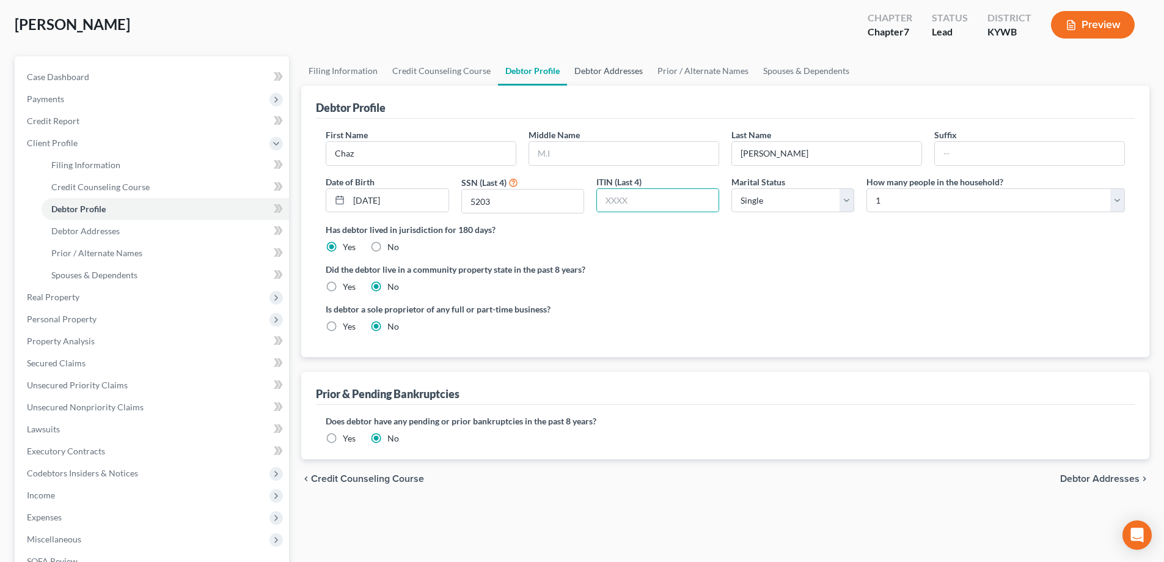
click at [587, 71] on link "Debtor Addresses" at bounding box center [608, 70] width 83 height 29
select select "0"
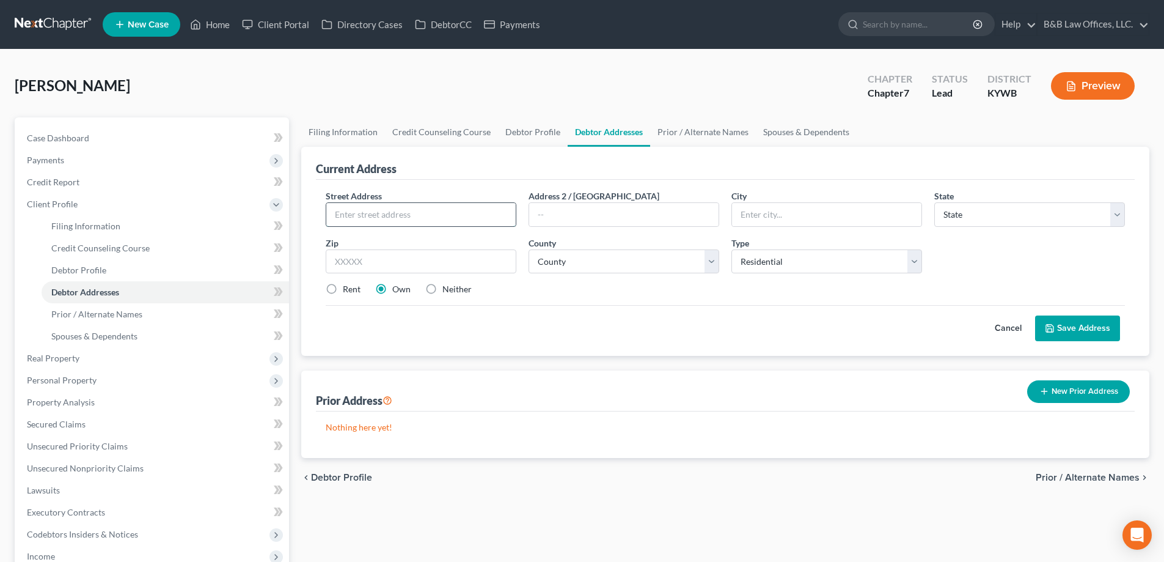
click at [351, 213] on input "text" at bounding box center [420, 214] width 189 height 23
click at [357, 219] on input "text" at bounding box center [420, 214] width 189 height 23
type input "1516 S 31st Street"
type input "40211"
type input "Louisville"
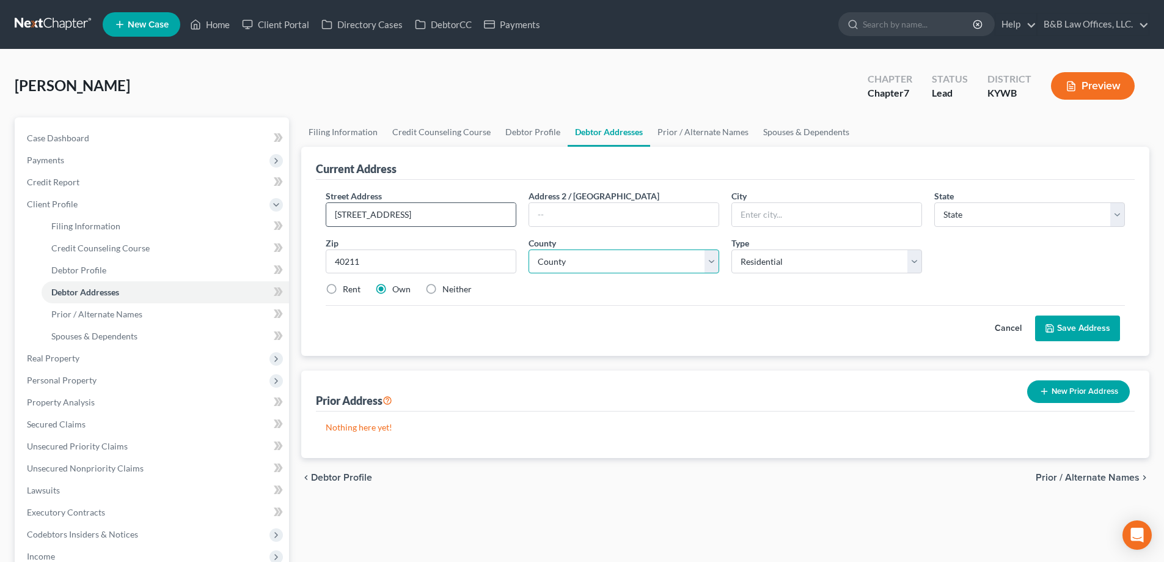
select select "18"
click at [536, 269] on select "County Adair County Allen County Anderson County Ballard County Barren County B…" at bounding box center [624, 261] width 191 height 24
select select "55"
click at [535, 266] on select "County Adair County Allen County Anderson County Ballard County Barren County B…" at bounding box center [624, 261] width 191 height 24
click at [343, 290] on label "Rent" at bounding box center [352, 289] width 18 height 12
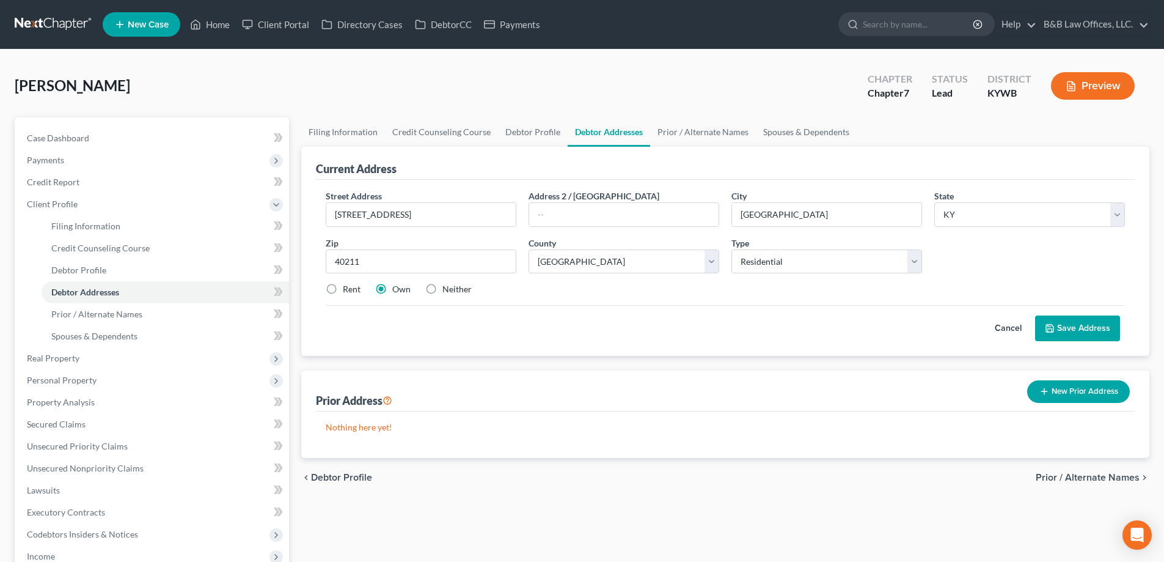
click at [348, 290] on input "Rent" at bounding box center [352, 287] width 8 height 8
radio input "true"
click at [1085, 333] on button "Save Address" at bounding box center [1077, 328] width 85 height 26
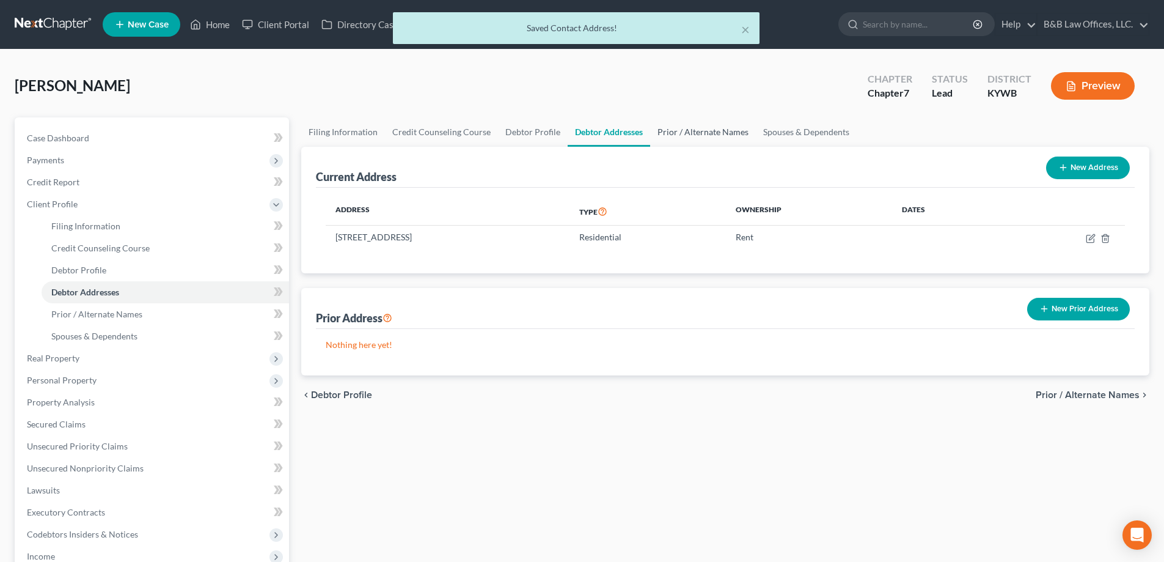
click at [711, 135] on link "Prior / Alternate Names" at bounding box center [703, 131] width 106 height 29
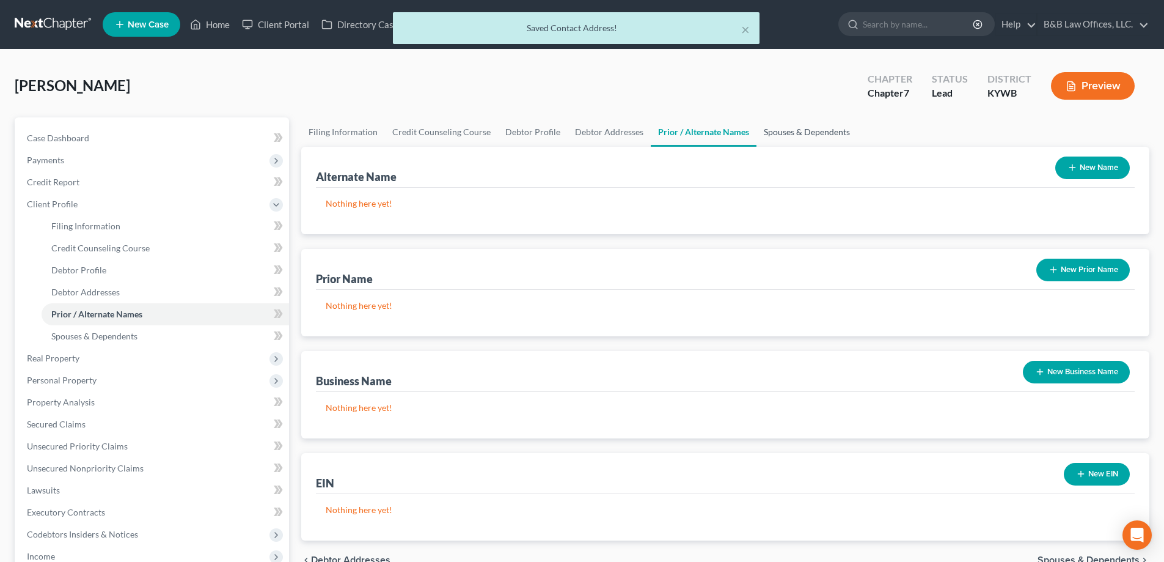
click at [765, 130] on link "Spouses & Dependents" at bounding box center [806, 131] width 101 height 29
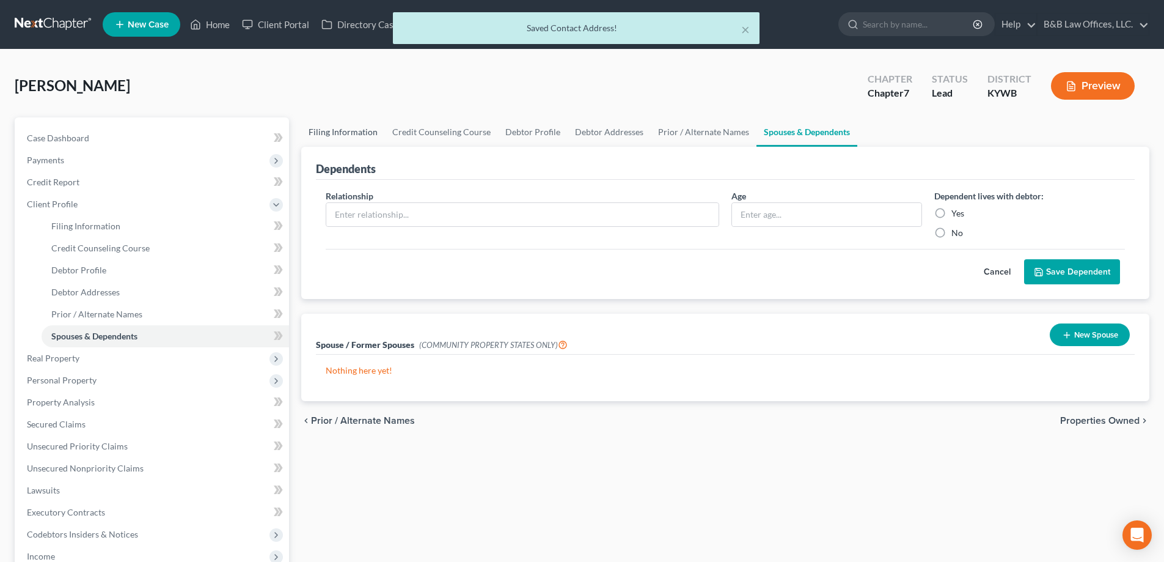
click at [359, 133] on link "Filing Information" at bounding box center [343, 131] width 84 height 29
select select "1"
select select "0"
select select "33"
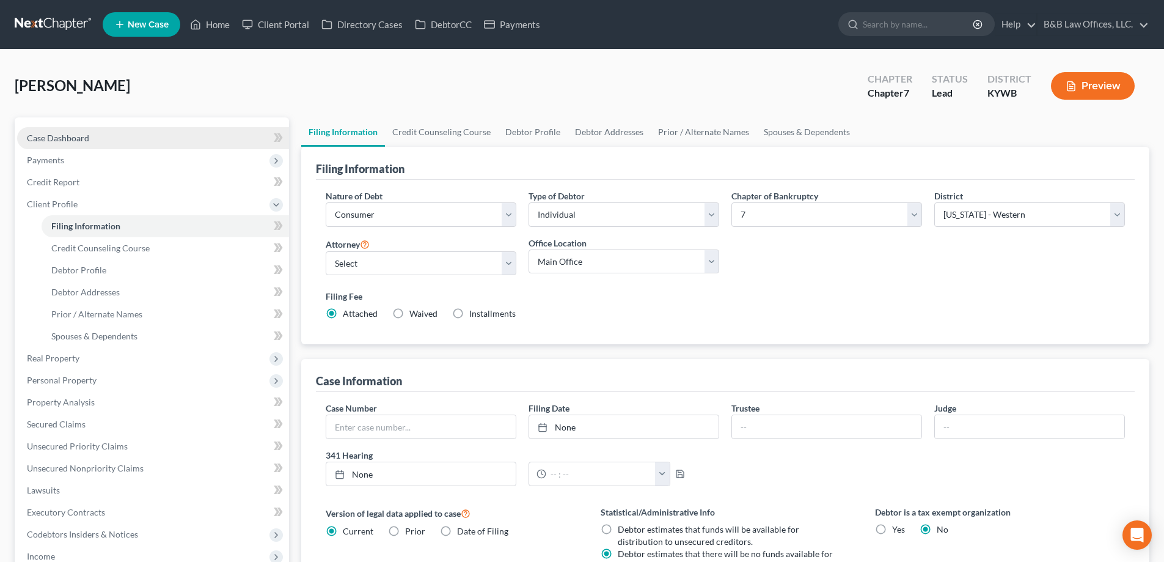
click at [73, 137] on span "Case Dashboard" at bounding box center [58, 138] width 62 height 10
select select "1"
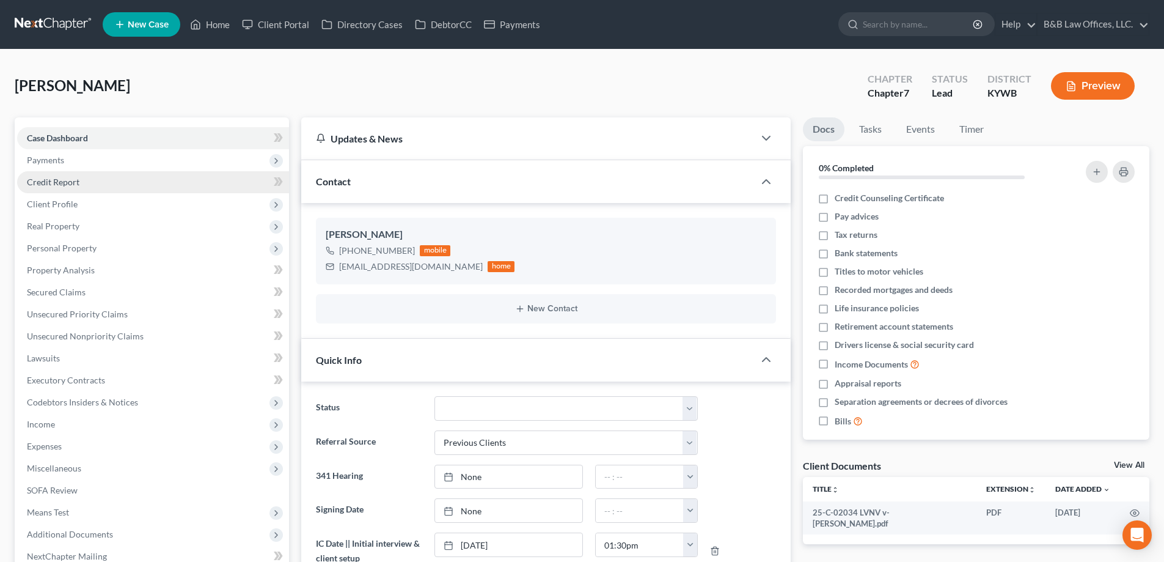
click at [80, 181] on link "Credit Report" at bounding box center [153, 182] width 272 height 22
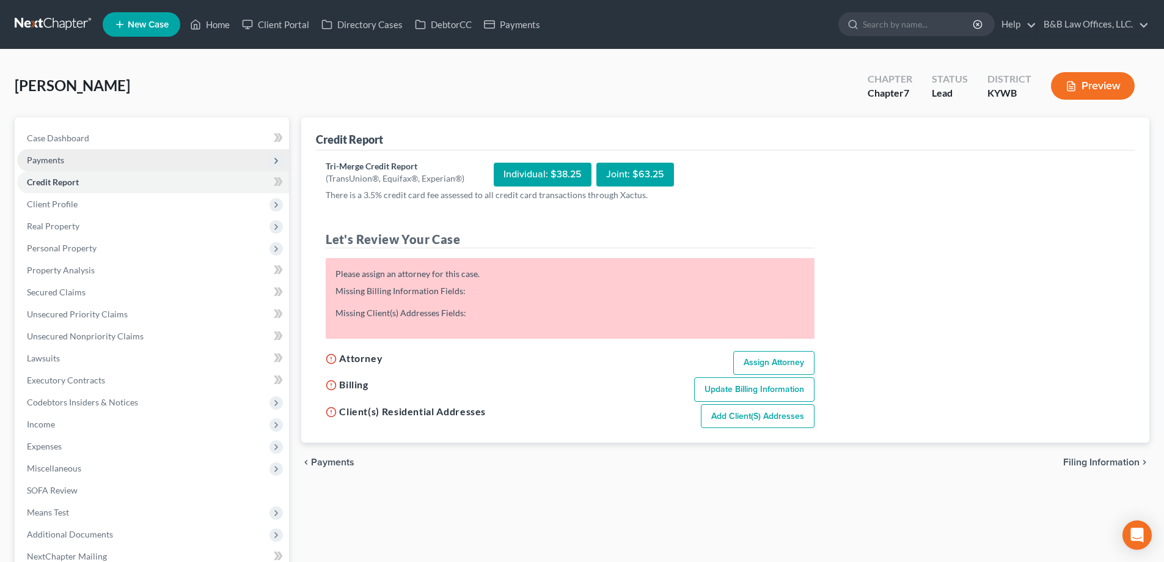
click at [83, 163] on span "Payments" at bounding box center [153, 160] width 272 height 22
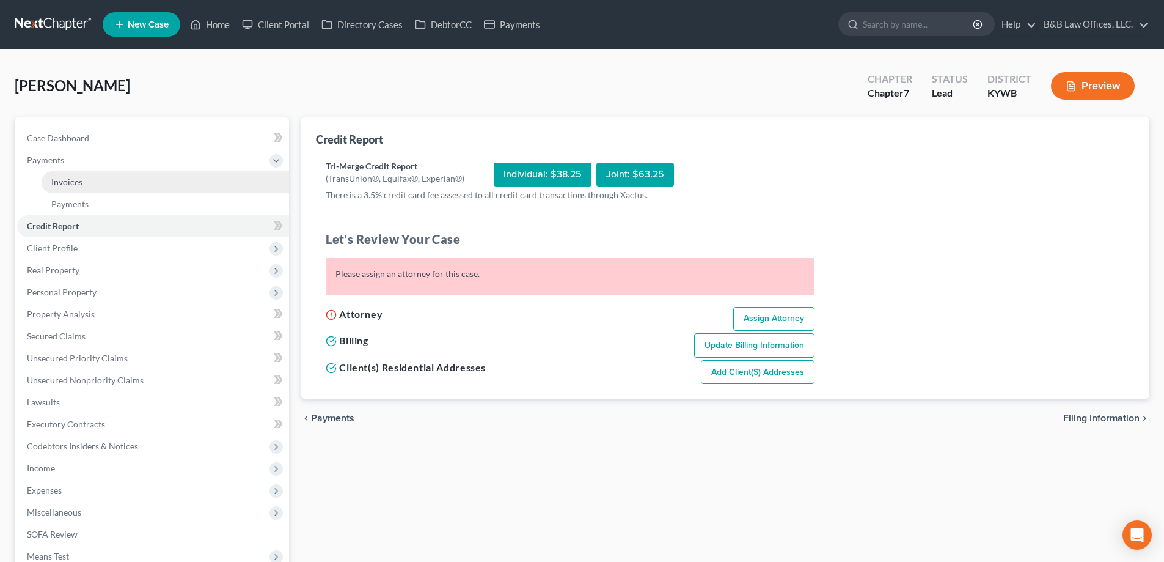
click at [79, 180] on span "Invoices" at bounding box center [66, 182] width 31 height 10
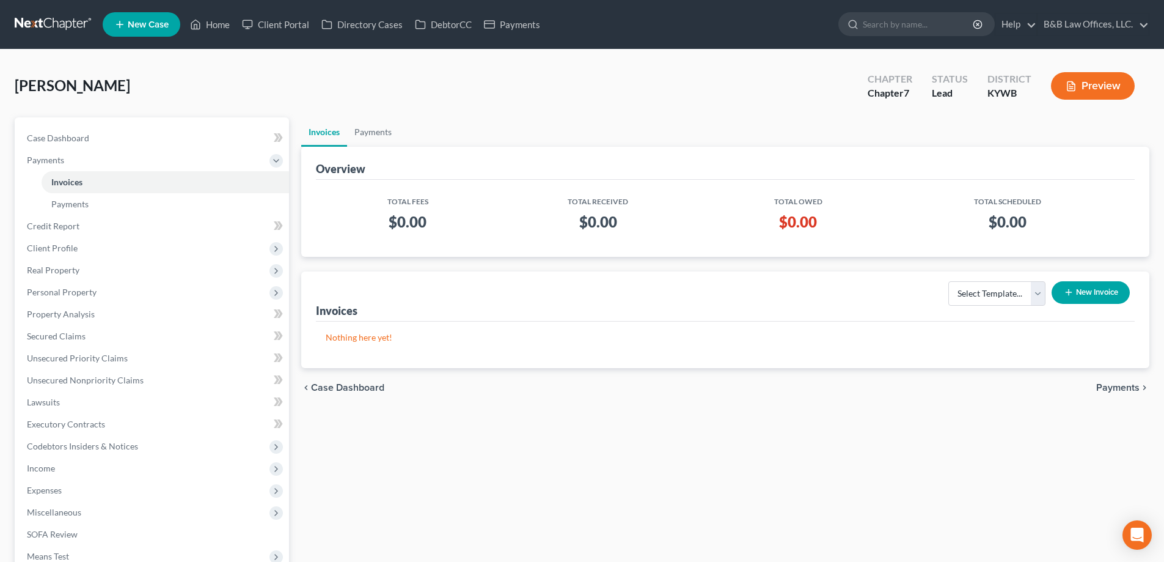
click at [1078, 291] on button "New Invoice" at bounding box center [1091, 292] width 78 height 23
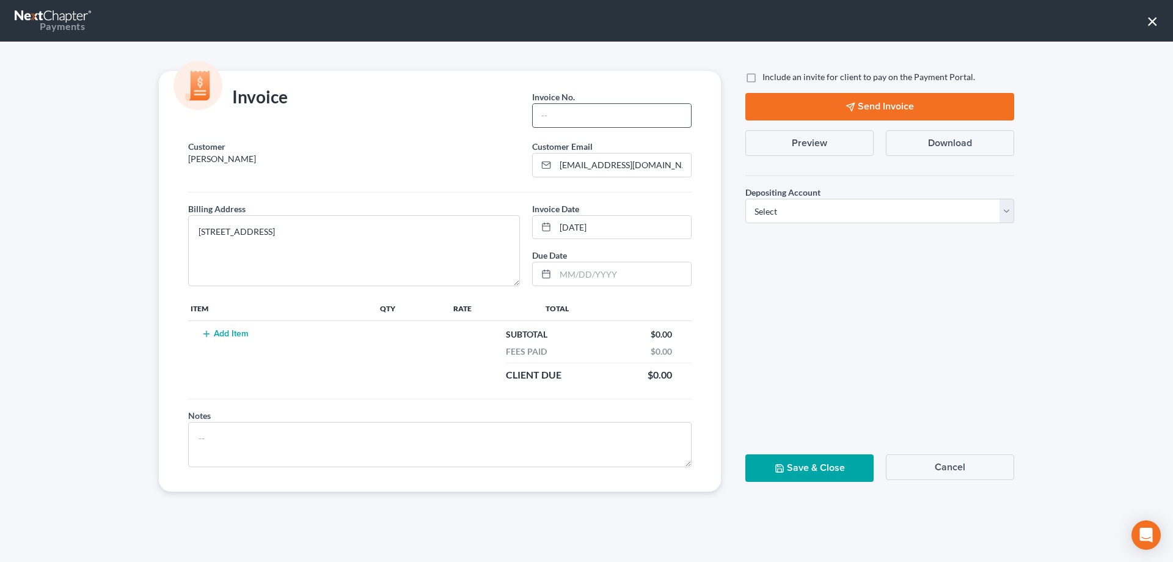
click at [566, 114] on input "text" at bounding box center [612, 115] width 158 height 23
drag, startPoint x: 260, startPoint y: 155, endPoint x: 188, endPoint y: 154, distance: 72.1
click at [188, 154] on div "Customer Thomas, Chaz" at bounding box center [354, 158] width 344 height 37
copy p "[PERSON_NAME]"
click at [579, 109] on input "text" at bounding box center [612, 115] width 158 height 23
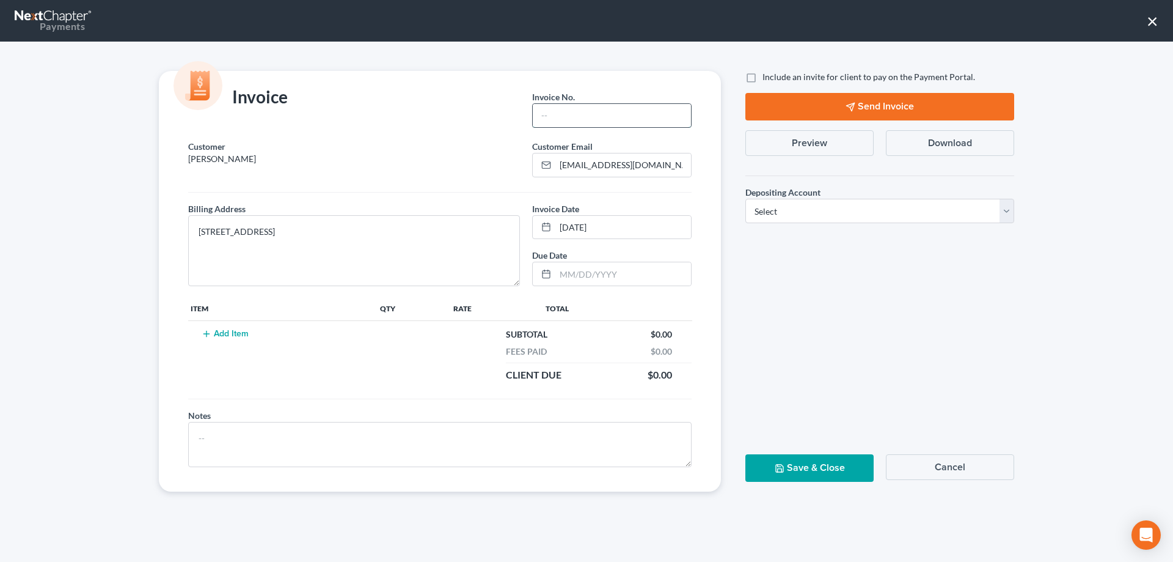
paste input "[PERSON_NAME]"
type input "Thomas, Chaz pre-filing"
click at [222, 333] on button "Add Item" at bounding box center [225, 334] width 54 height 10
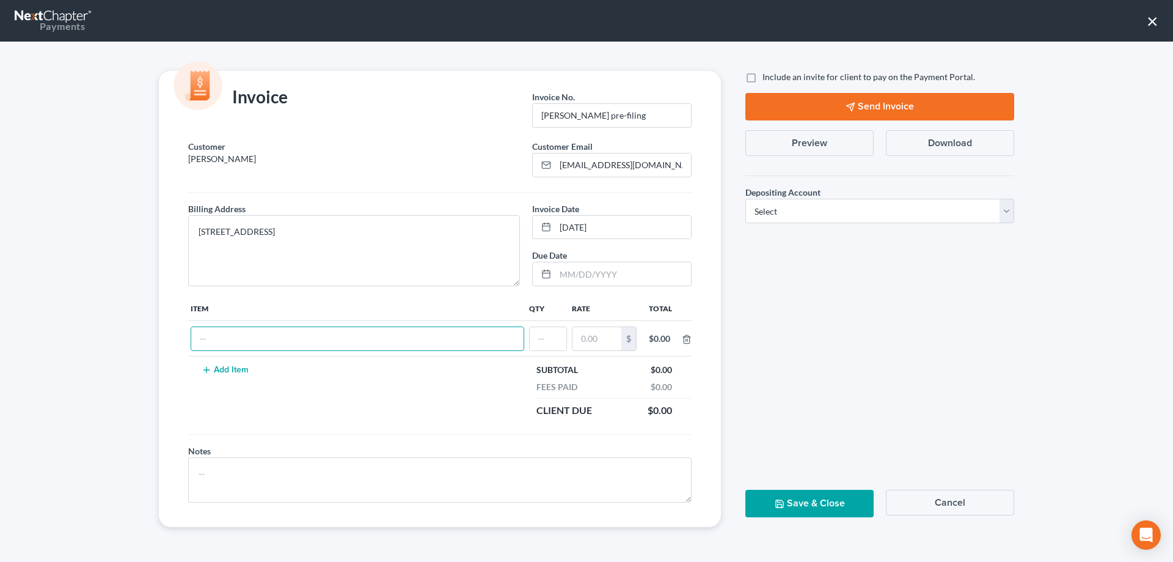
click at [222, 333] on input "text" at bounding box center [357, 338] width 332 height 23
type input "Attorney Fee"
type input "1"
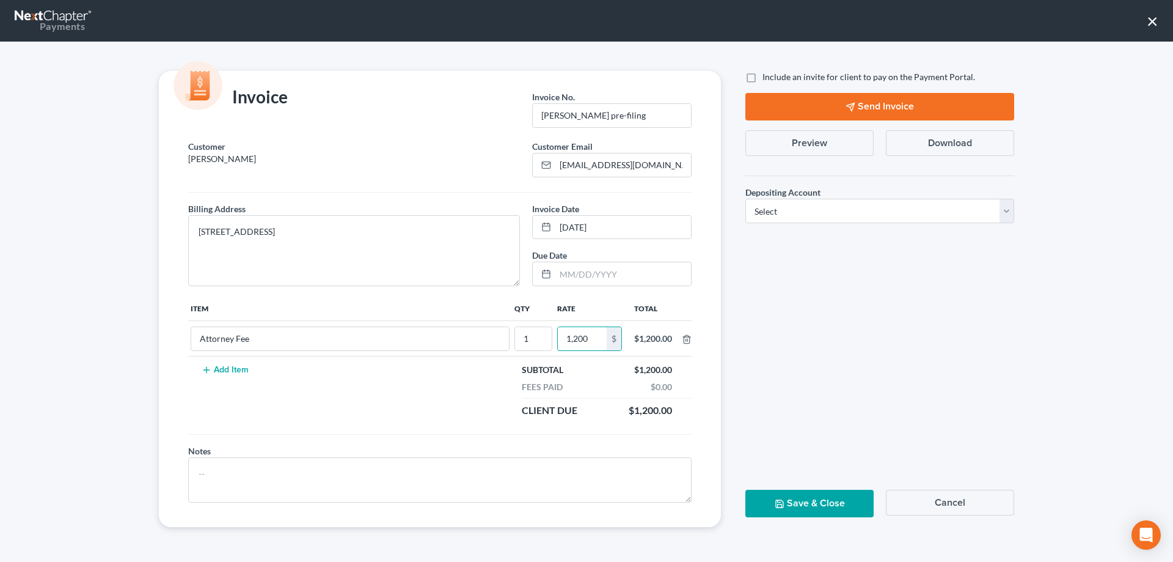
type input "1,200"
click at [217, 369] on button "Add Item" at bounding box center [225, 370] width 54 height 10
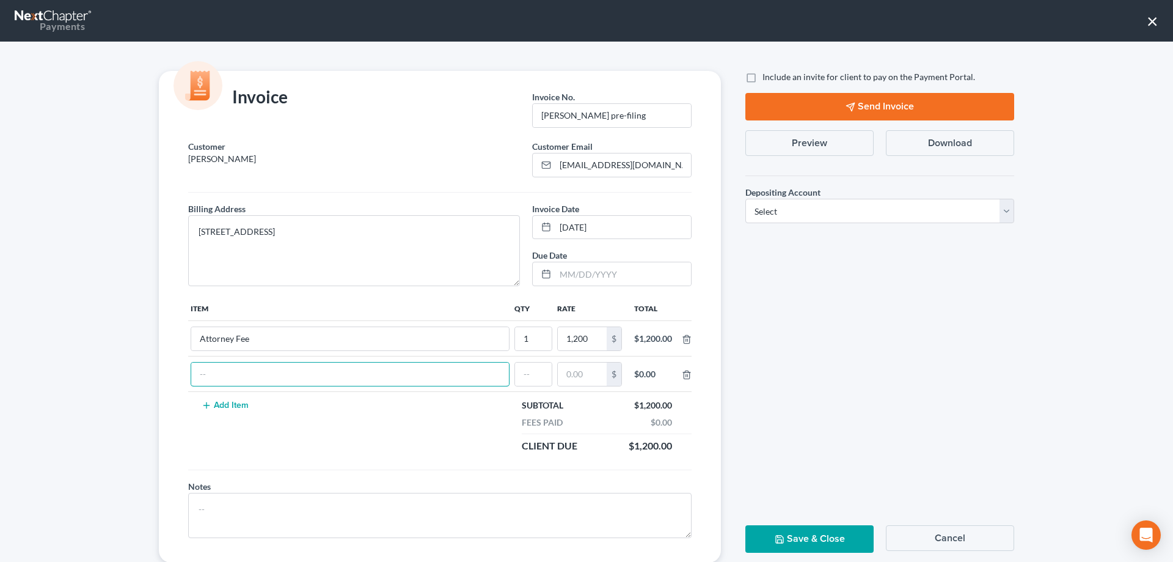
click at [217, 369] on input "text" at bounding box center [350, 373] width 318 height 23
type input "Credit Report"
type input "1"
type input "39"
click at [229, 407] on button "Add Item" at bounding box center [225, 405] width 54 height 10
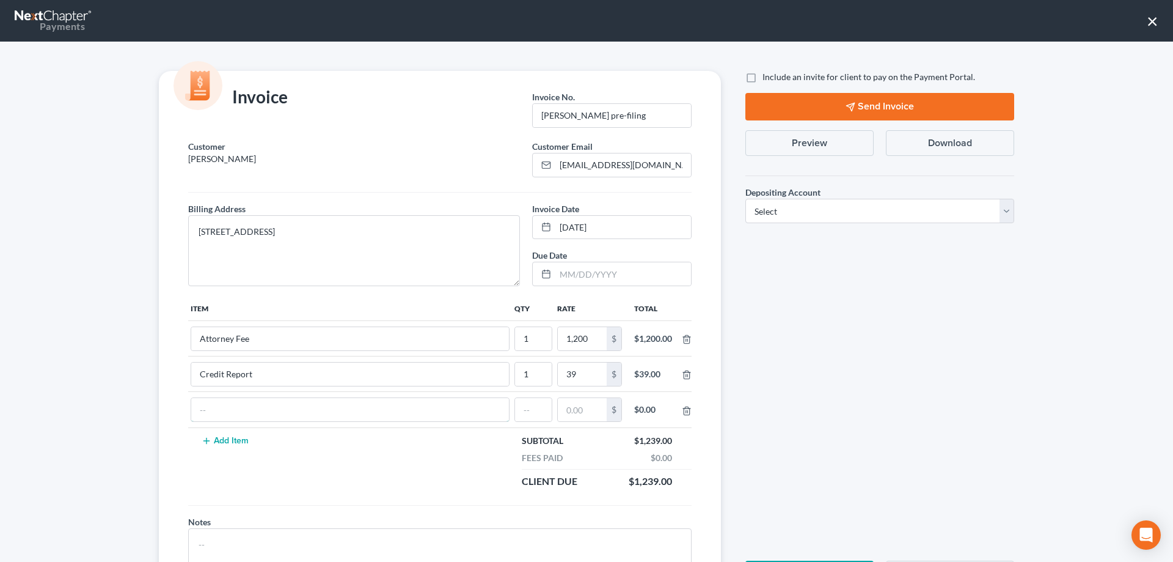
click at [229, 407] on input "text" at bounding box center [350, 409] width 318 height 23
type input "Credit Counseling Class (1st course)"
type input "1"
type input "20"
click at [217, 442] on button "Add Item" at bounding box center [225, 441] width 54 height 10
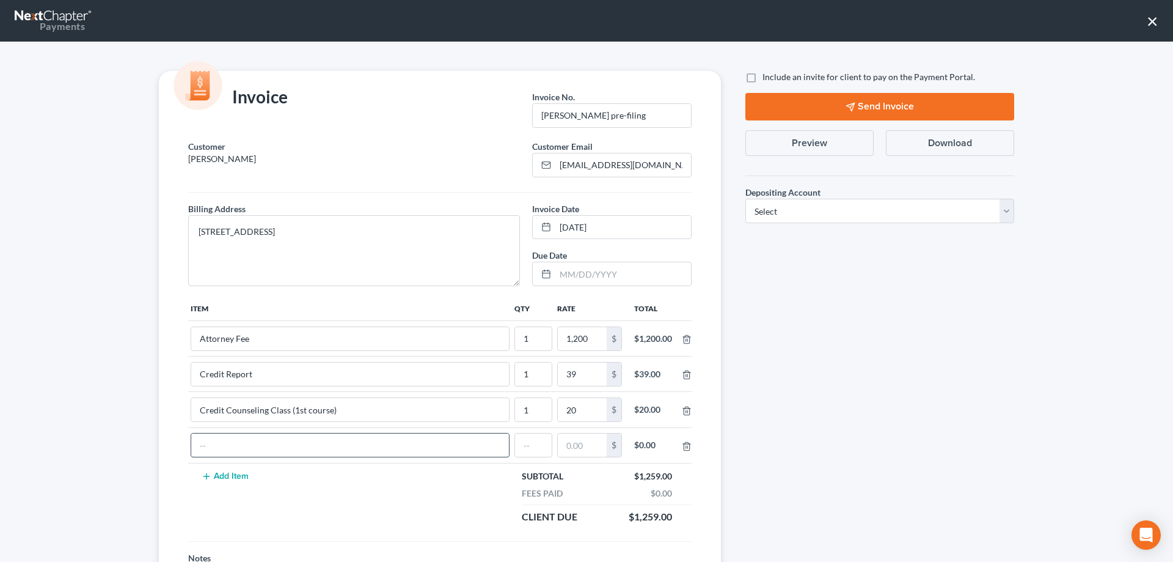
click at [216, 440] on input "text" at bounding box center [350, 444] width 318 height 23
type input "Filing fee installment"
type input "1"
type input "75"
click at [829, 213] on select "Select Operation Trust" at bounding box center [879, 211] width 269 height 24
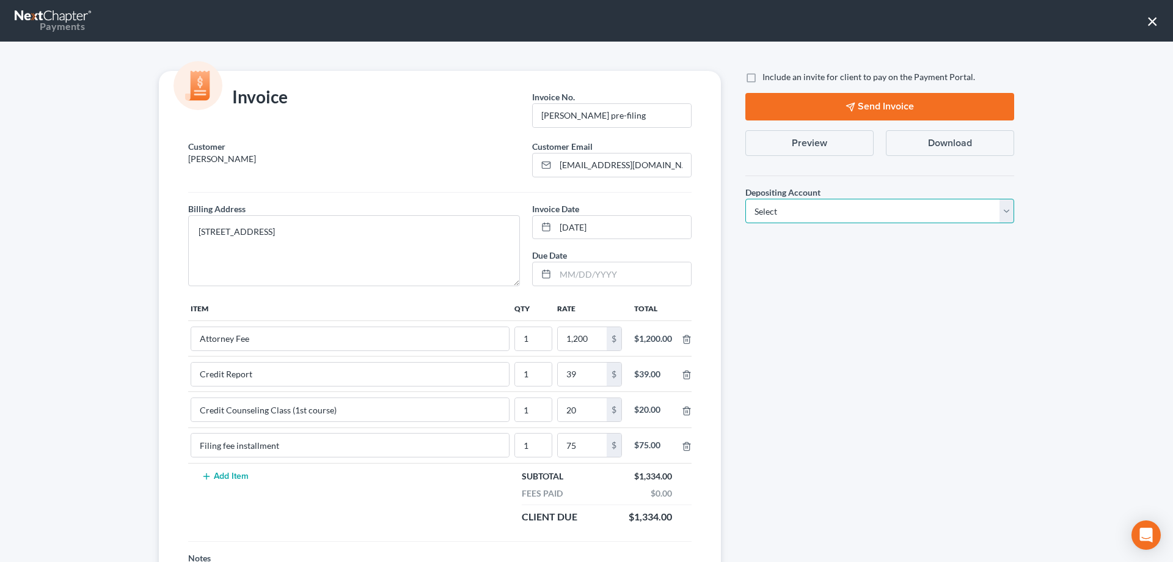
select select "0"
click at [745, 199] on select "Select Operation Trust" at bounding box center [879, 211] width 269 height 24
click at [763, 79] on label "Include an invite for client to pay on the Payment Portal." at bounding box center [869, 77] width 213 height 12
click at [767, 79] on input "Include an invite for client to pay on the Payment Portal." at bounding box center [771, 75] width 8 height 8
checkbox input "true"
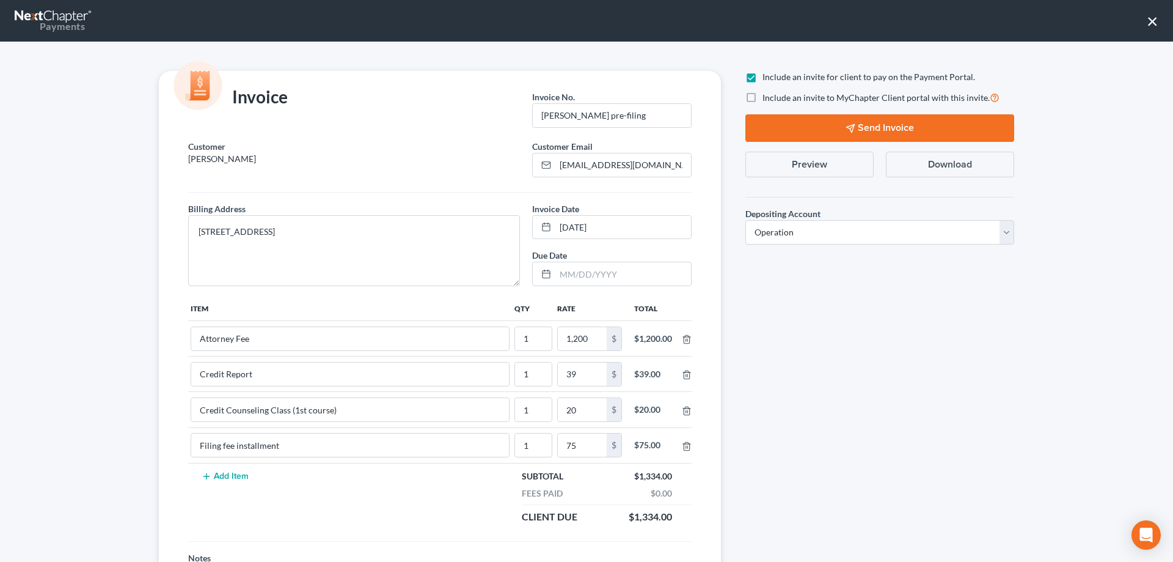
click at [789, 126] on button "Send Invoice" at bounding box center [879, 127] width 269 height 27
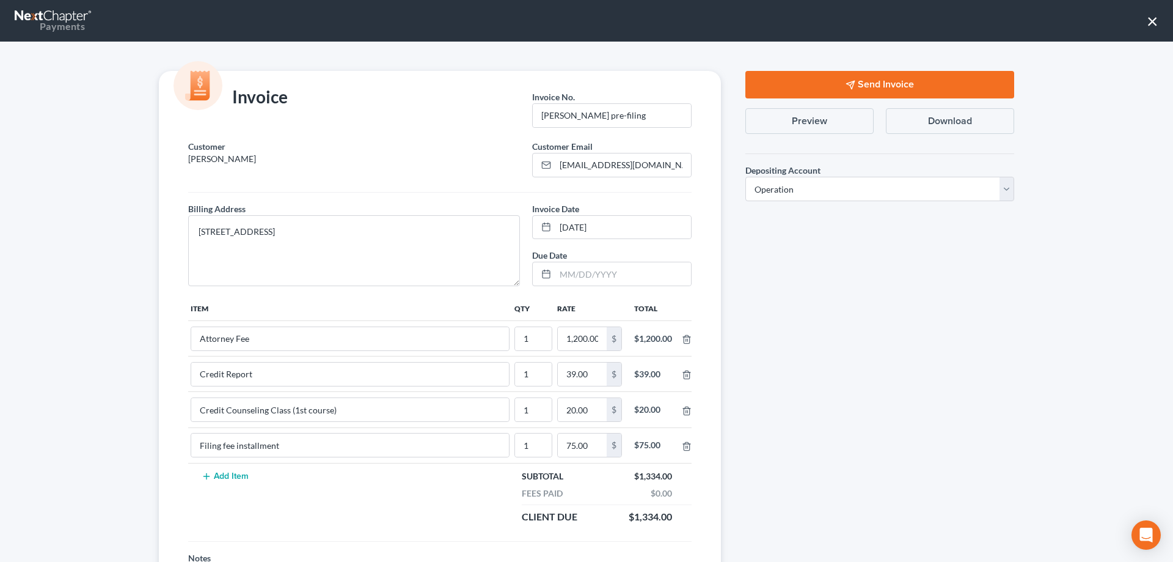
click at [1149, 20] on button "×" at bounding box center [1153, 21] width 12 height 20
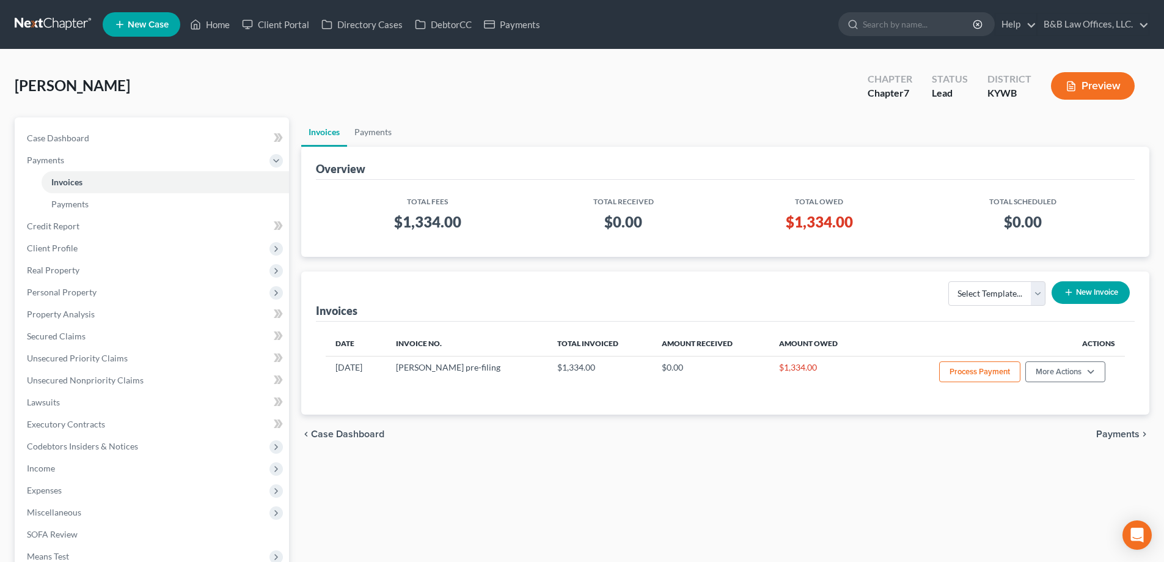
click at [1088, 293] on button "New Invoice" at bounding box center [1091, 292] width 78 height 23
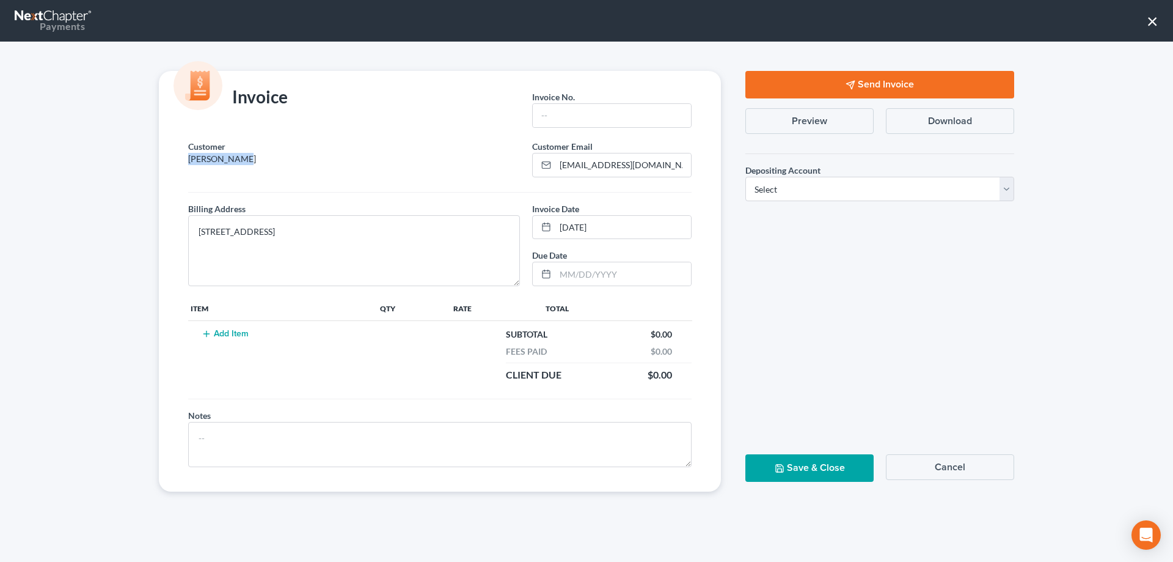
drag, startPoint x: 262, startPoint y: 163, endPoint x: 178, endPoint y: 166, distance: 83.8
click at [178, 166] on div "Customer Thomas, Chaz Customer Email * ceet1989@gmail.com Billing Address * 151…" at bounding box center [440, 315] width 562 height 351
copy p "[PERSON_NAME]"
click at [587, 118] on input "text" at bounding box center [612, 115] width 158 height 23
paste input "[PERSON_NAME]"
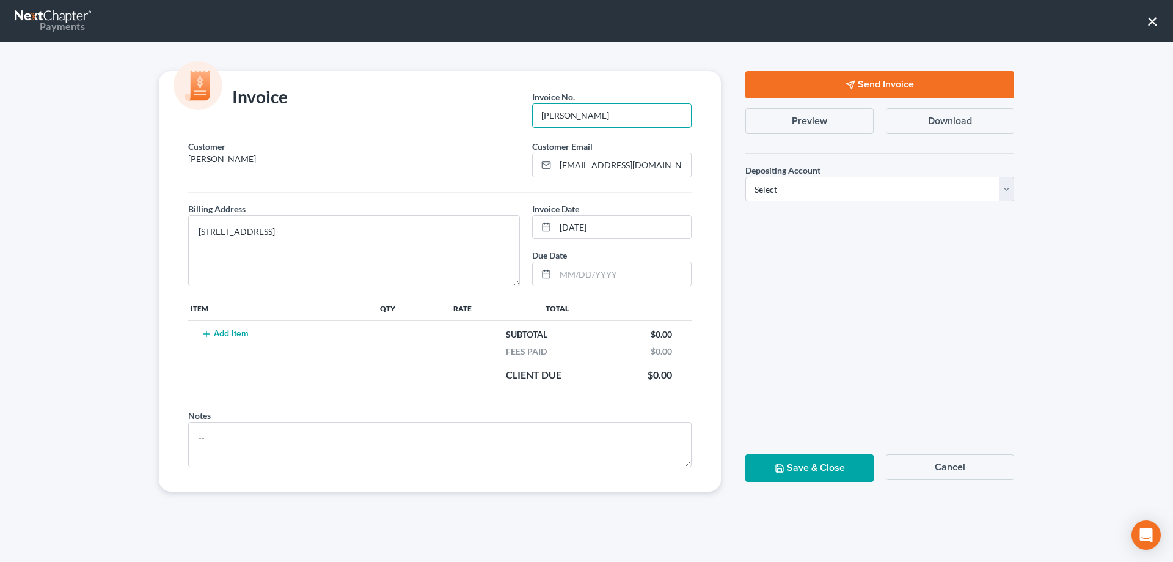
type input "[PERSON_NAME]"
click at [222, 335] on button "Add Item" at bounding box center [225, 334] width 54 height 10
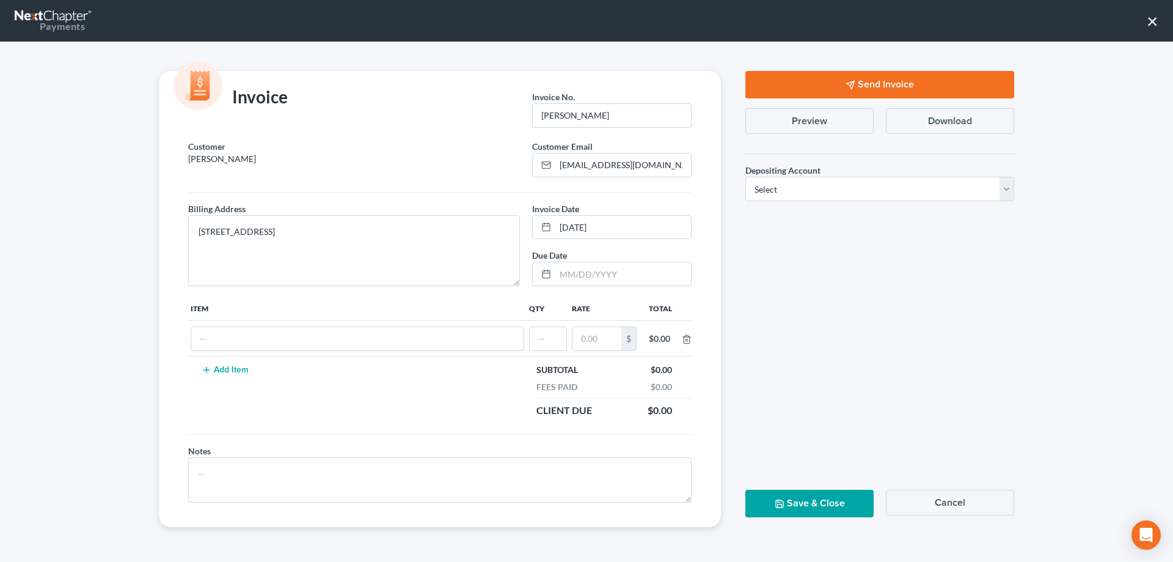
click at [222, 335] on input "text" at bounding box center [357, 338] width 332 height 23
type input "Remaining filing fee"
click at [545, 346] on input "text" at bounding box center [548, 338] width 37 height 23
type input "1"
type input "3"
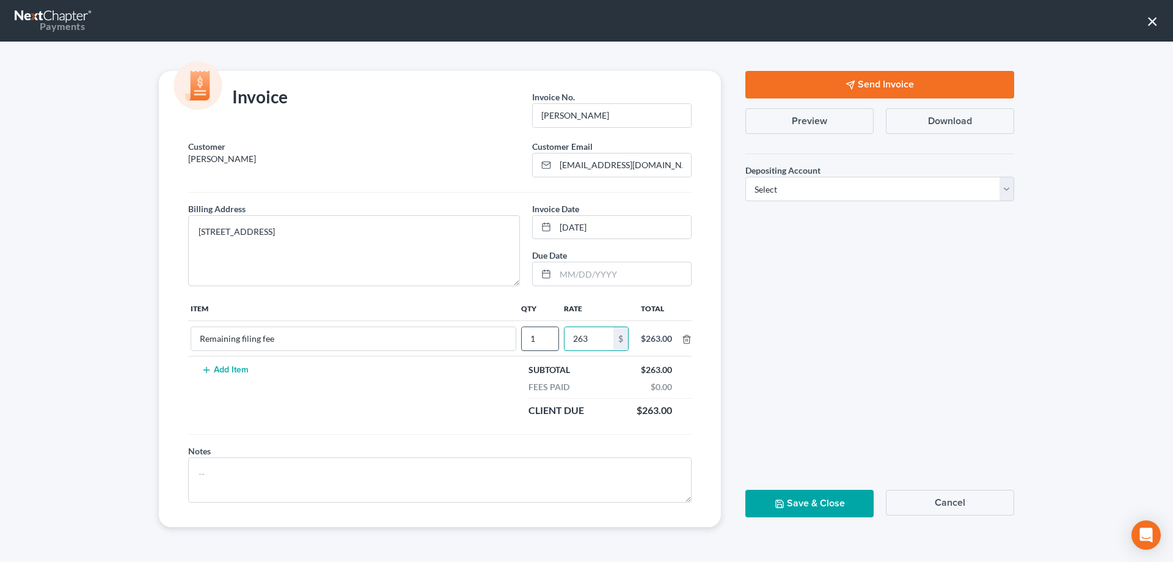
type input "263"
click at [248, 368] on button "Add Item" at bounding box center [225, 370] width 54 height 10
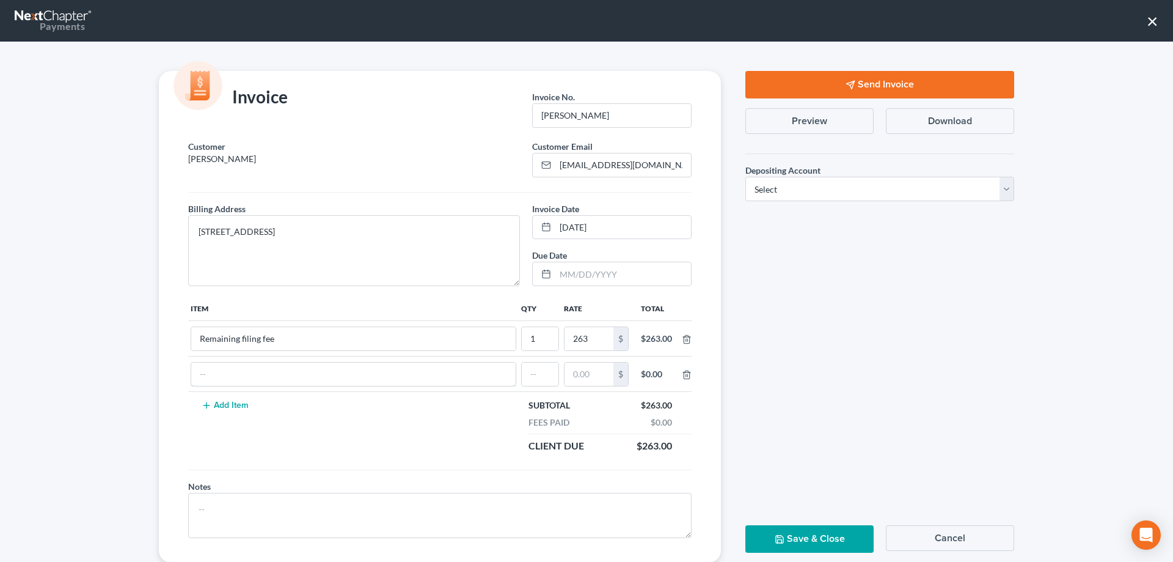
click at [248, 368] on input "text" at bounding box center [353, 373] width 324 height 23
type input "Financial Management Course (2nd Course)"
type input "1"
type input "15"
click at [755, 192] on select "Select Operation Trust" at bounding box center [879, 189] width 269 height 24
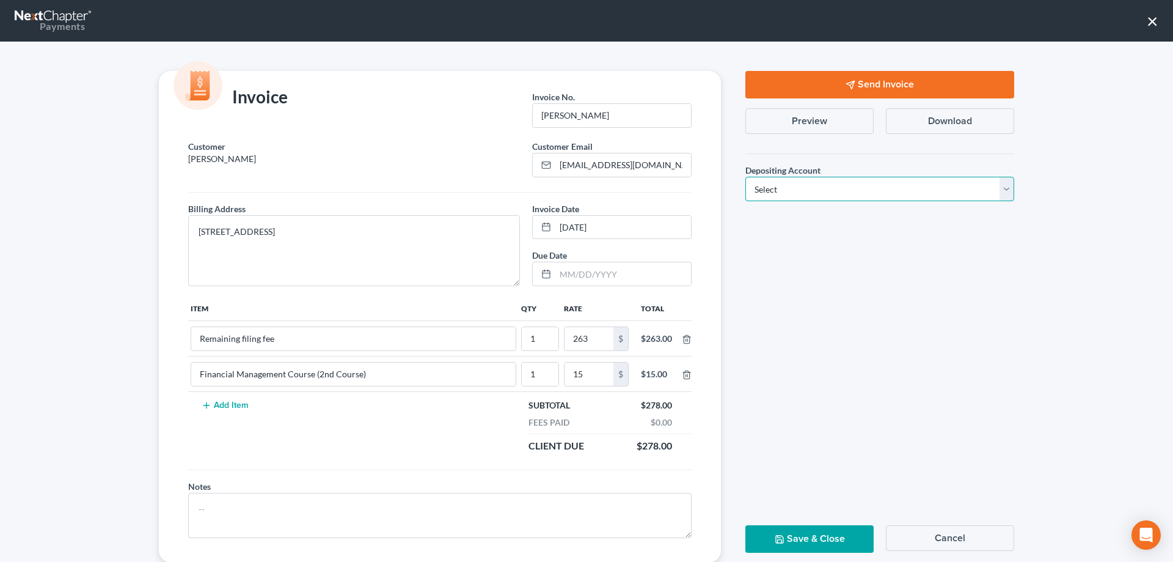
select select "0"
click at [745, 177] on select "Select Operation Trust" at bounding box center [879, 189] width 269 height 24
click at [822, 543] on button "Save & Close" at bounding box center [809, 538] width 128 height 27
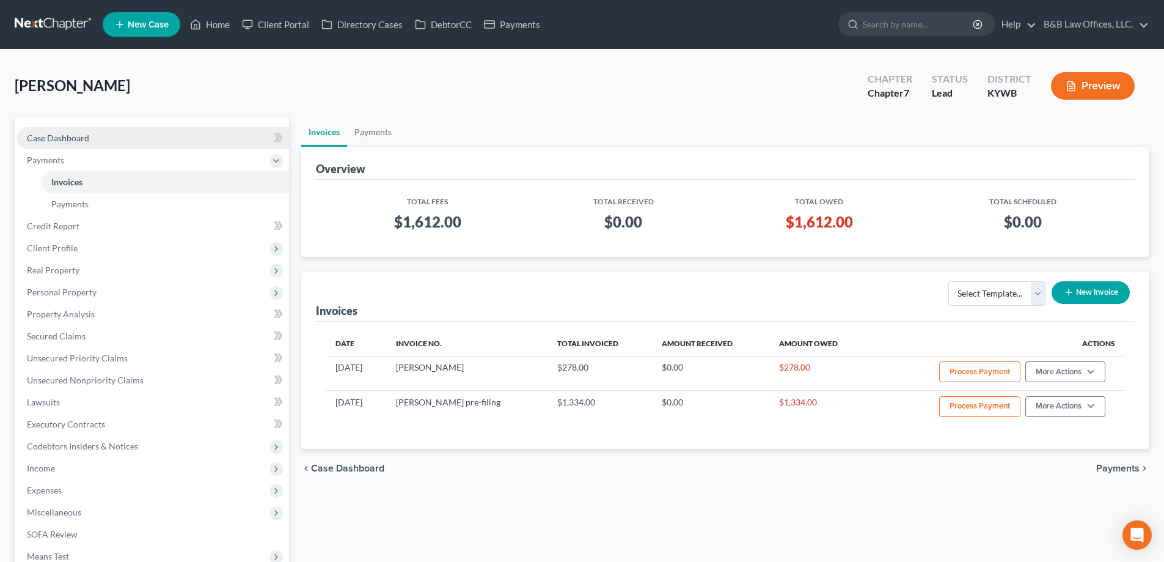
click at [84, 144] on link "Case Dashboard" at bounding box center [153, 138] width 272 height 22
select select "1"
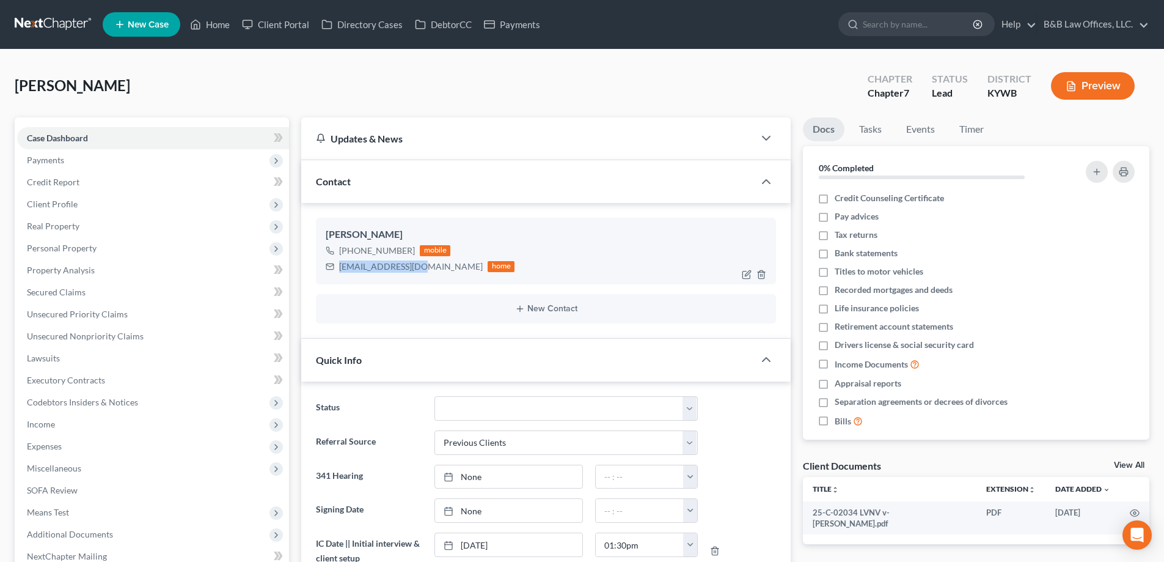
drag, startPoint x: 337, startPoint y: 266, endPoint x: 416, endPoint y: 275, distance: 79.3
click at [417, 275] on div "Chaz Thomas +1 (502) 295-8956 mobile ceet1989@gmail.com home" at bounding box center [546, 251] width 460 height 66
copy div "ceet1989@gmail.com"
click at [1128, 462] on link "View All" at bounding box center [1129, 465] width 31 height 9
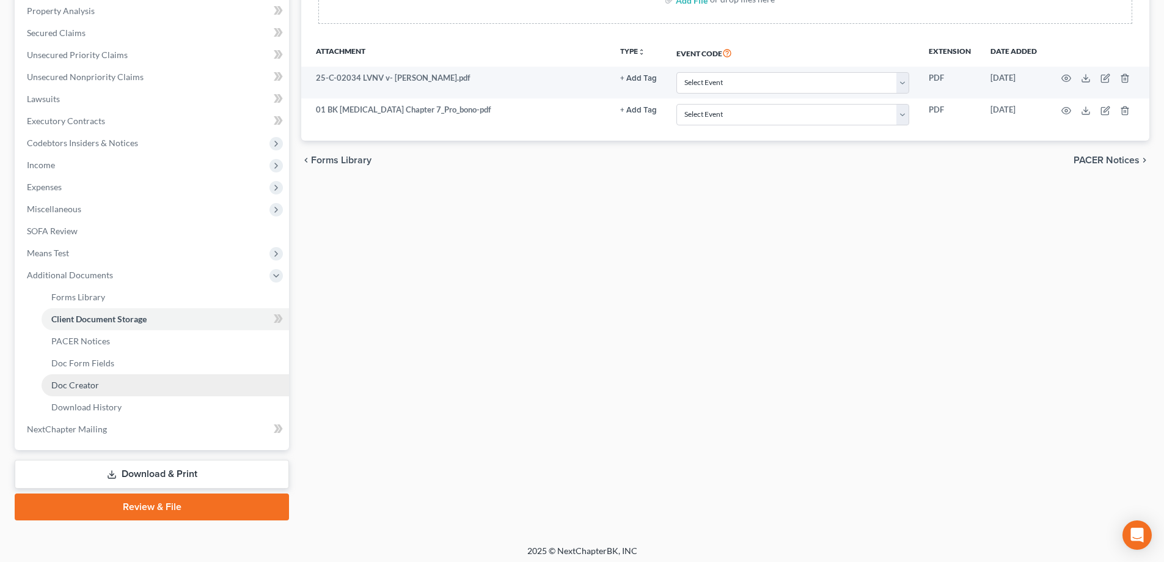
scroll to position [264, 0]
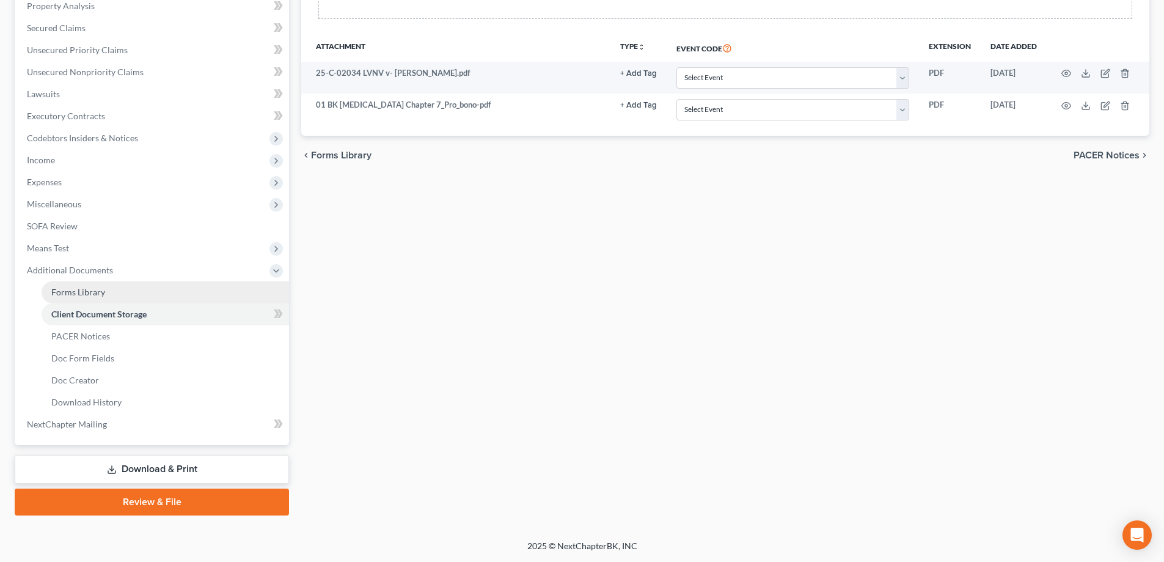
click at [104, 284] on link "Forms Library" at bounding box center [165, 292] width 247 height 22
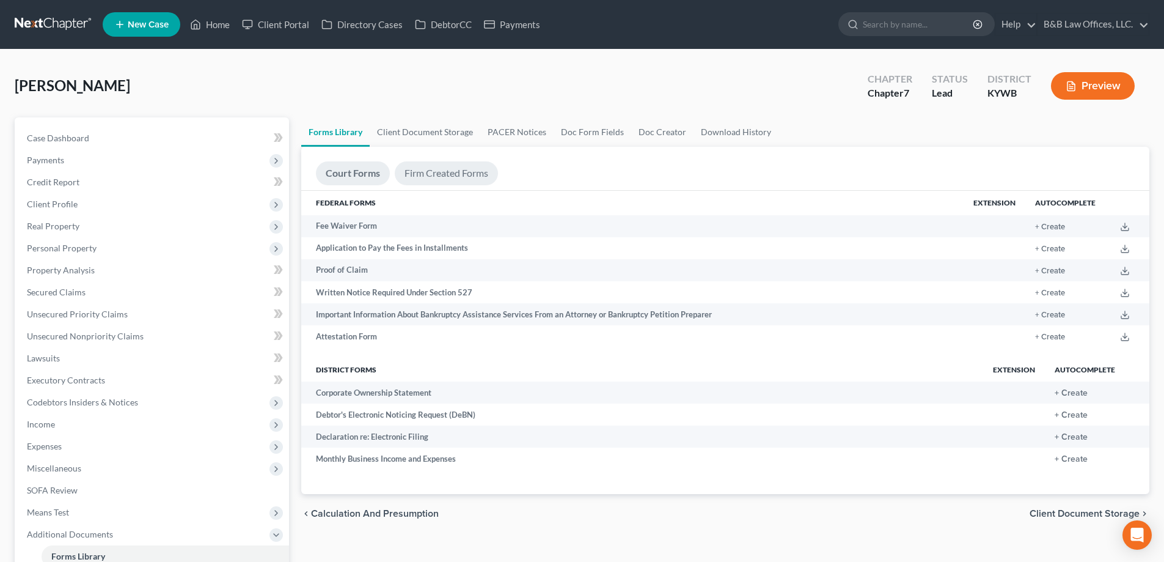
click at [445, 172] on link "Firm Created Forms" at bounding box center [446, 173] width 103 height 24
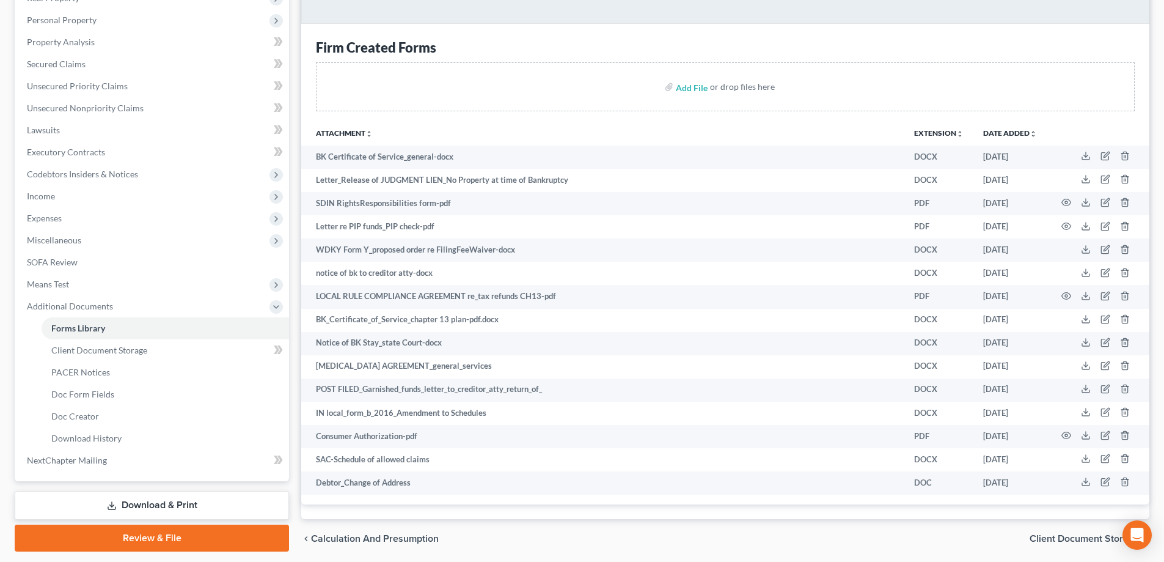
scroll to position [271, 0]
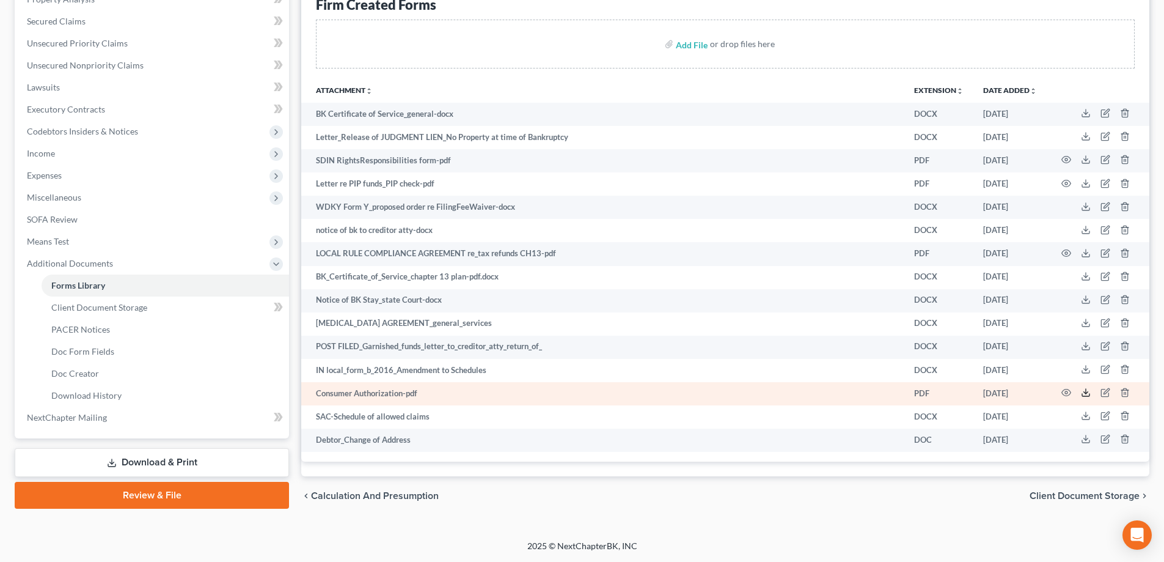
click at [1087, 392] on polyline at bounding box center [1086, 393] width 4 height 2
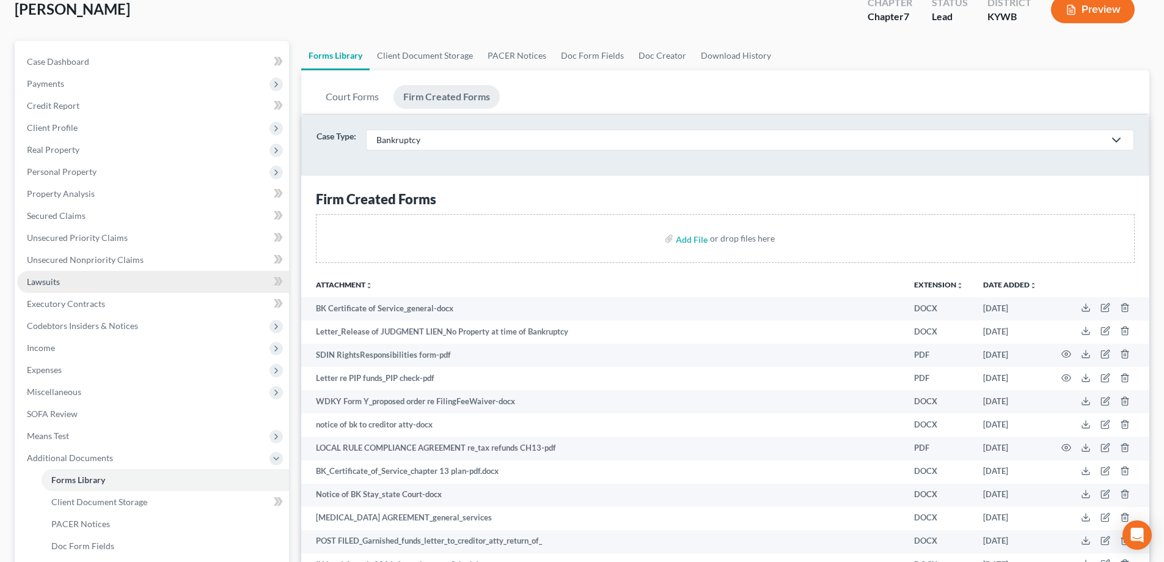
scroll to position [0, 0]
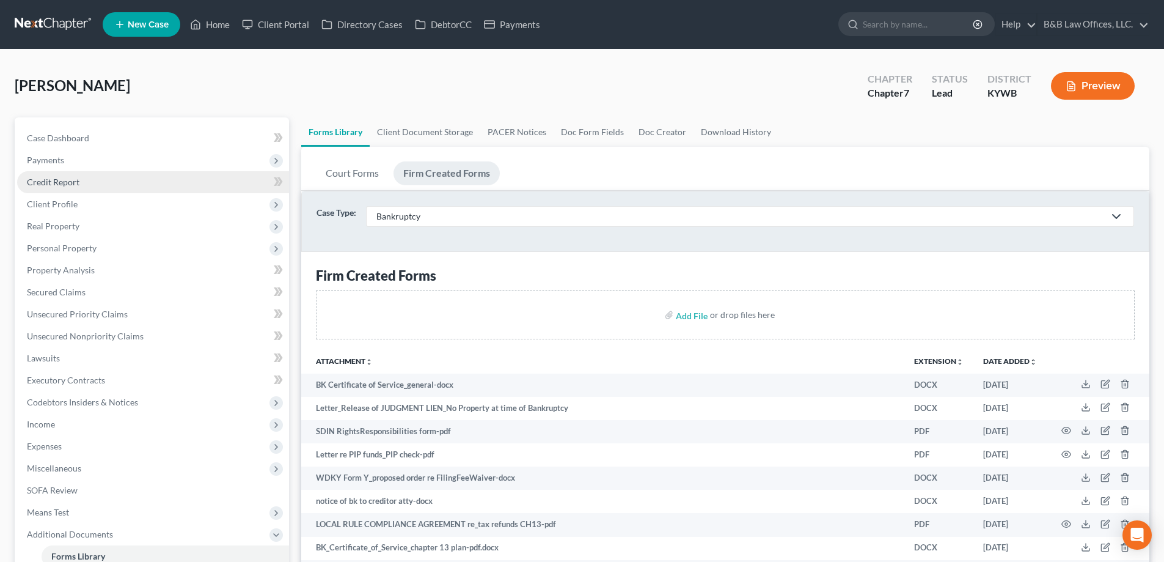
click at [81, 184] on link "Credit Report" at bounding box center [153, 182] width 272 height 22
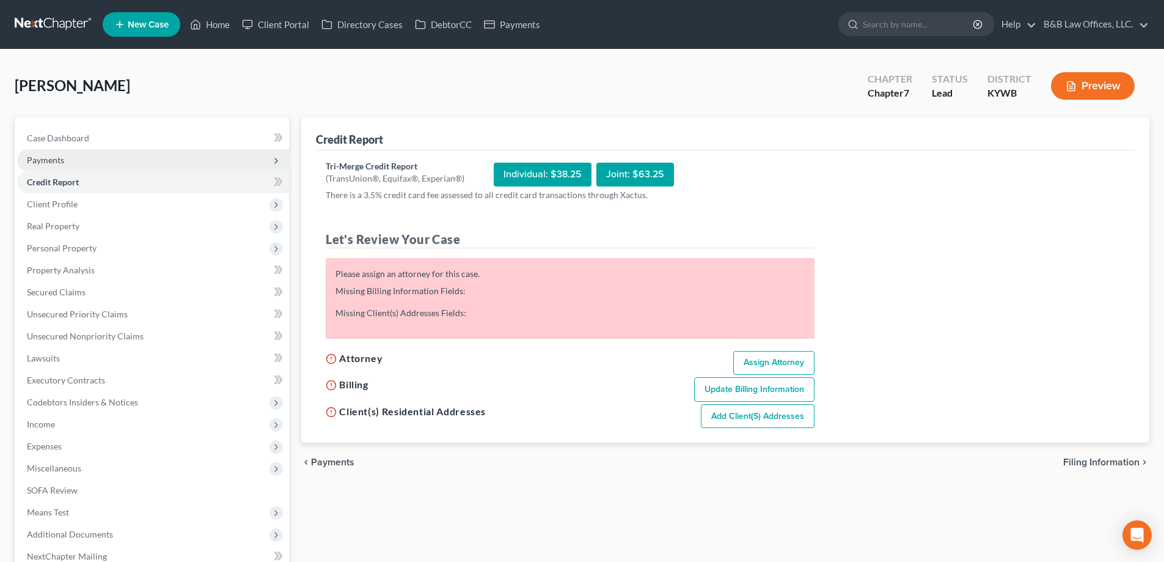
click at [82, 166] on span "Payments" at bounding box center [153, 160] width 272 height 22
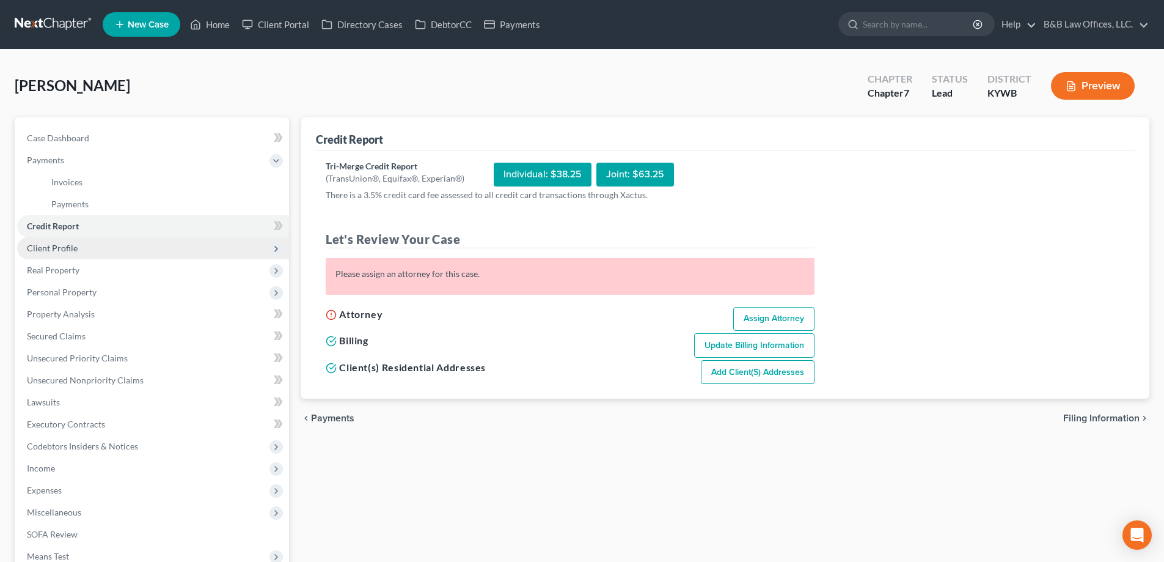
click at [85, 246] on span "Client Profile" at bounding box center [153, 248] width 272 height 22
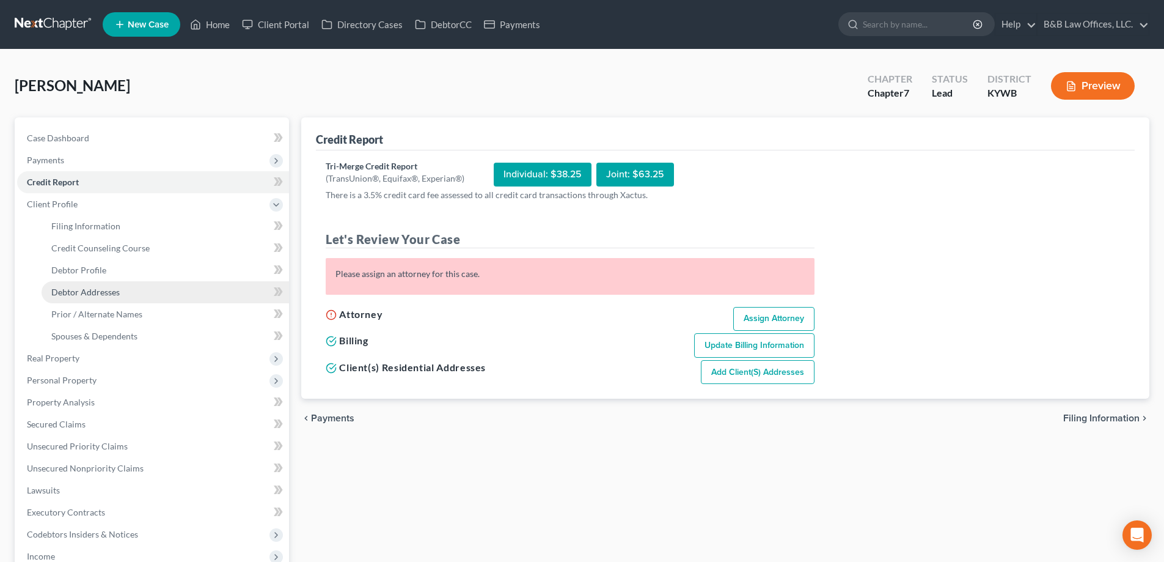
click at [90, 294] on span "Debtor Addresses" at bounding box center [85, 292] width 68 height 10
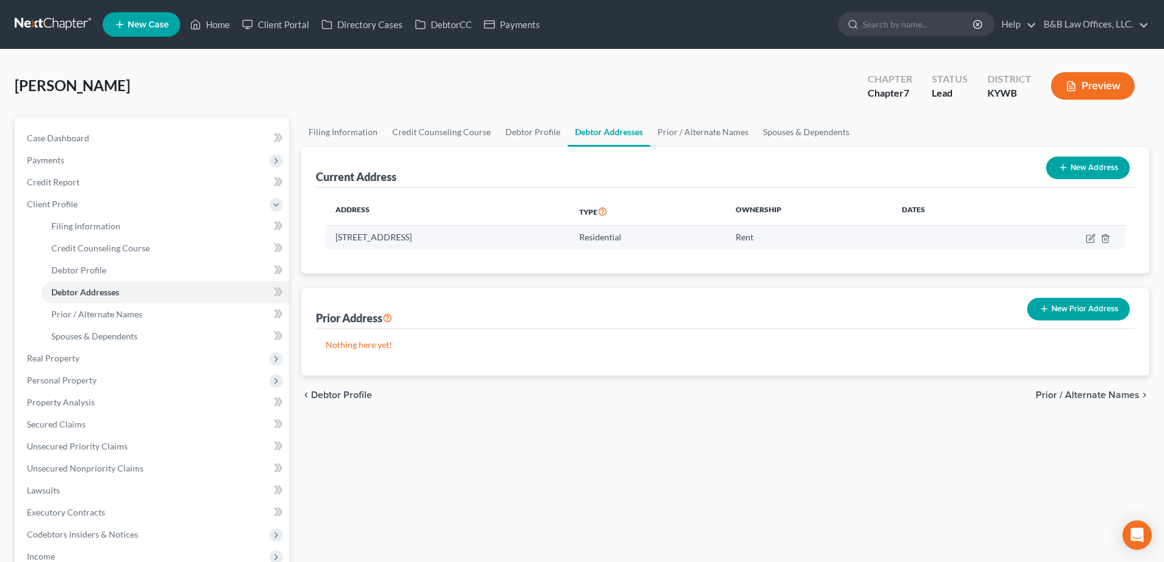
drag, startPoint x: 488, startPoint y: 236, endPoint x: 335, endPoint y: 241, distance: 152.2
click at [335, 241] on td "1516 S 31st Street, Louisville, KY 40211" at bounding box center [448, 236] width 244 height 23
copy td "1516 S 31st Street, Louisville, KY 40211"
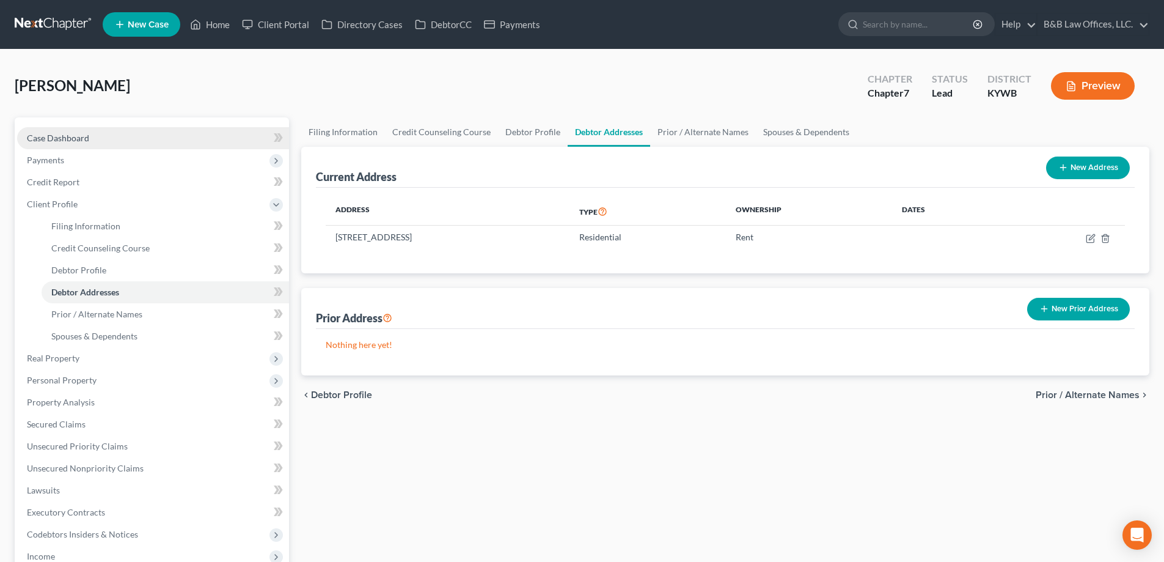
click at [53, 135] on span "Case Dashboard" at bounding box center [58, 138] width 62 height 10
select select "1"
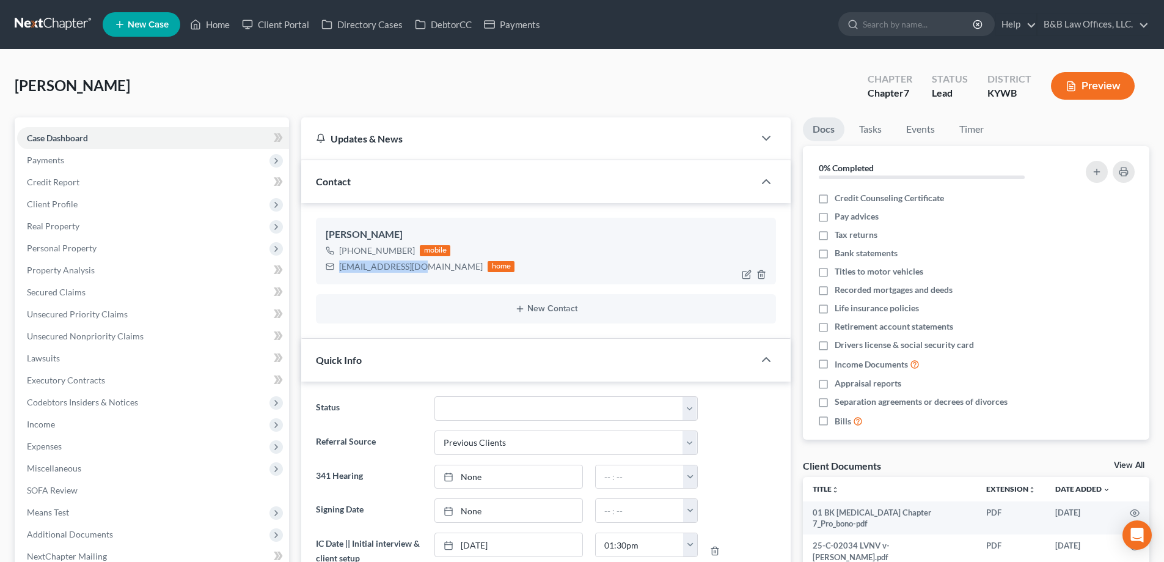
drag, startPoint x: 338, startPoint y: 266, endPoint x: 419, endPoint y: 274, distance: 81.0
click at [419, 274] on div "ceet1989@gmail.com home" at bounding box center [420, 266] width 189 height 16
copy div "ceet1989@gmail.com"
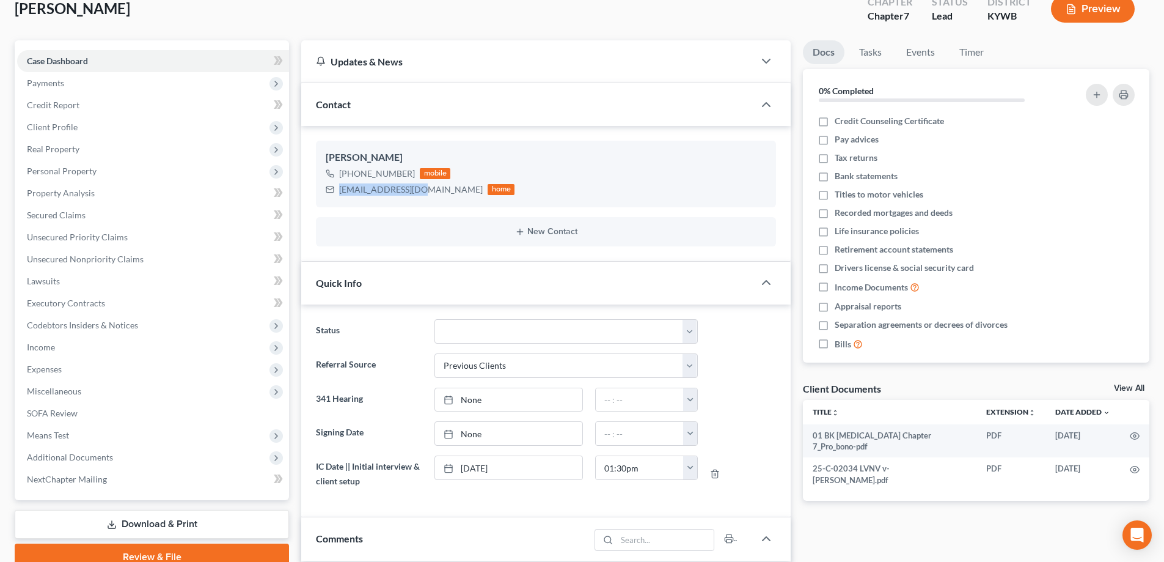
scroll to position [305, 0]
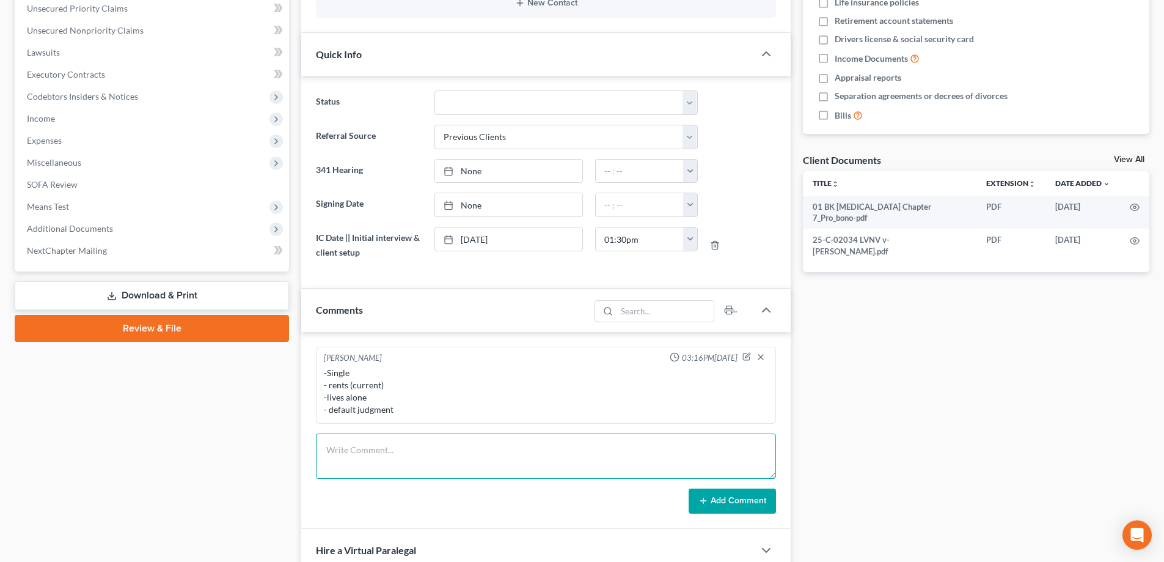
click at [360, 458] on textarea at bounding box center [546, 455] width 460 height 45
click at [324, 453] on textarea "Emailed invoice, retainer and consumer auth. -" at bounding box center [546, 455] width 460 height 45
click at [351, 467] on textarea "-Emailed invoice, retainer and consumer auth. -" at bounding box center [546, 455] width 460 height 45
type textarea "-Emailed invoice, retainer and consumer auth. - Still need to send 8821"
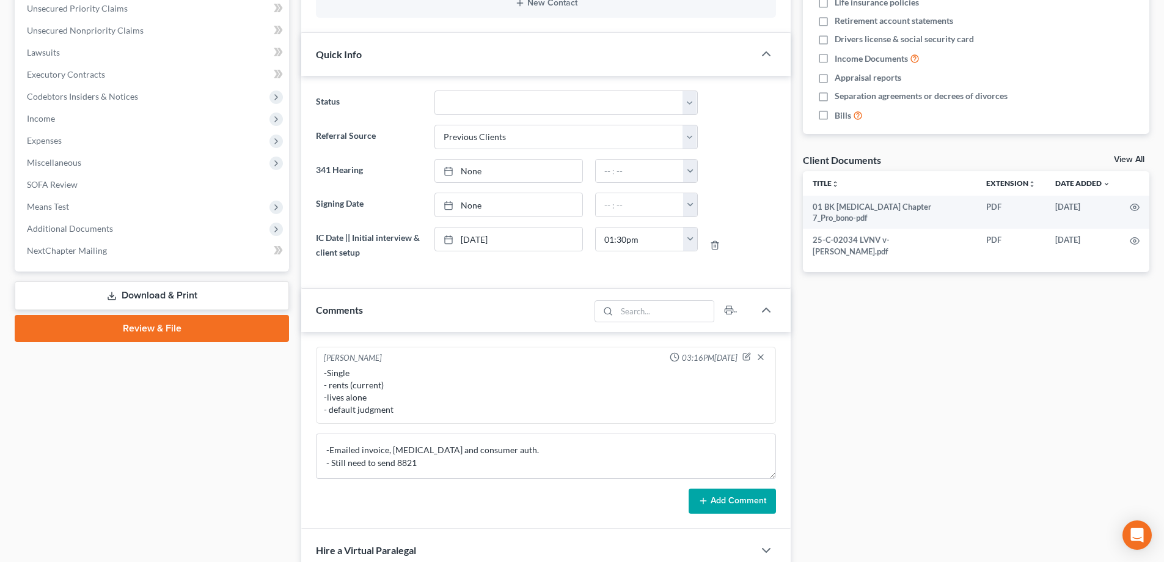
drag, startPoint x: 723, startPoint y: 509, endPoint x: 743, endPoint y: 417, distance: 93.7
click at [725, 507] on button "Add Comment" at bounding box center [732, 501] width 87 height 26
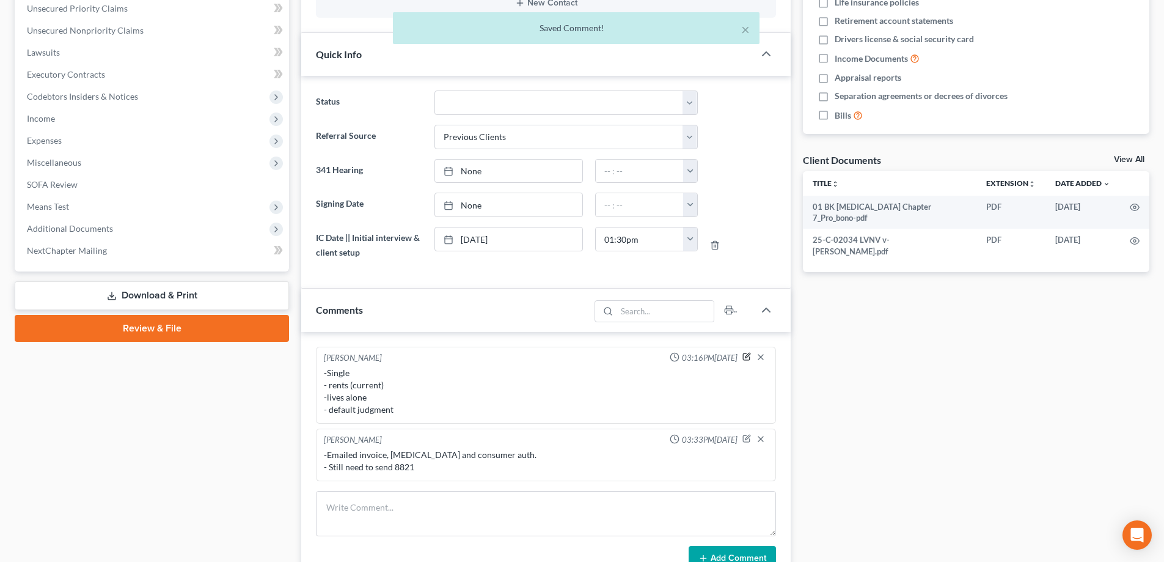
click at [748, 357] on icon "button" at bounding box center [746, 356] width 9 height 9
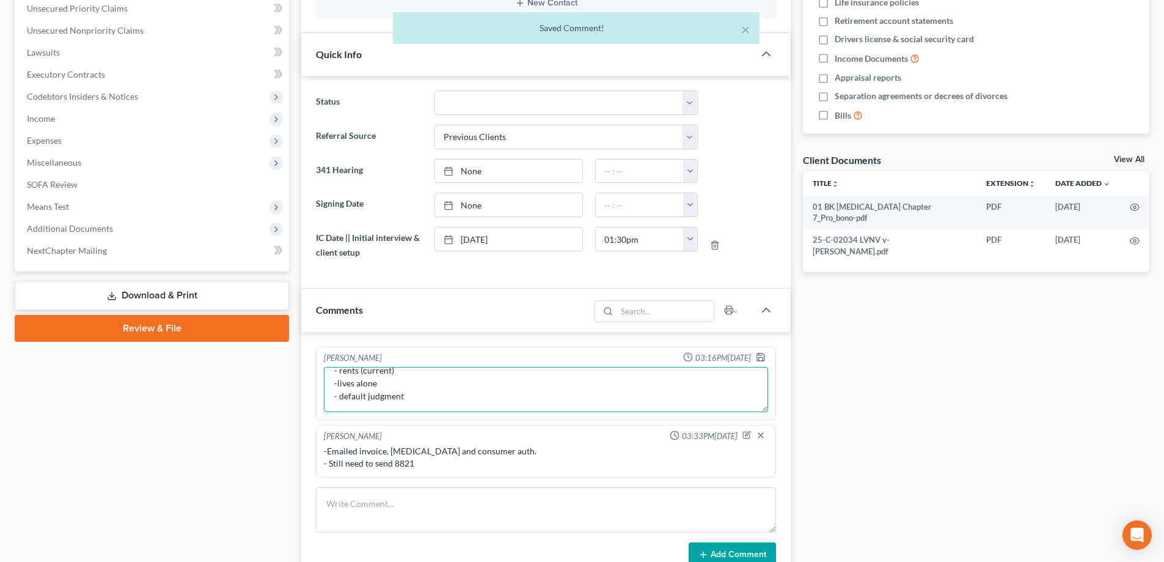
click at [425, 390] on textarea "-Single - rents (current) -lives alone - default judgment" at bounding box center [546, 389] width 444 height 45
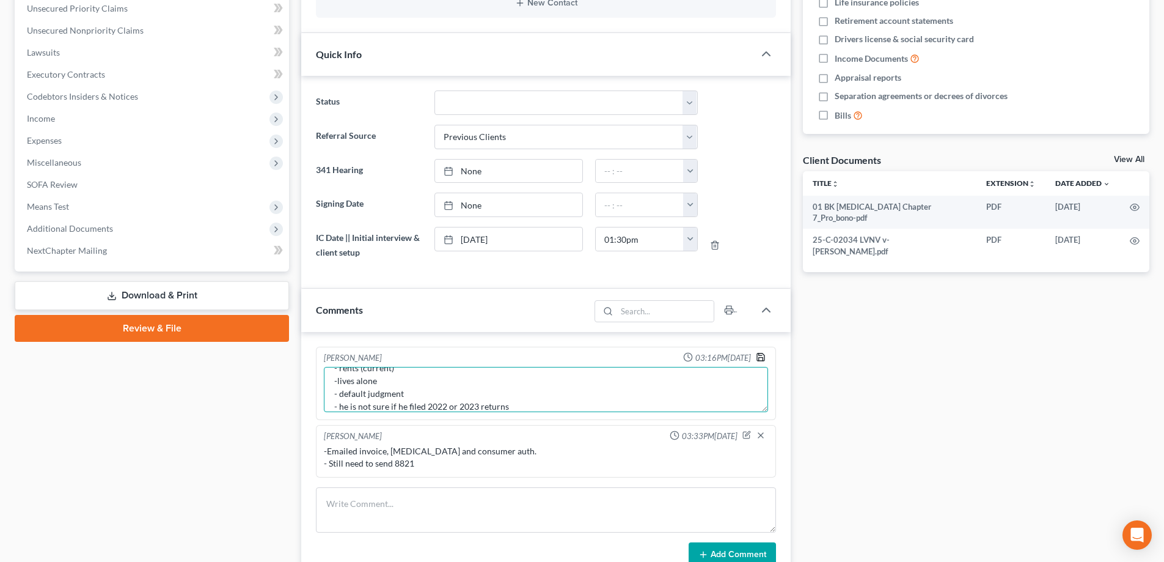
type textarea "-Single - rents (current) -lives alone - default judgment - he is not sure if h…"
click at [759, 359] on icon "button" at bounding box center [761, 357] width 10 height 10
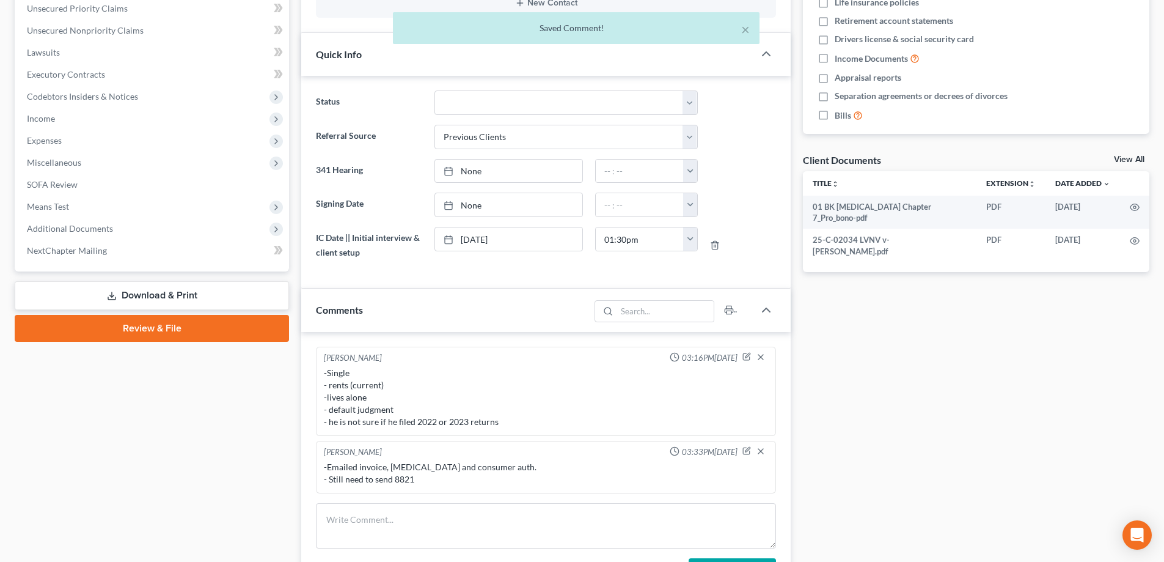
scroll to position [0, 0]
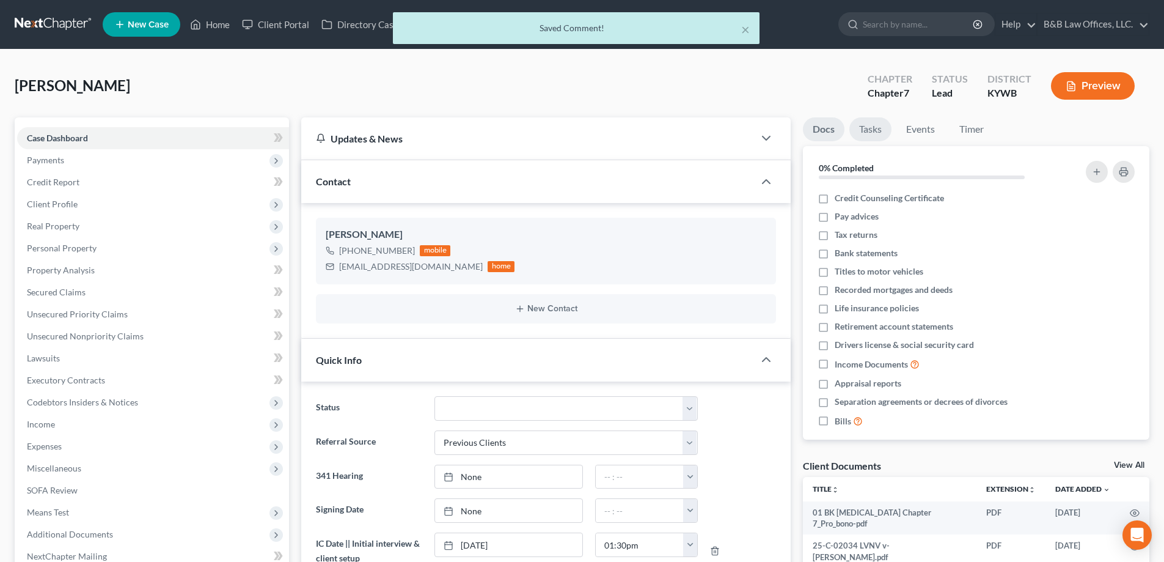
click at [868, 133] on link "Tasks" at bounding box center [870, 129] width 42 height 24
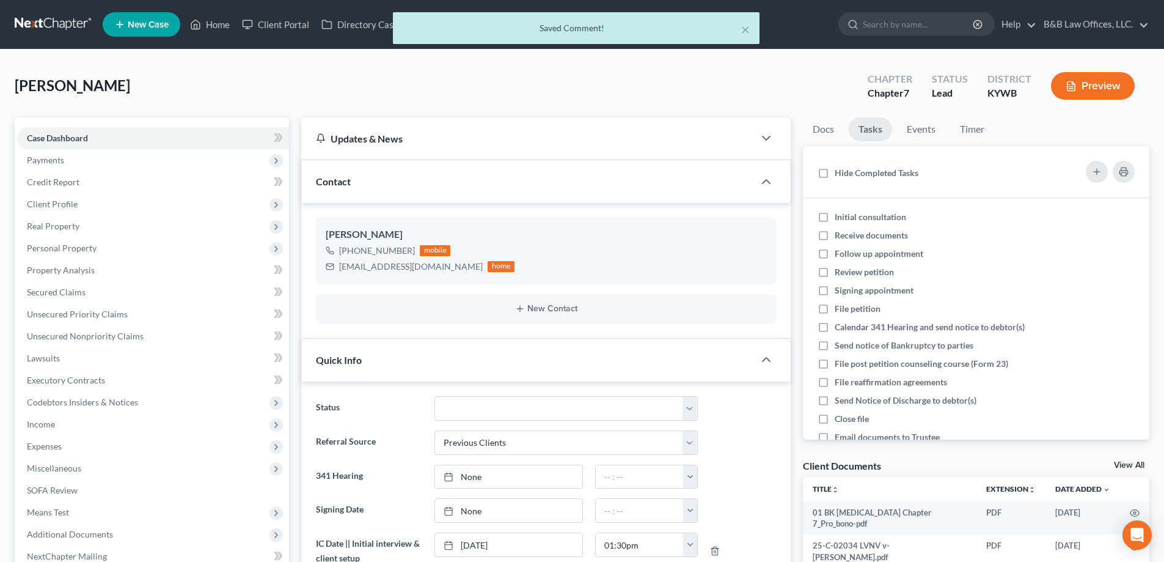
click at [118, 87] on div "Thomas, Chaz Upgraded Chapter Chapter 7 Status Lead District KYWB Preview" at bounding box center [582, 90] width 1135 height 53
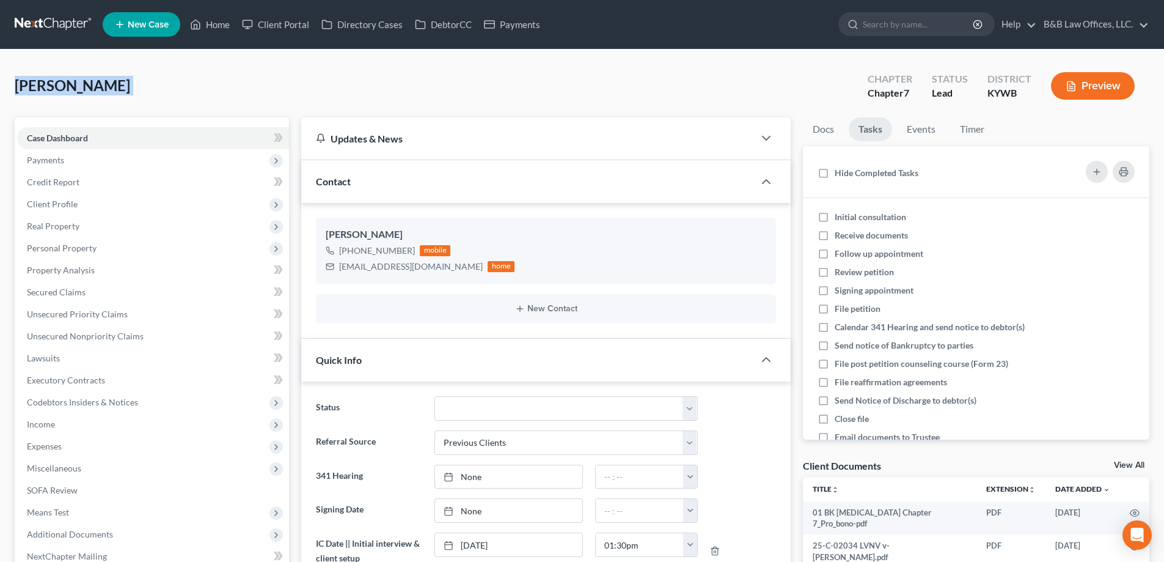
drag, startPoint x: 118, startPoint y: 87, endPoint x: 23, endPoint y: 90, distance: 94.8
click at [23, 90] on div "Thomas, Chaz Upgraded Chapter Chapter 7 Status Lead District KYWB Preview" at bounding box center [582, 90] width 1135 height 53
copy div "Thomas, Chaz Upgraded"
click at [1094, 169] on icon "button" at bounding box center [1097, 172] width 10 height 10
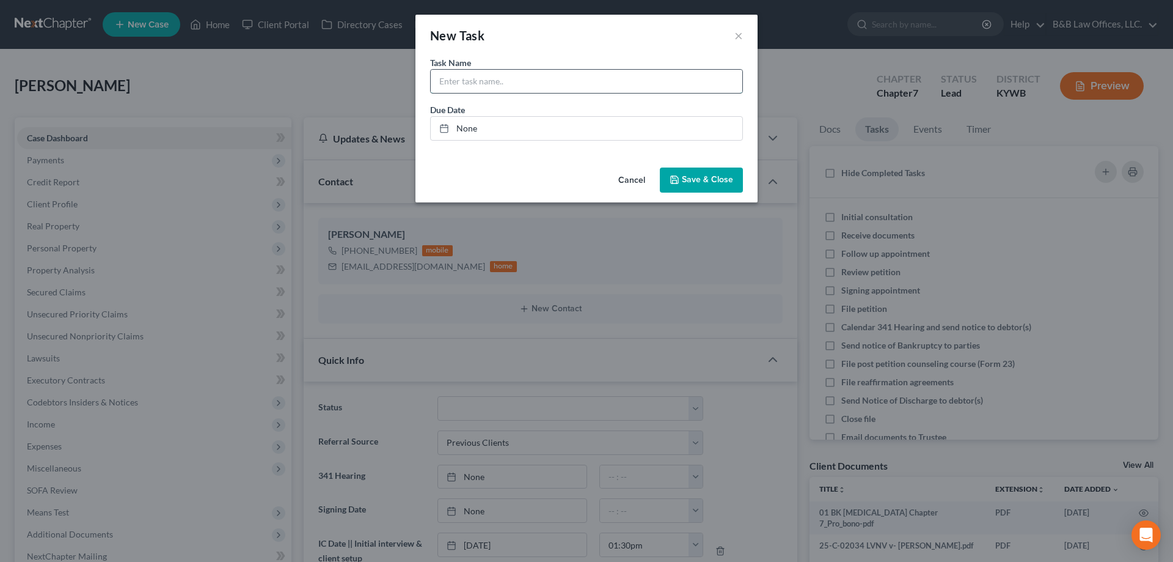
click at [519, 87] on input "text" at bounding box center [587, 81] width 312 height 23
paste input "[PERSON_NAME]"
click at [563, 88] on input "Thomas, Chaz (7) sign retainer," at bounding box center [587, 81] width 312 height 23
type input "Thomas, Chaz (7) sign retainer, consumer auth, pay? also need to email 8821"
click at [460, 128] on link "None" at bounding box center [587, 128] width 312 height 23
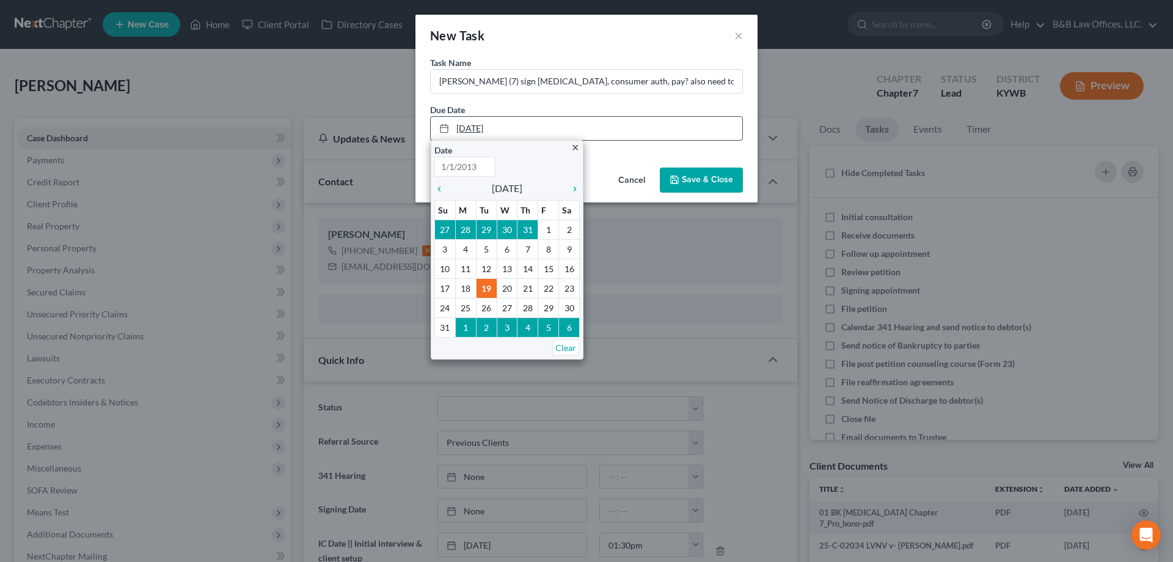
type input "8/19/2025"
click at [573, 145] on icon "close" at bounding box center [575, 147] width 9 height 9
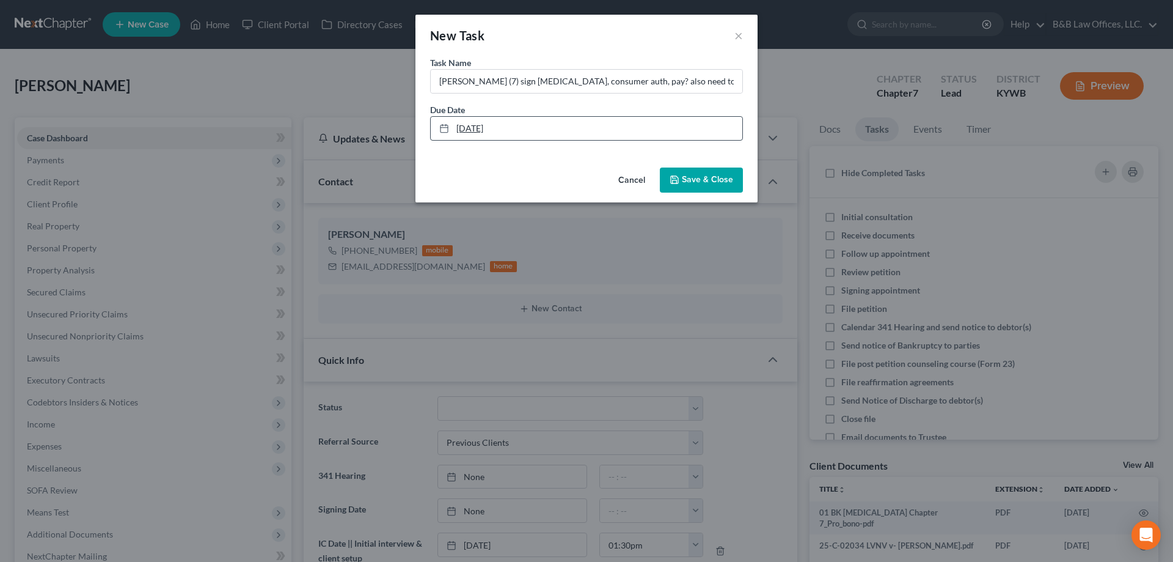
click at [572, 131] on link "8/19/2025" at bounding box center [587, 128] width 312 height 23
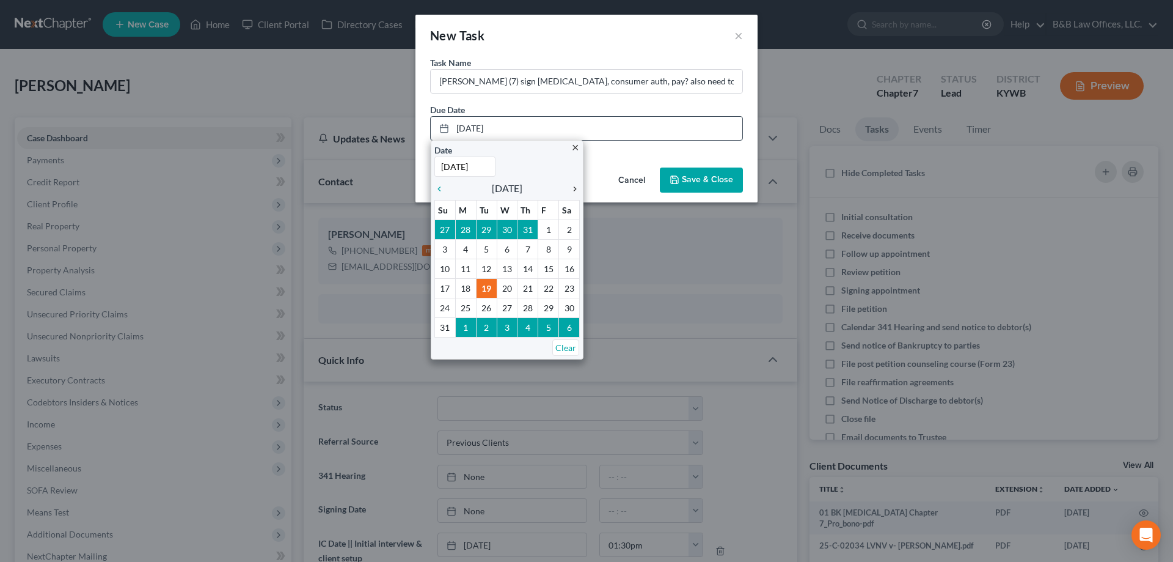
click at [573, 189] on icon "chevron_right" at bounding box center [572, 189] width 16 height 10
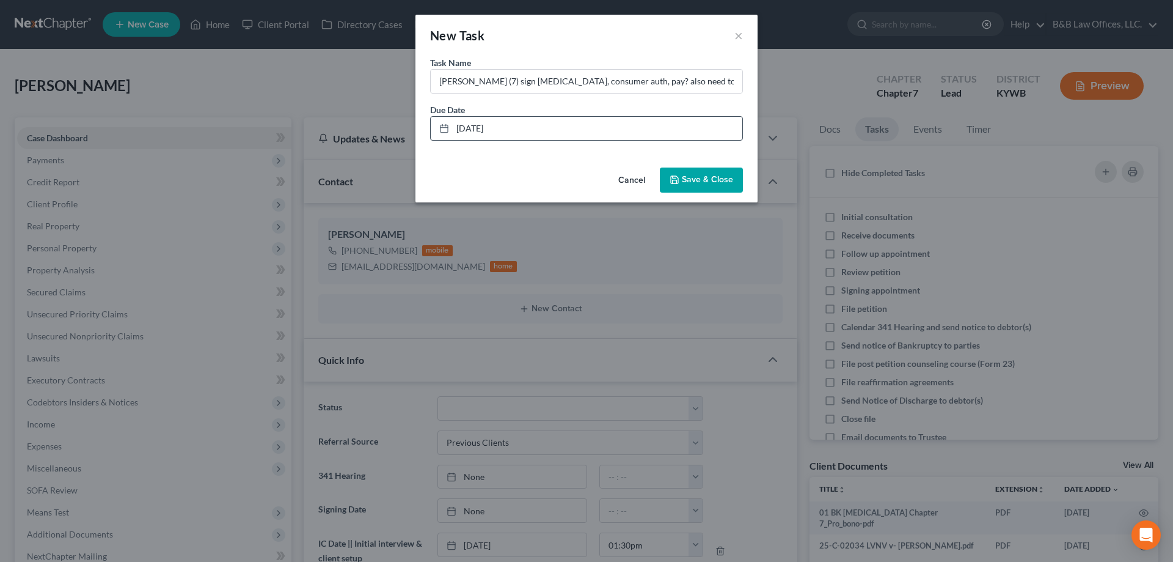
click at [698, 185] on span "Save & Close" at bounding box center [707, 180] width 51 height 10
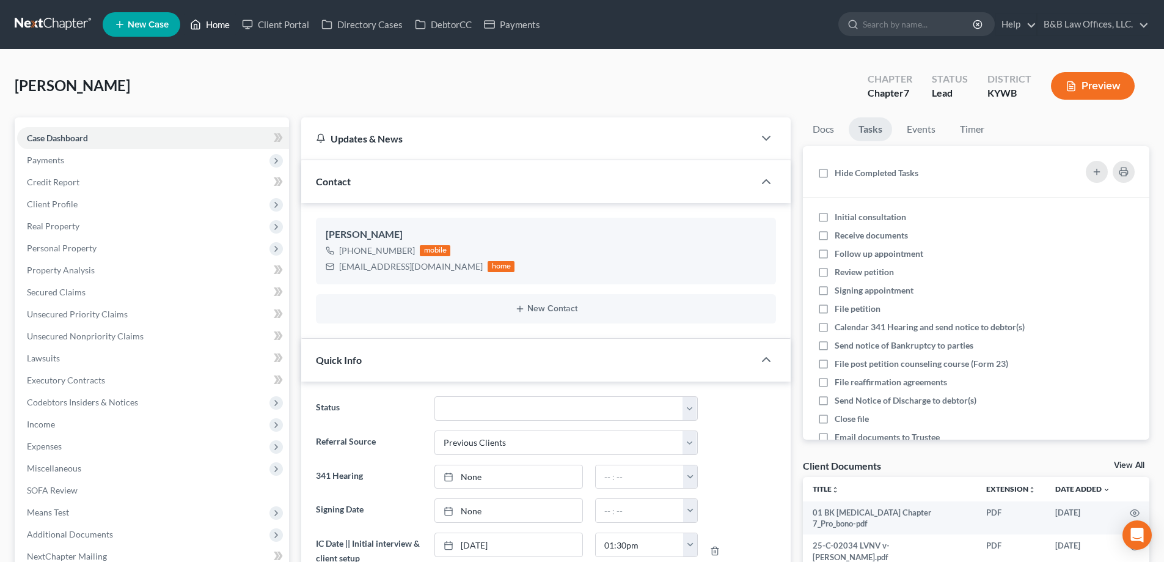
click at [224, 23] on link "Home" at bounding box center [210, 24] width 52 height 22
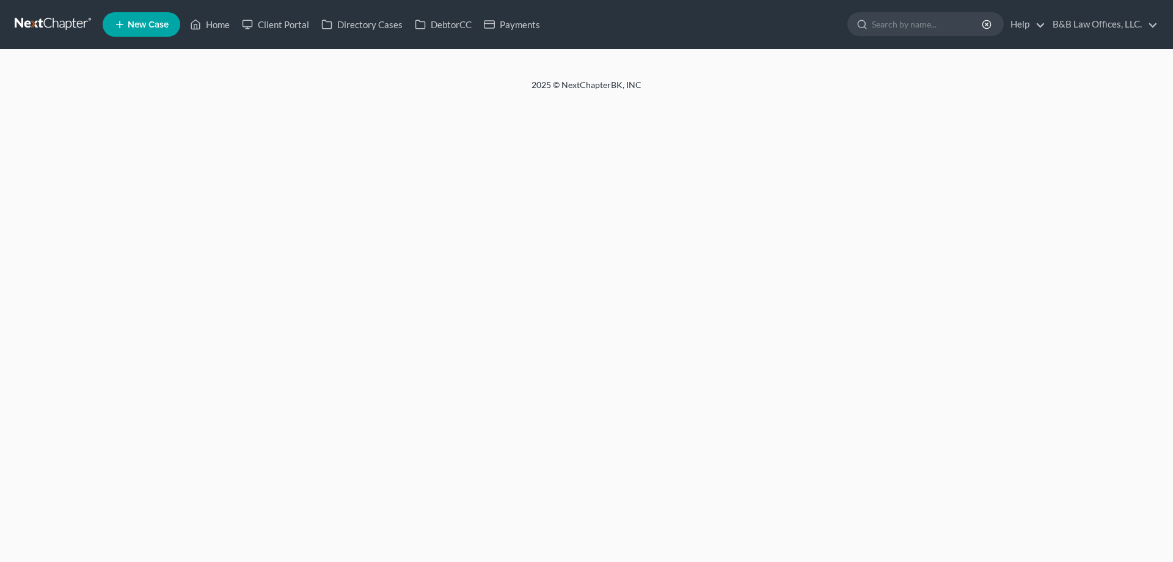
select select "2"
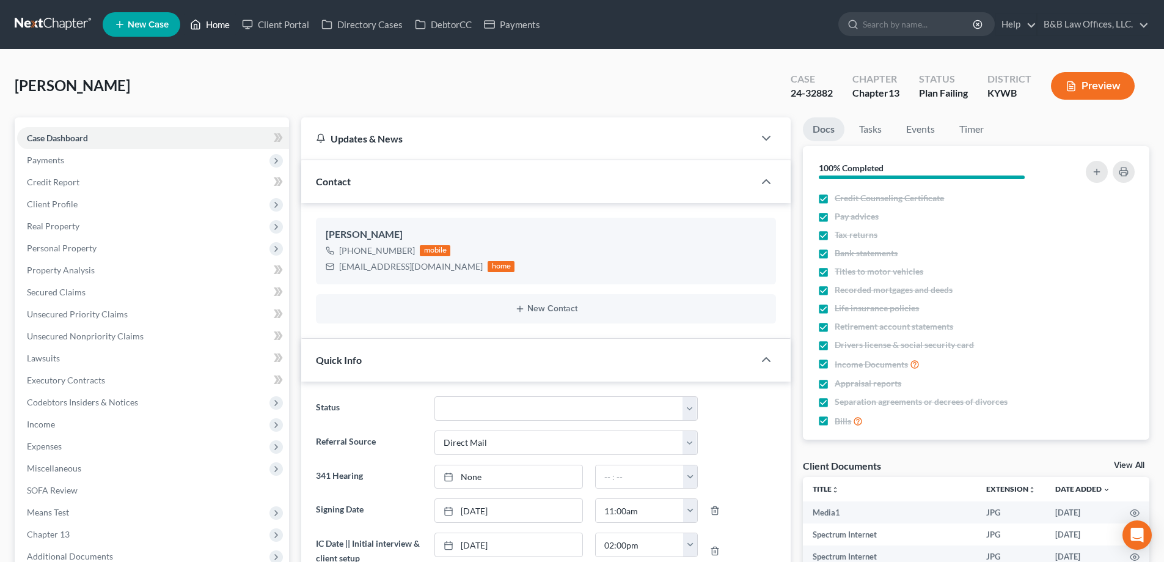
click at [224, 26] on link "Home" at bounding box center [210, 24] width 52 height 22
